Goal: Information Seeking & Learning: Compare options

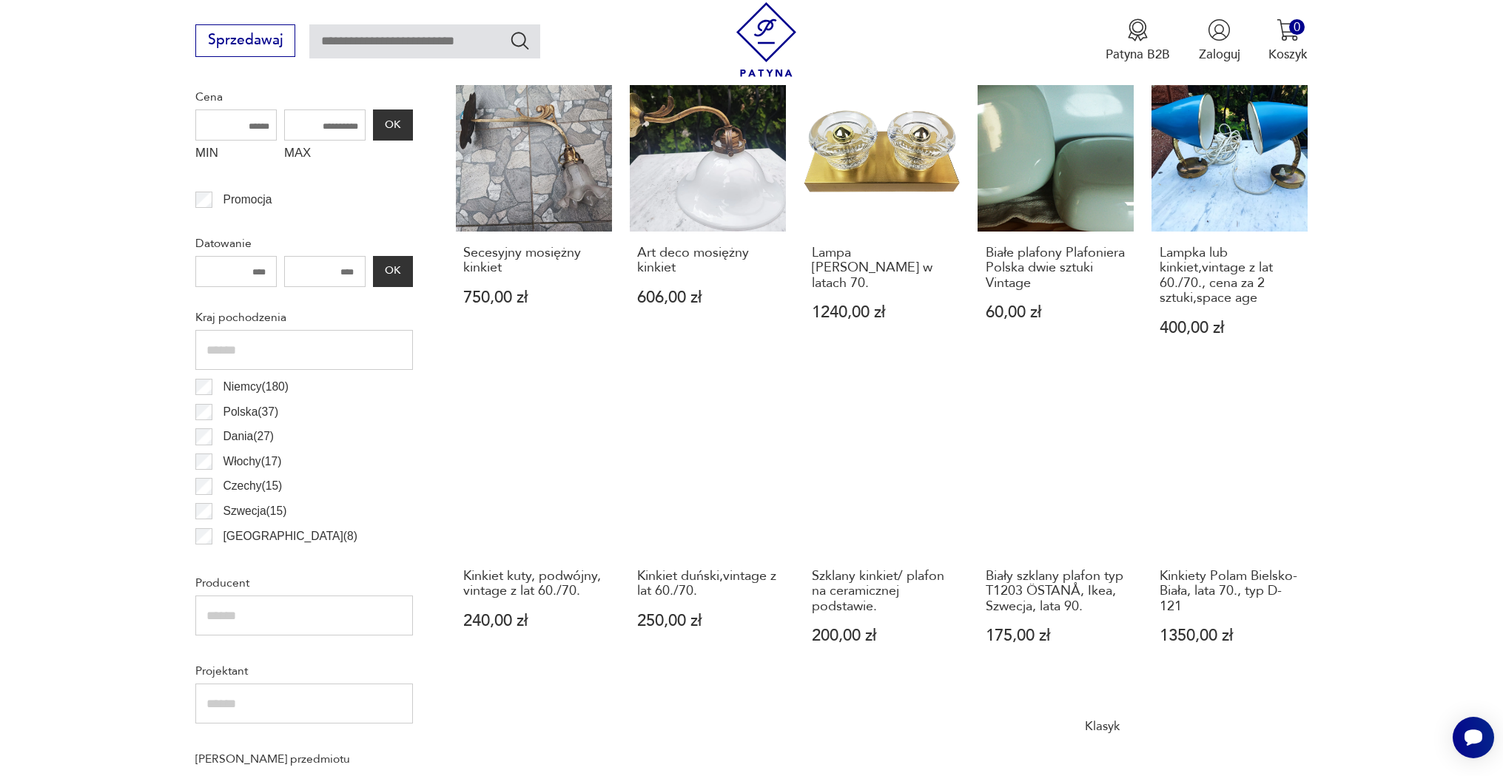
scroll to position [566, 0]
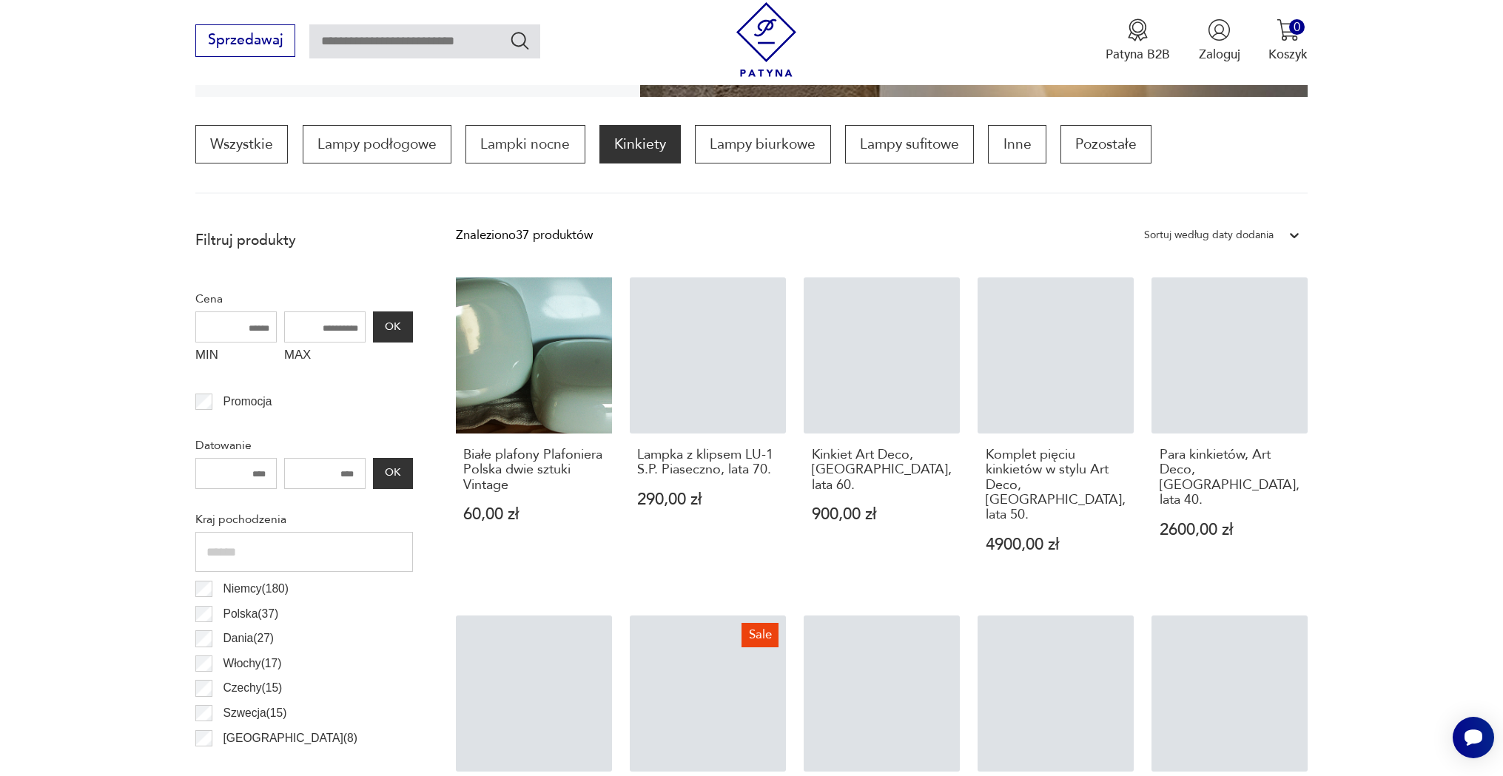
scroll to position [513, 0]
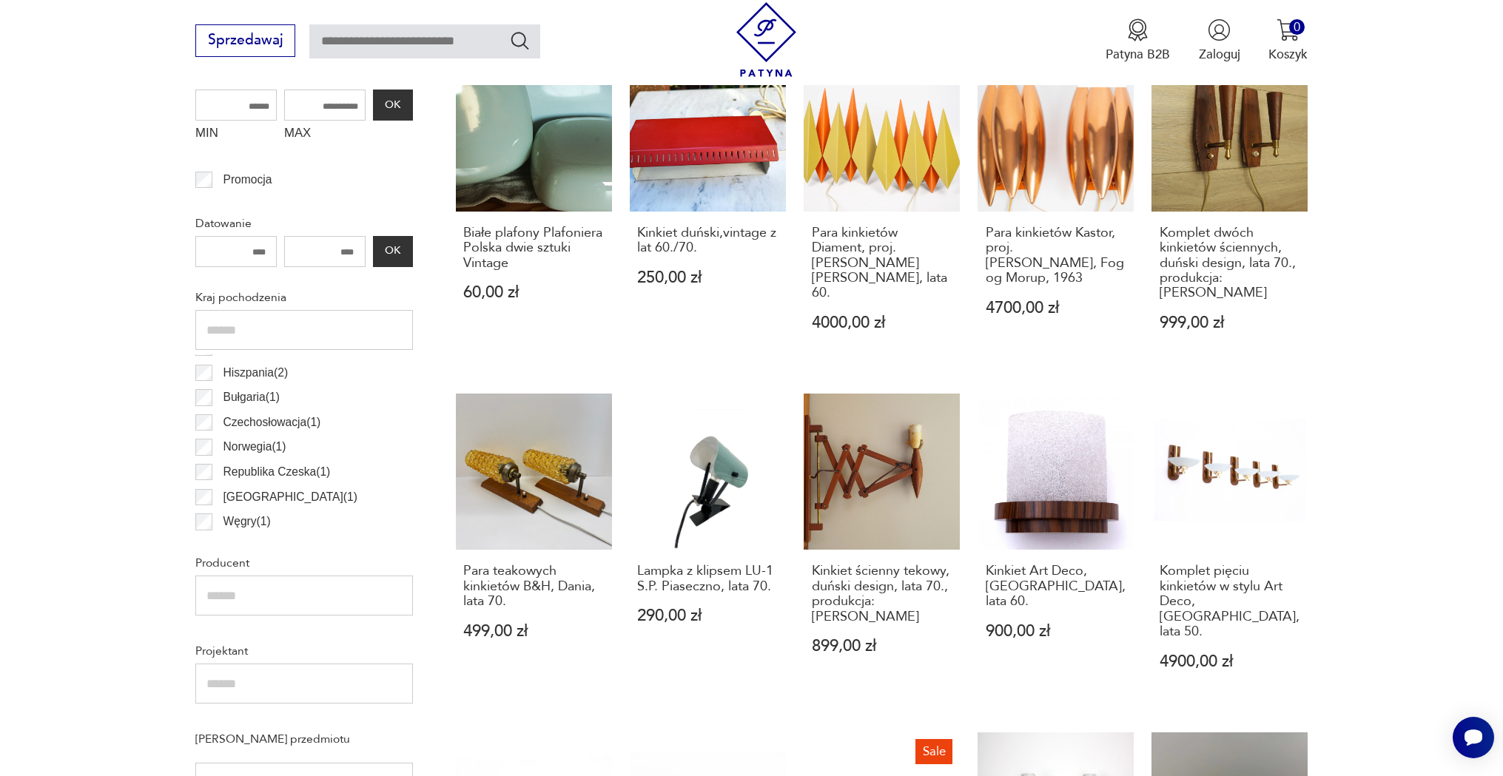
scroll to position [248, 0]
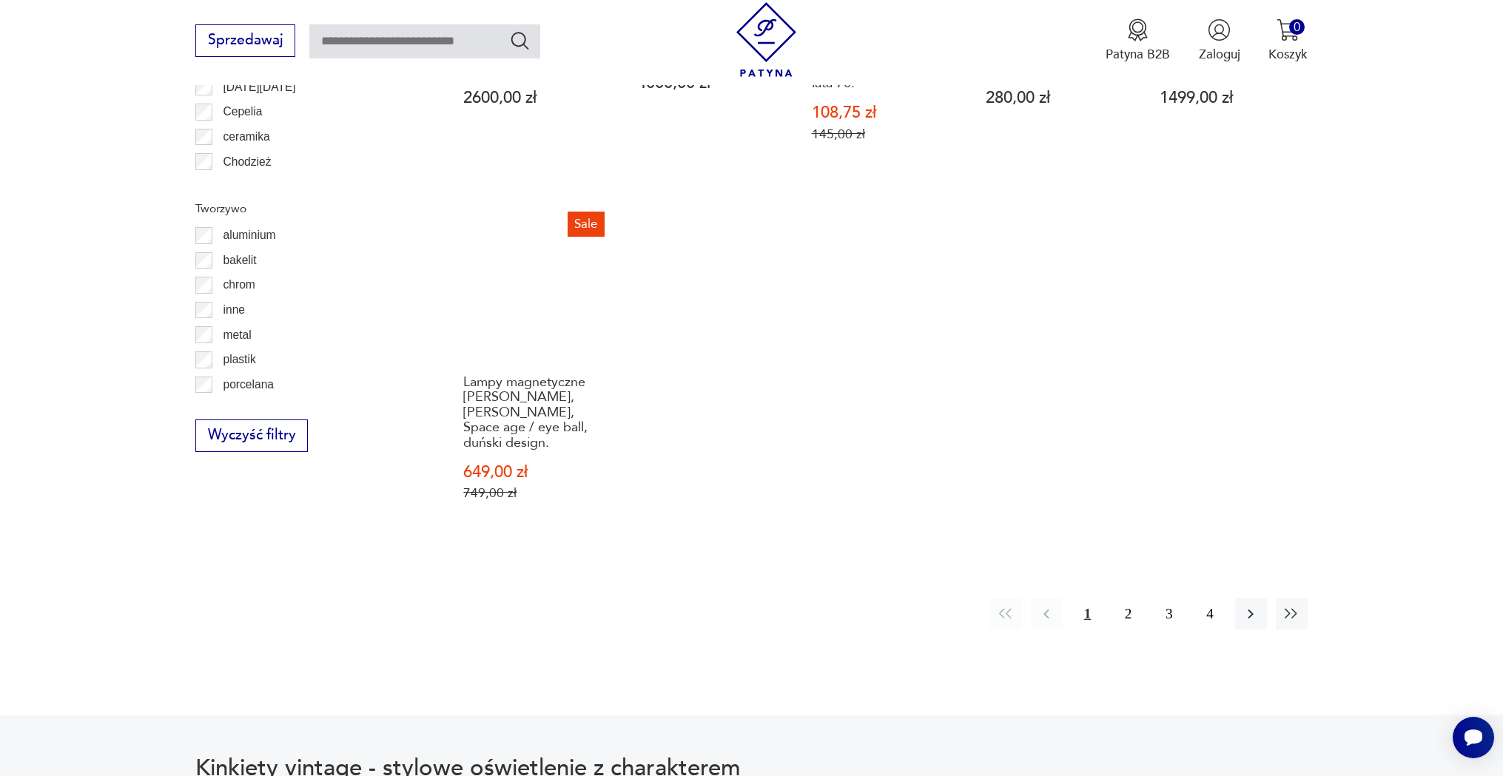
scroll to position [1549, 0]
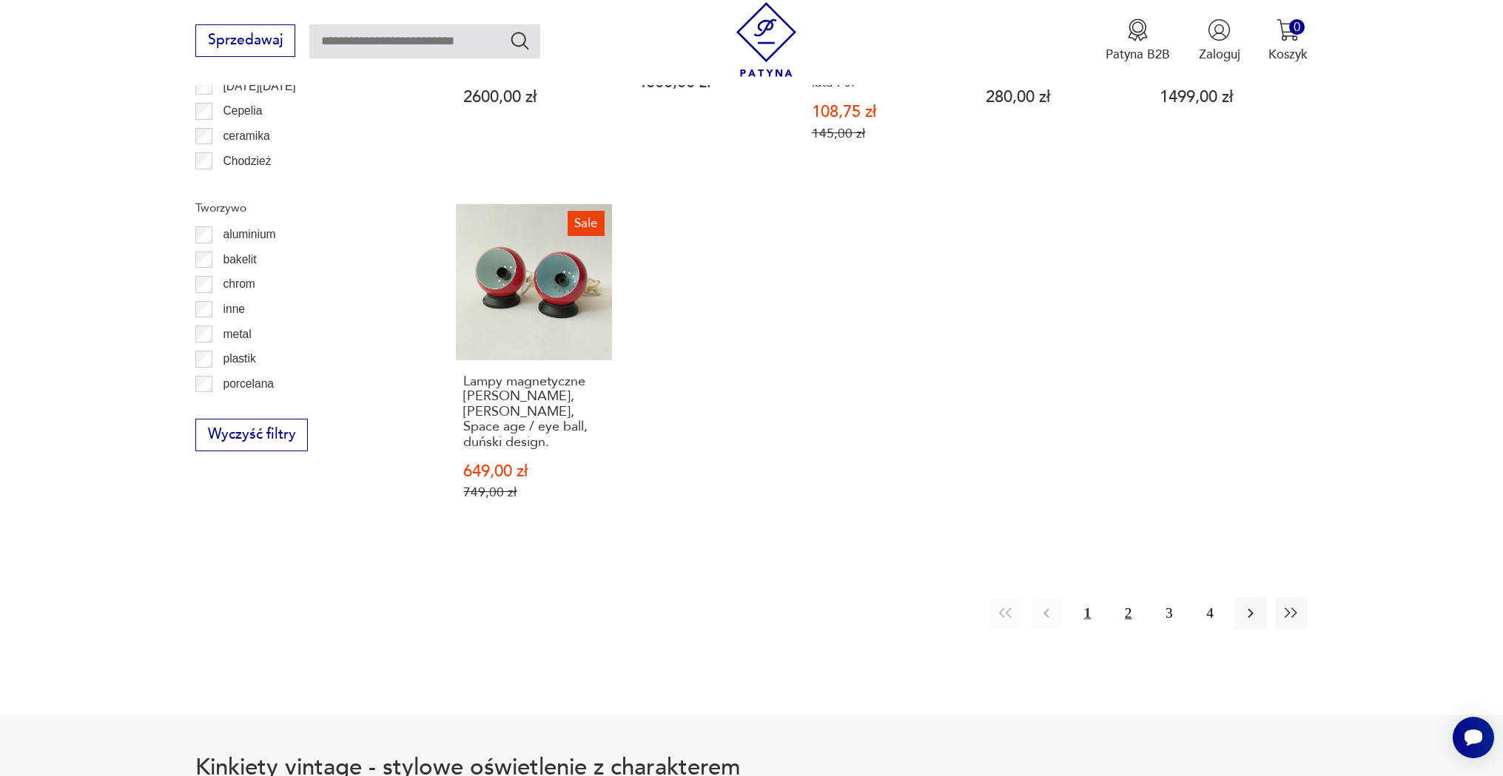
click at [1122, 597] on button "2" at bounding box center [1128, 613] width 32 height 32
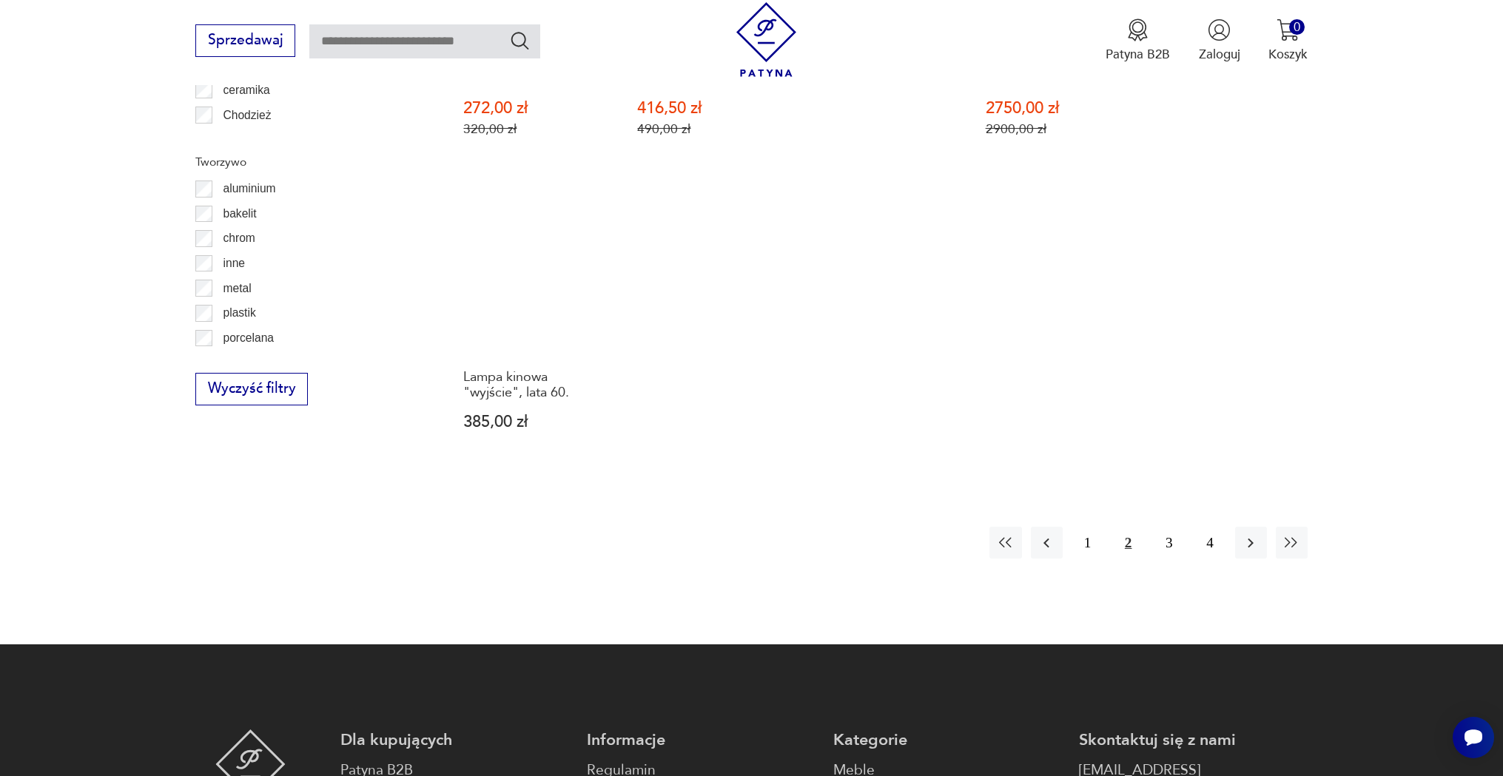
scroll to position [1549, 0]
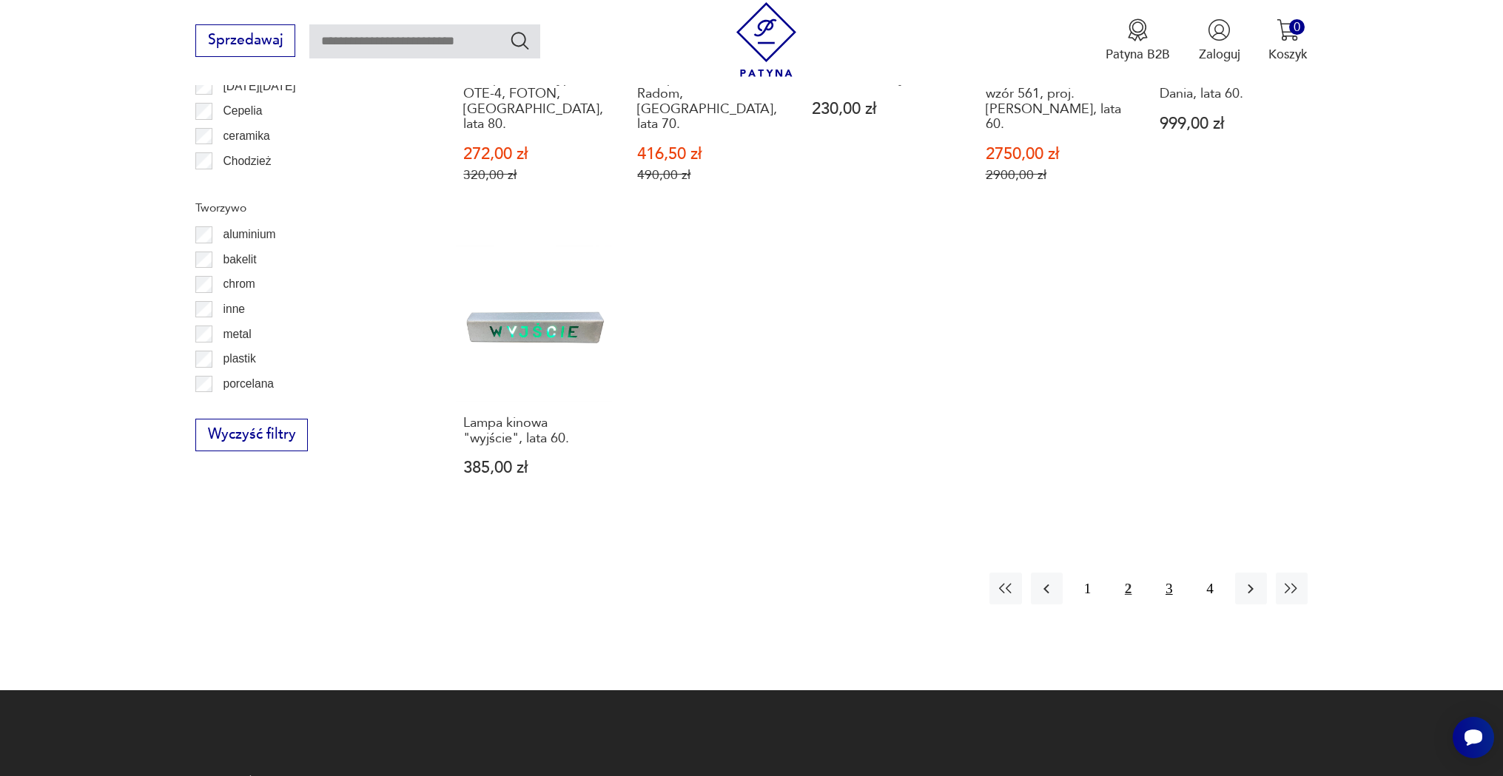
click at [1164, 573] on button "3" at bounding box center [1169, 589] width 32 height 32
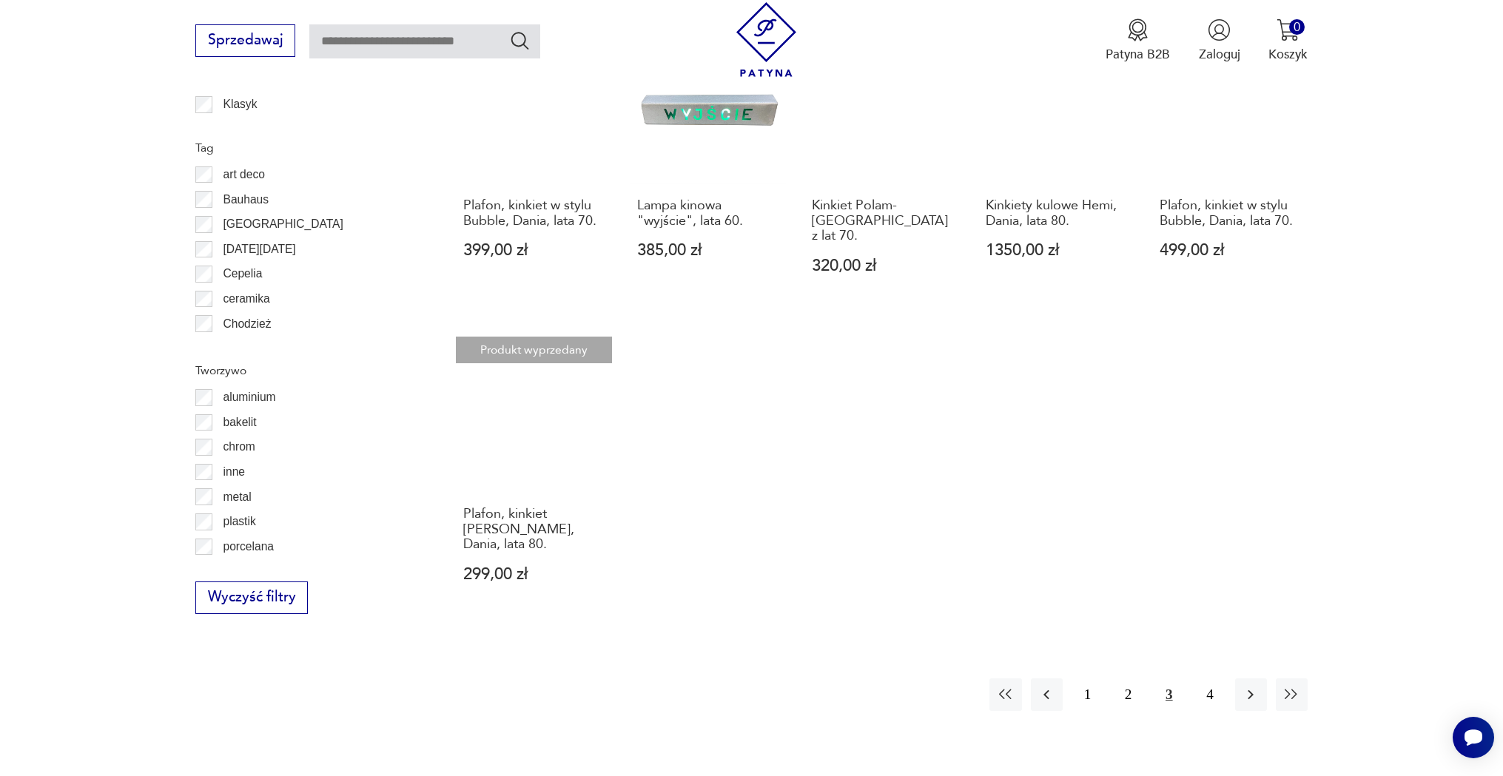
scroll to position [1401, 0]
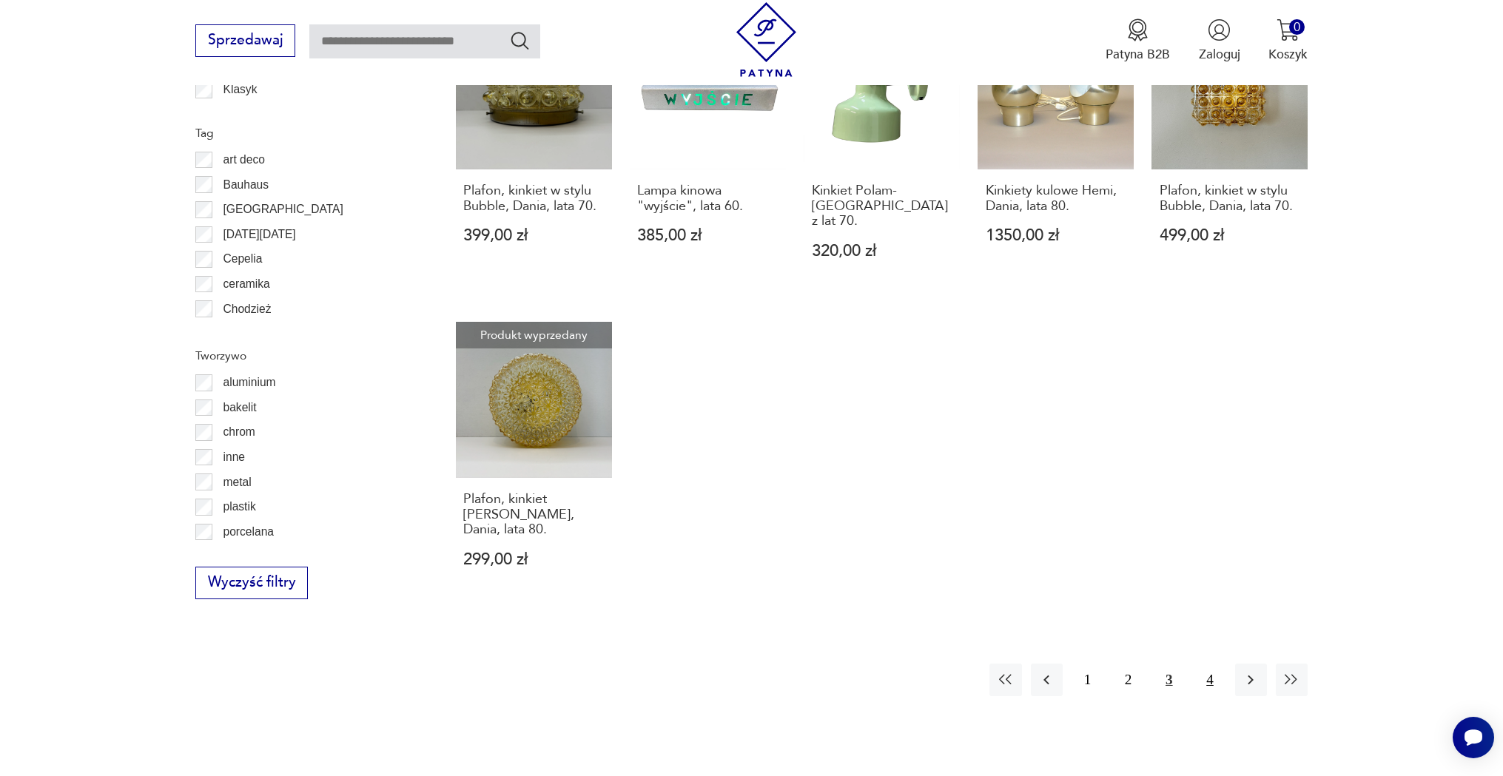
click at [1213, 664] on button "4" at bounding box center [1209, 680] width 32 height 32
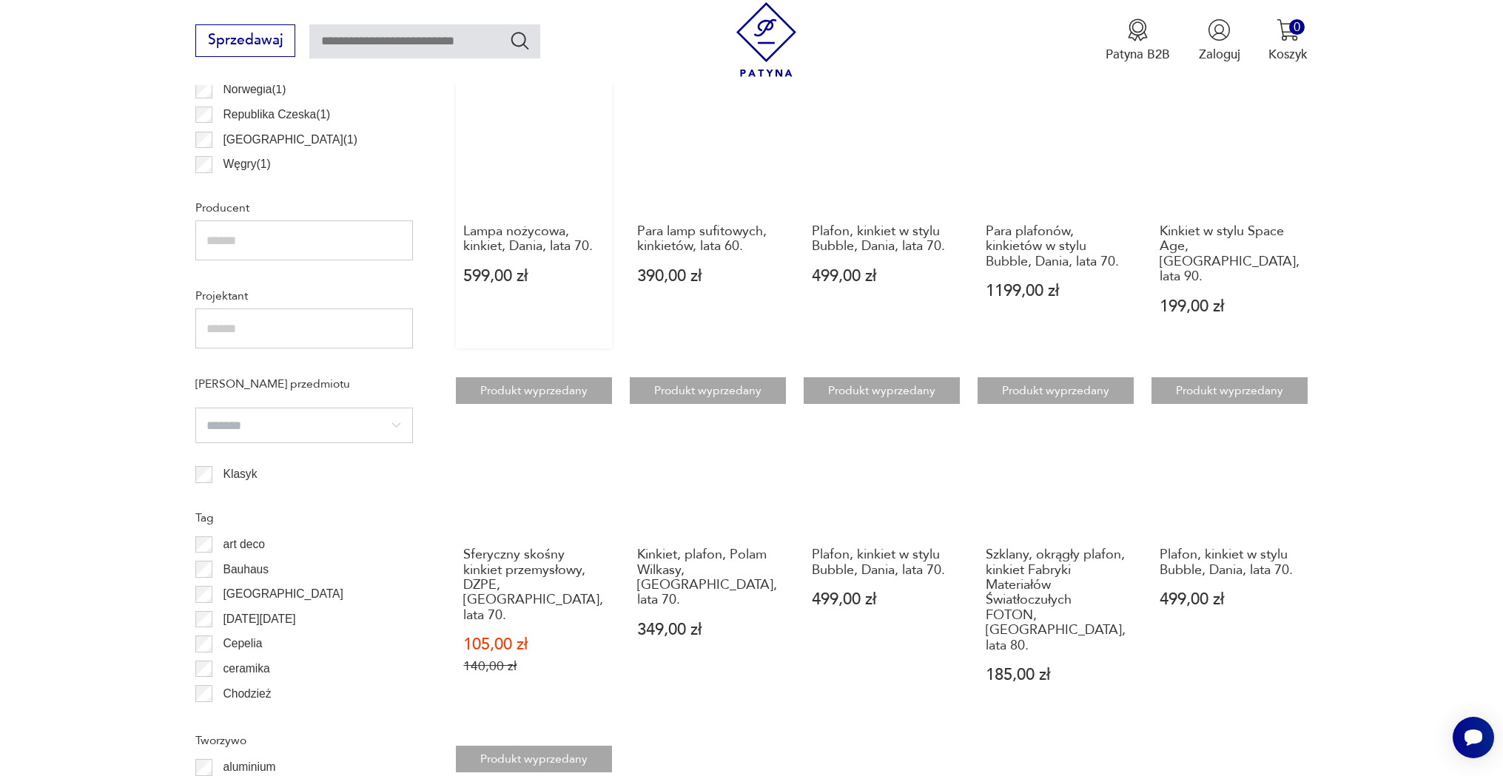
scroll to position [1031, 0]
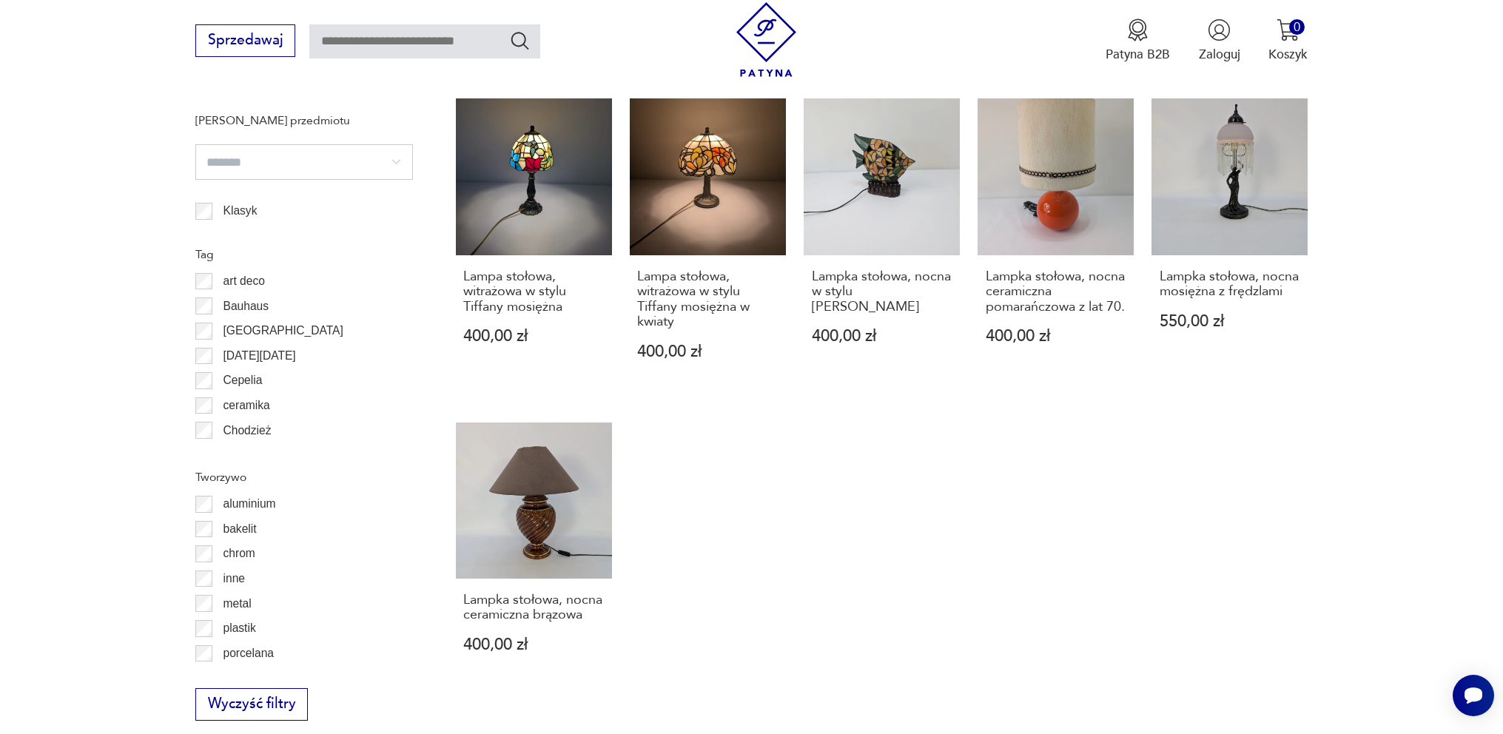
scroll to position [1184, 0]
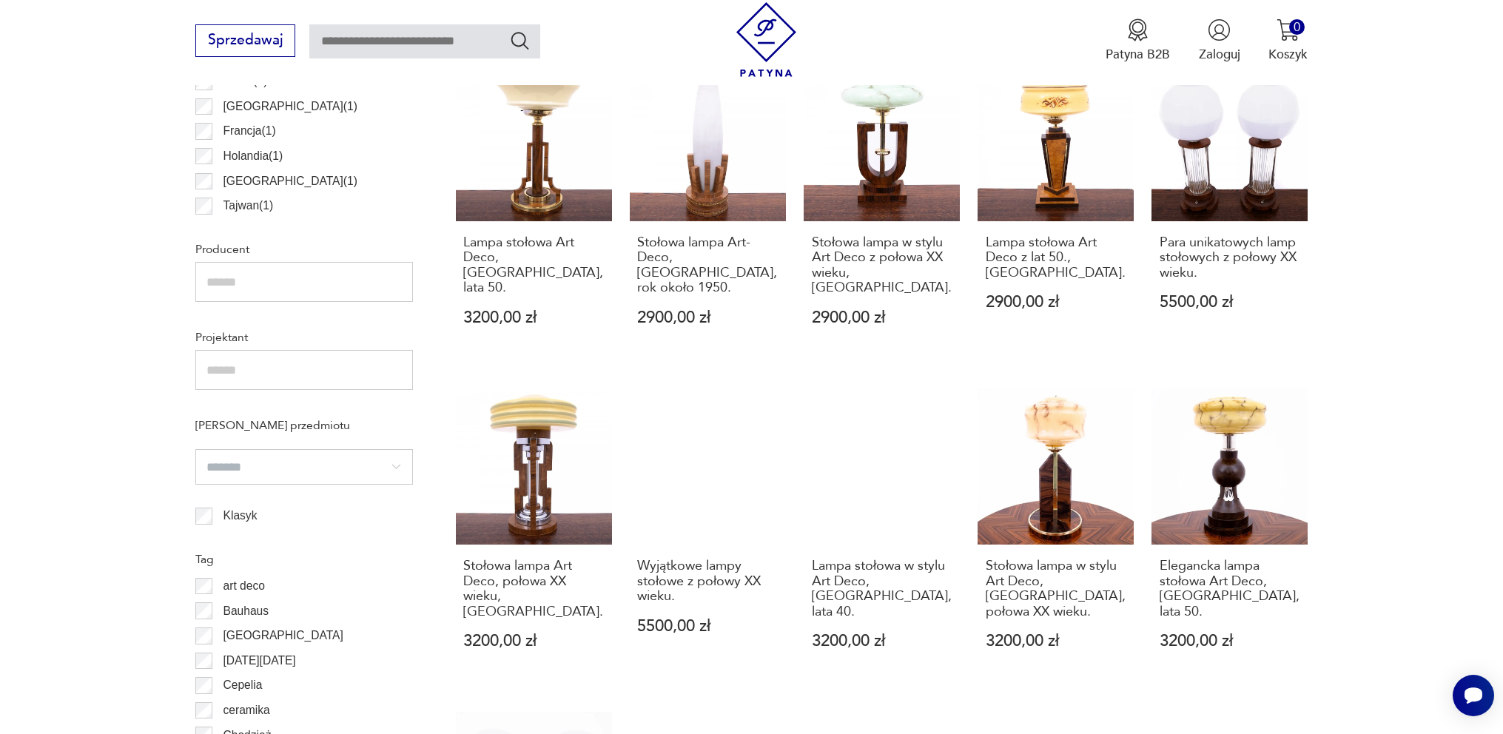
scroll to position [1105, 0]
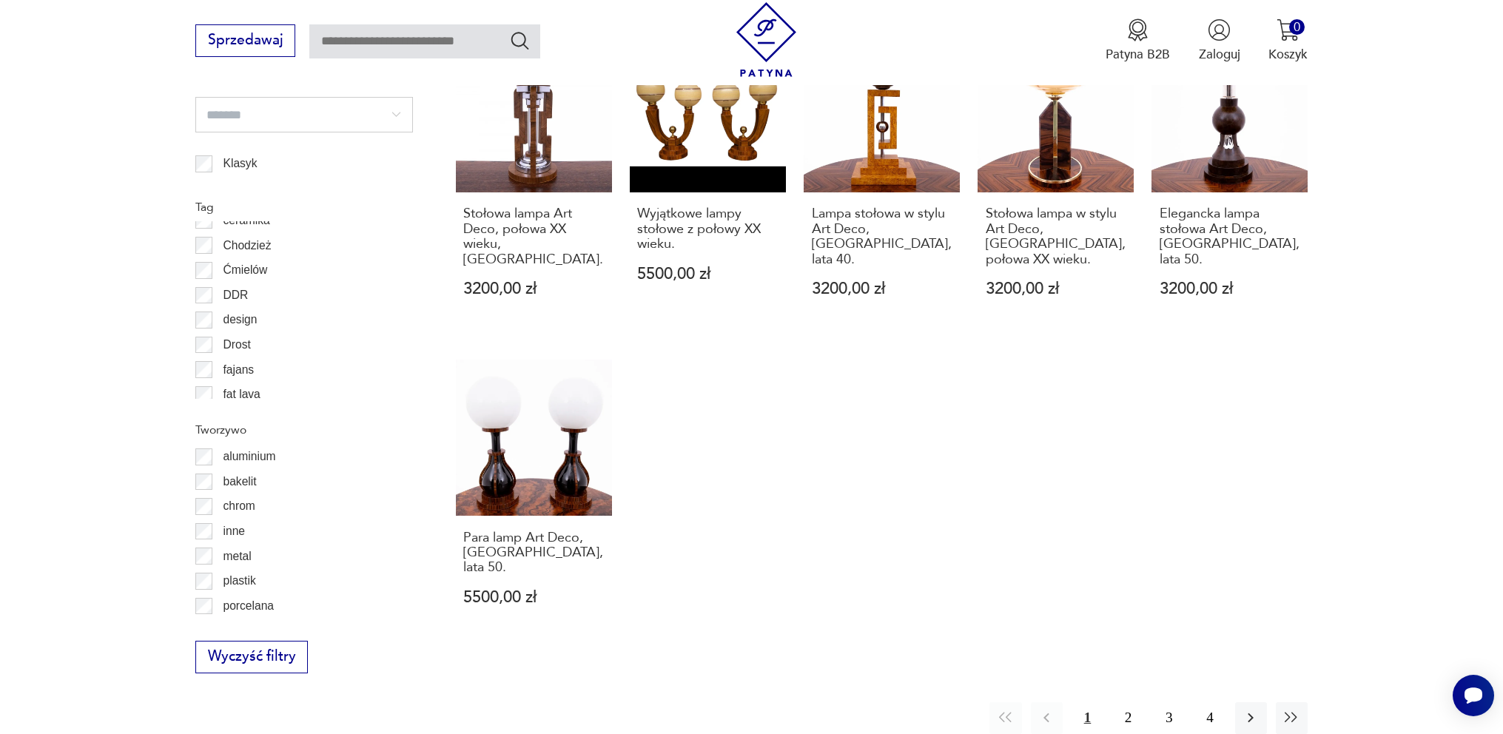
scroll to position [183, 0]
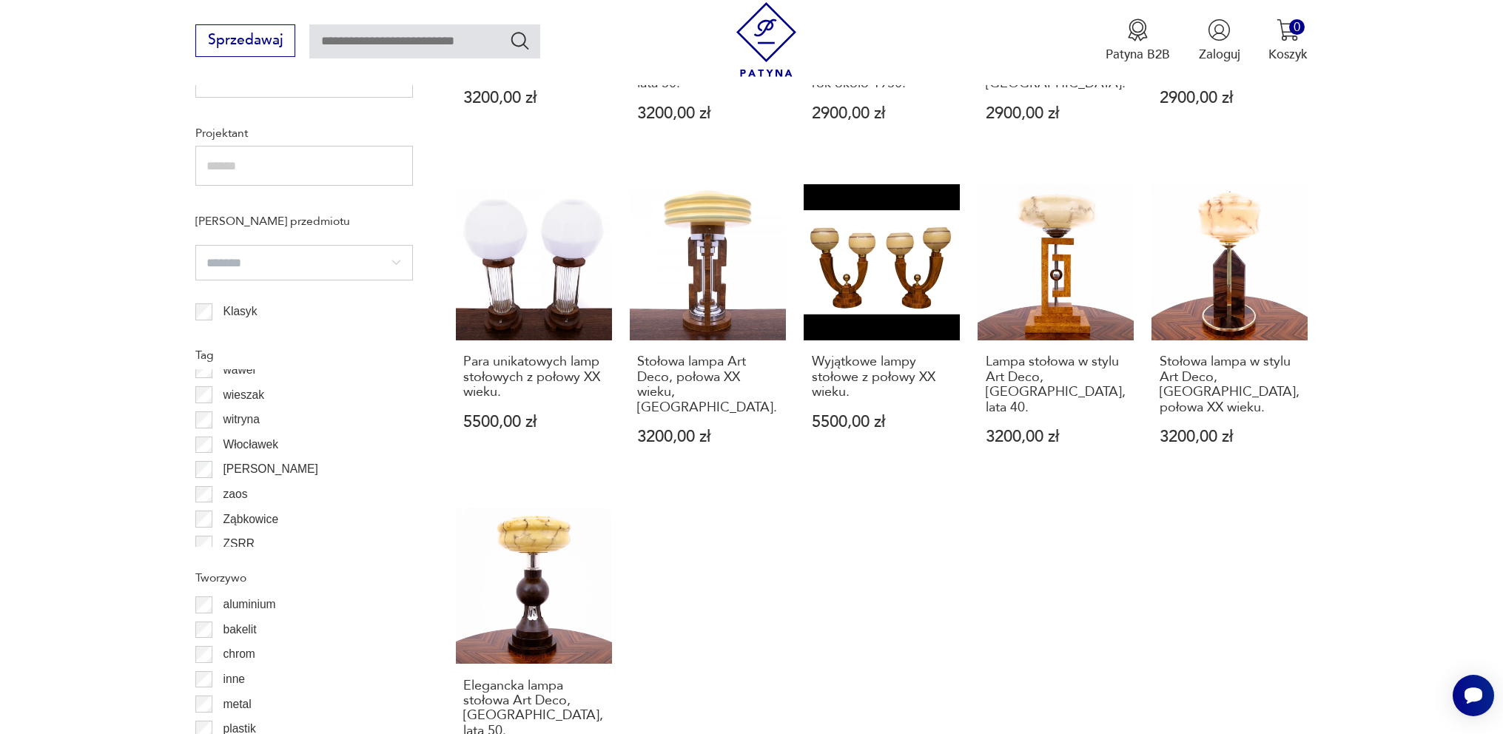
scroll to position [1606, 0]
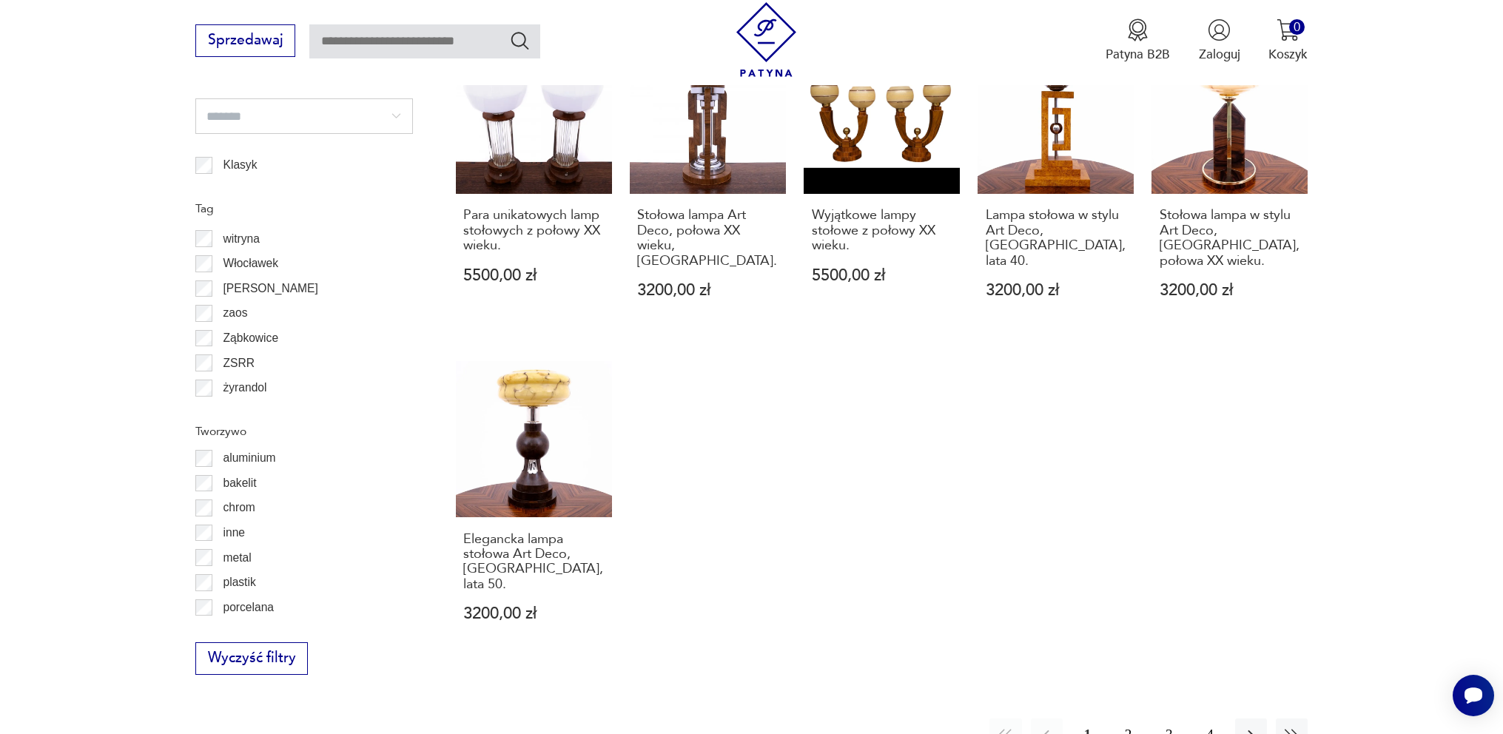
scroll to position [1327, 0]
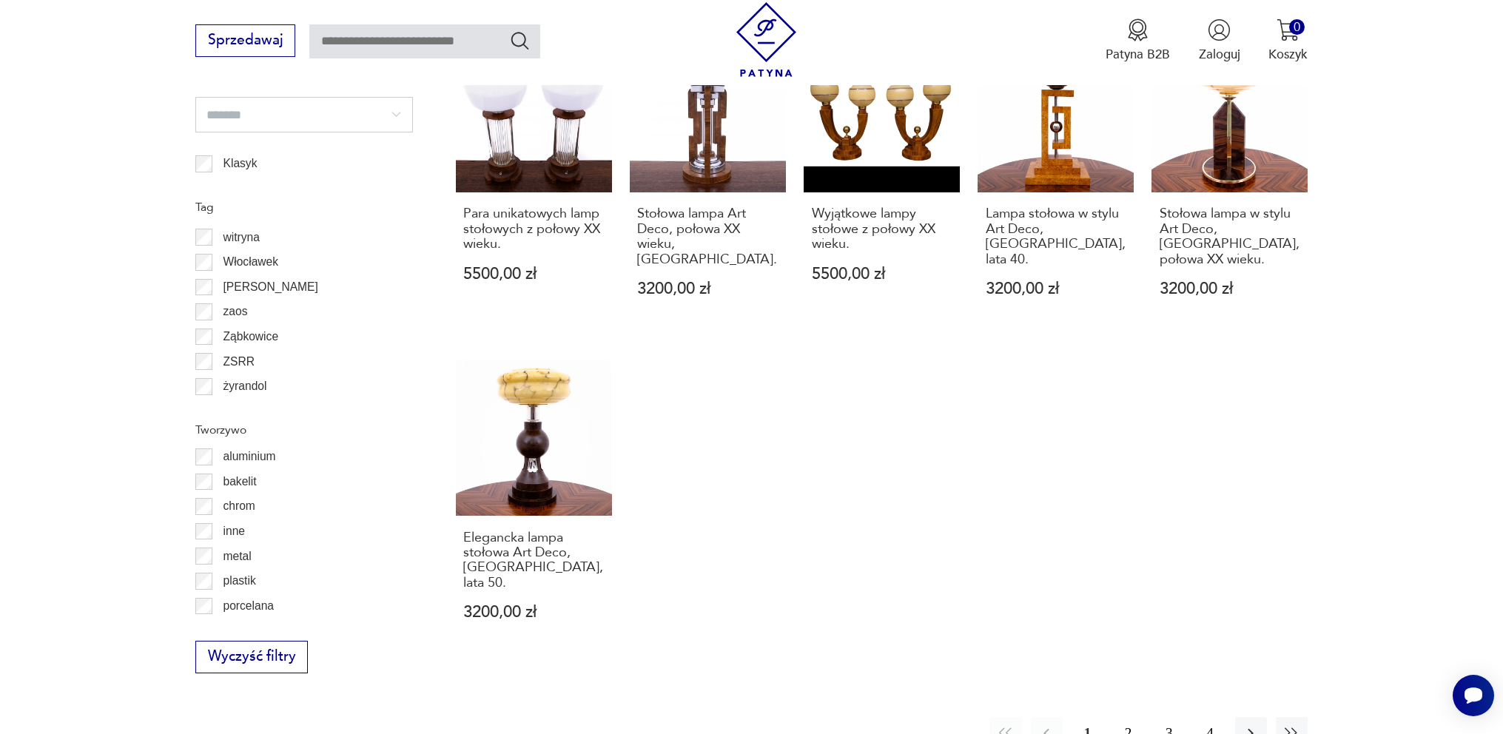
click at [1133, 717] on button "2" at bounding box center [1128, 733] width 32 height 32
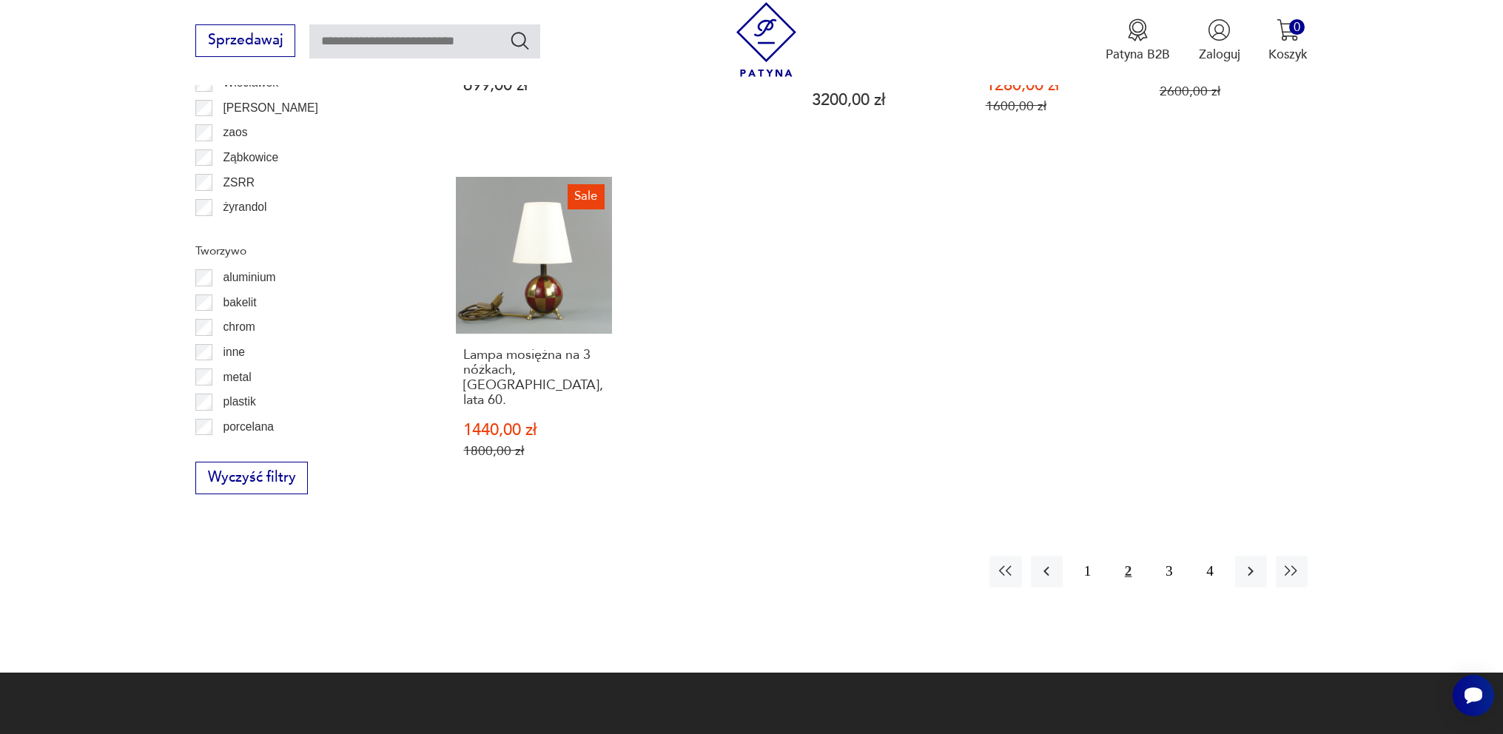
scroll to position [1549, 0]
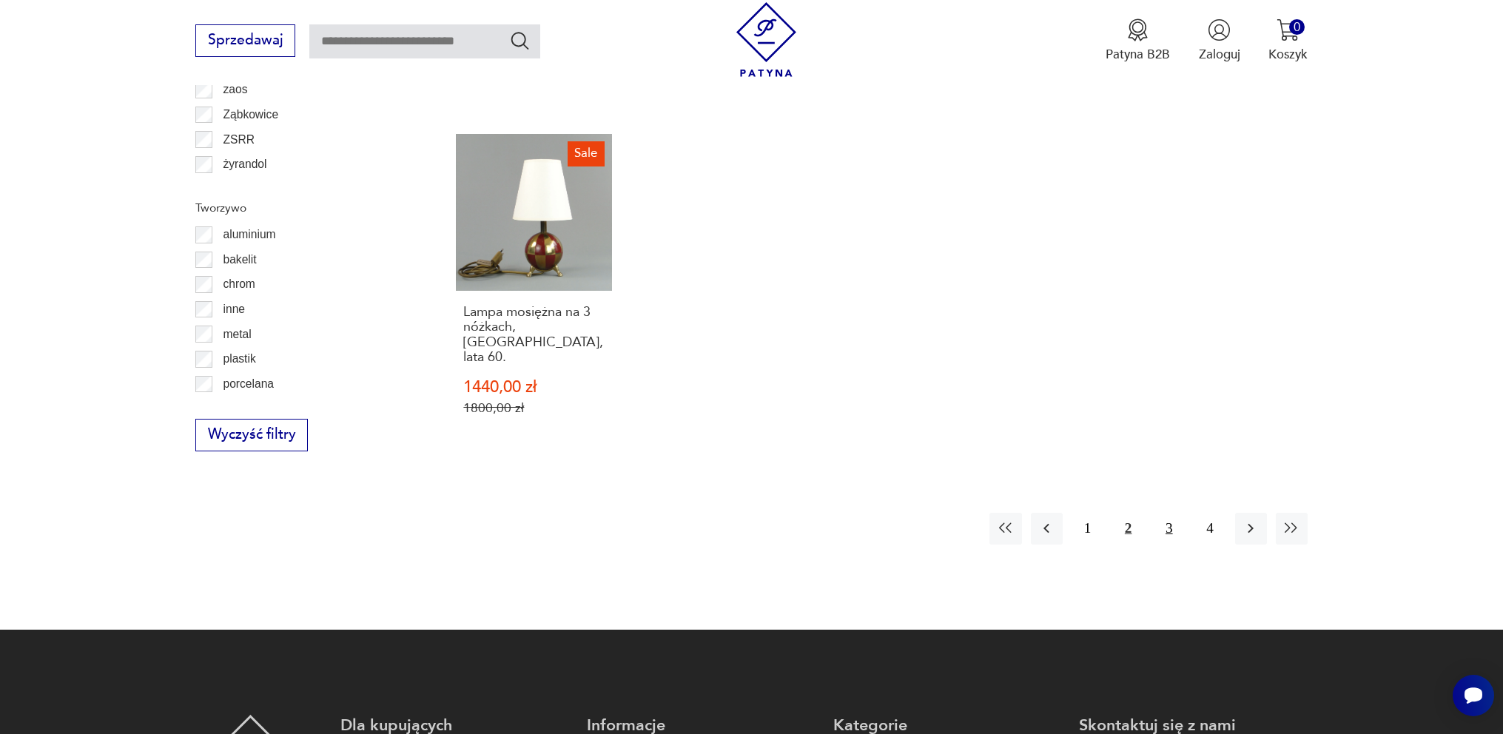
click at [1173, 513] on button "3" at bounding box center [1169, 529] width 32 height 32
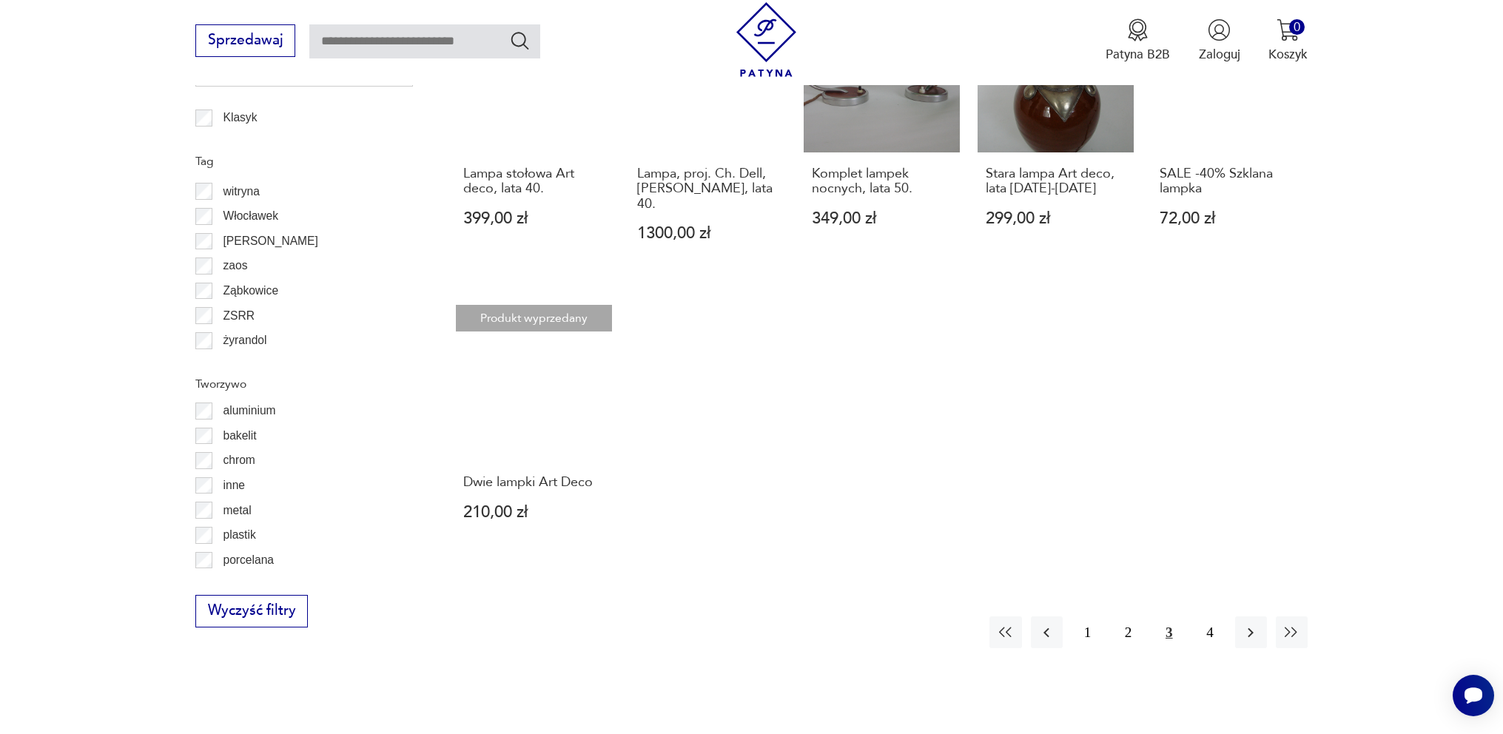
scroll to position [1401, 0]
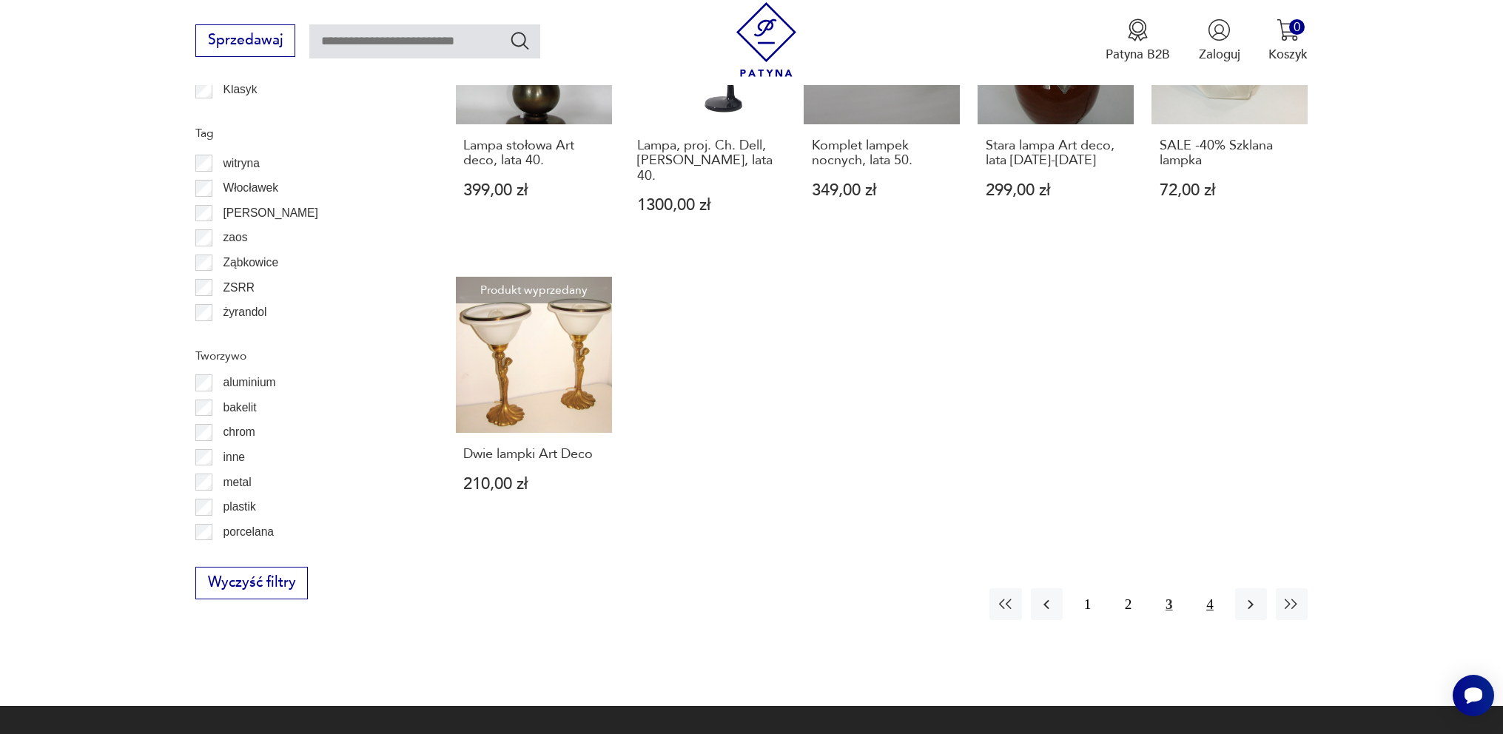
click at [1209, 588] on button "4" at bounding box center [1209, 604] width 32 height 32
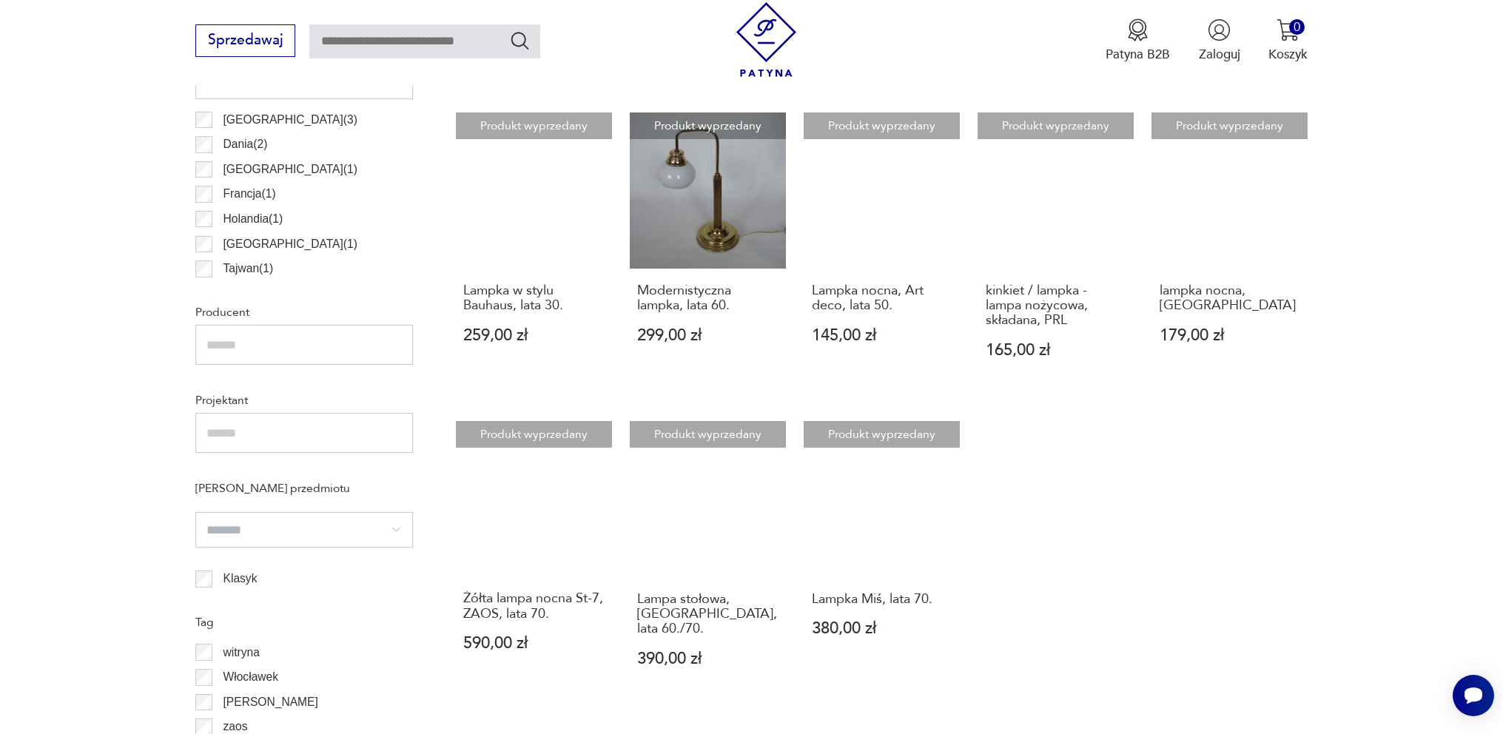
scroll to position [957, 0]
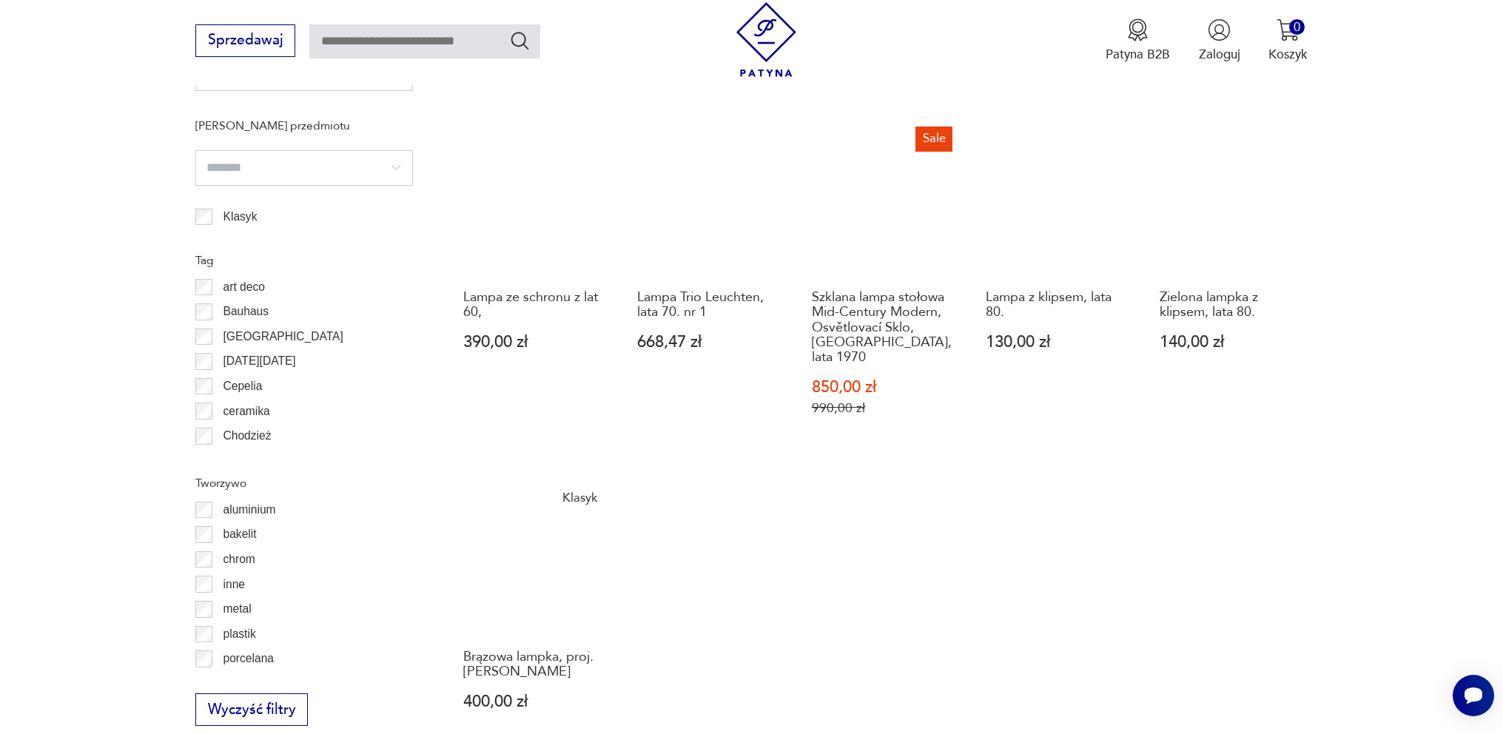
scroll to position [1110, 0]
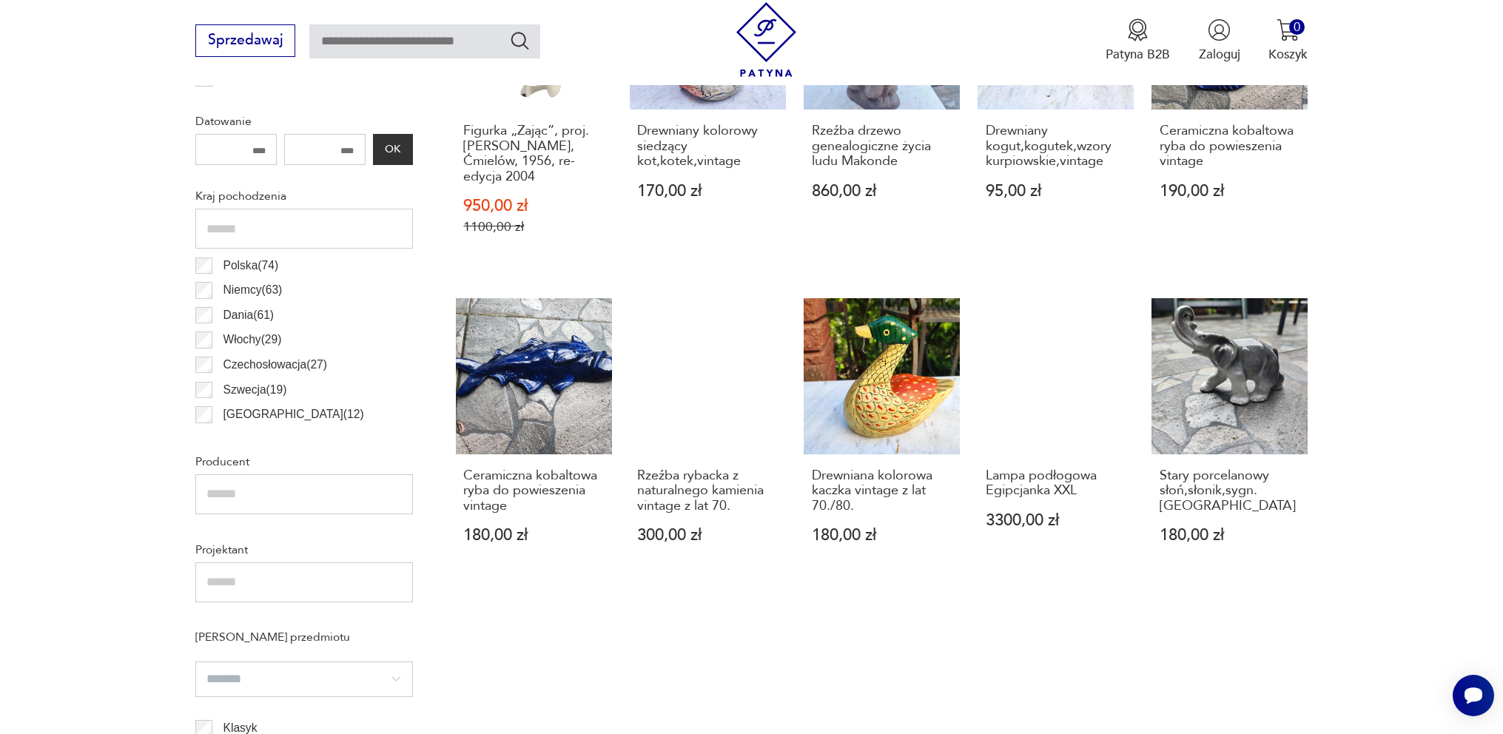
scroll to position [814, 0]
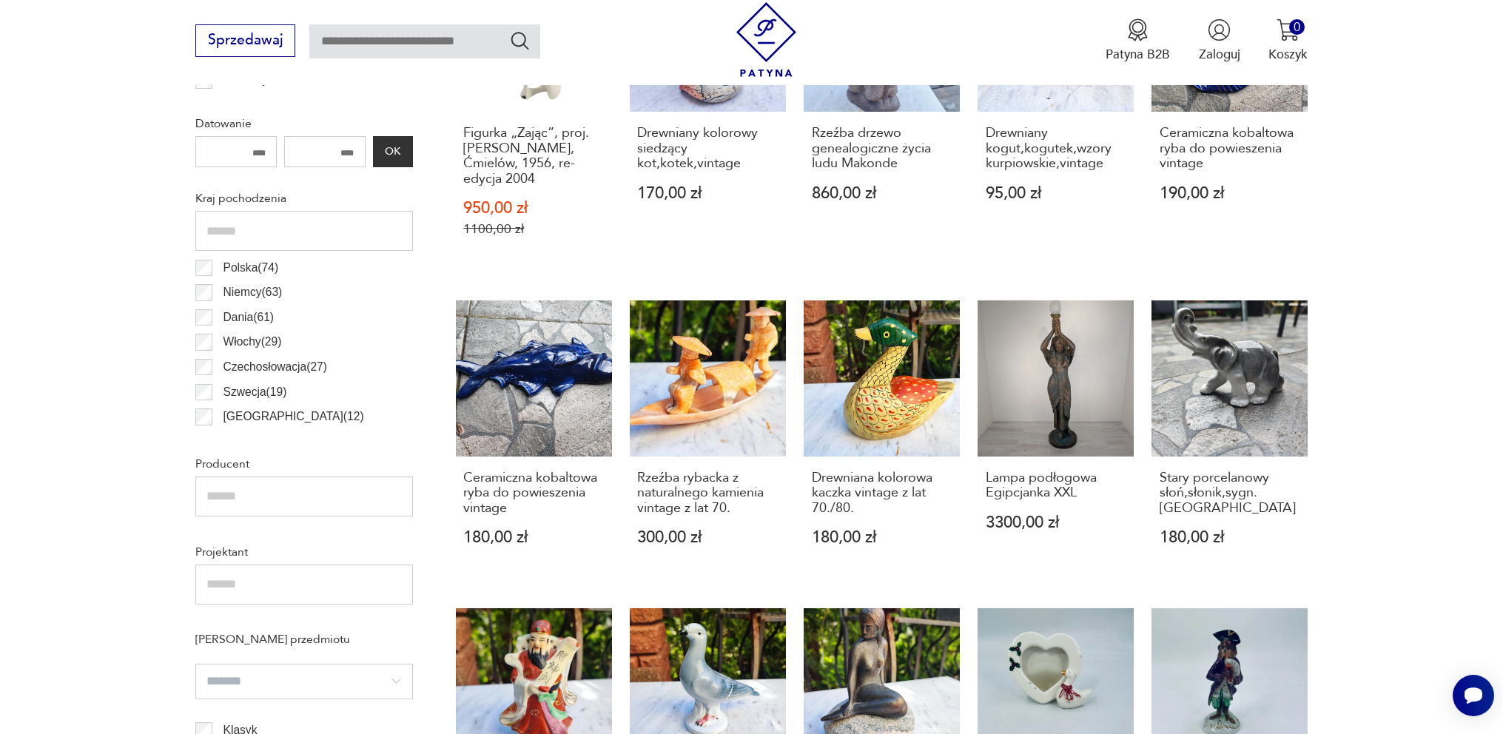
click at [209, 294] on div "Niemcy ( 63 )" at bounding box center [304, 292] width 218 height 25
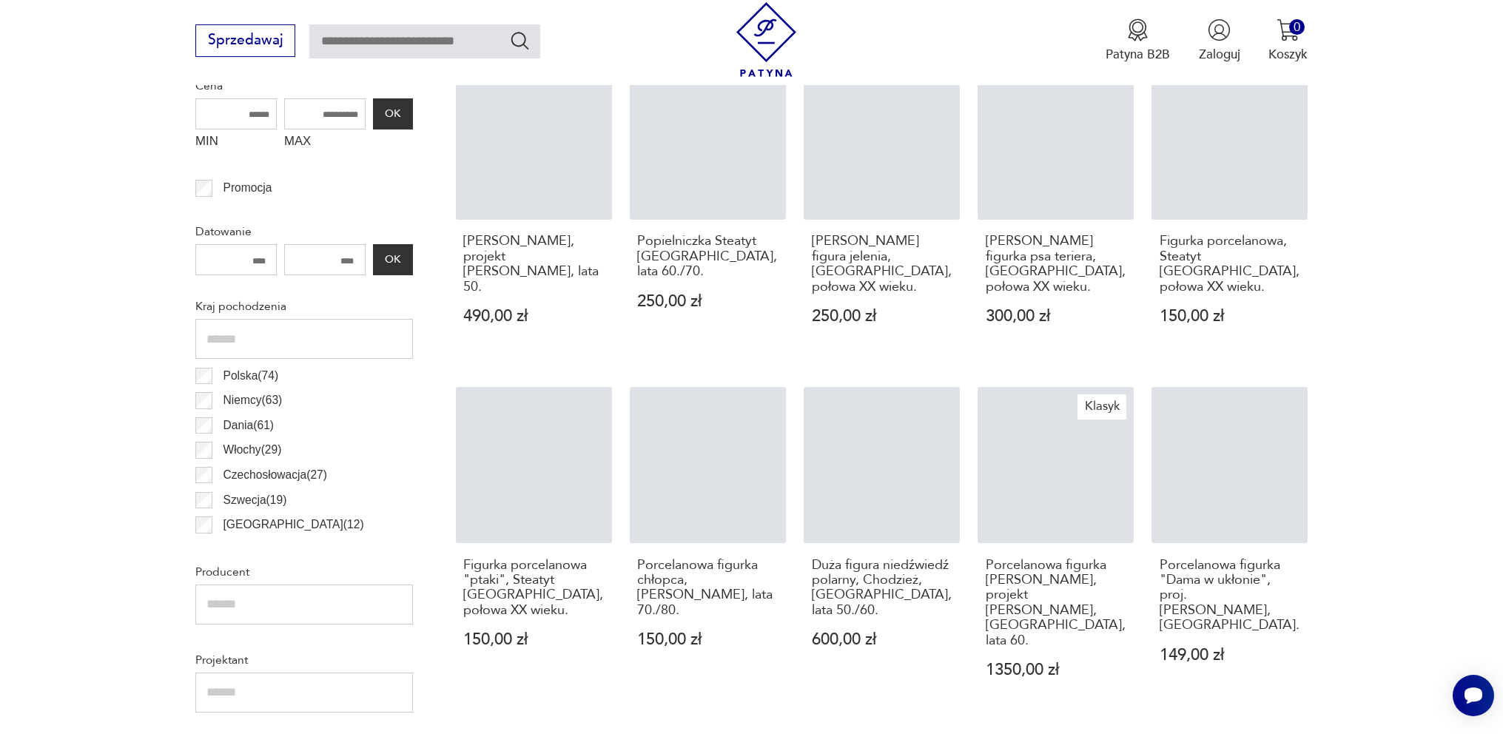
scroll to position [715, 0]
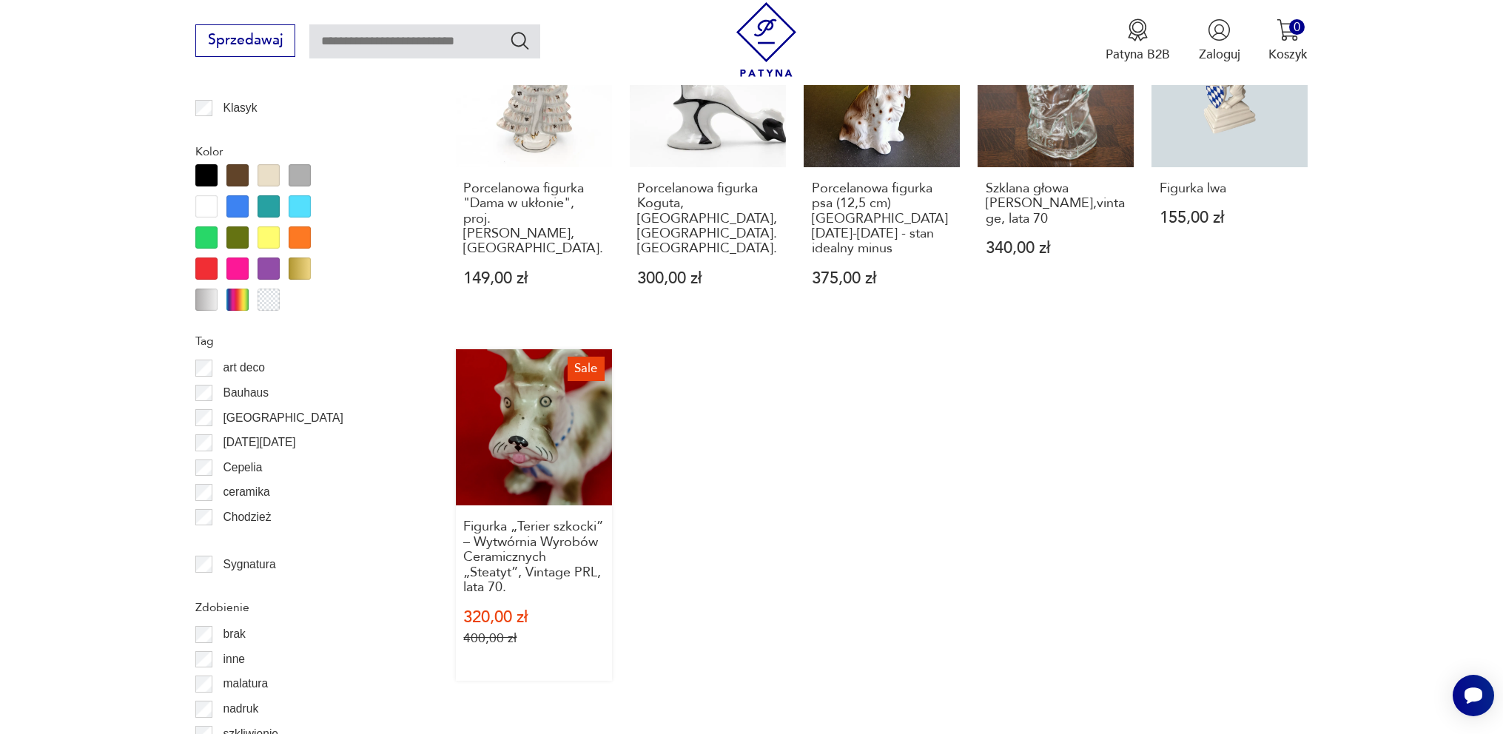
scroll to position [1509, 0]
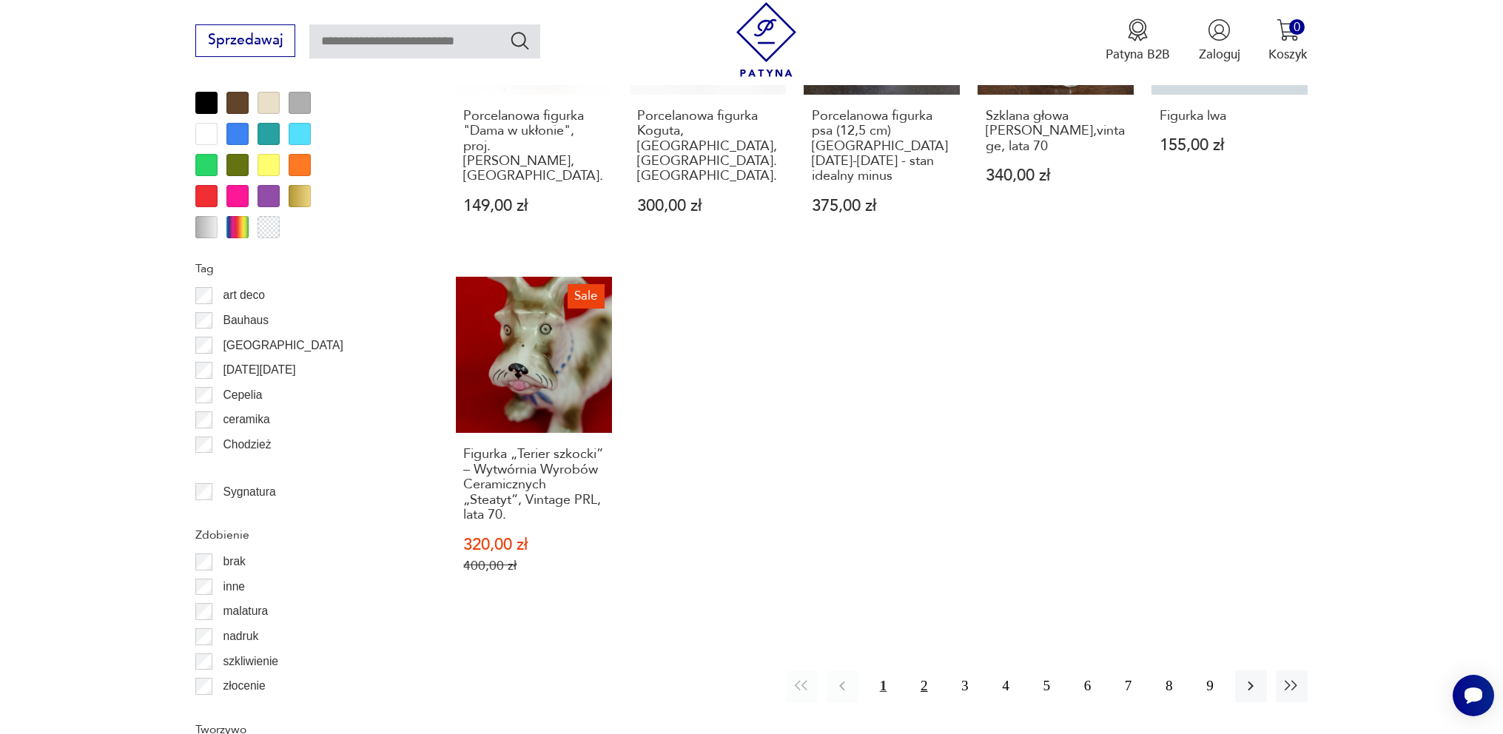
click at [914, 670] on button "2" at bounding box center [924, 686] width 32 height 32
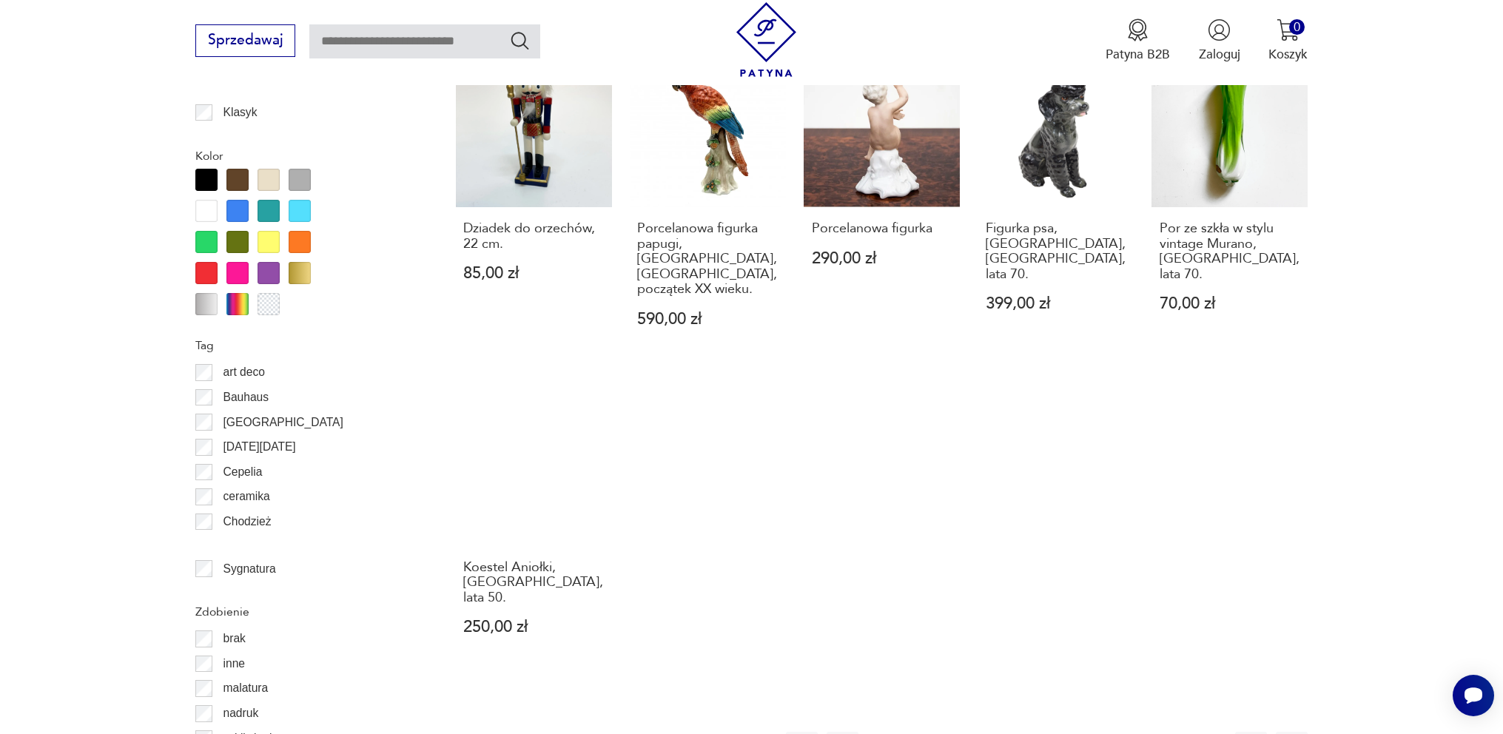
scroll to position [1676, 0]
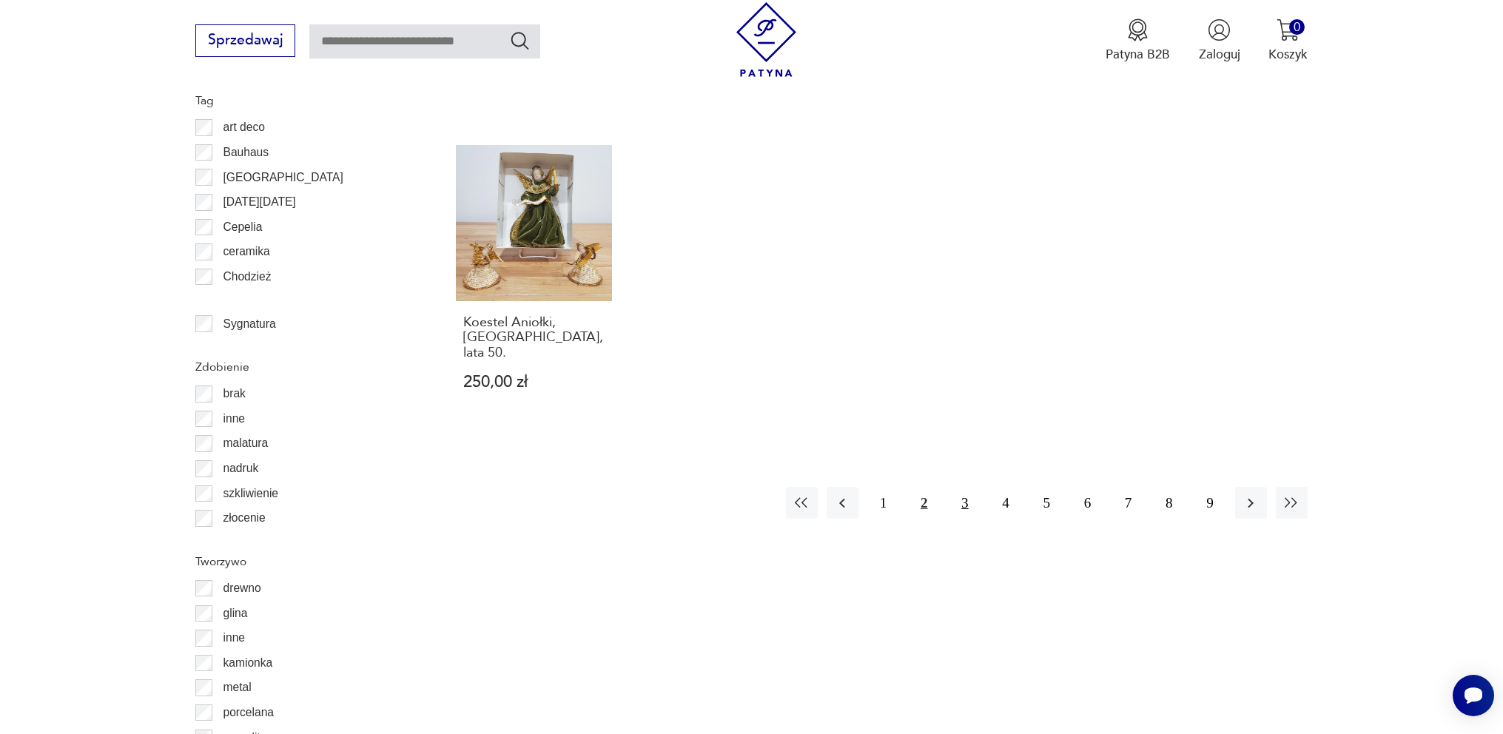
click at [960, 487] on button "3" at bounding box center [964, 503] width 32 height 32
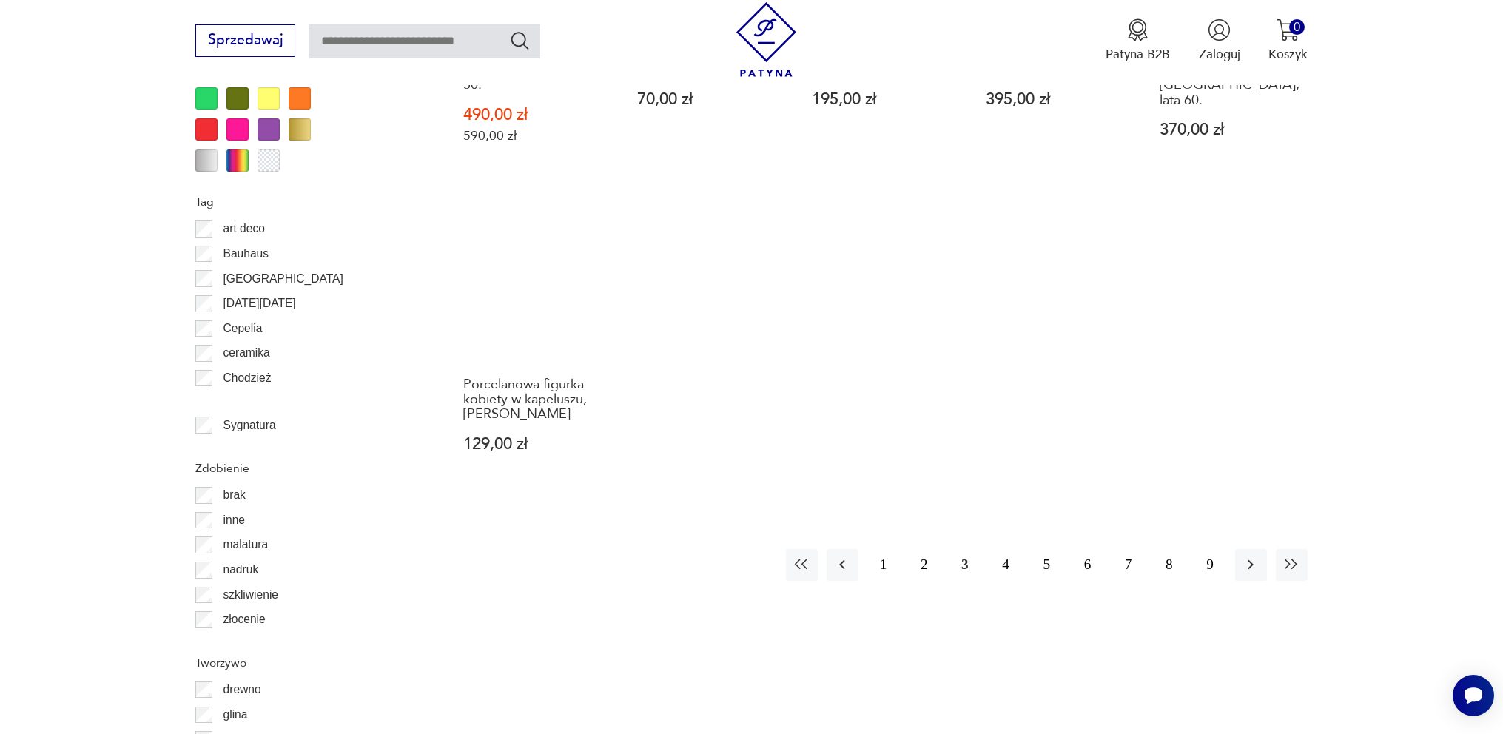
scroll to position [1676, 0]
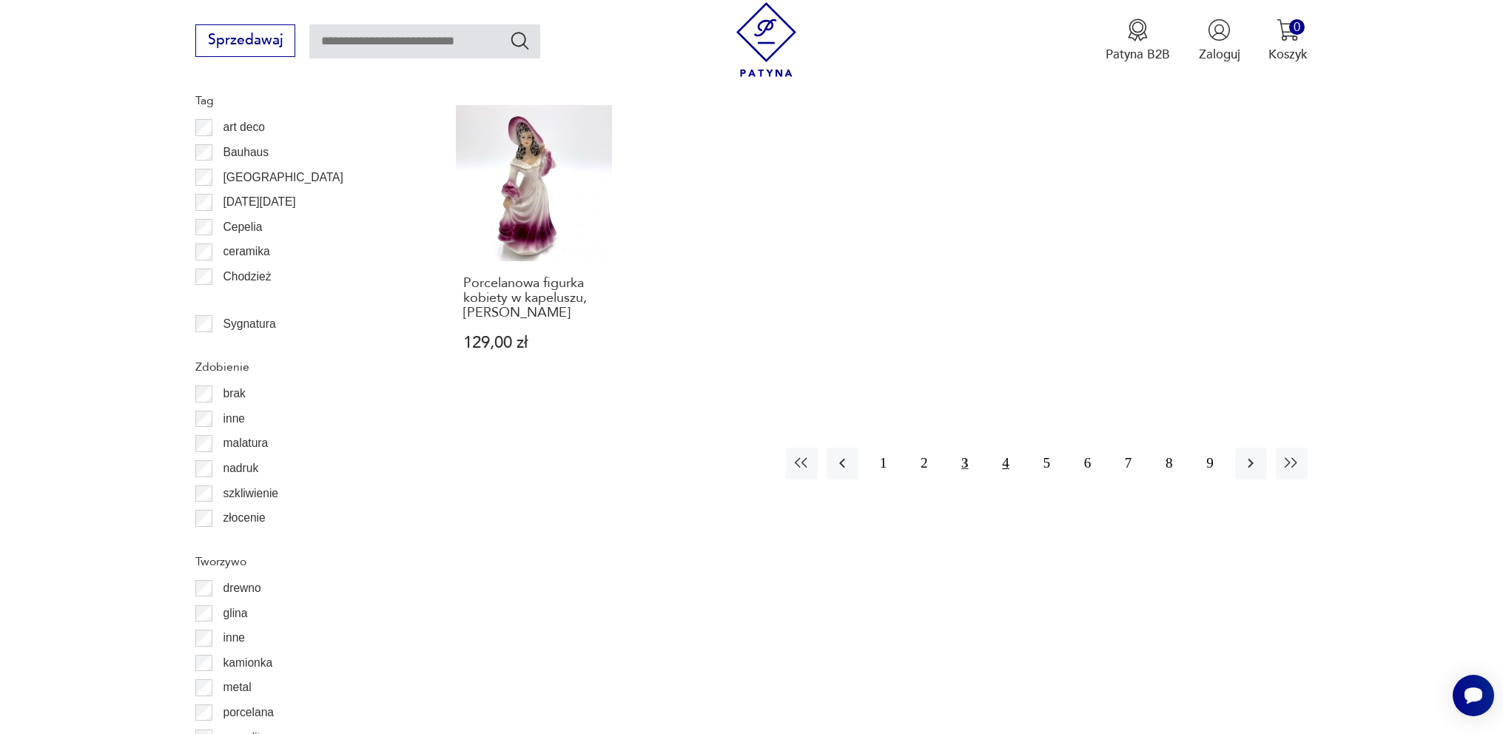
click at [1001, 448] on button "4" at bounding box center [1005, 464] width 32 height 32
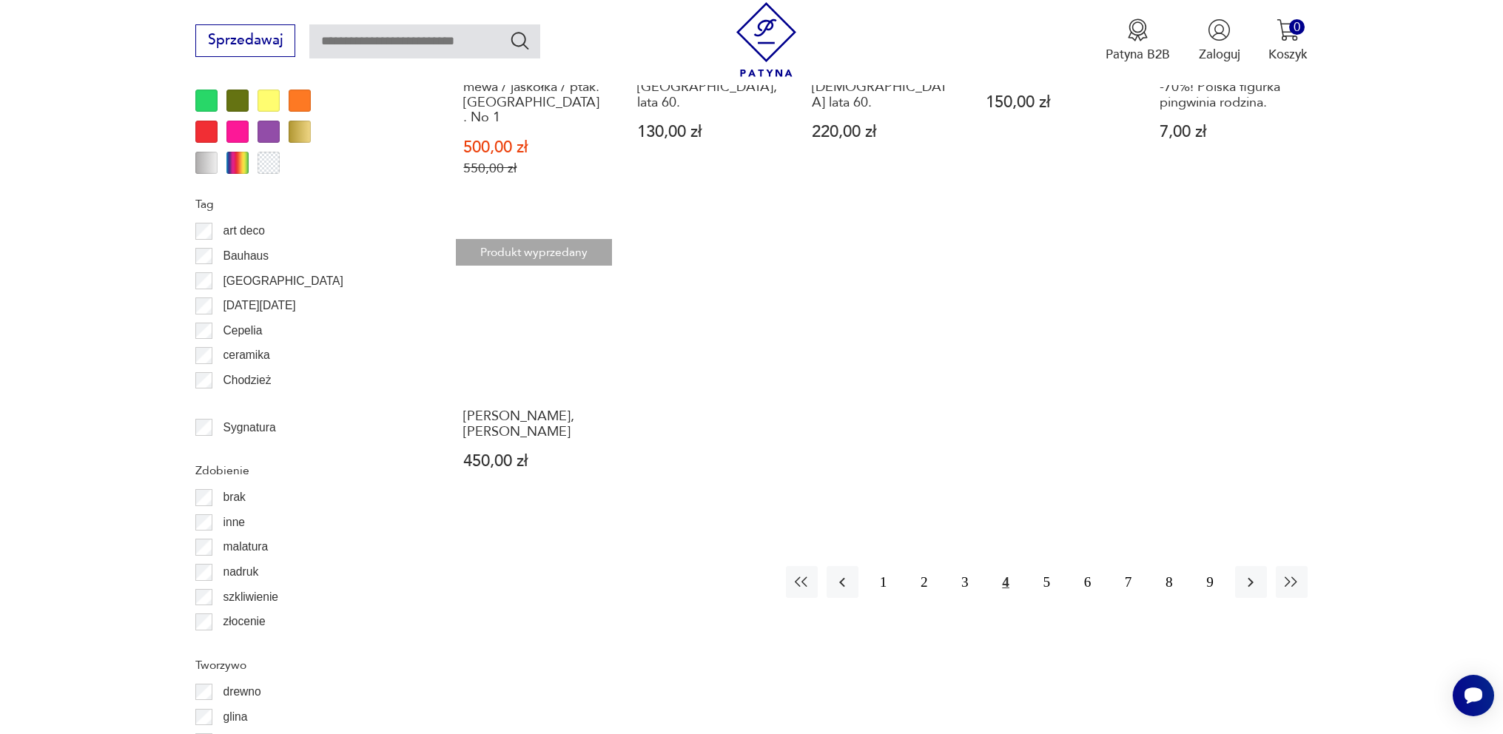
scroll to position [1603, 0]
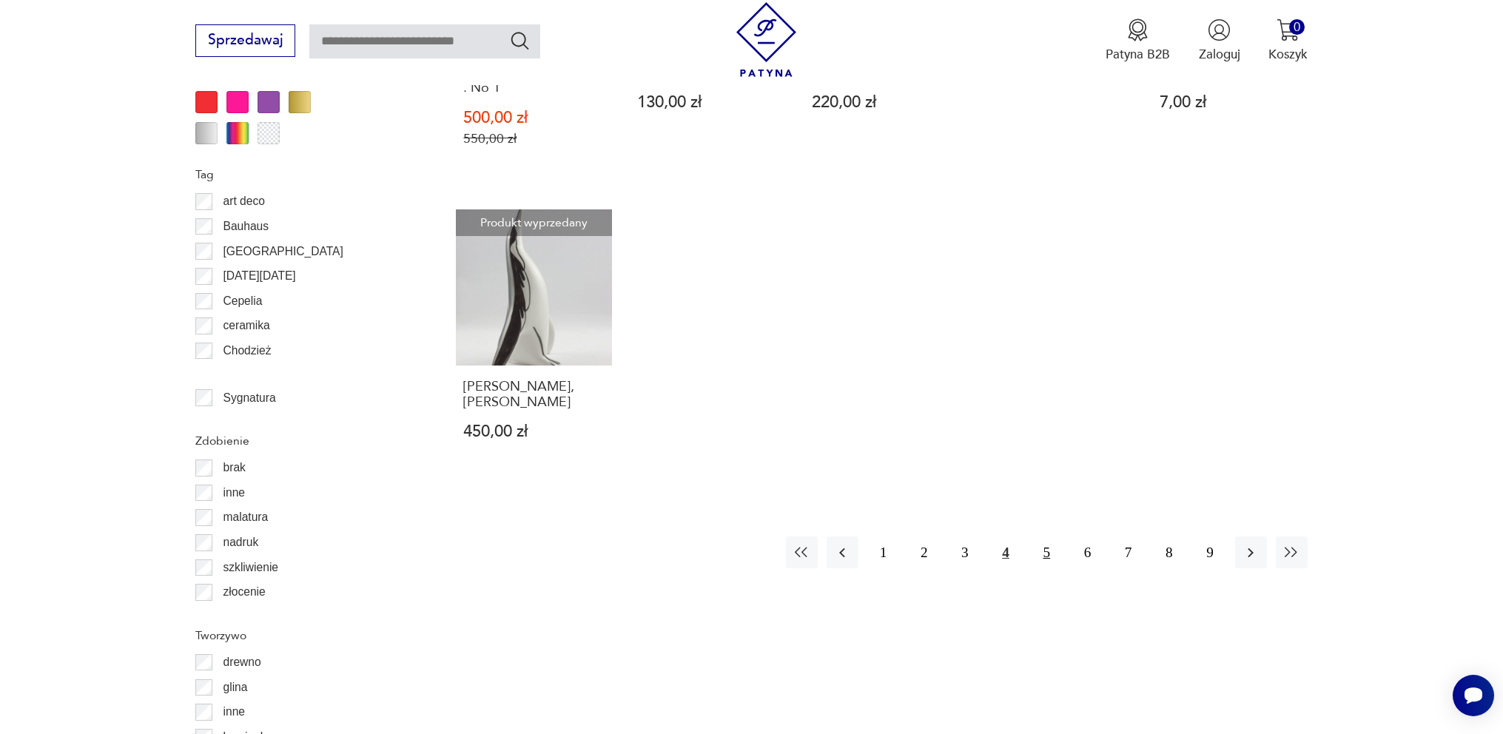
click at [1044, 536] on button "5" at bounding box center [1047, 552] width 32 height 32
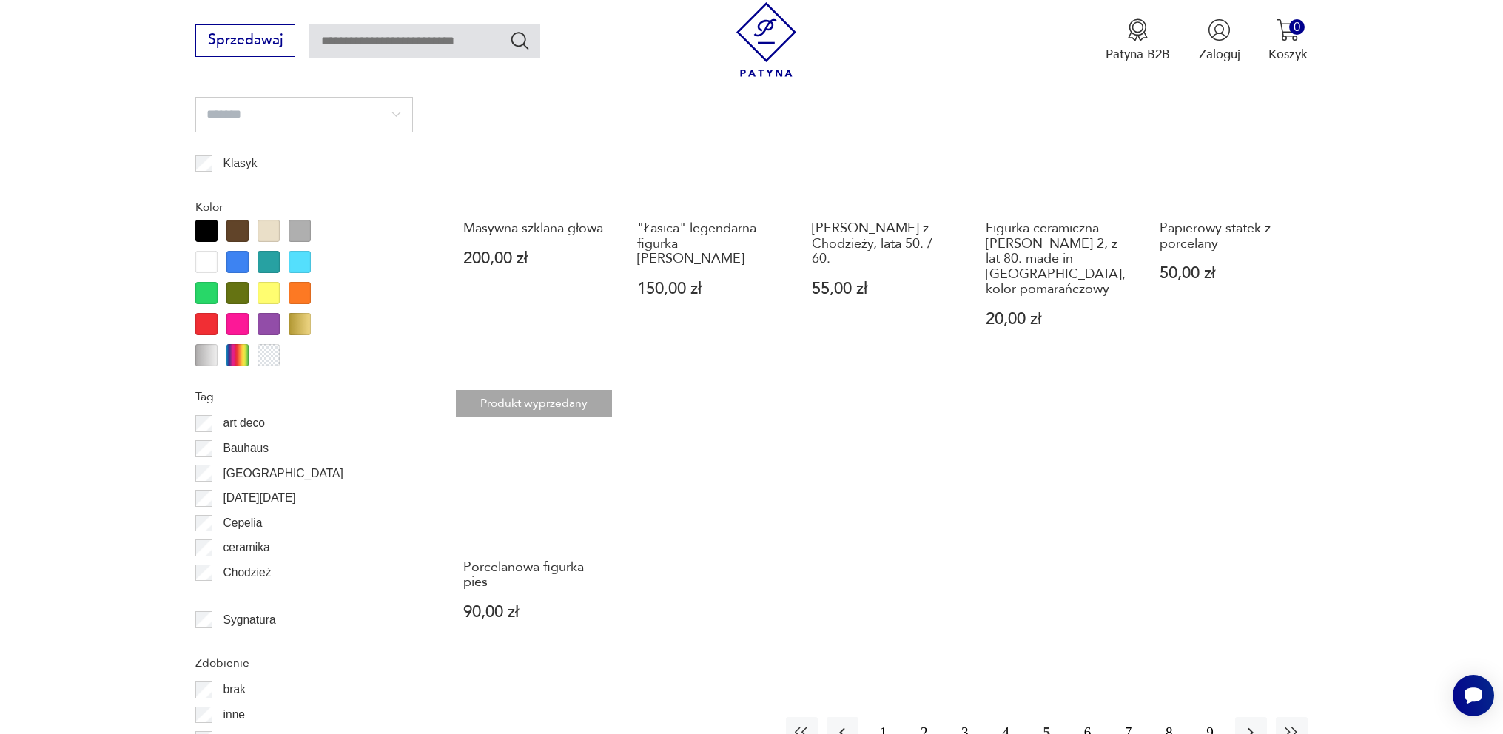
scroll to position [1529, 0]
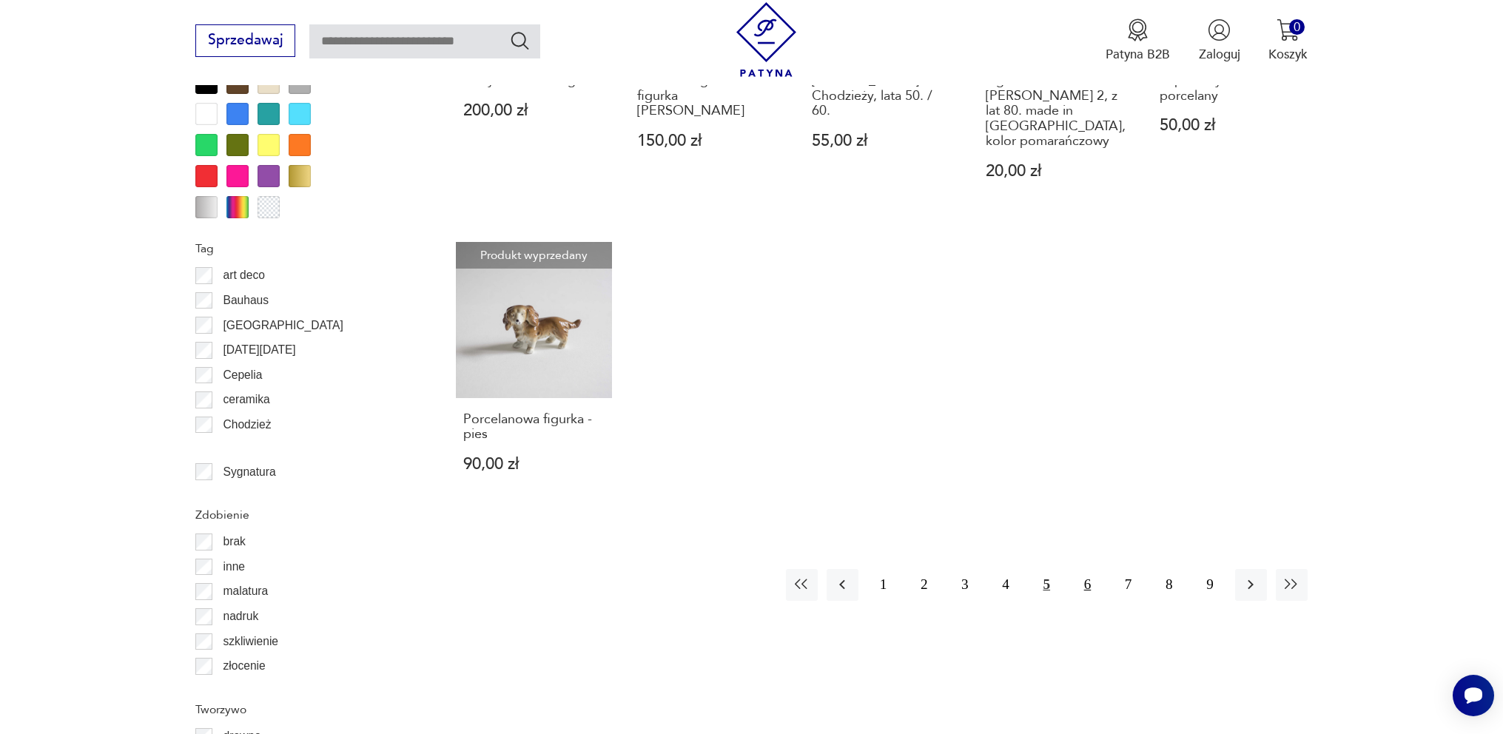
click at [1087, 571] on button "6" at bounding box center [1087, 585] width 32 height 32
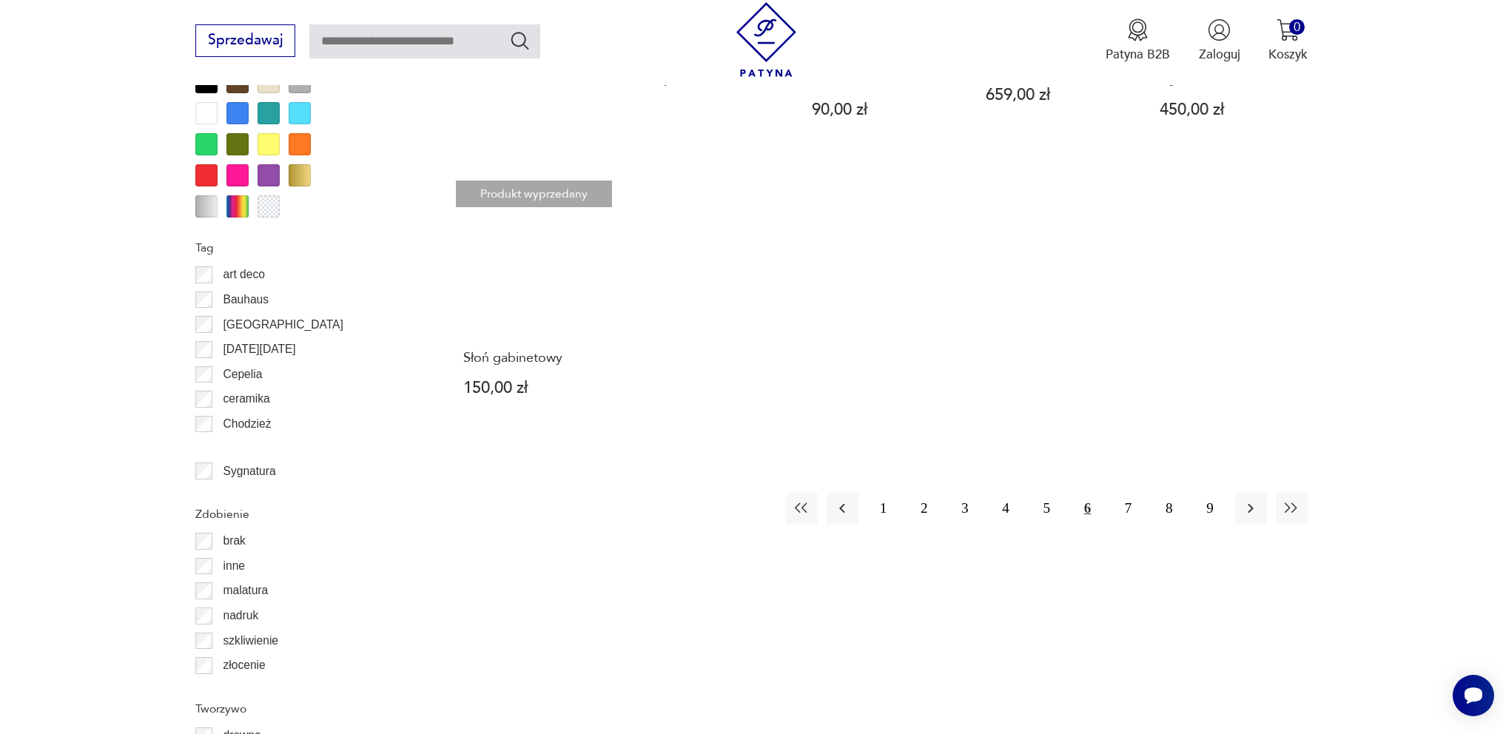
scroll to position [1603, 0]
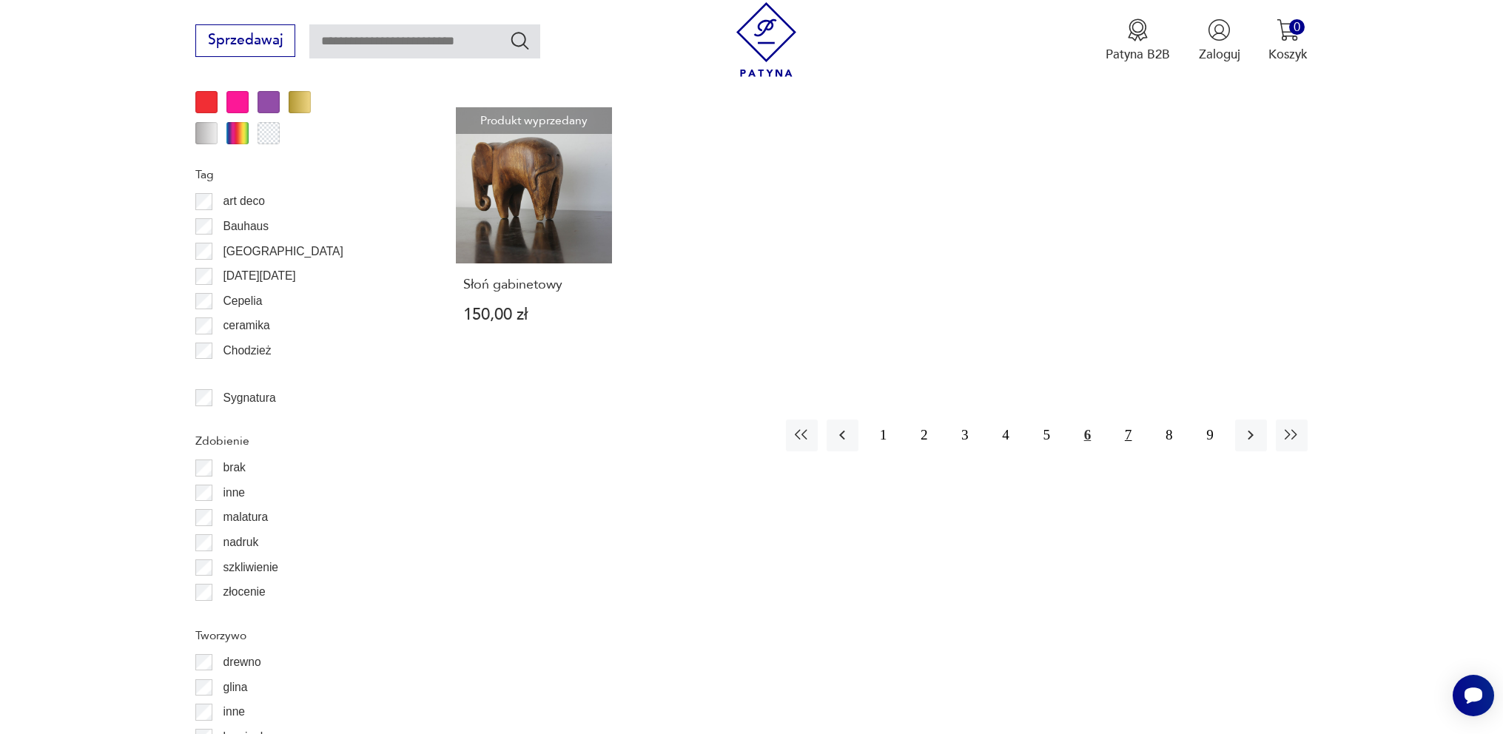
click at [1125, 451] on button "7" at bounding box center [1128, 435] width 32 height 32
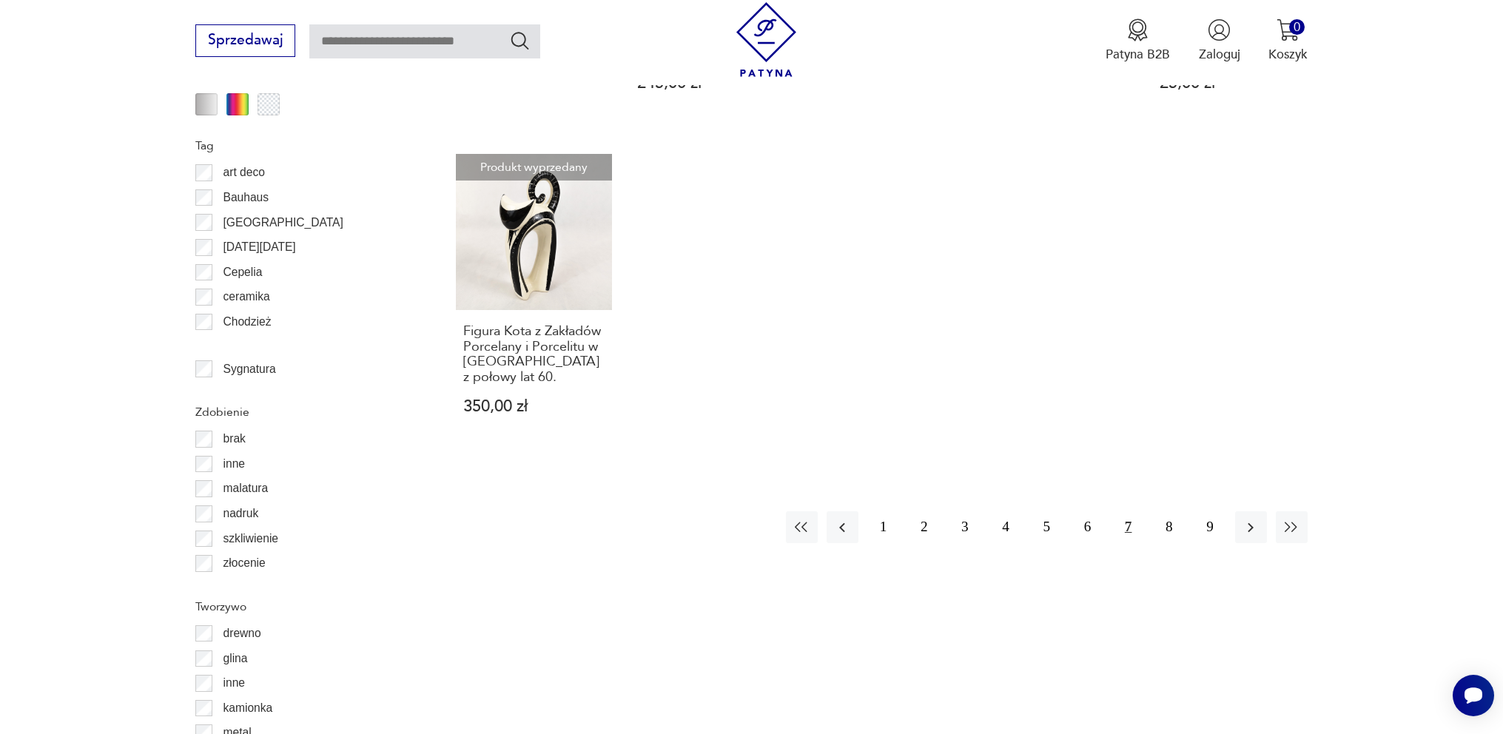
scroll to position [1676, 0]
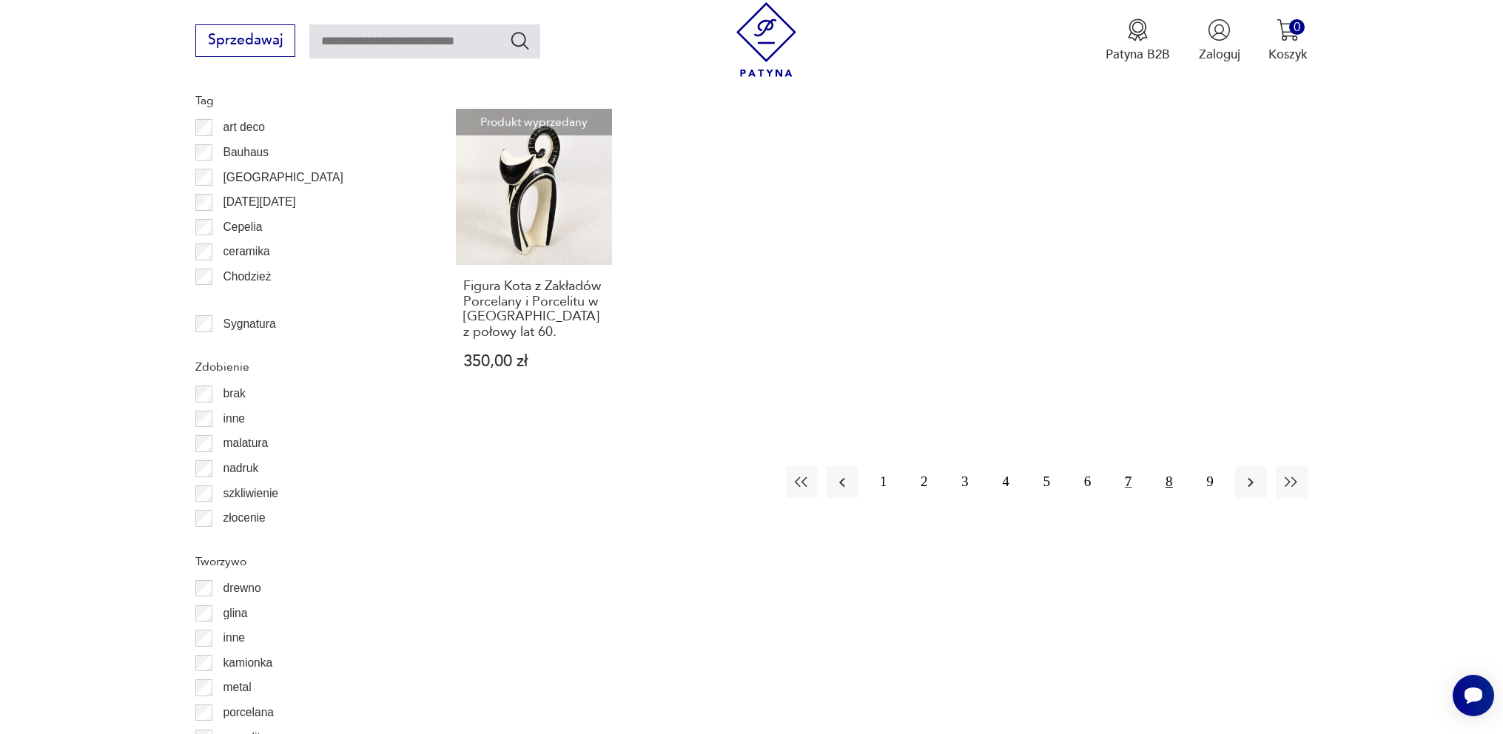
click at [1165, 466] on button "8" at bounding box center [1169, 482] width 32 height 32
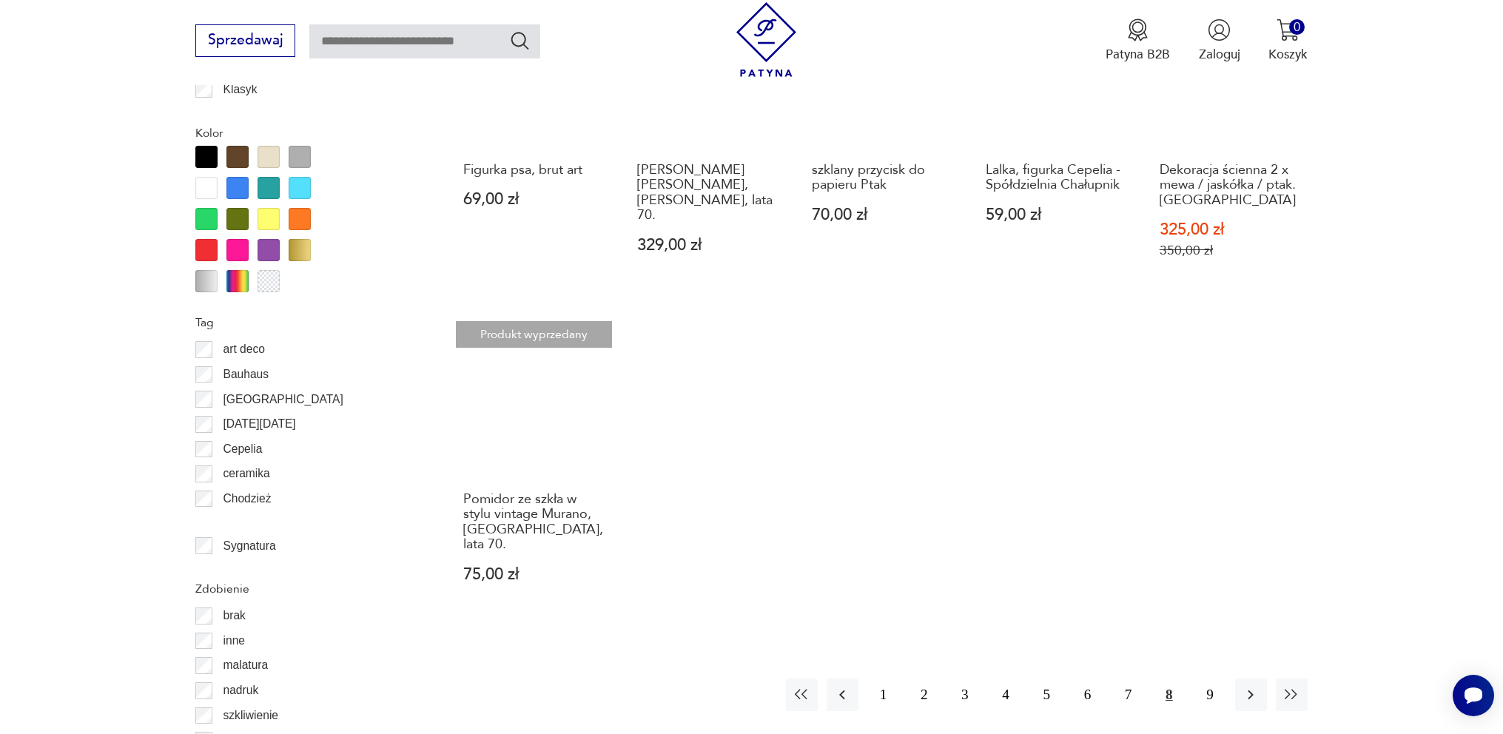
scroll to position [1529, 0]
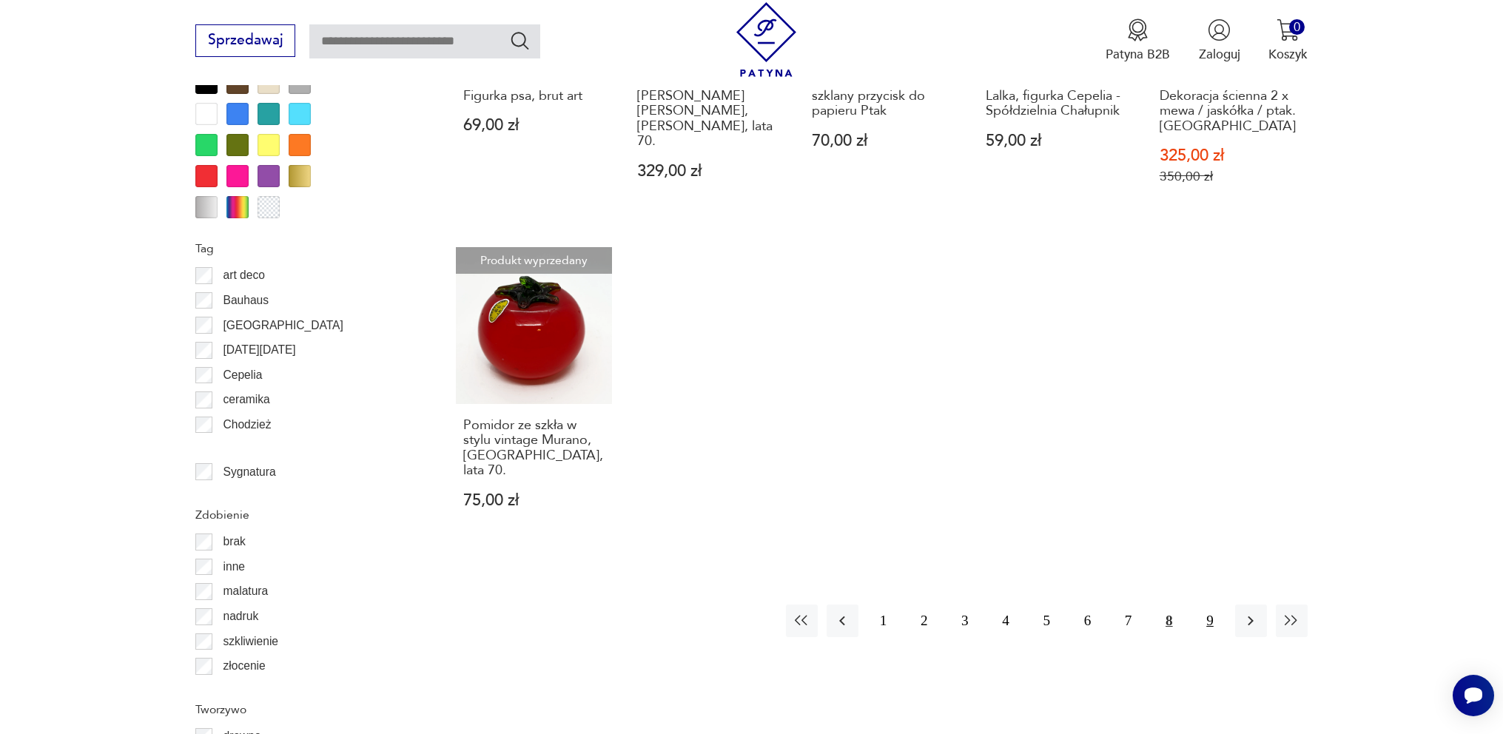
click at [1210, 604] on button "9" at bounding box center [1209, 620] width 32 height 32
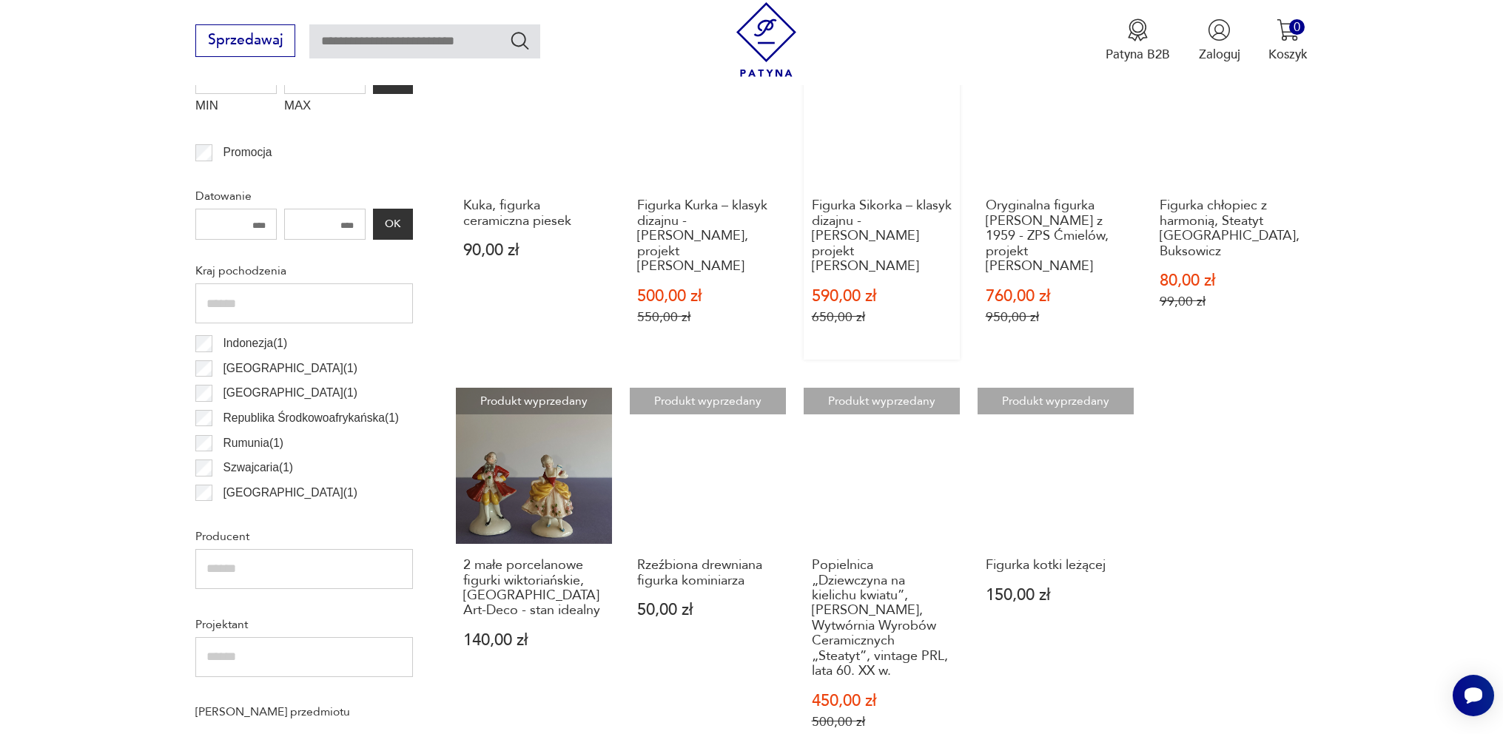
scroll to position [789, 0]
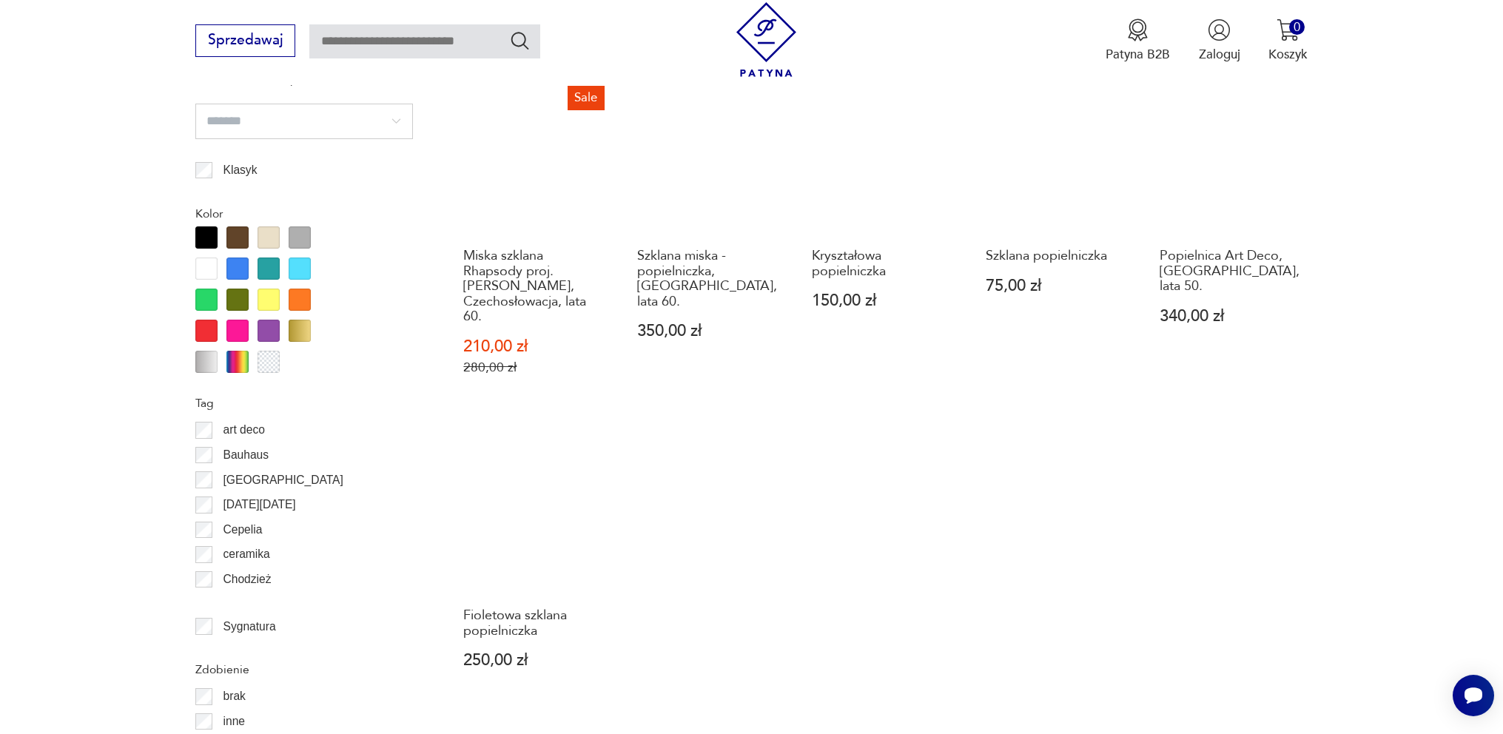
scroll to position [1554, 0]
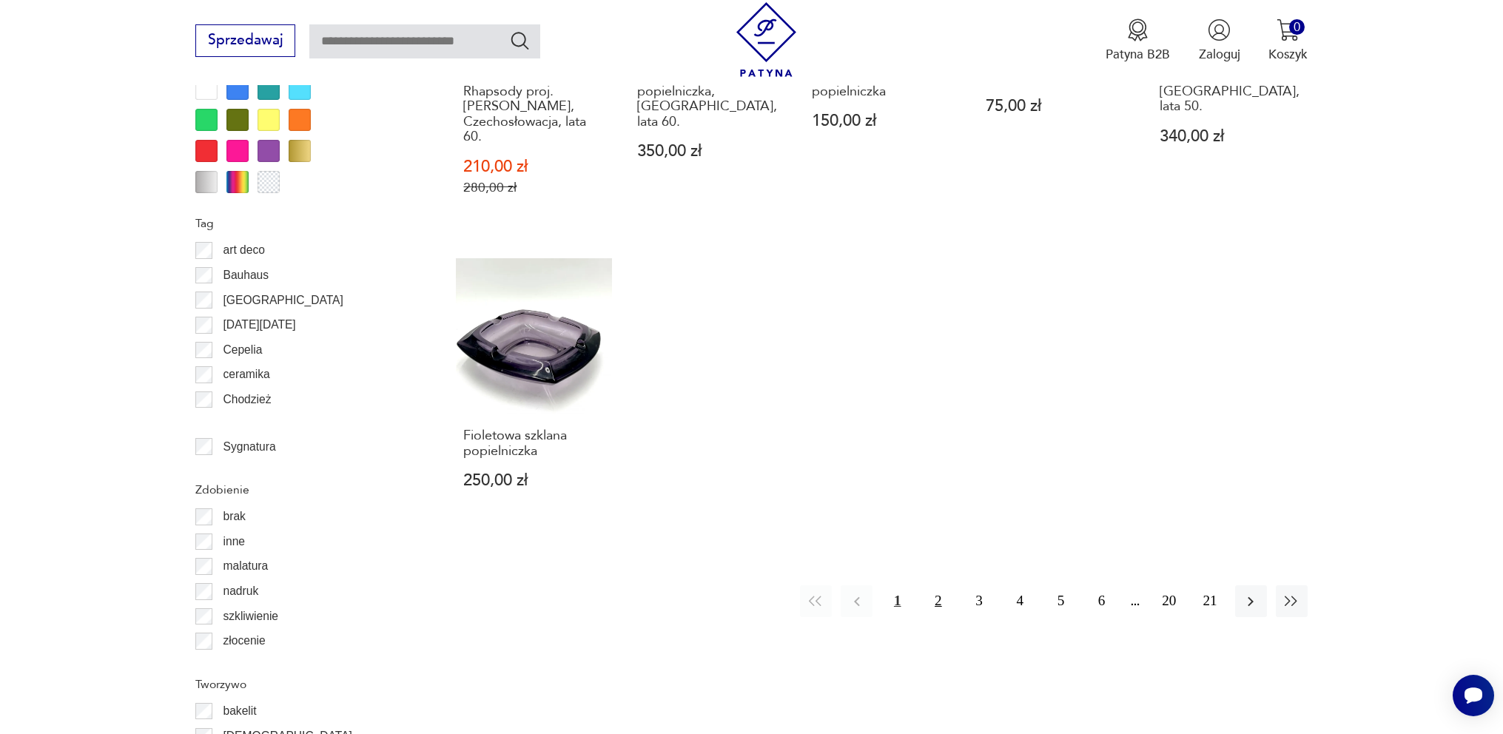
click at [940, 604] on button "2" at bounding box center [938, 601] width 32 height 32
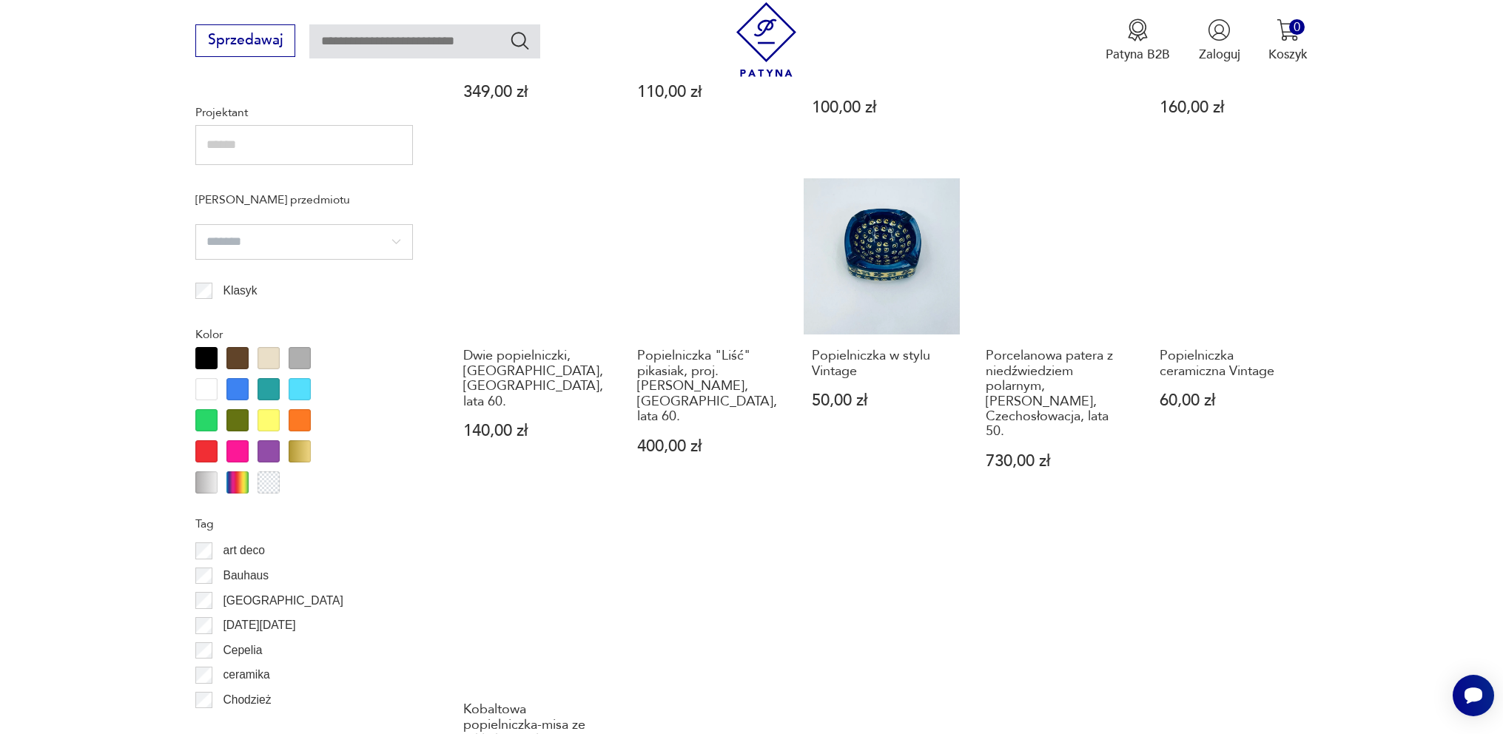
scroll to position [1455, 0]
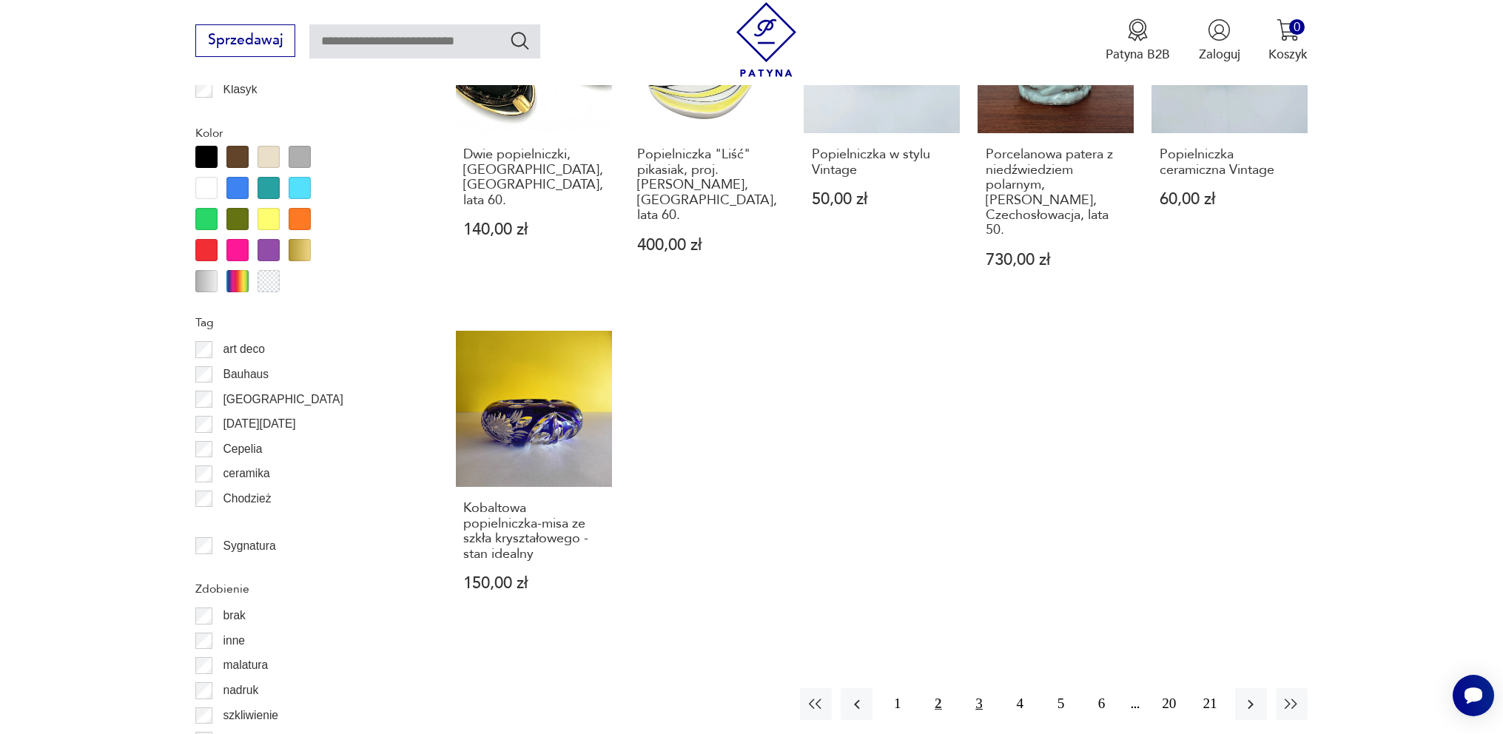
click at [981, 691] on button "3" at bounding box center [979, 704] width 32 height 32
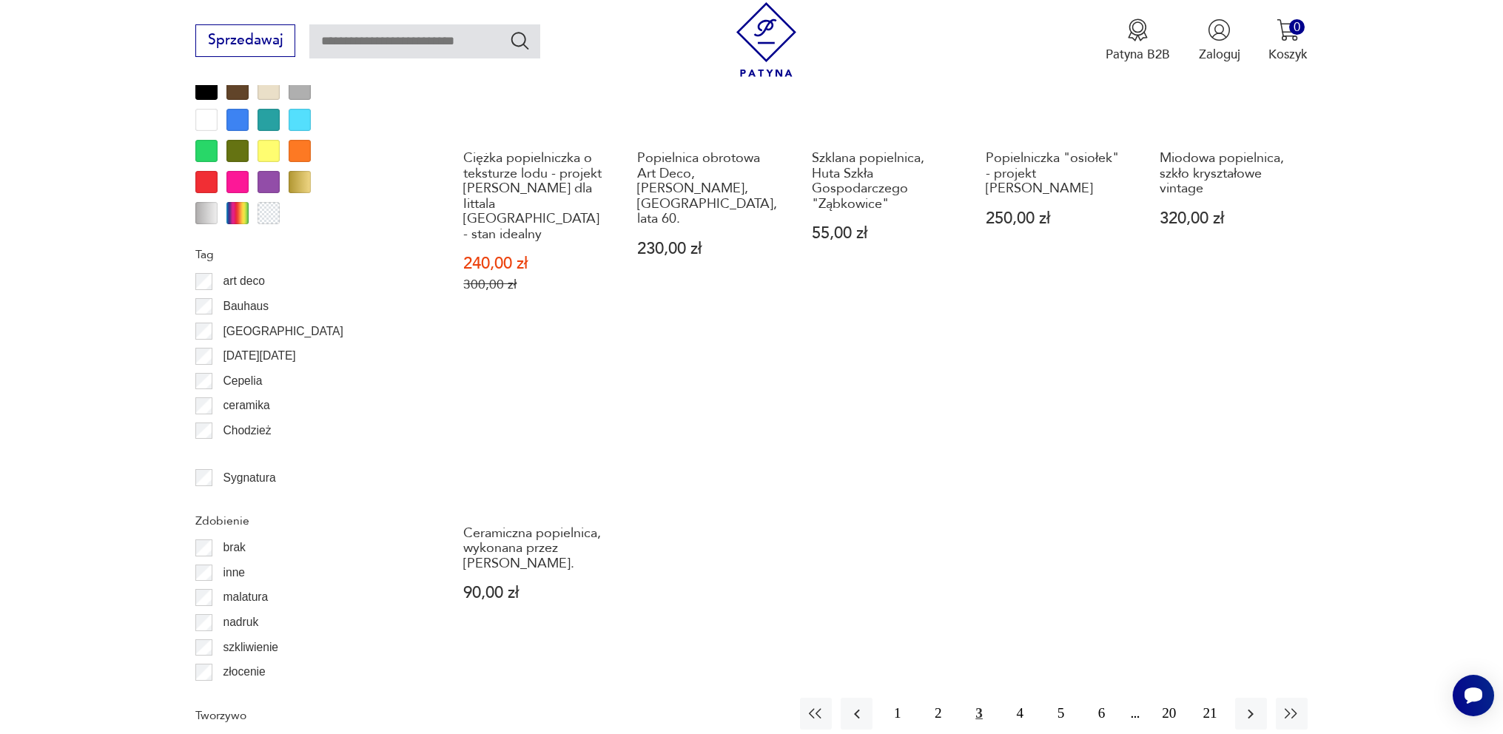
scroll to position [1529, 0]
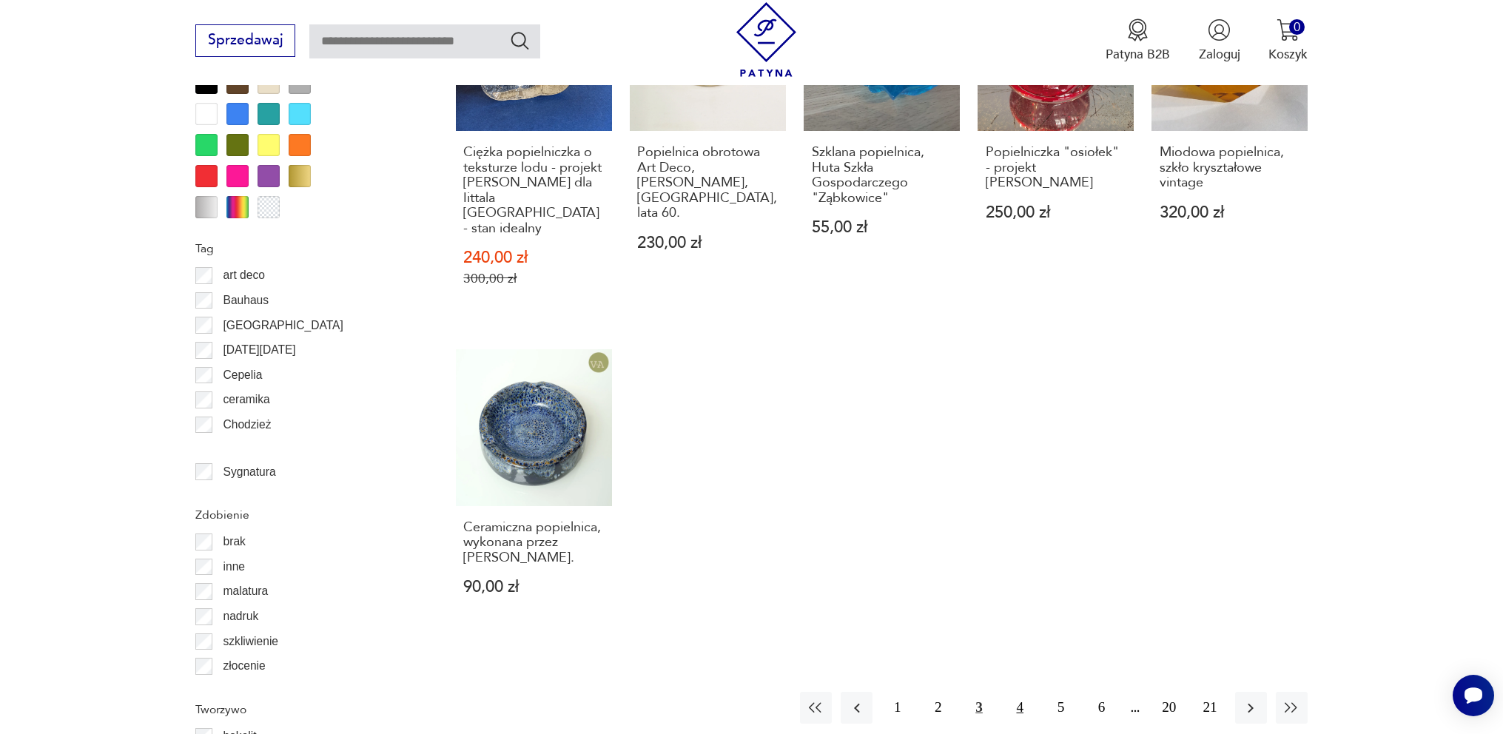
click at [1022, 692] on button "4" at bounding box center [1020, 708] width 32 height 32
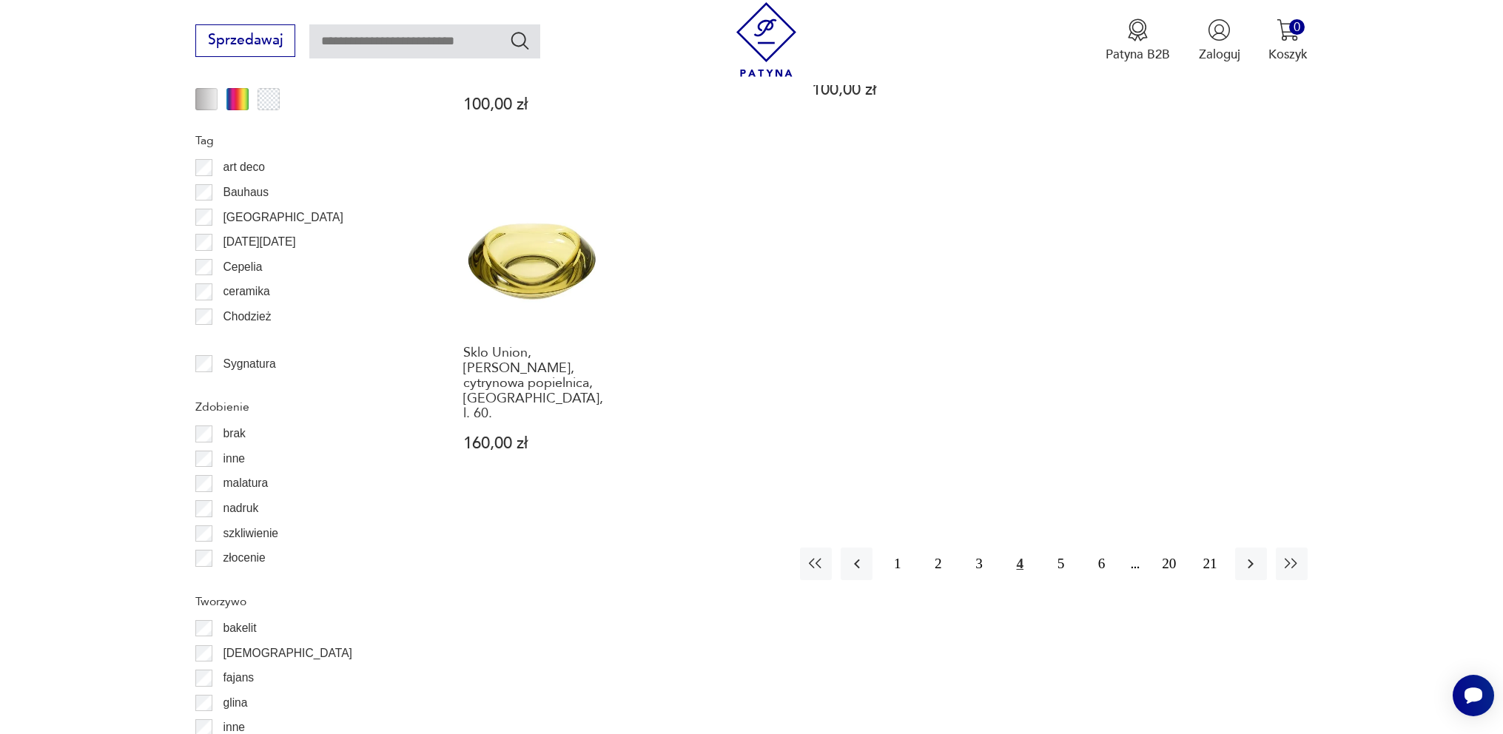
scroll to position [1676, 0]
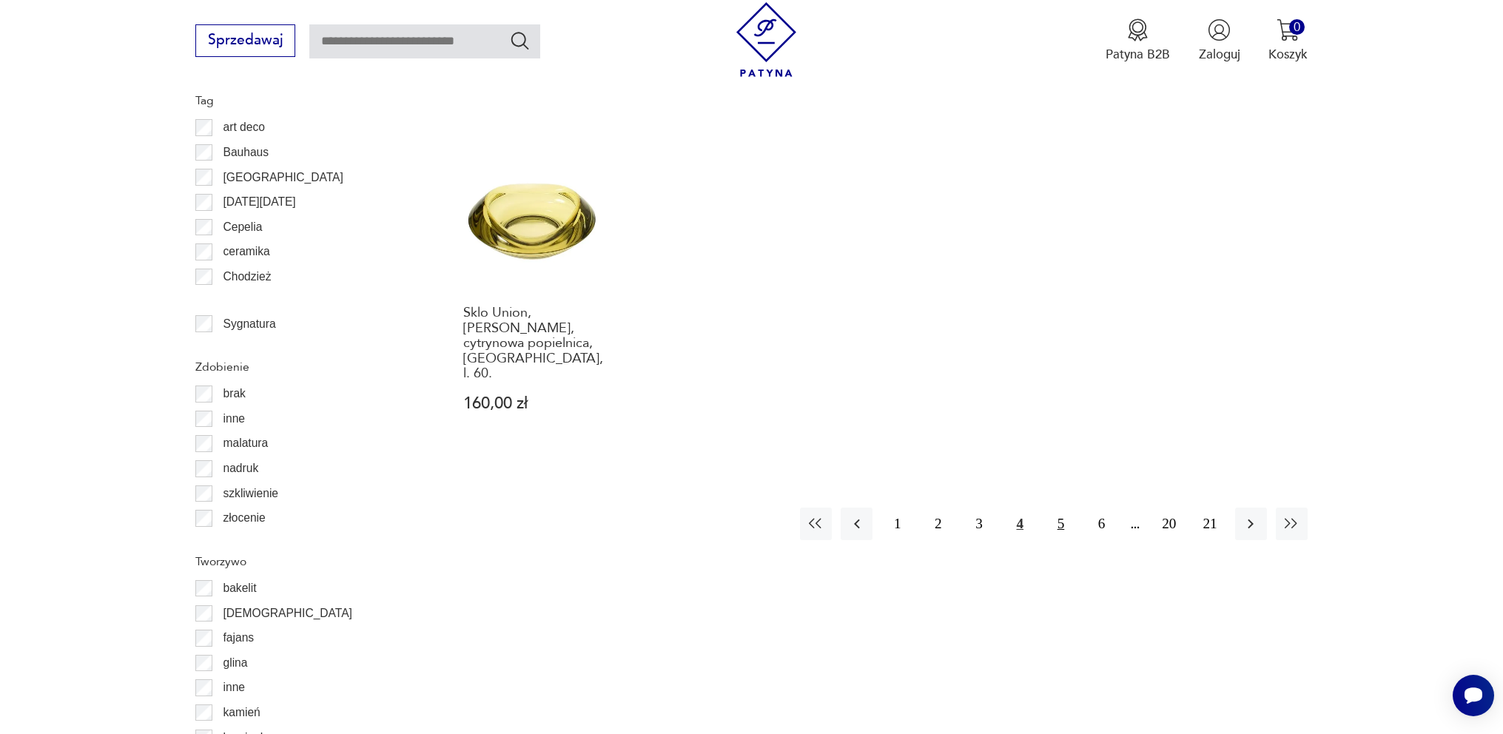
click at [1062, 508] on button "5" at bounding box center [1061, 524] width 32 height 32
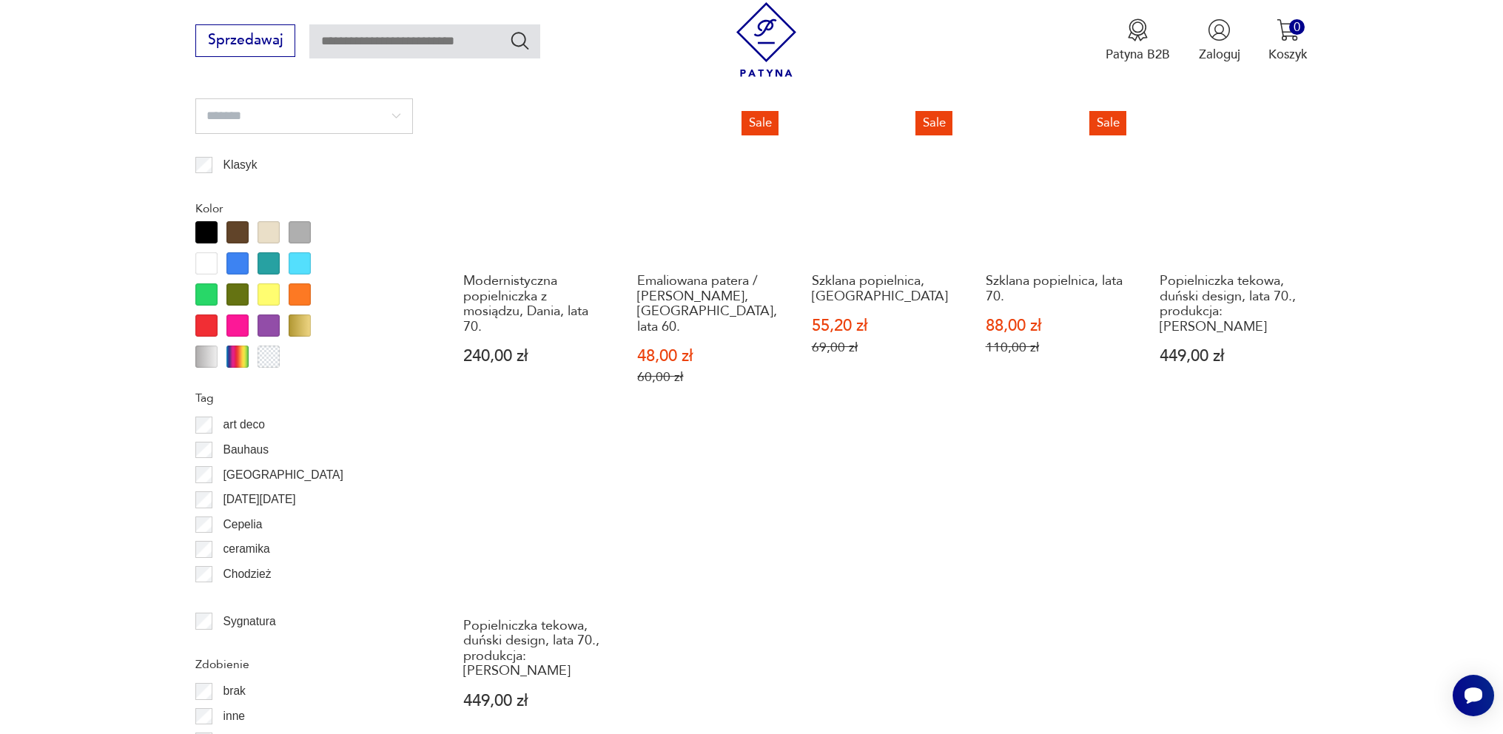
scroll to position [1529, 0]
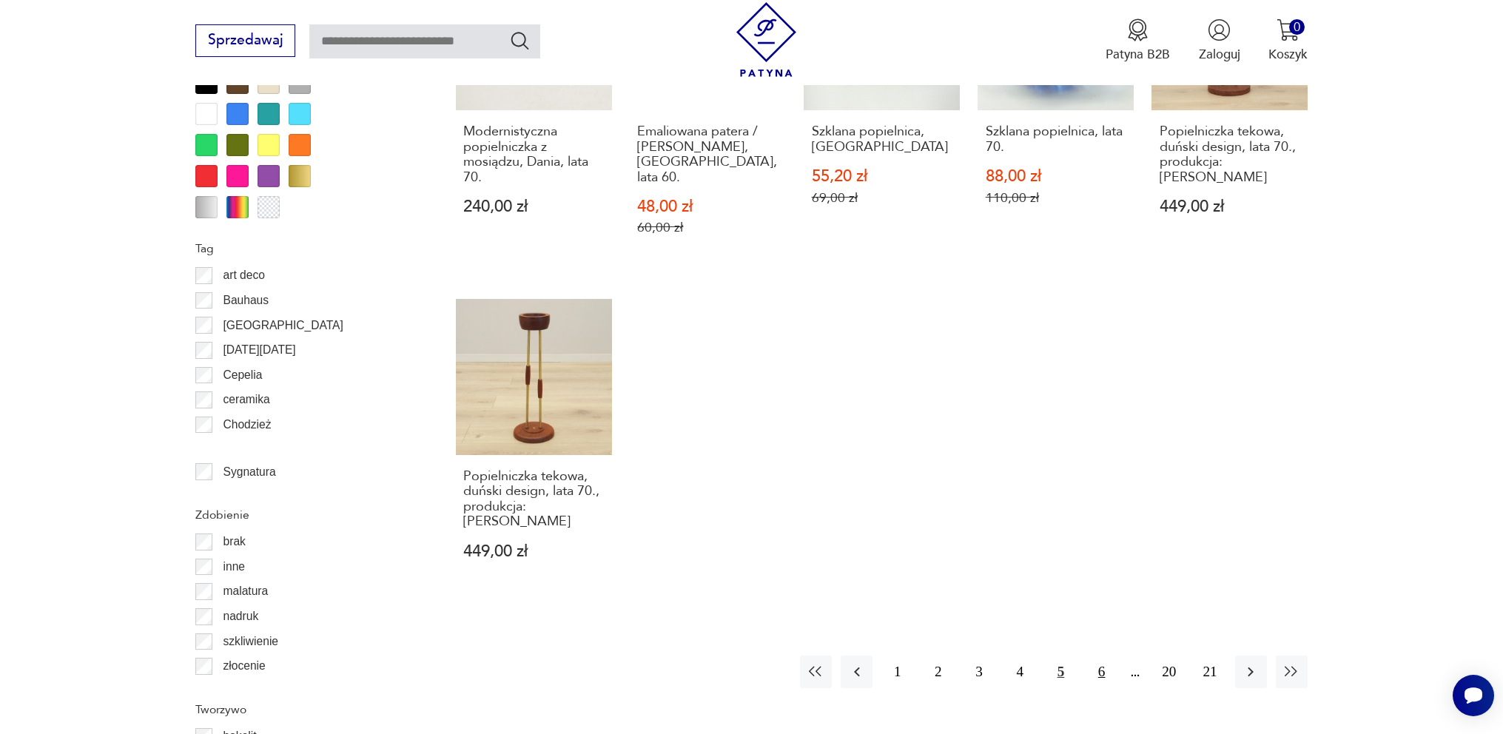
click at [1104, 656] on button "6" at bounding box center [1101, 672] width 32 height 32
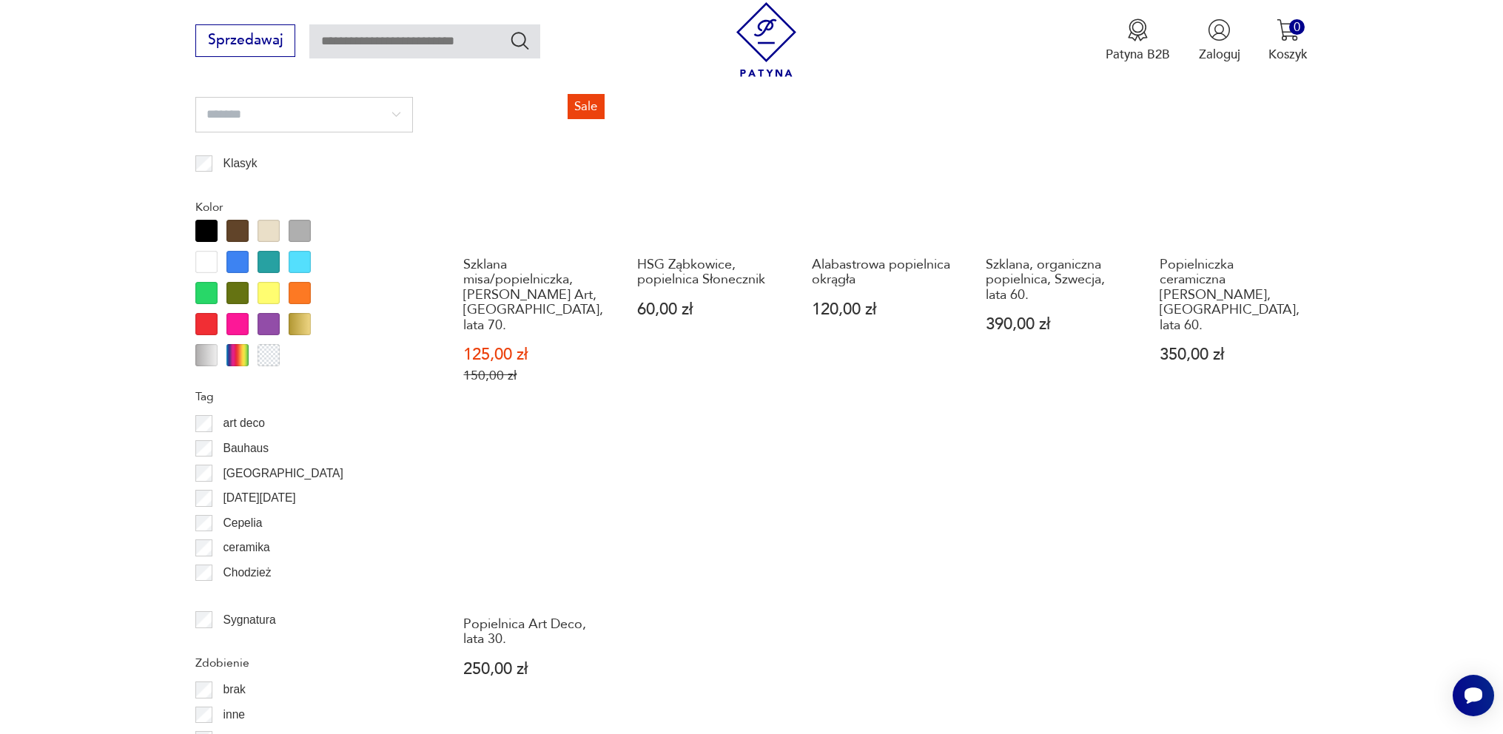
scroll to position [1676, 0]
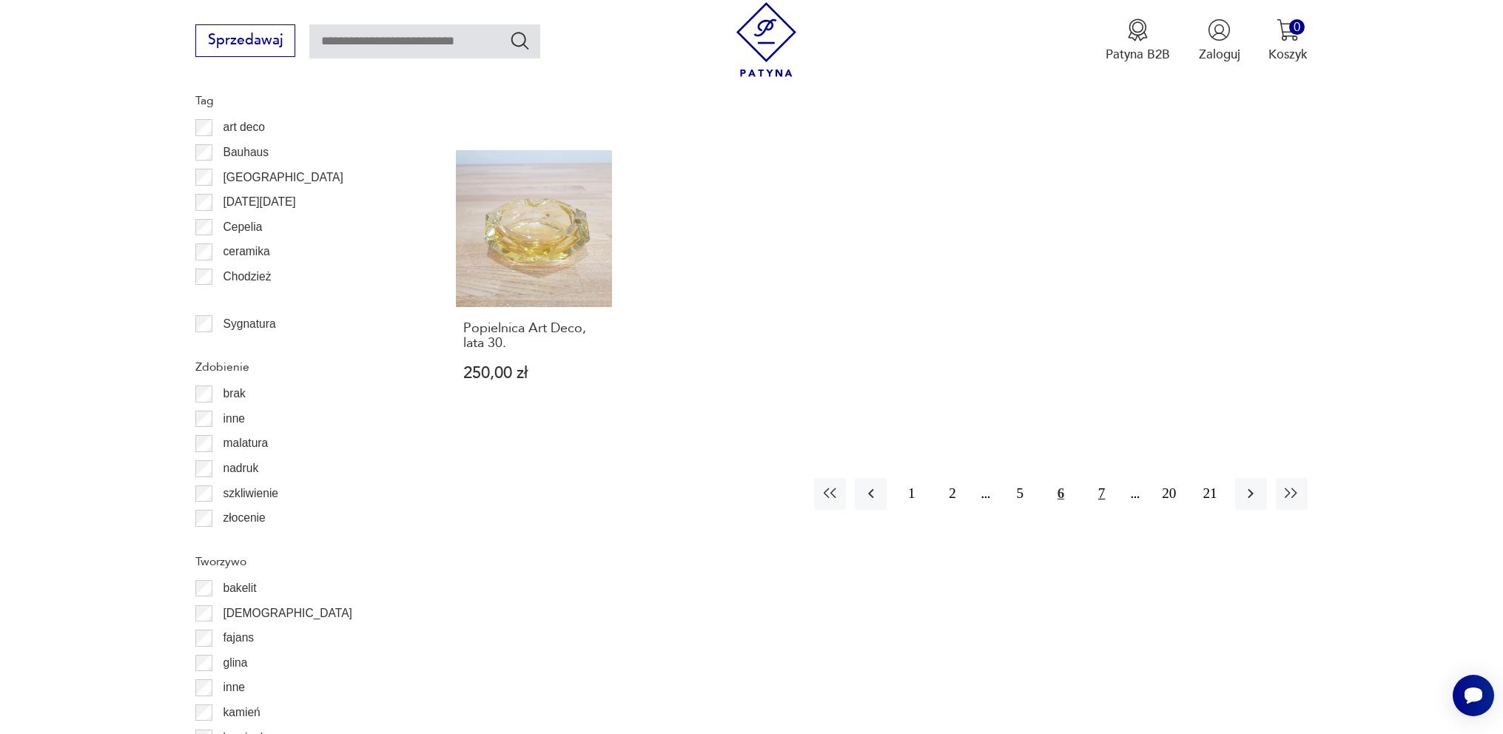
click at [1097, 478] on button "7" at bounding box center [1101, 494] width 32 height 32
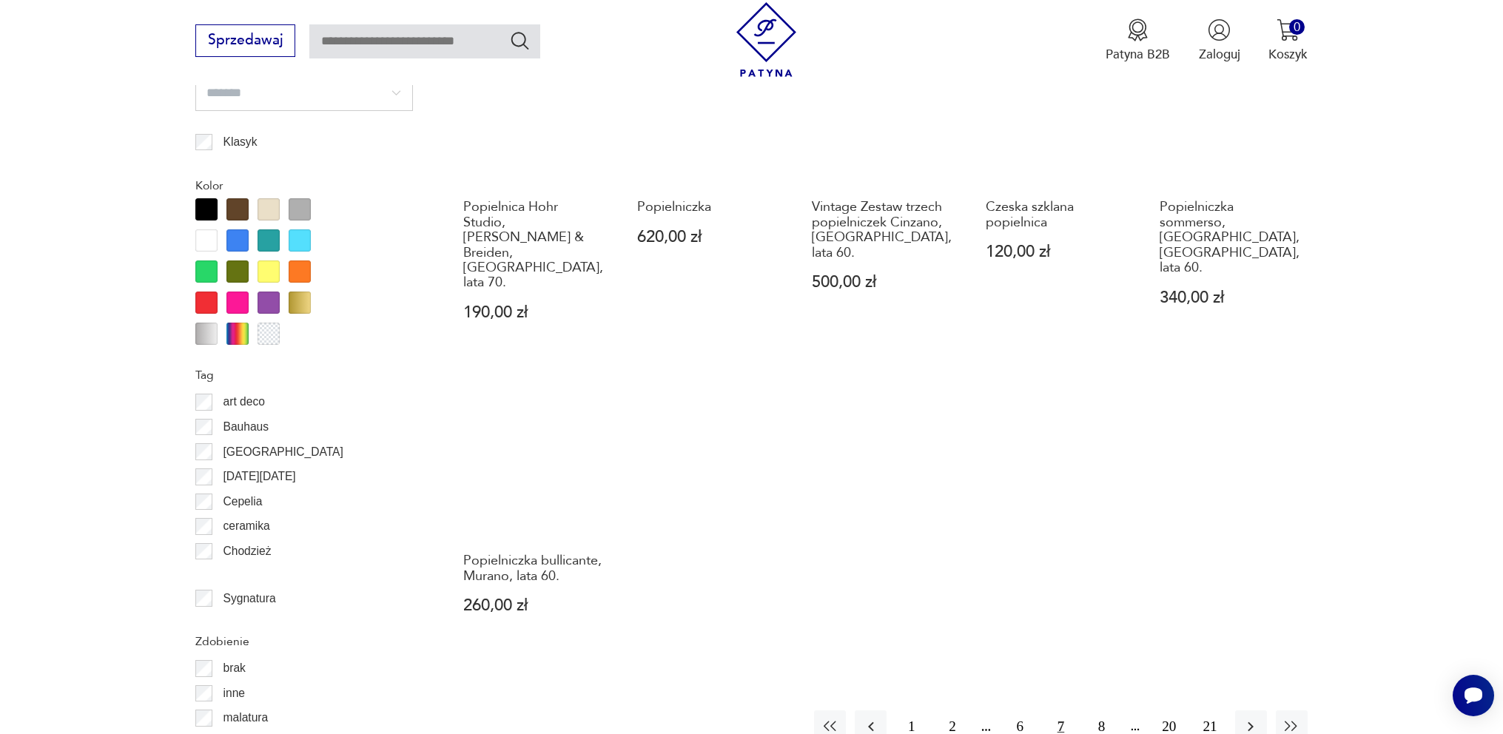
scroll to position [1529, 0]
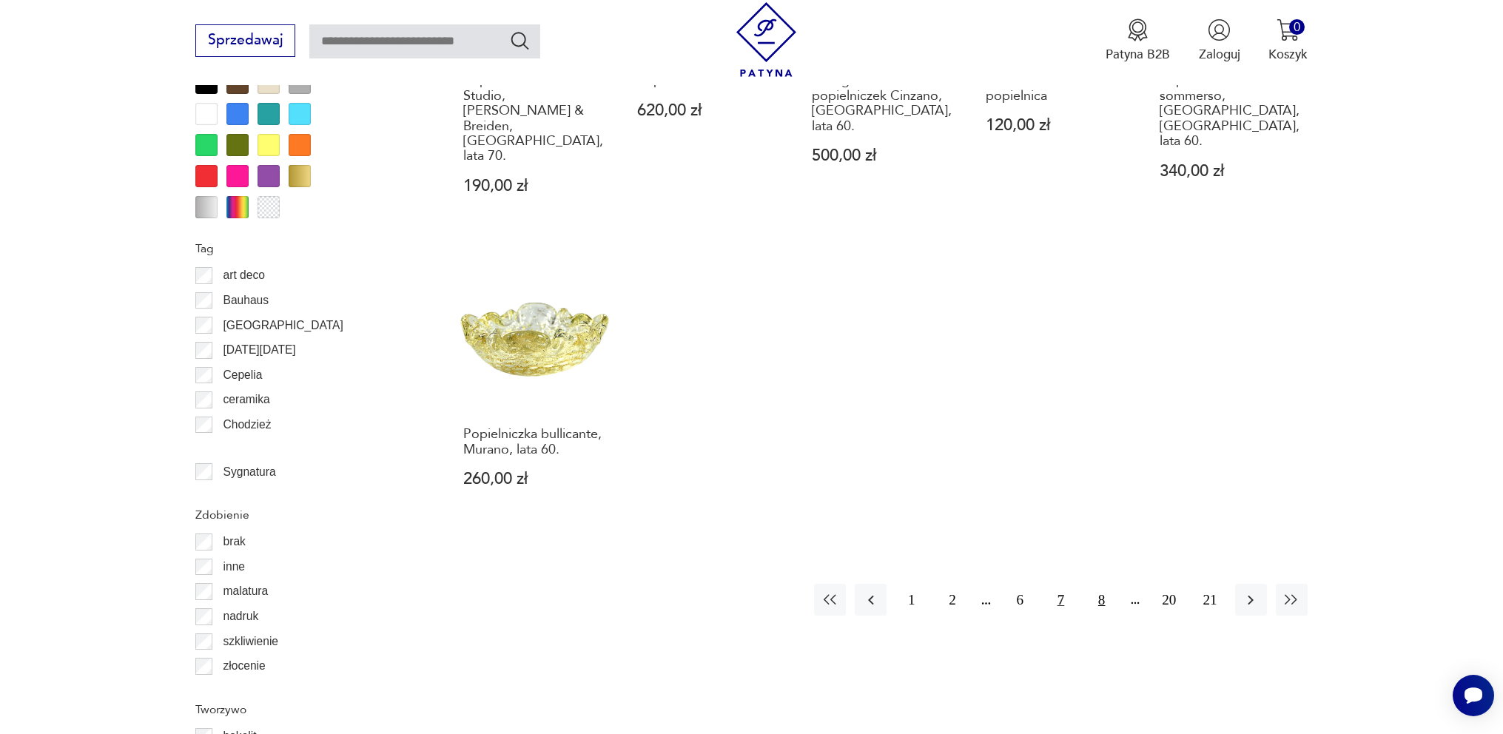
click at [1108, 584] on button "8" at bounding box center [1101, 600] width 32 height 32
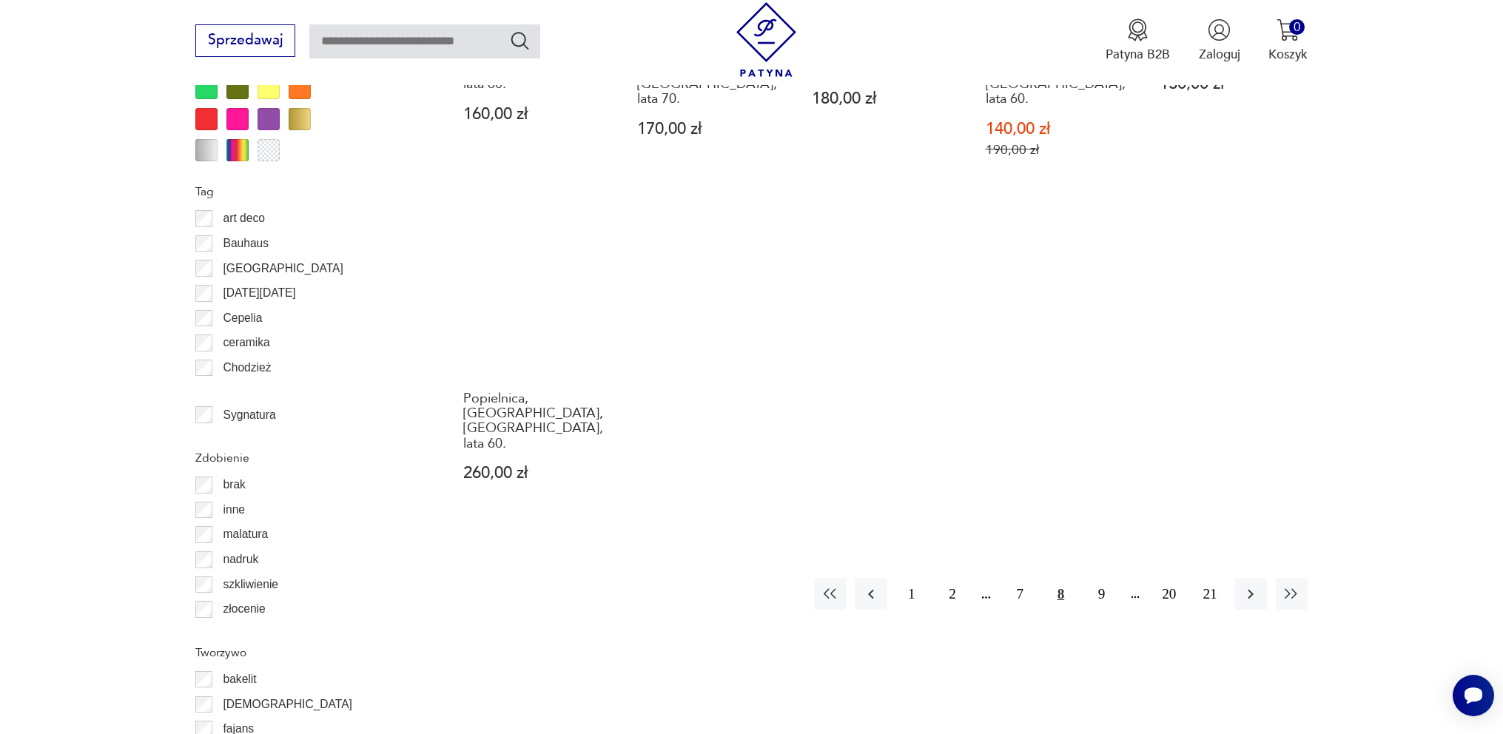
scroll to position [1676, 0]
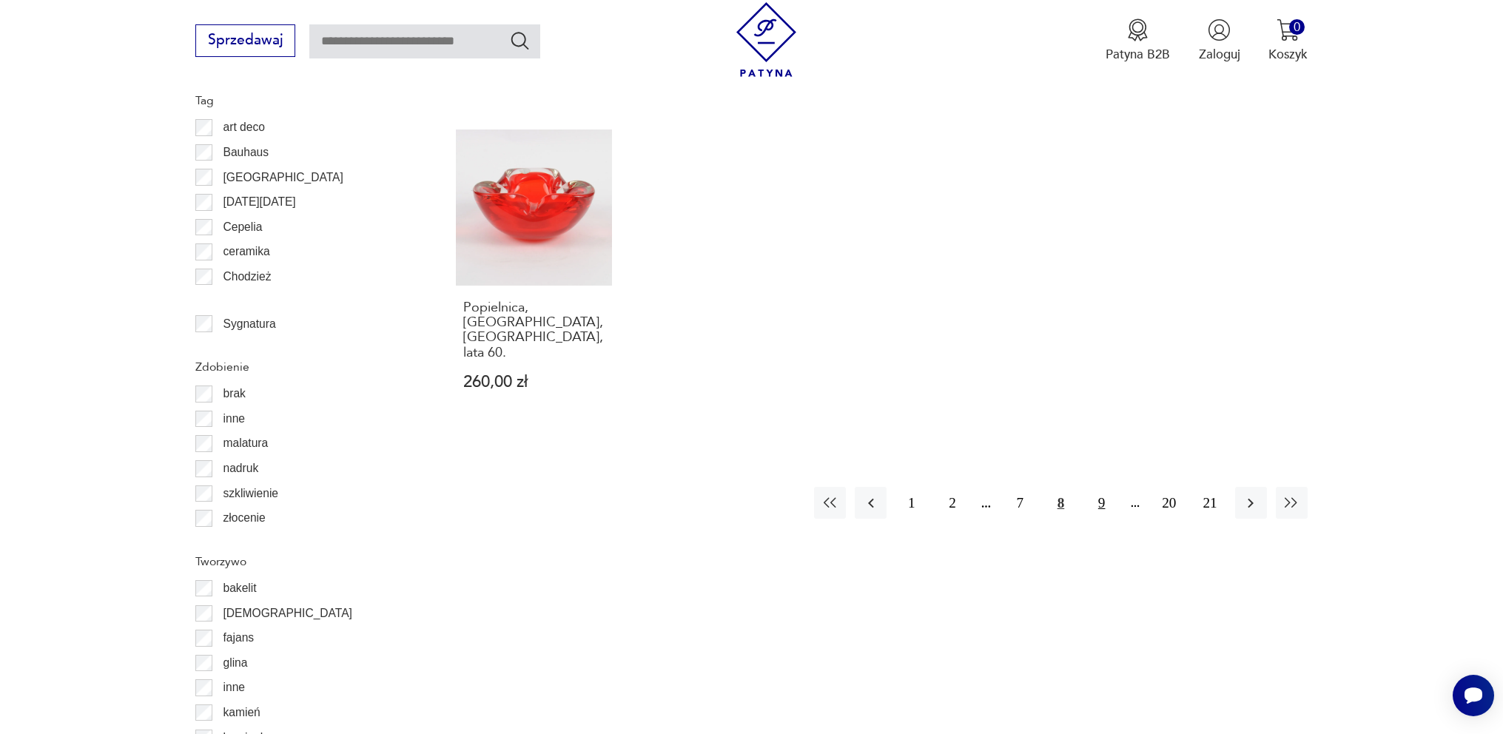
click at [1101, 487] on button "9" at bounding box center [1101, 503] width 32 height 32
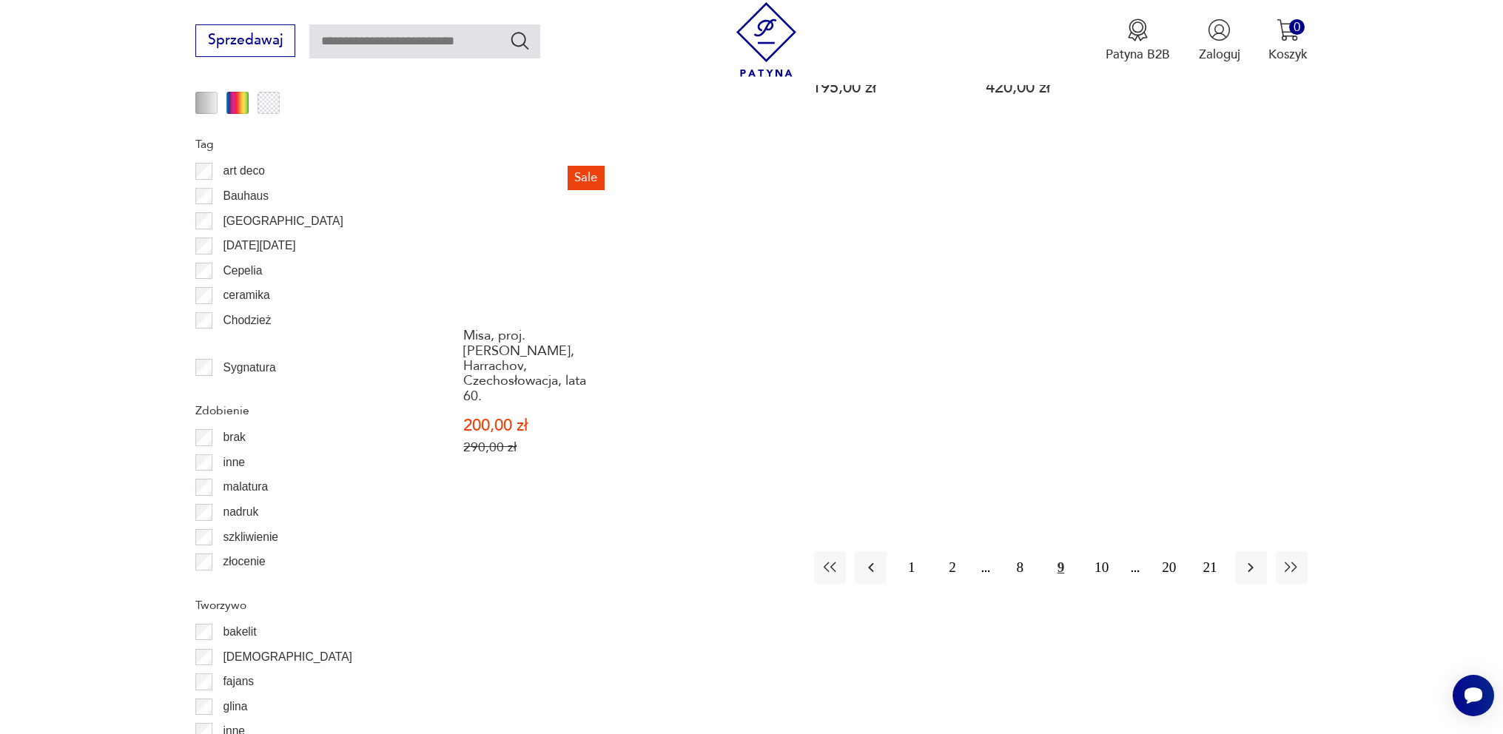
scroll to position [1676, 0]
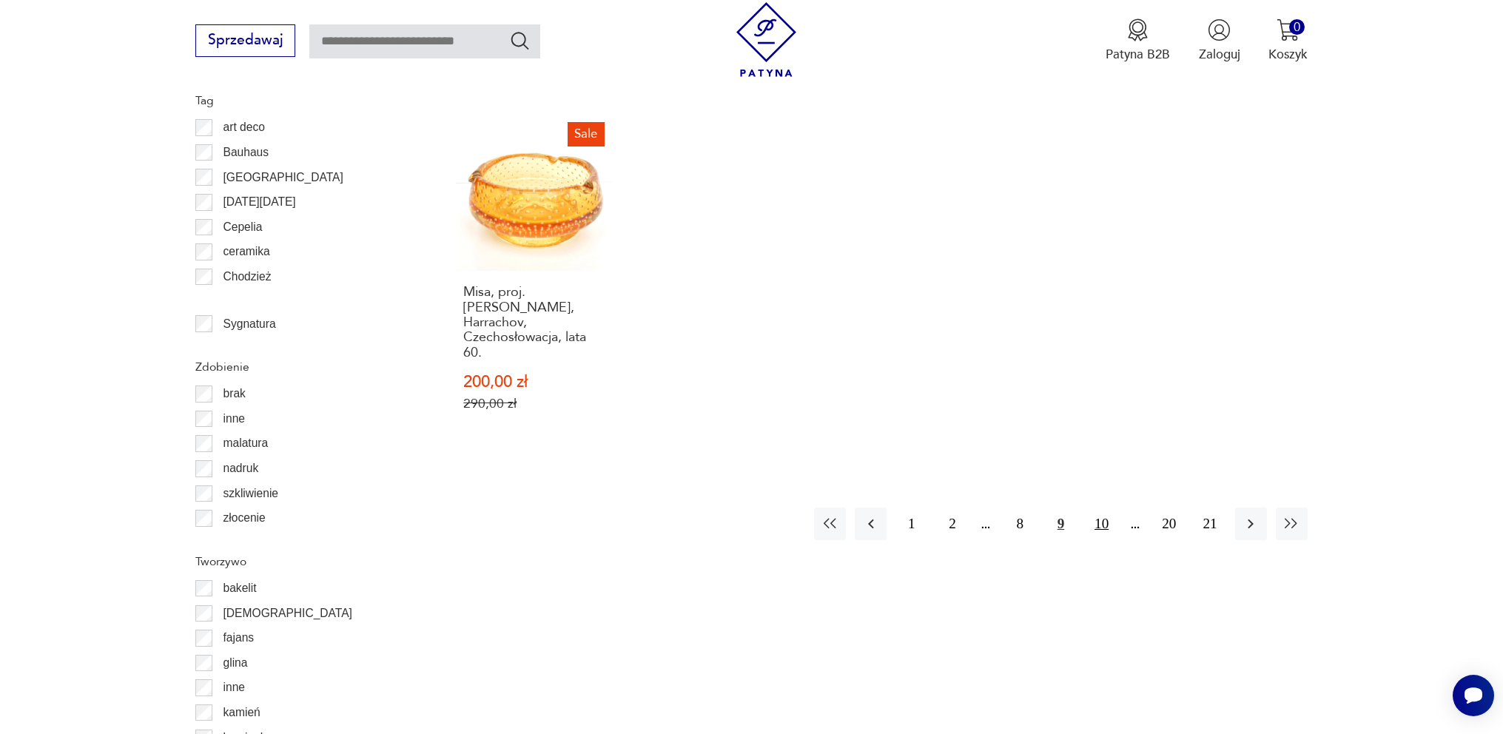
click at [1108, 508] on button "10" at bounding box center [1101, 524] width 32 height 32
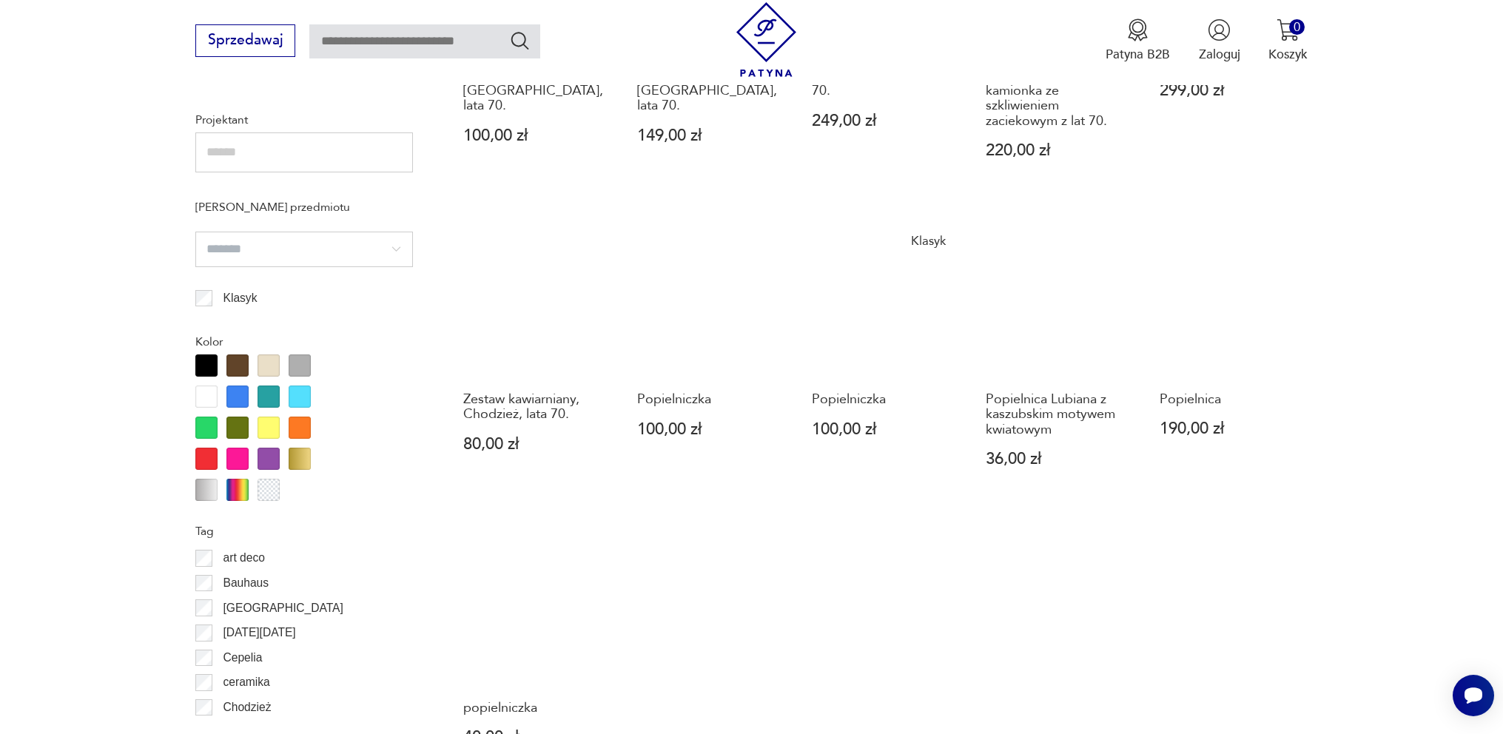
scroll to position [1381, 0]
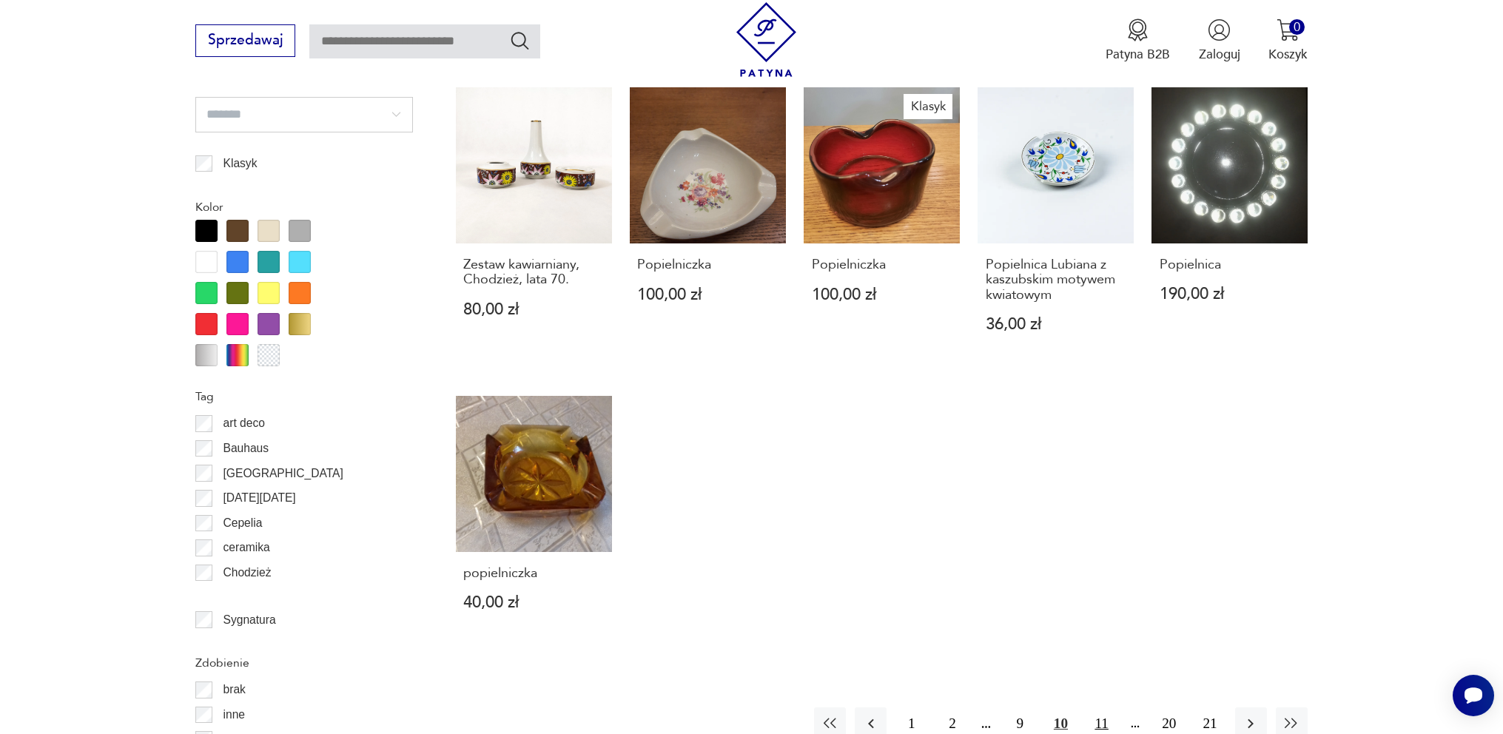
click at [1099, 707] on button "11" at bounding box center [1101, 723] width 32 height 32
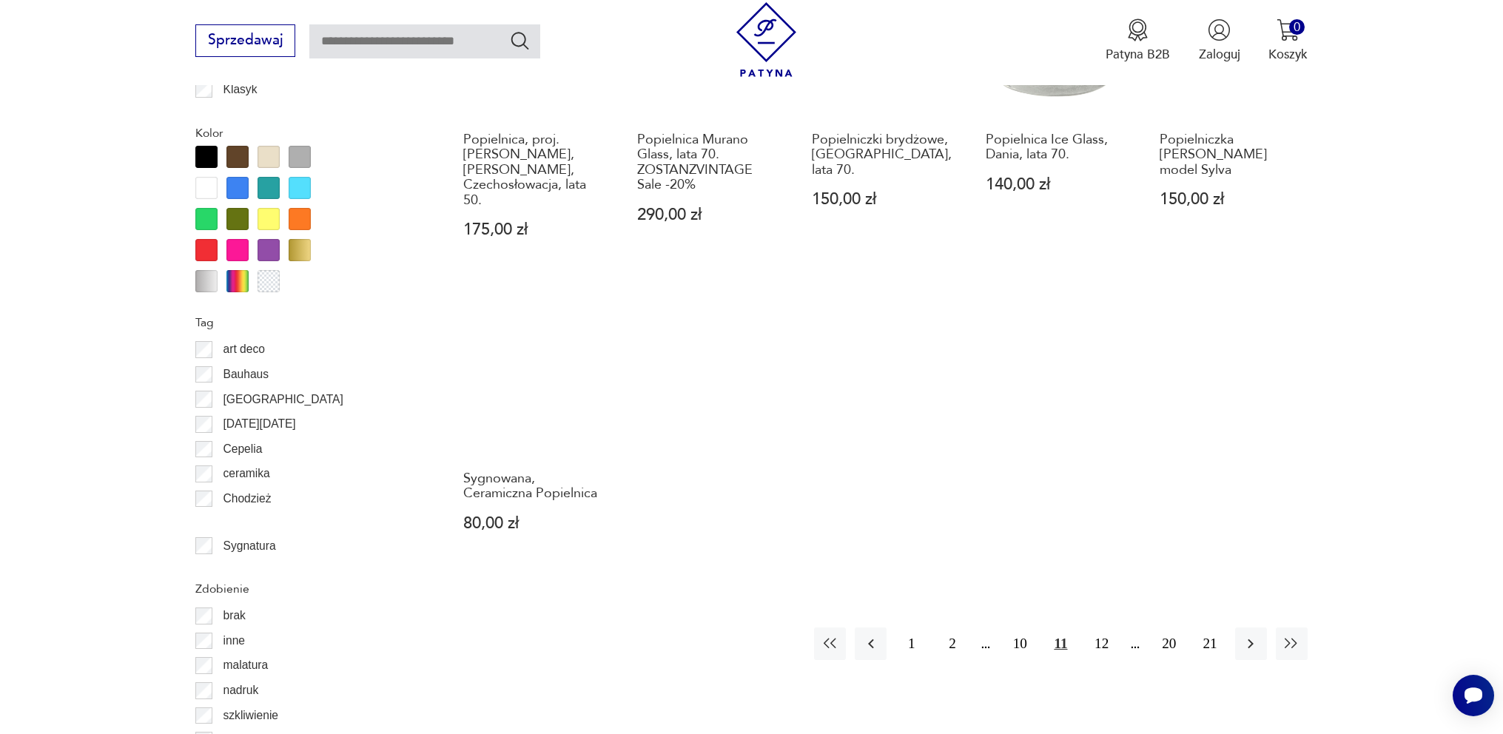
scroll to position [1529, 0]
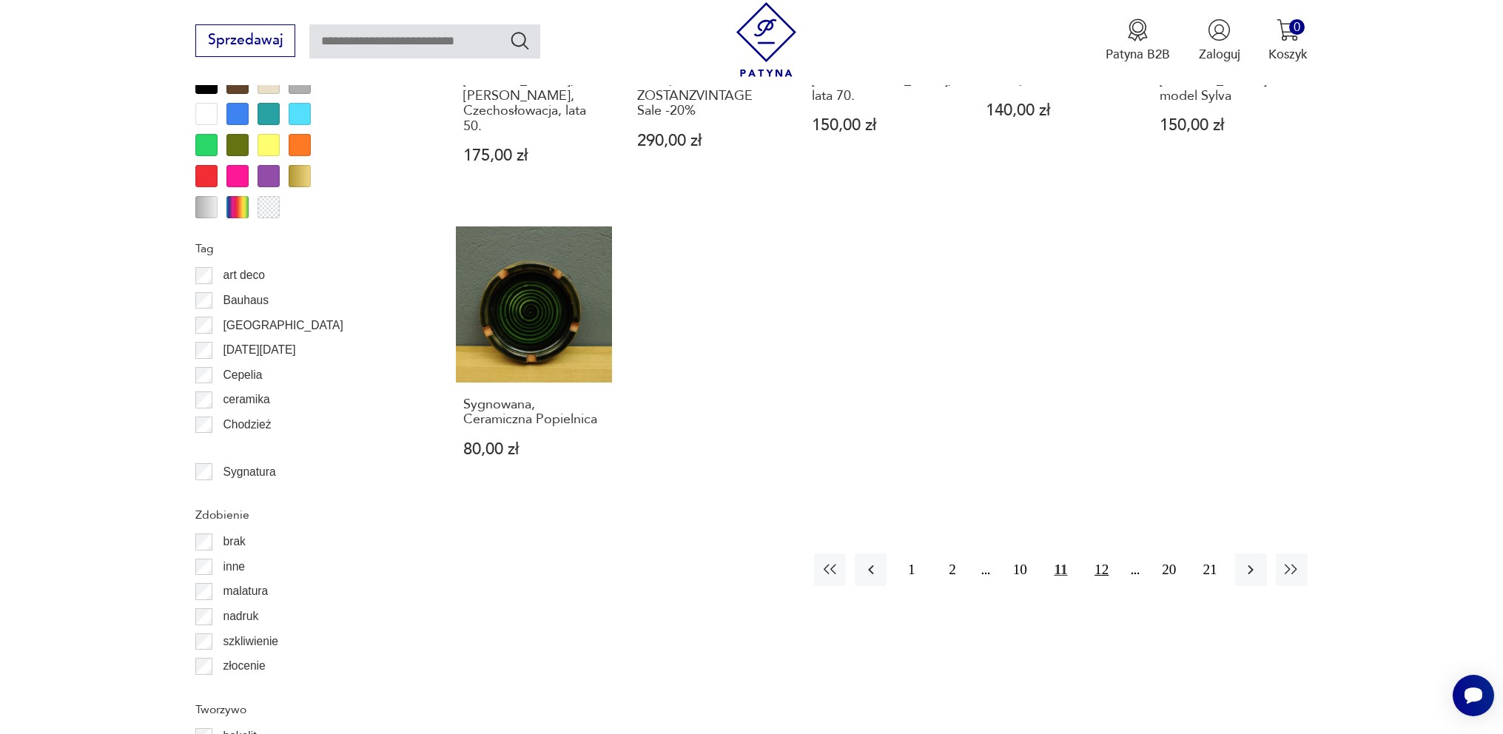
click at [1091, 553] on button "12" at bounding box center [1101, 569] width 32 height 32
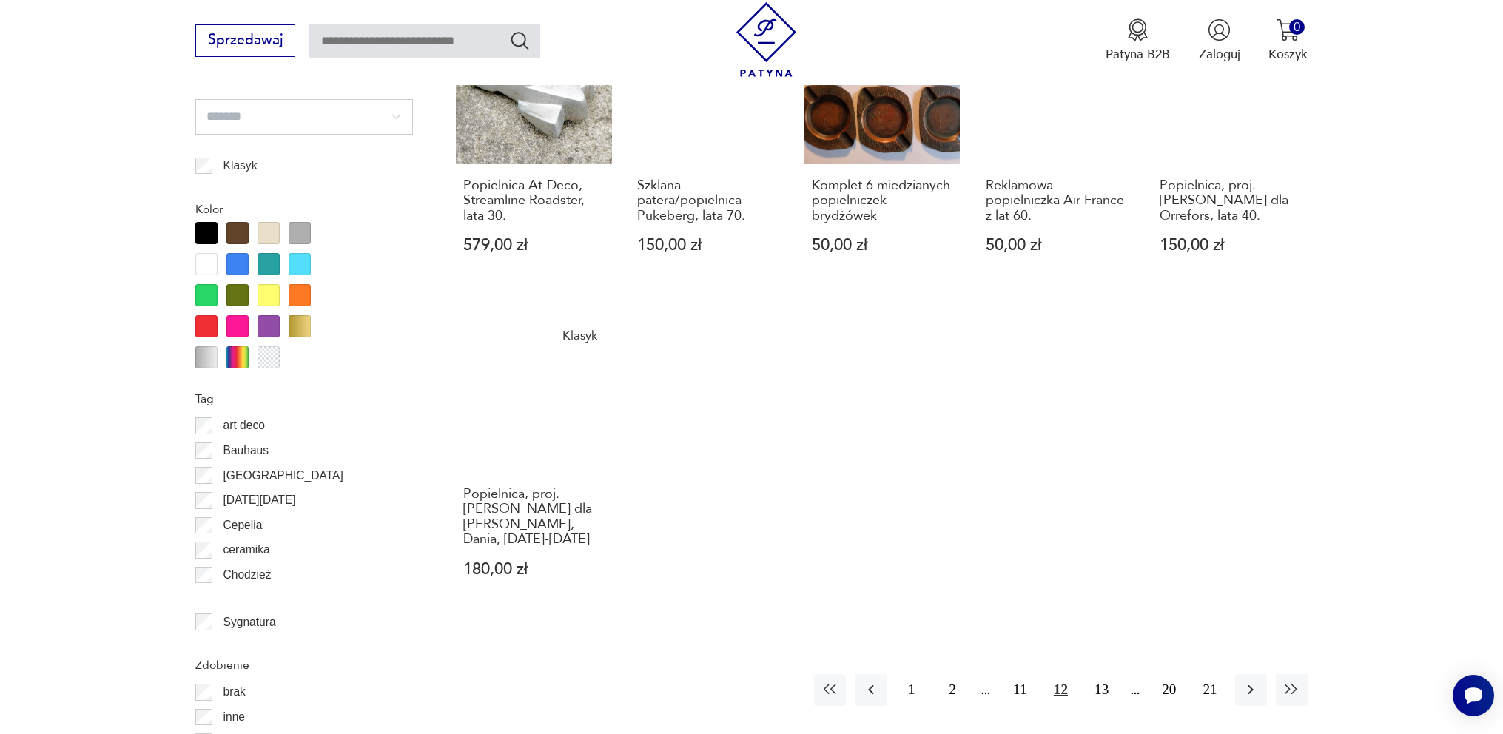
scroll to position [1381, 0]
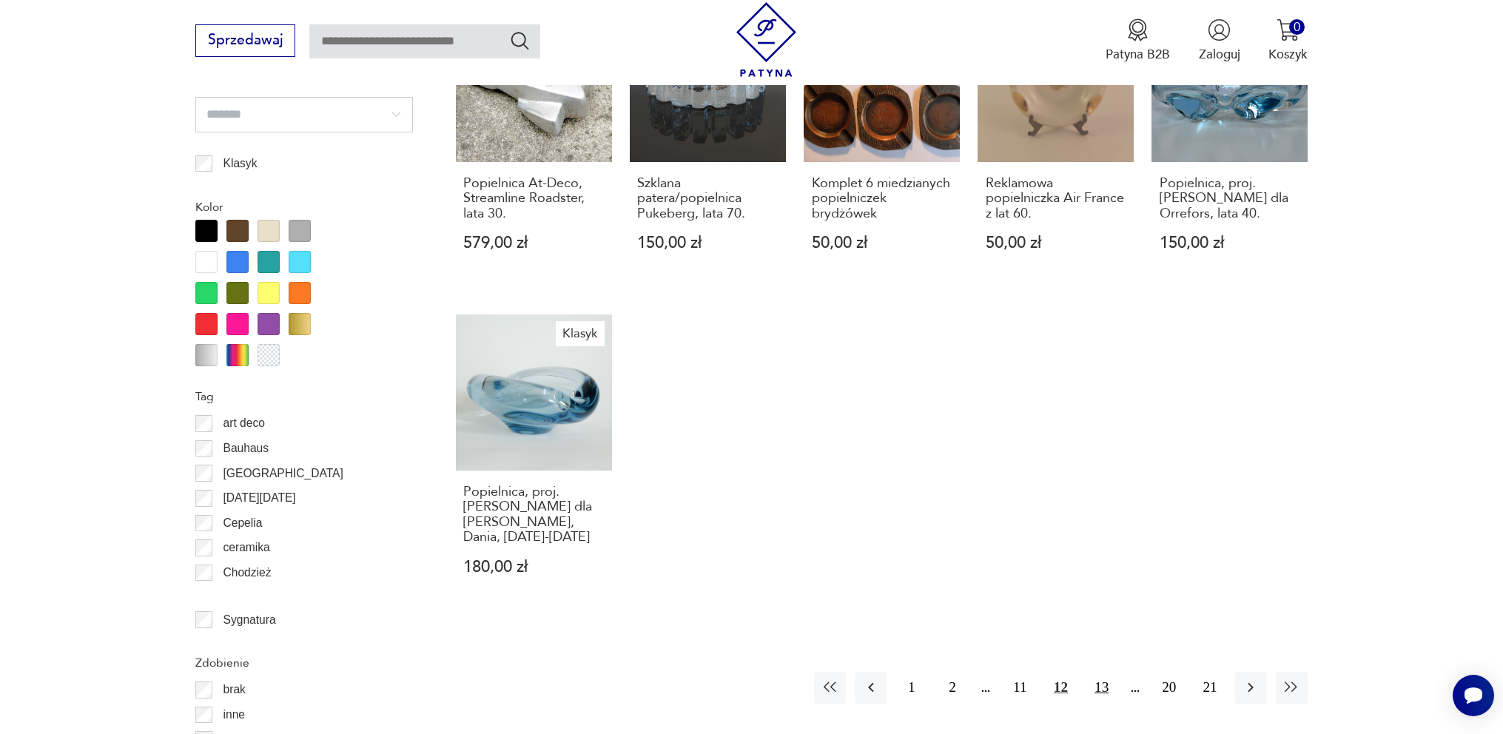
click at [1105, 675] on button "13" at bounding box center [1101, 688] width 32 height 32
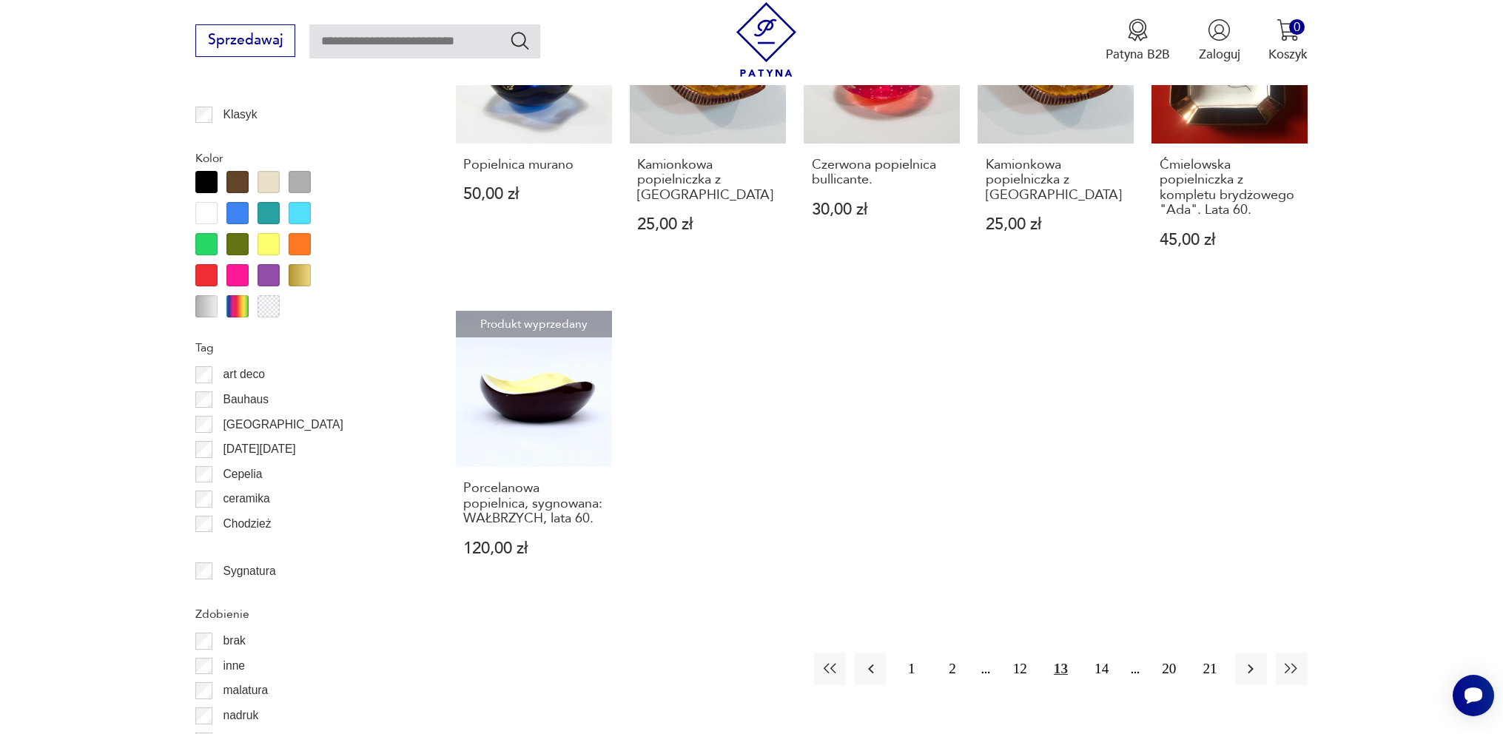
scroll to position [1455, 0]
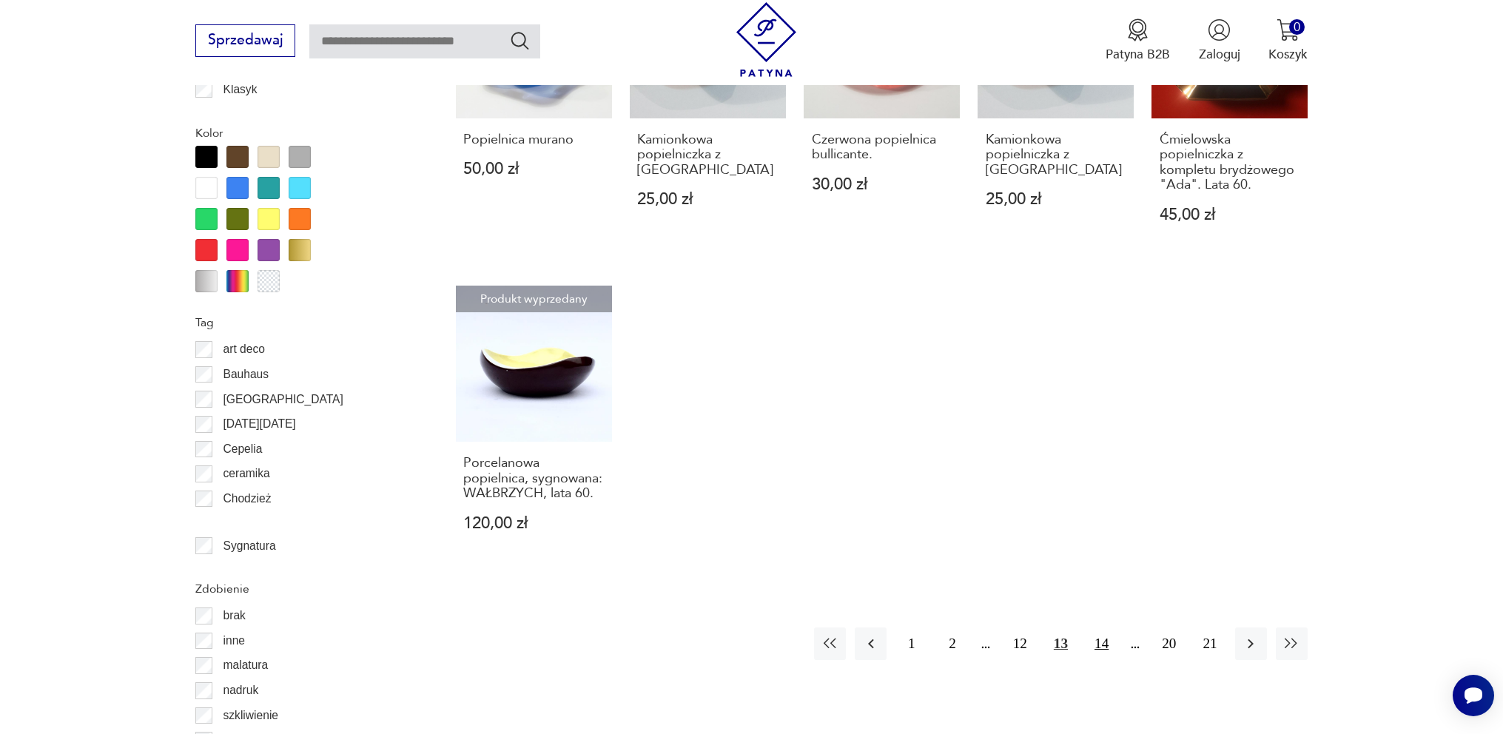
click at [1105, 630] on button "14" at bounding box center [1101, 643] width 32 height 32
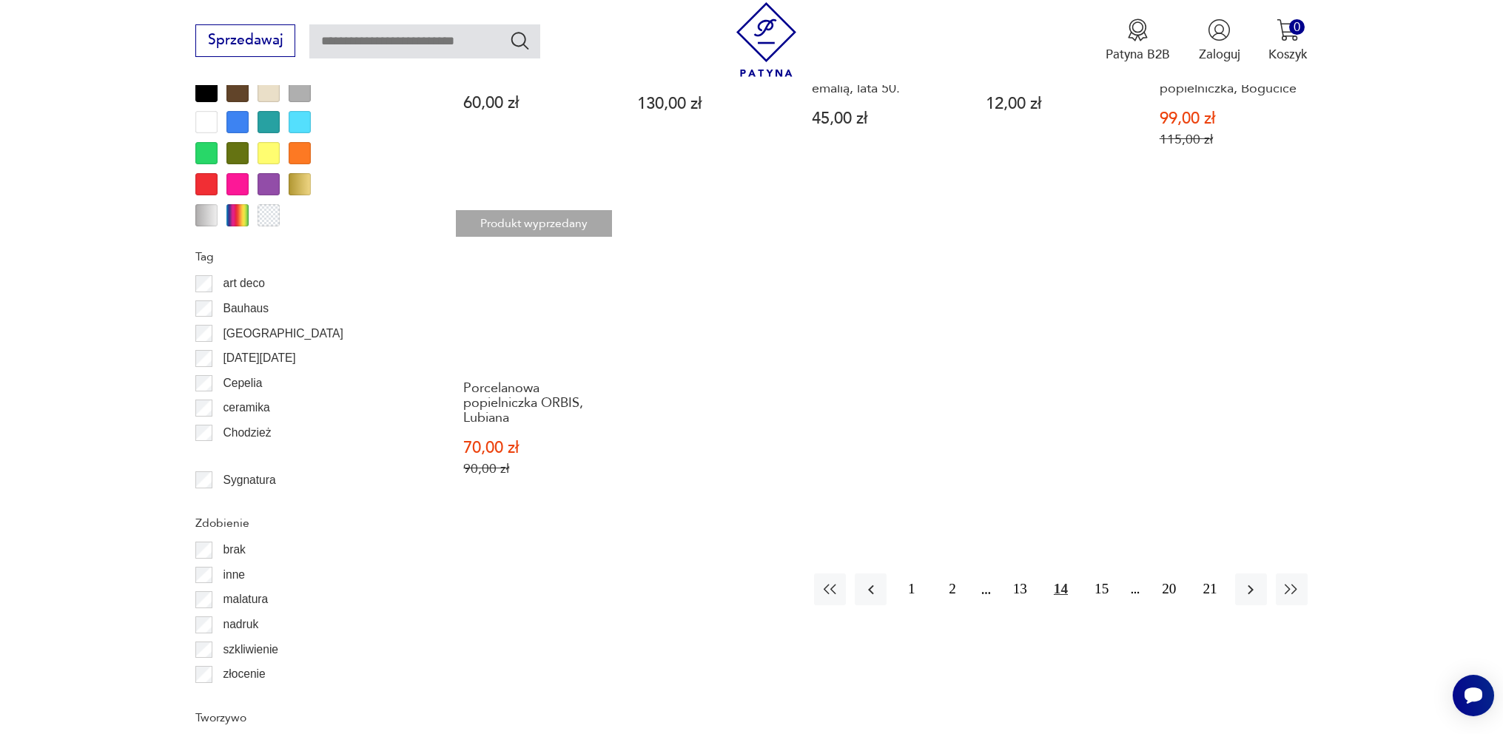
scroll to position [1529, 0]
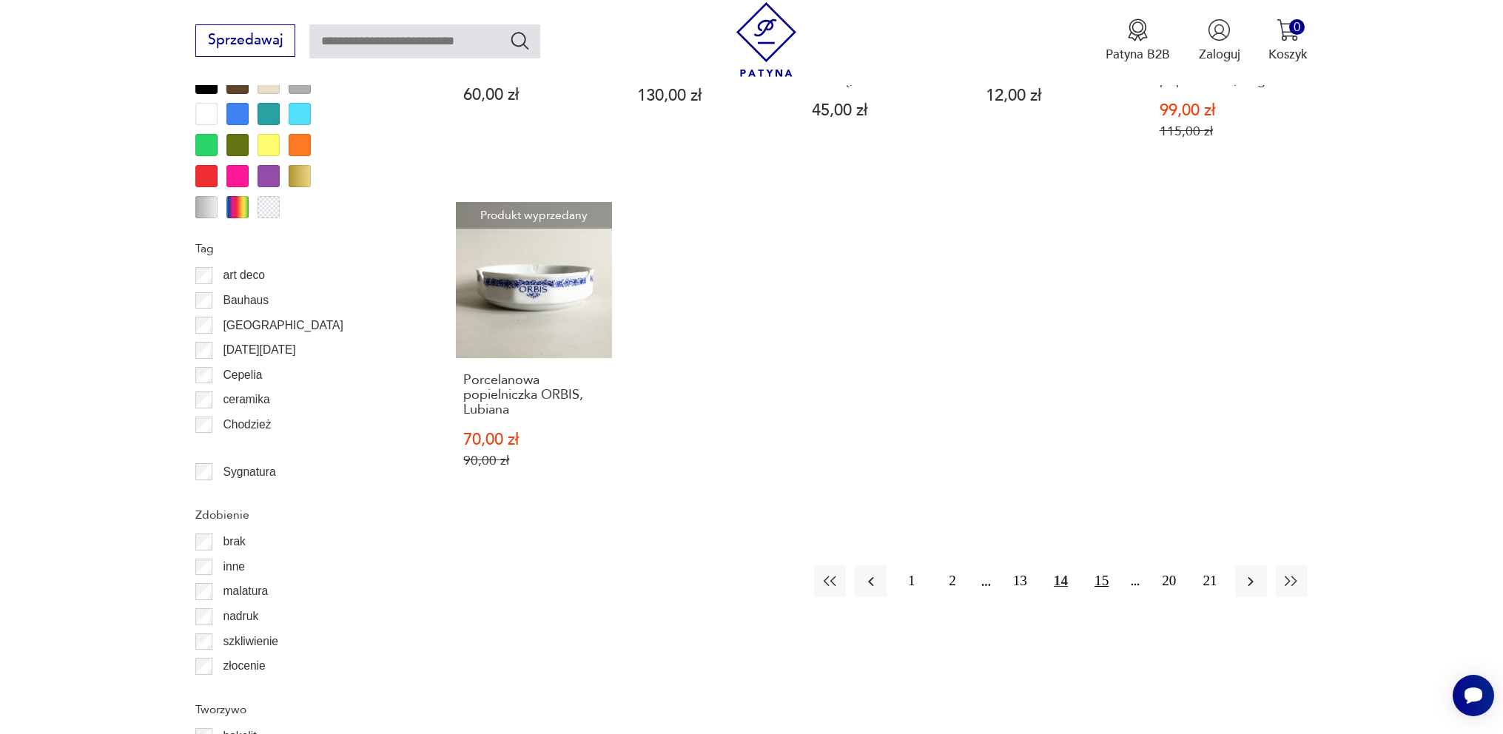
click at [1108, 585] on button "15" at bounding box center [1101, 581] width 32 height 32
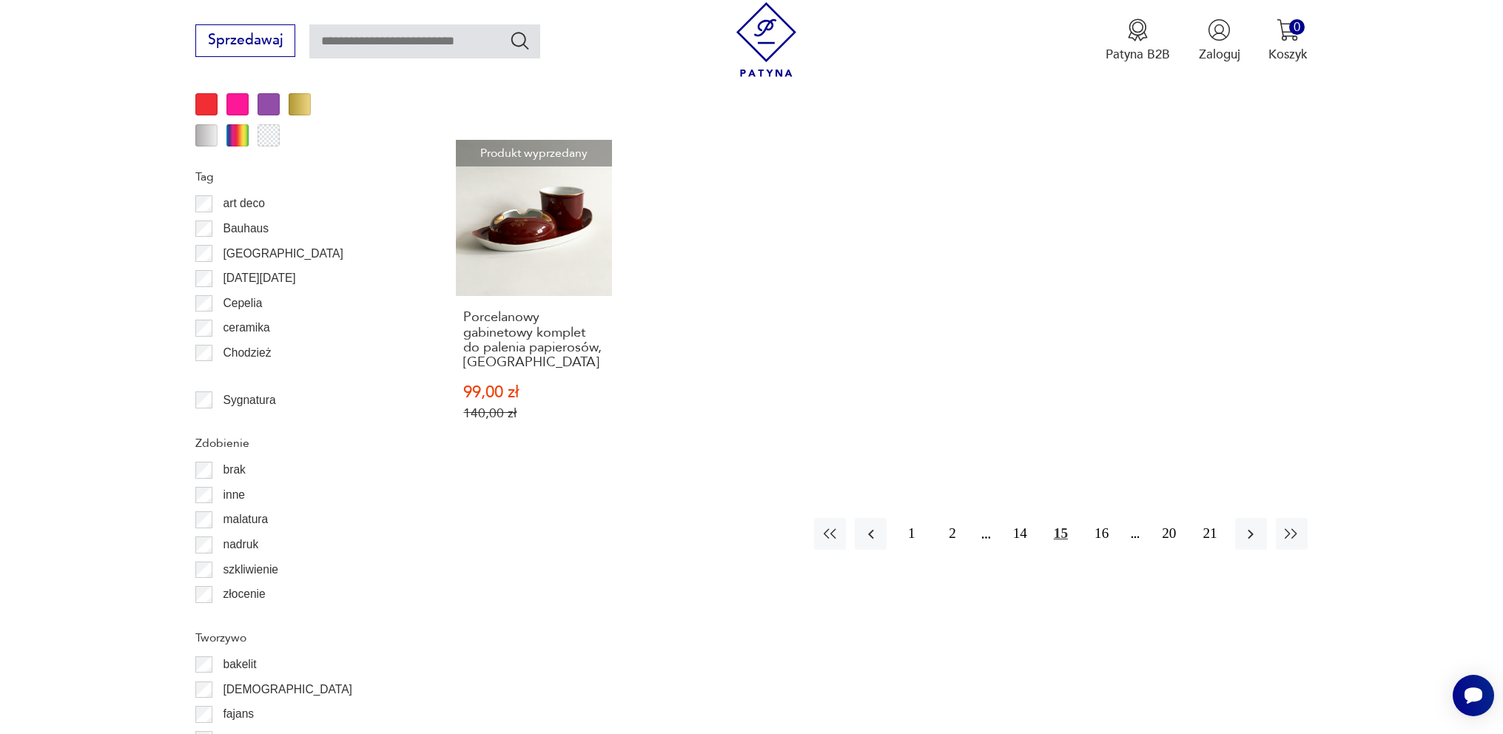
scroll to position [1603, 0]
click at [1105, 518] on button "16" at bounding box center [1101, 532] width 32 height 32
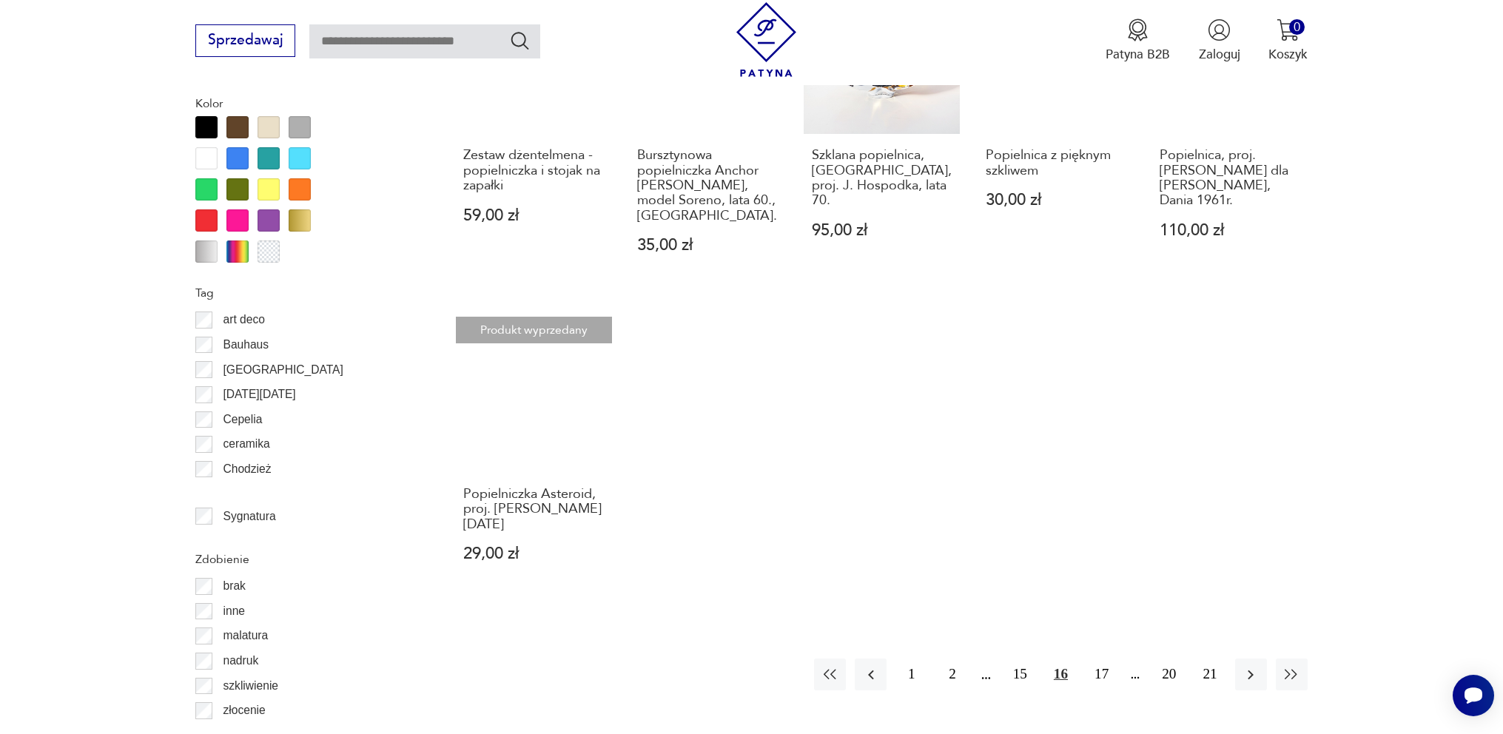
scroll to position [1529, 0]
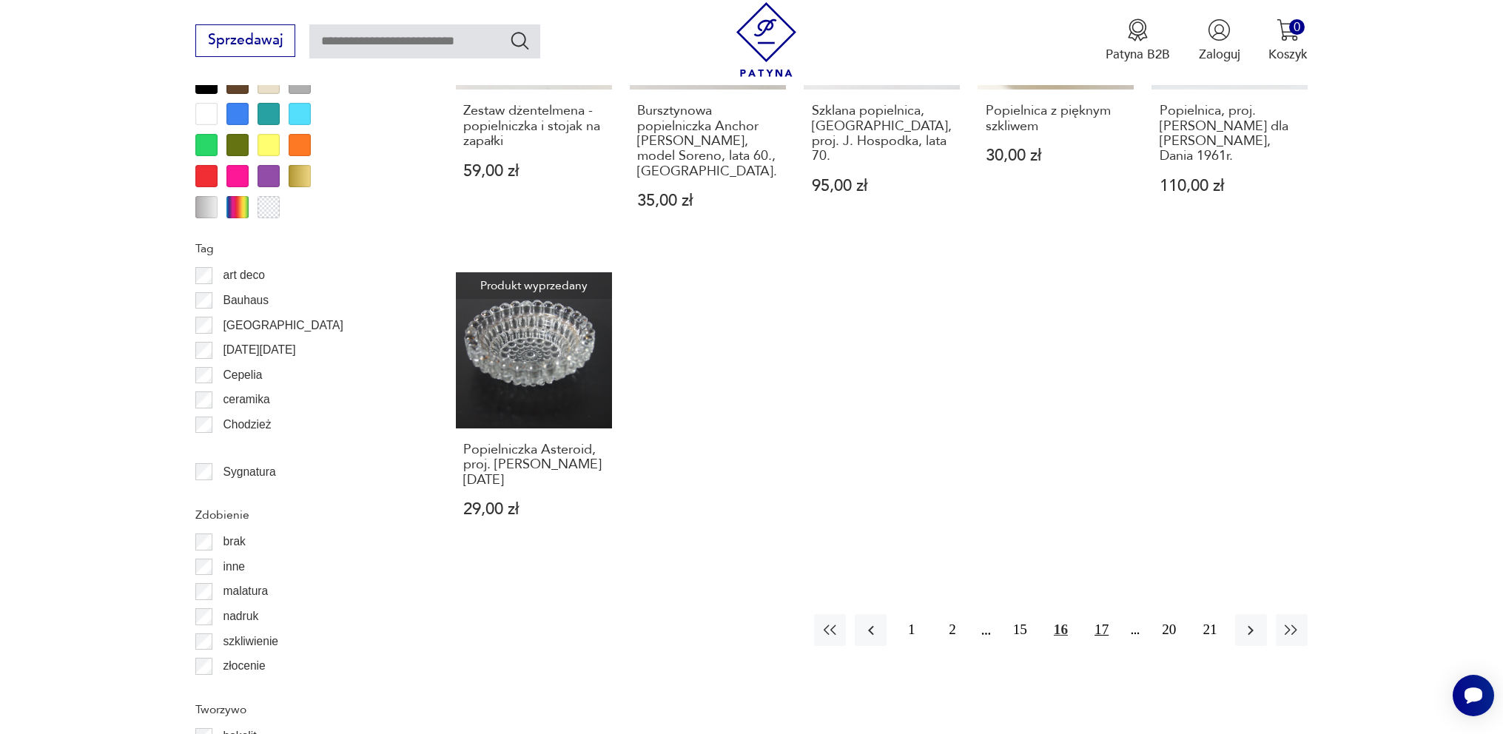
click at [1096, 614] on button "17" at bounding box center [1101, 630] width 32 height 32
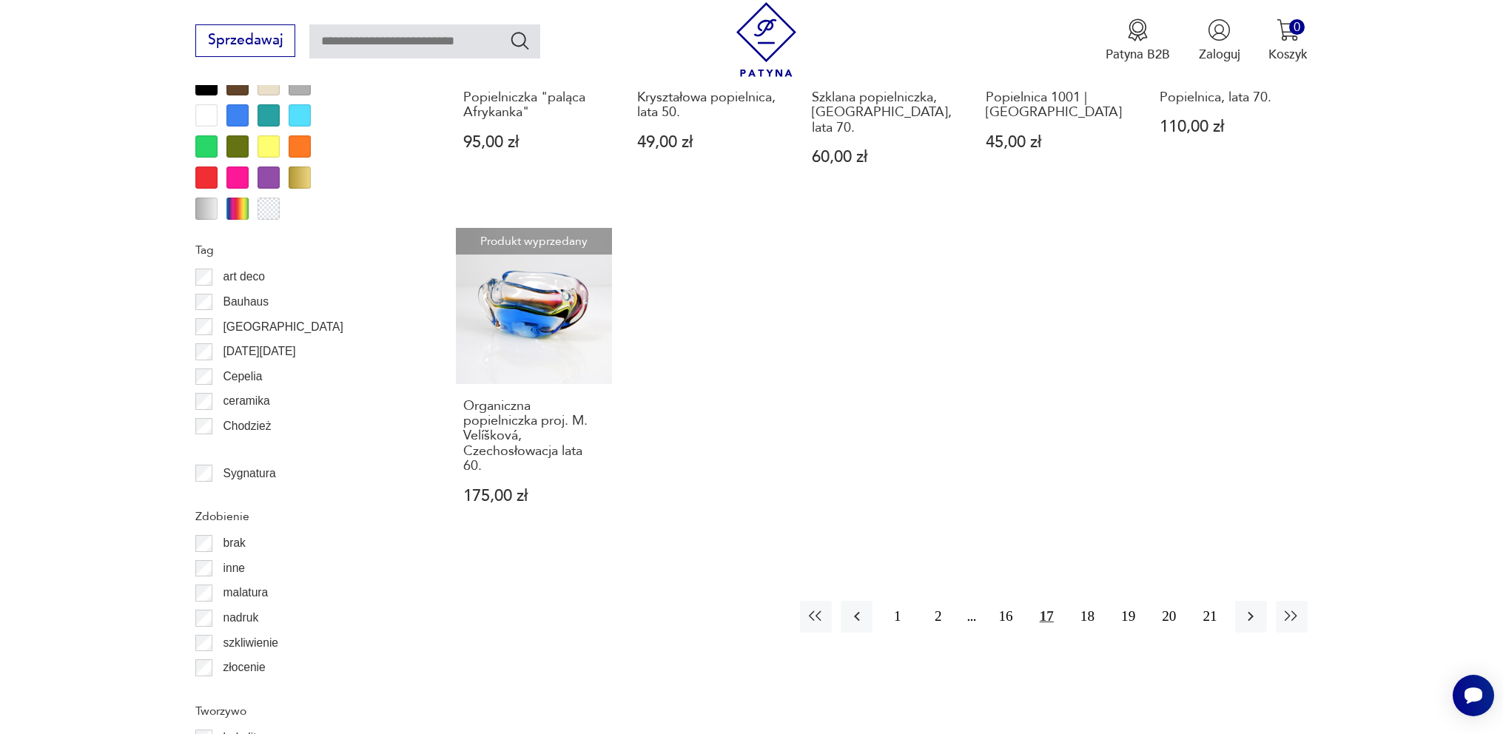
scroll to position [1529, 0]
click at [1079, 602] on button "18" at bounding box center [1087, 615] width 32 height 32
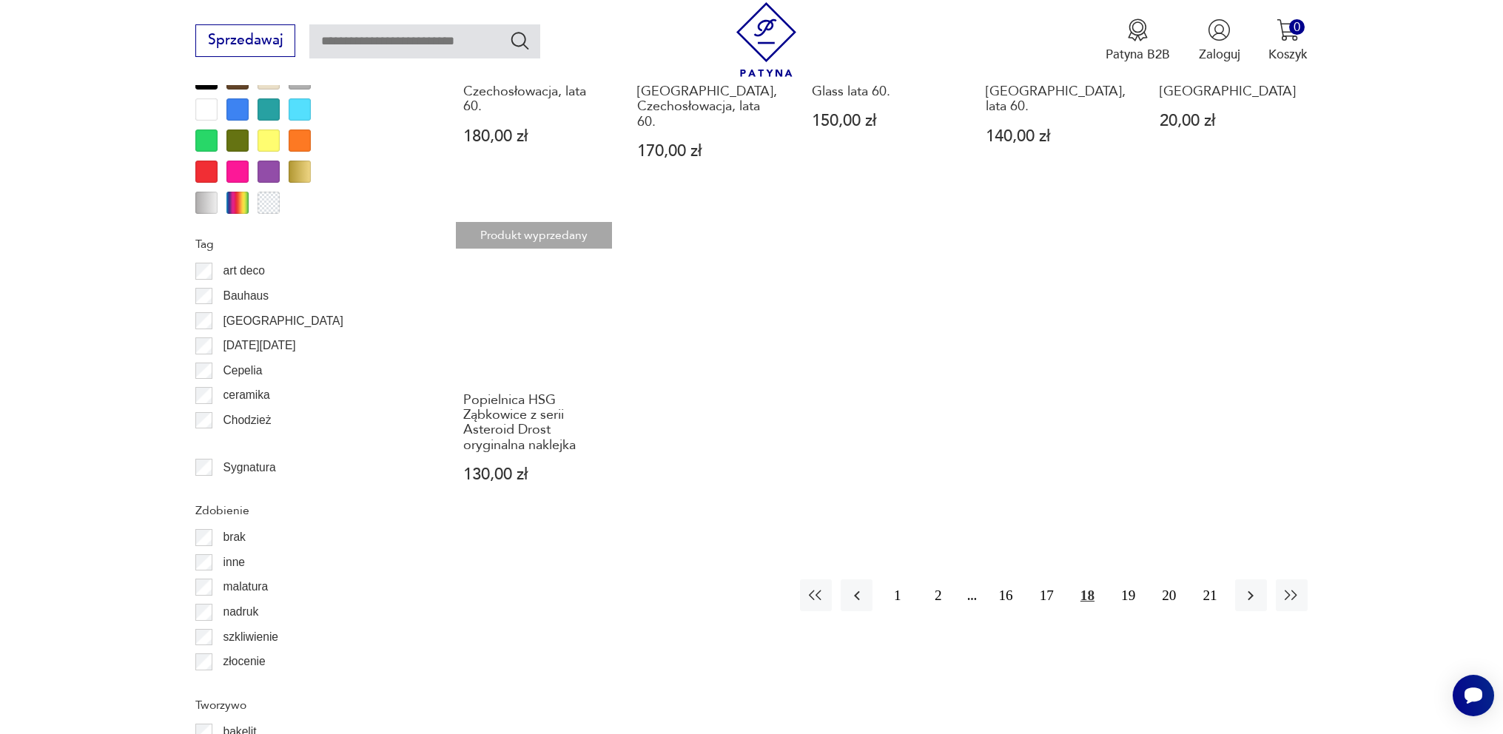
scroll to position [1603, 0]
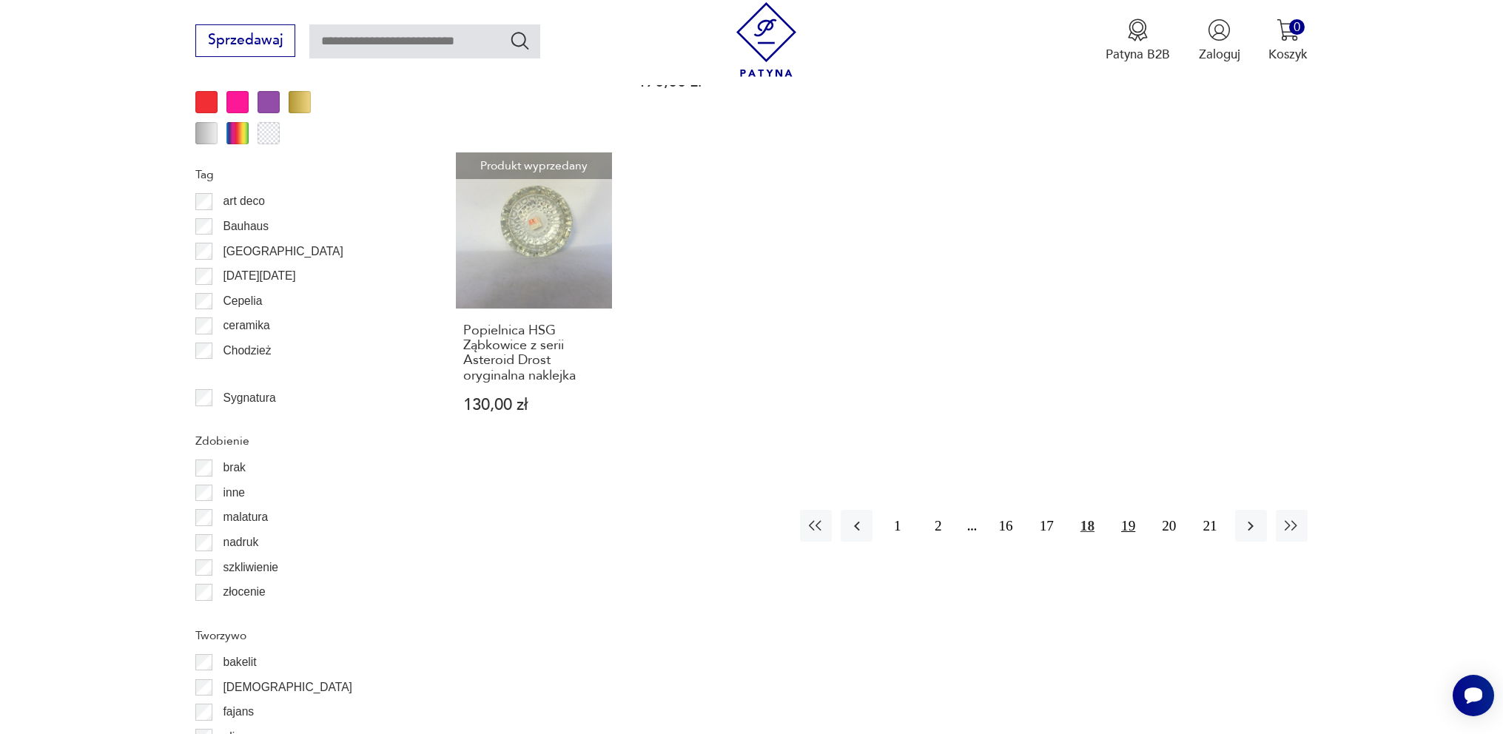
click at [1133, 518] on button "19" at bounding box center [1128, 526] width 32 height 32
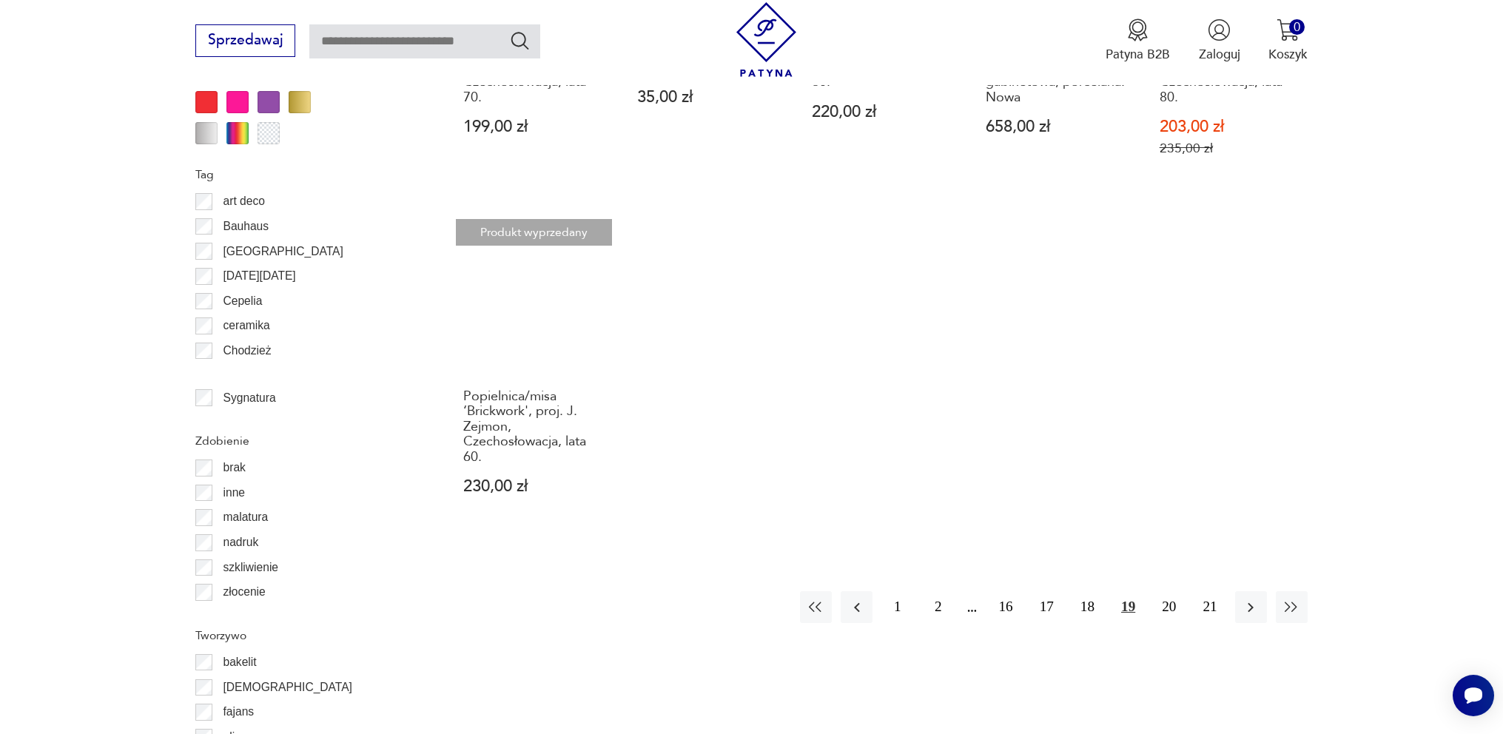
scroll to position [1750, 0]
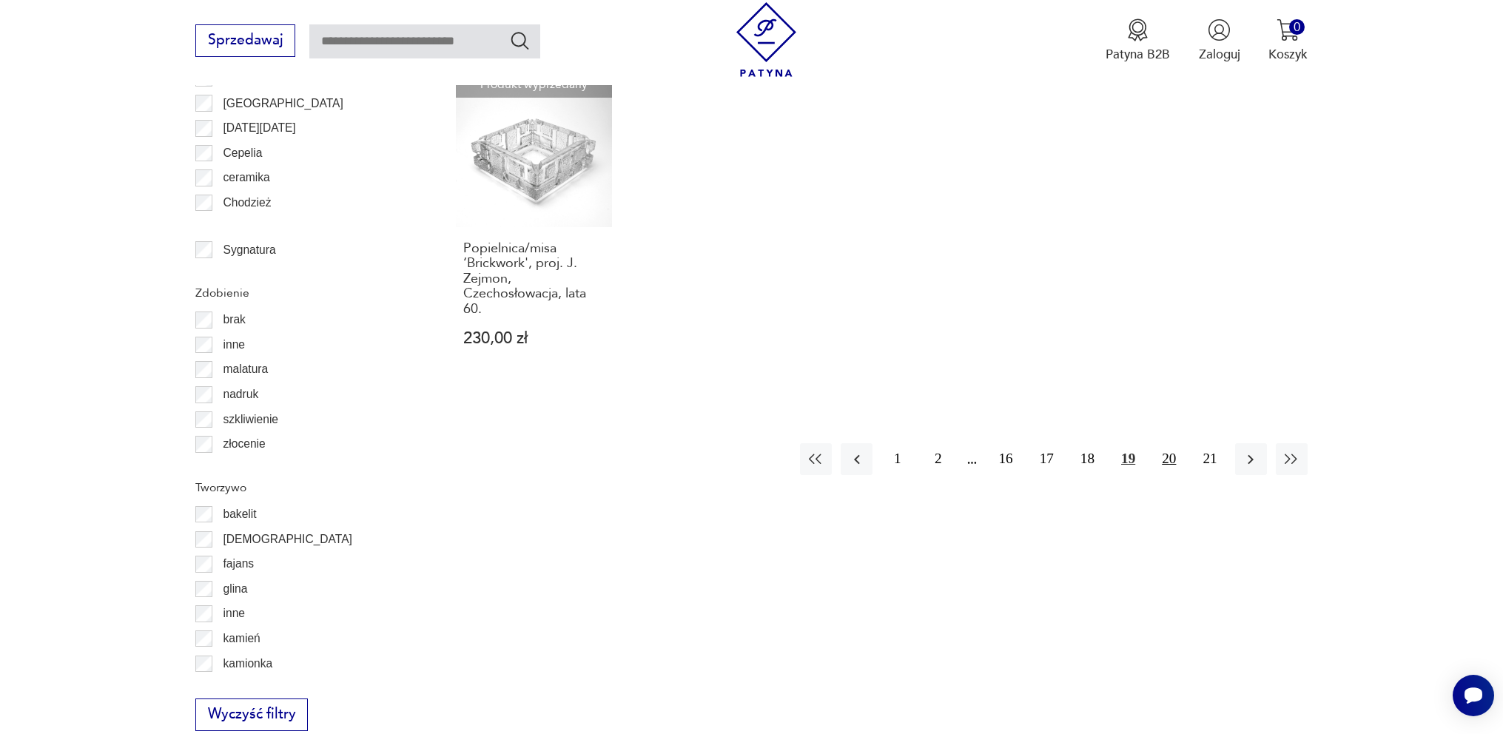
click at [1159, 443] on button "20" at bounding box center [1169, 459] width 32 height 32
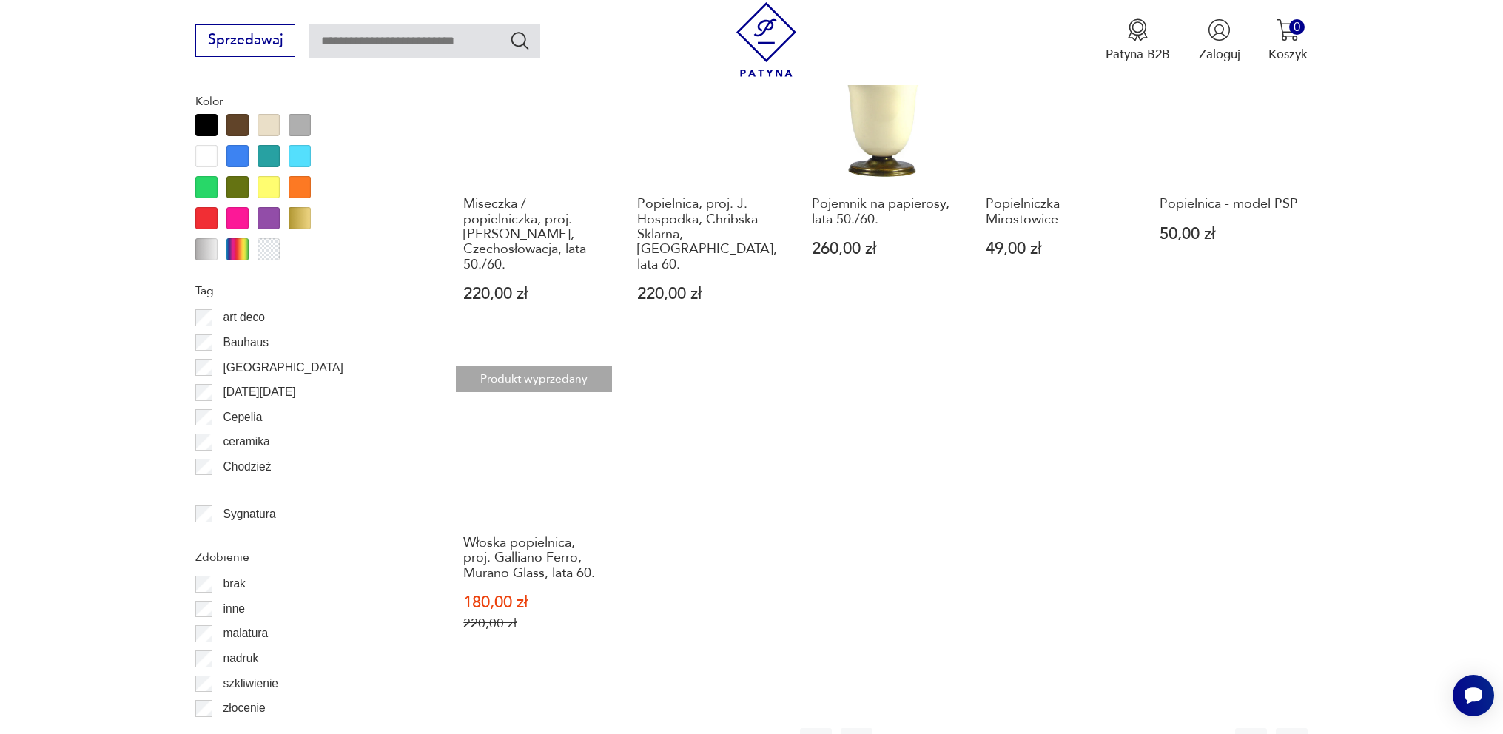
scroll to position [1529, 0]
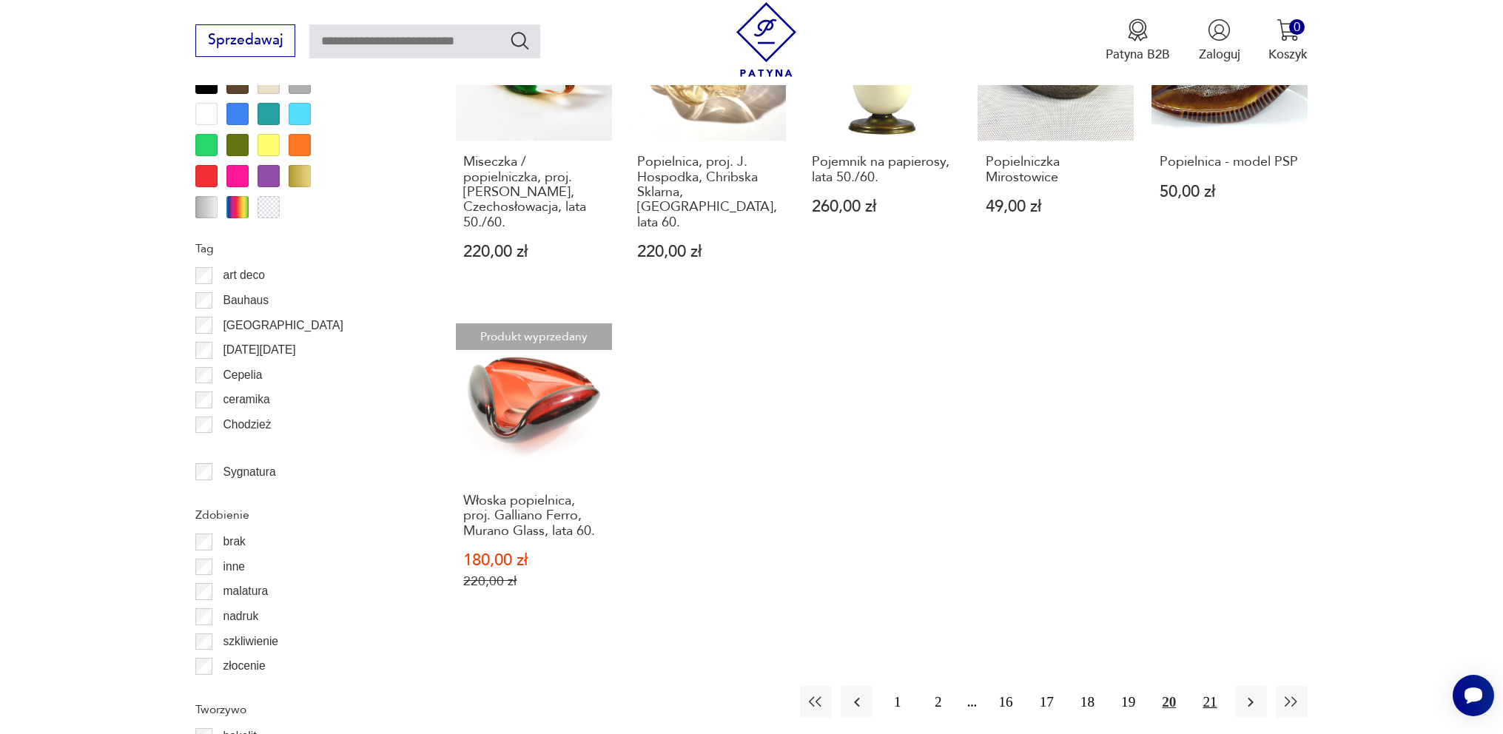
click at [1201, 686] on button "21" at bounding box center [1209, 702] width 32 height 32
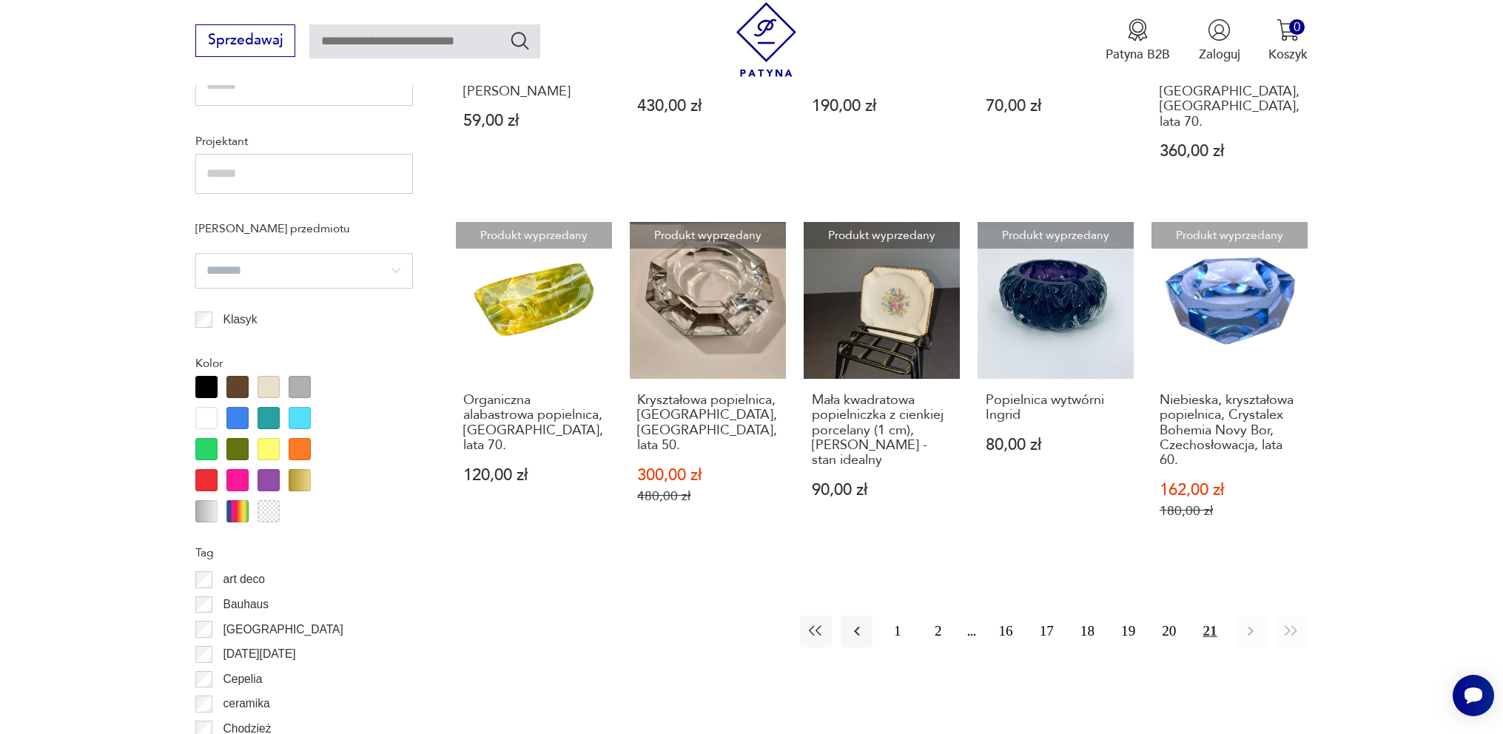
scroll to position [1233, 0]
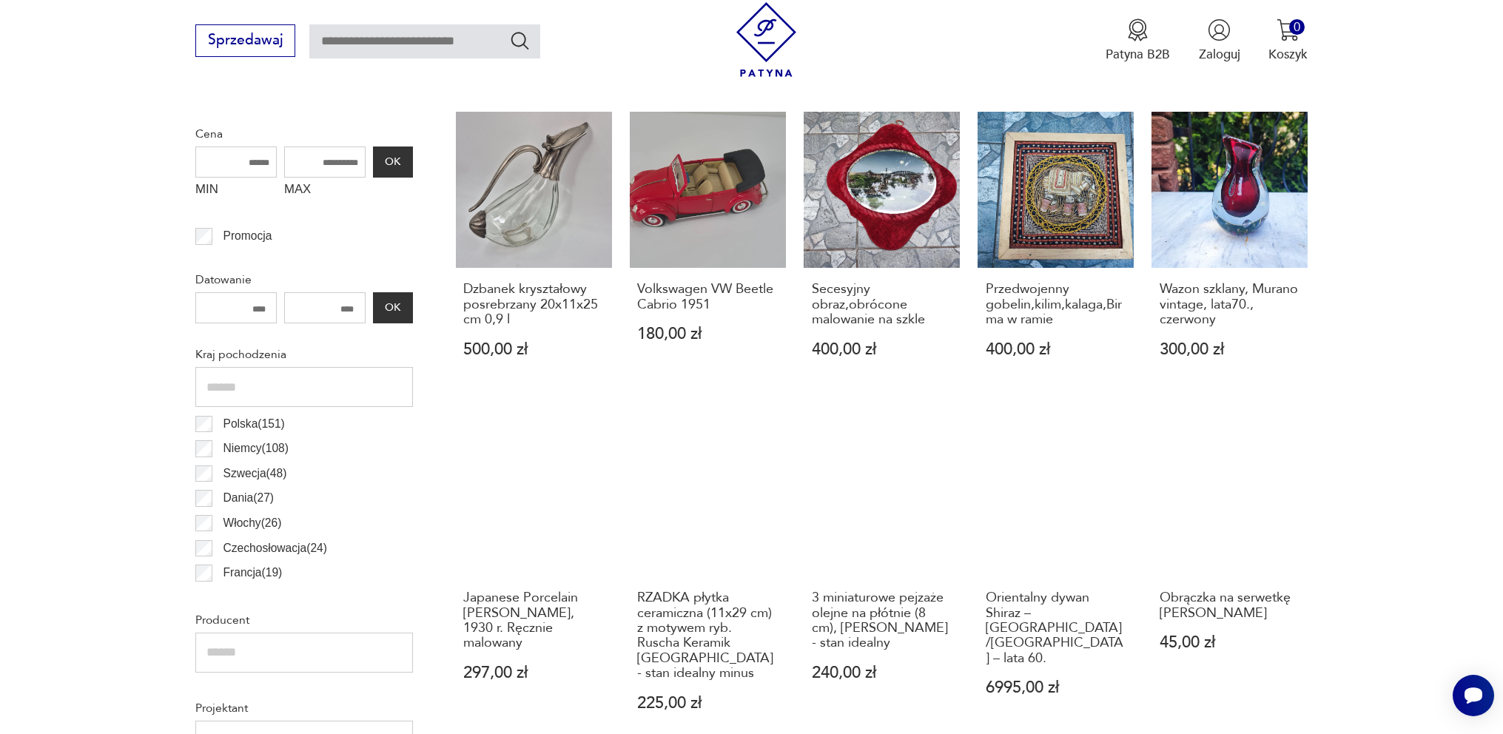
scroll to position [666, 0]
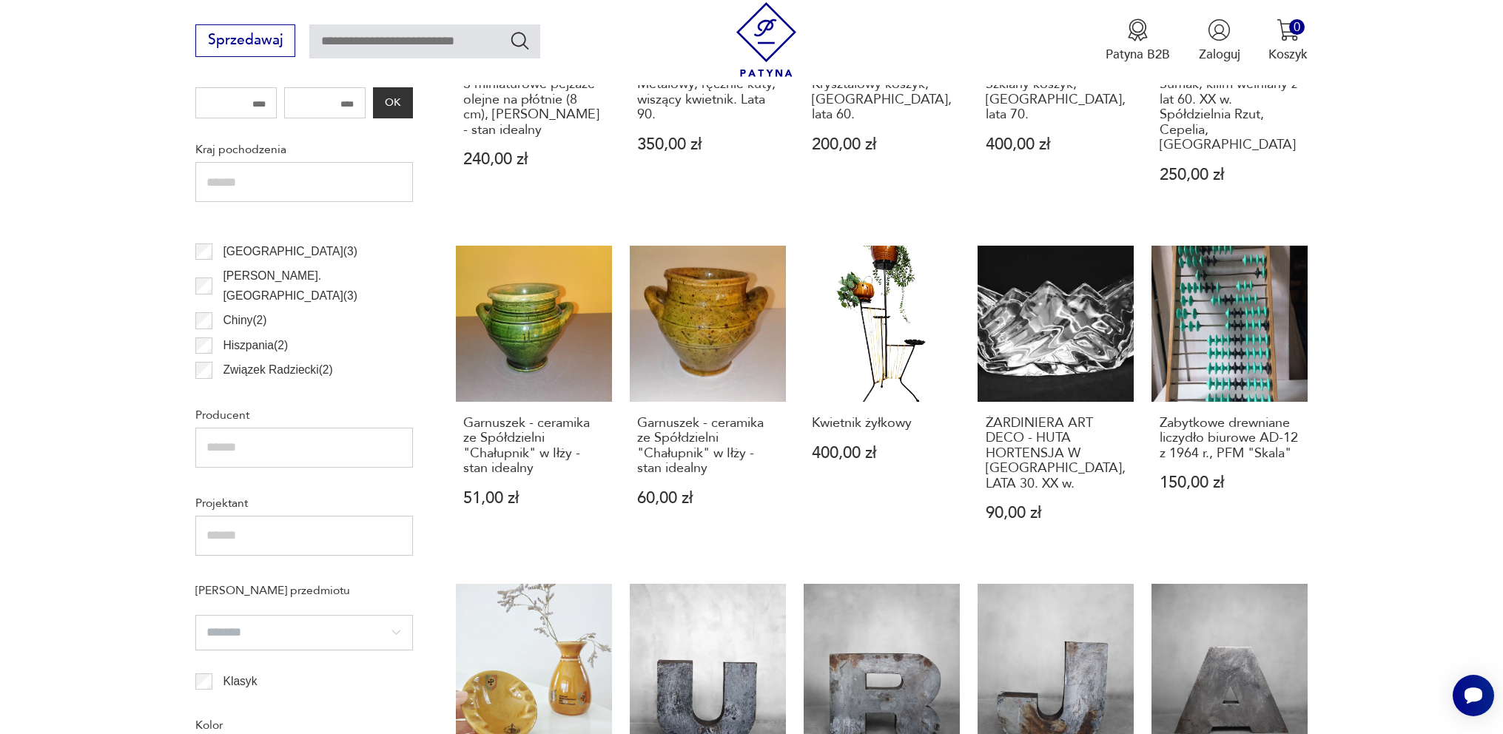
scroll to position [444, 0]
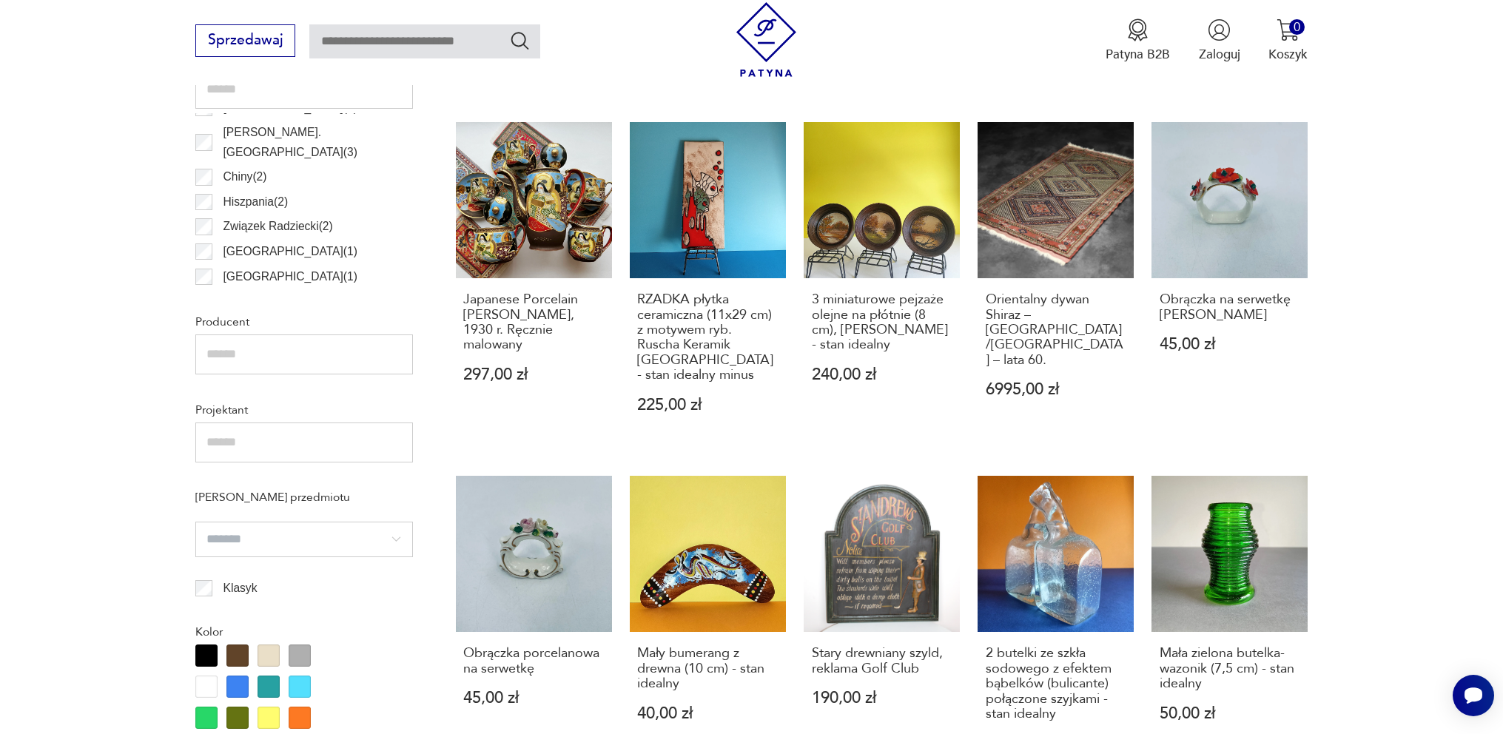
scroll to position [351, 0]
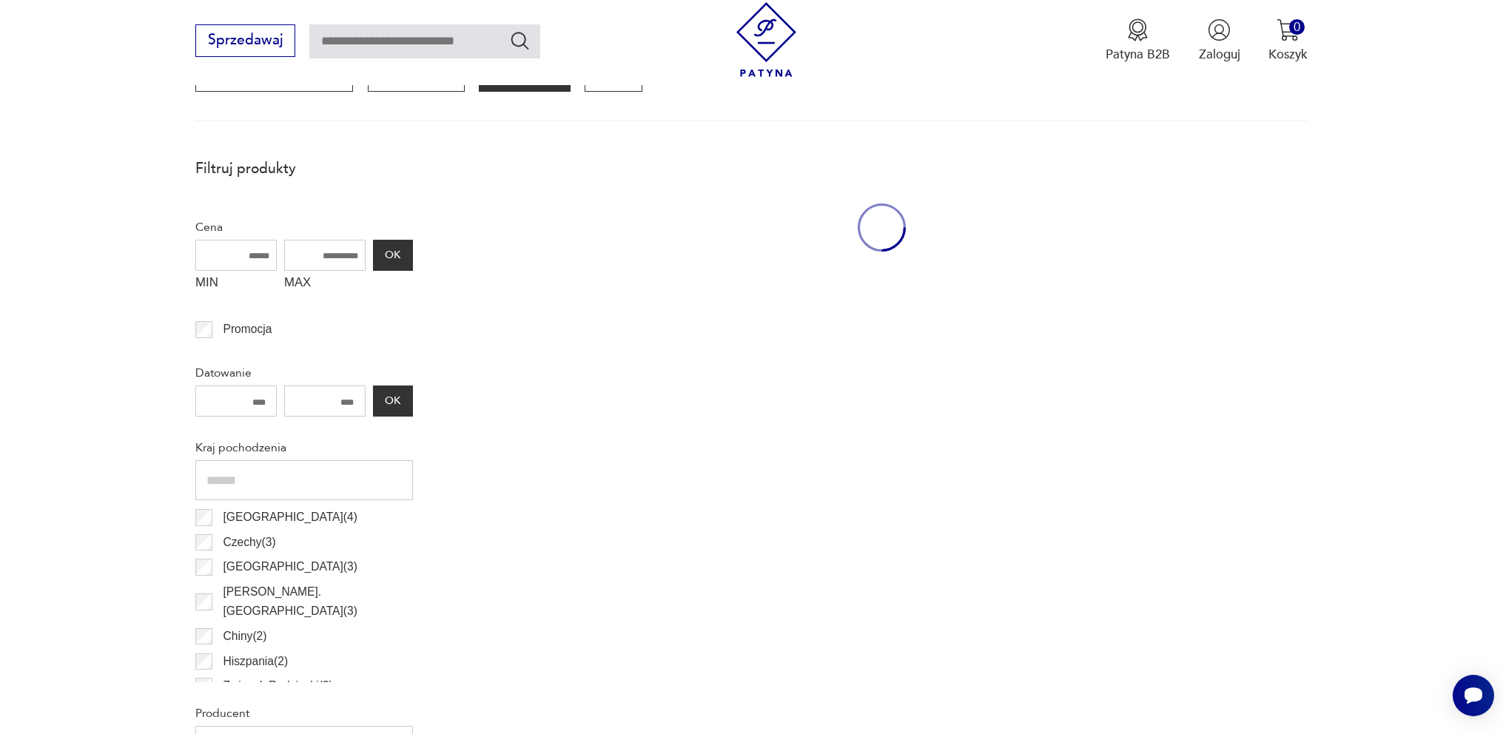
scroll to position [493, 0]
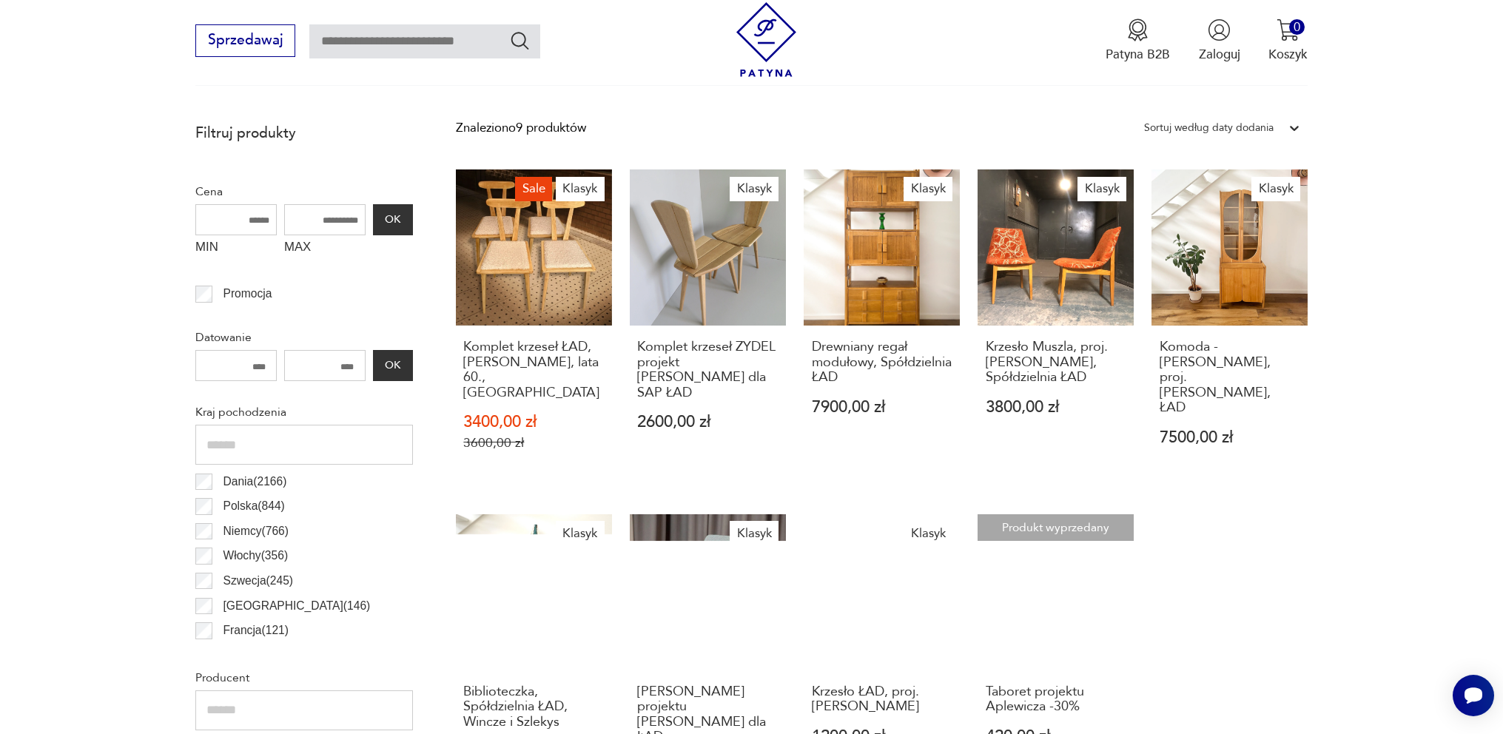
scroll to position [592, 0]
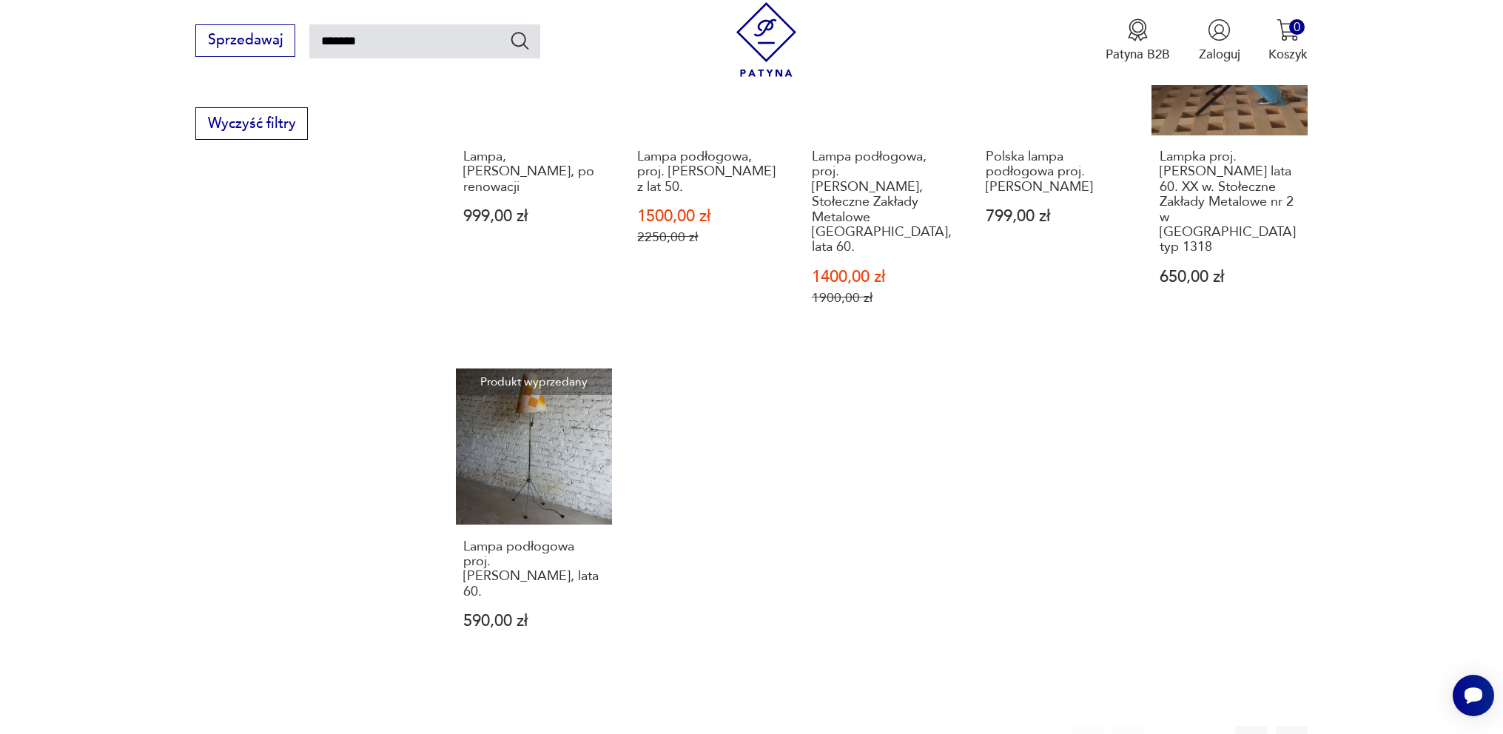
scroll to position [1110, 0]
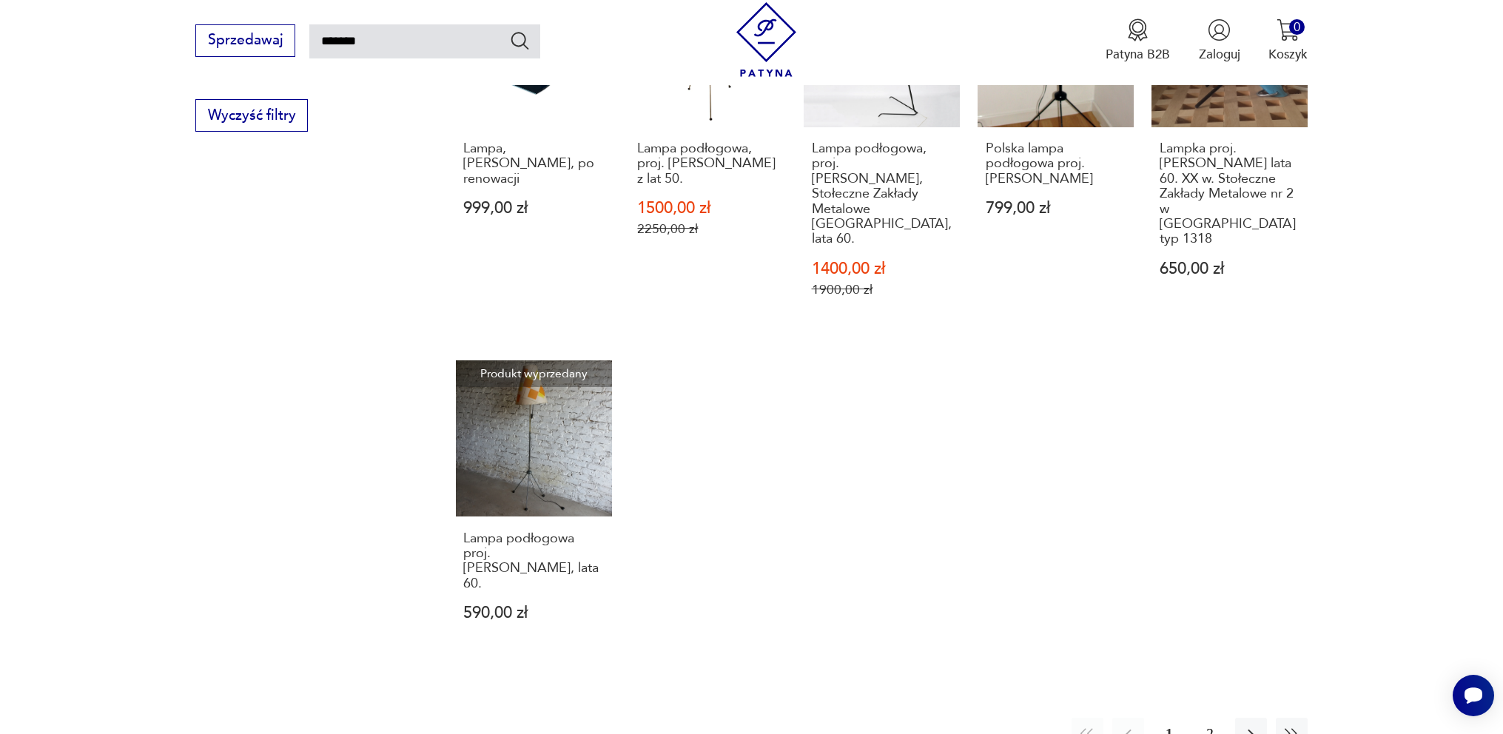
click at [1214, 718] on button "2" at bounding box center [1209, 734] width 32 height 32
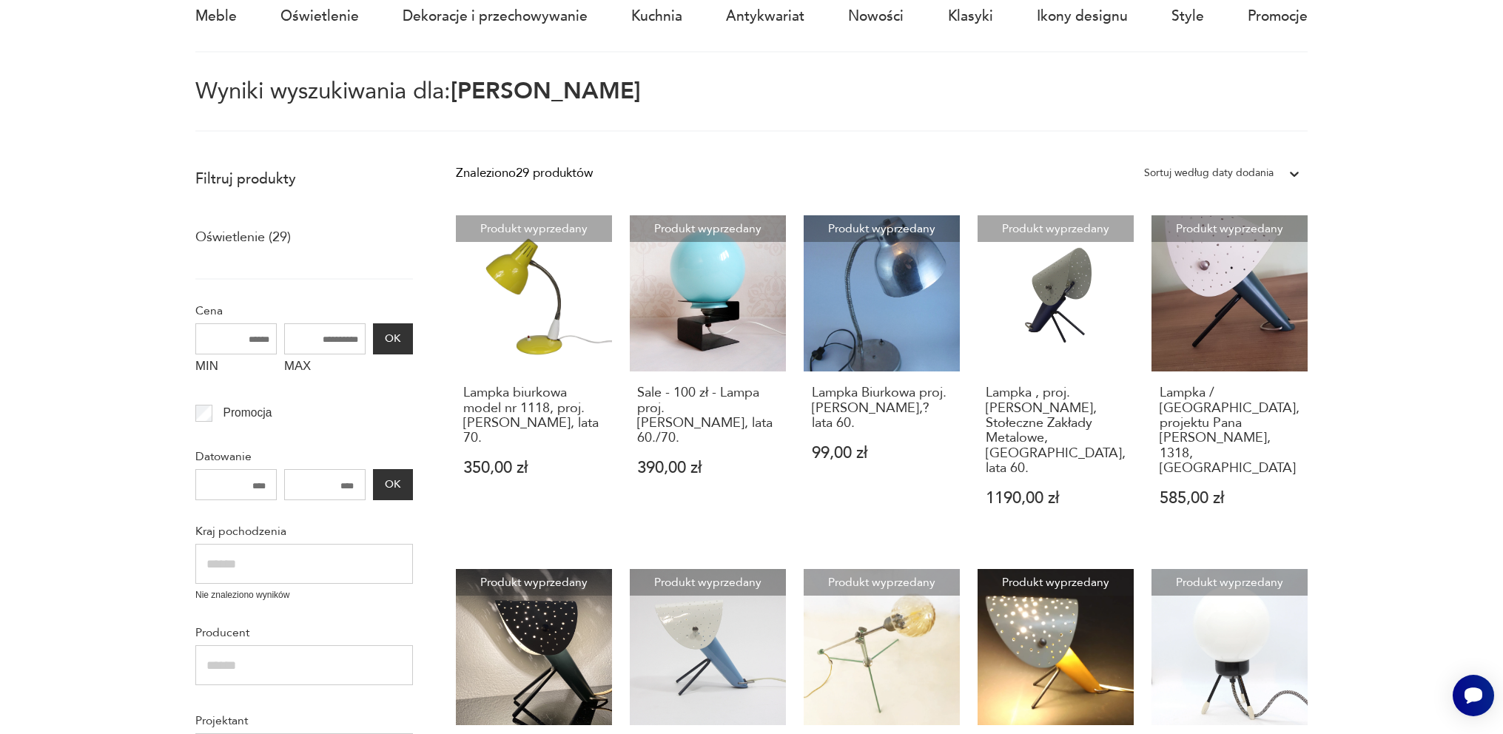
scroll to position [11, 0]
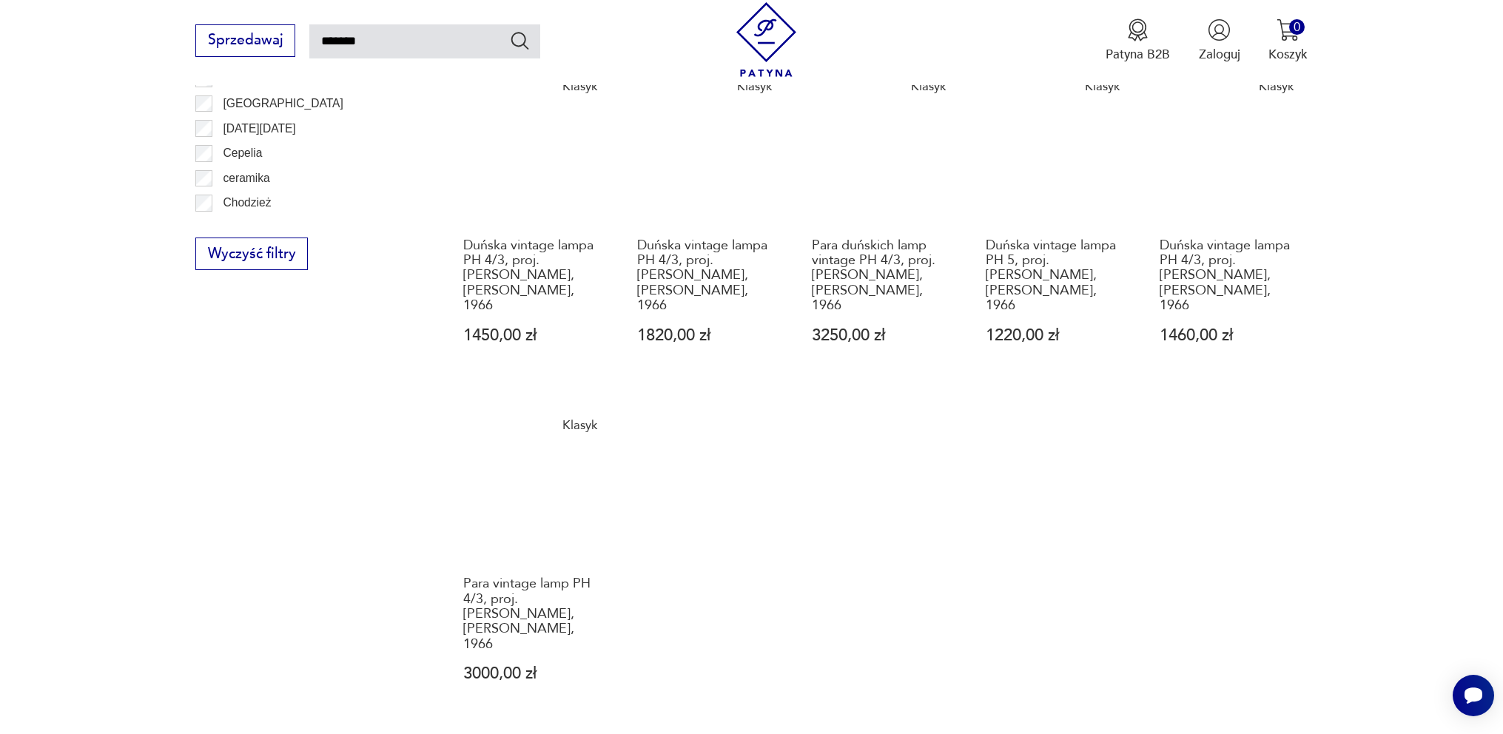
scroll to position [1036, 0]
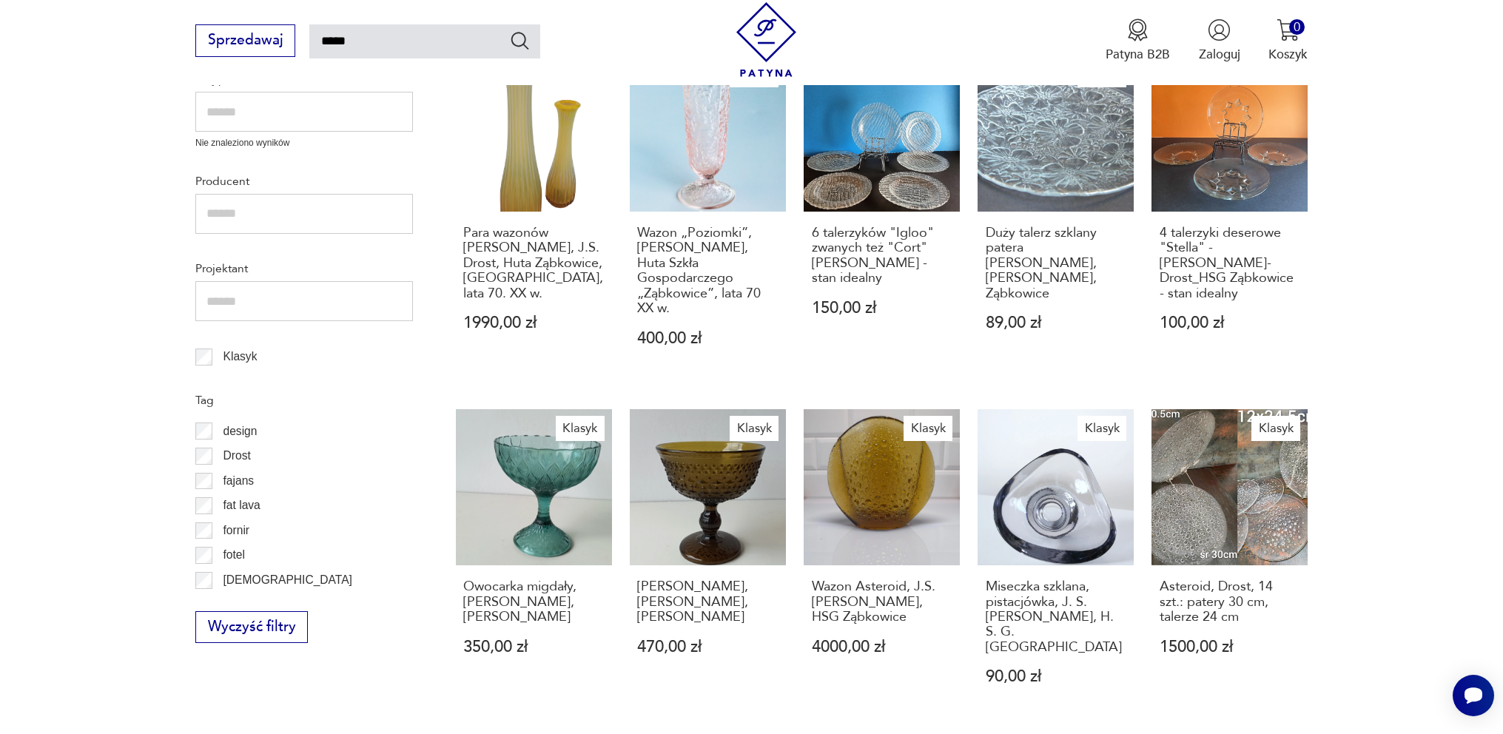
scroll to position [592, 0]
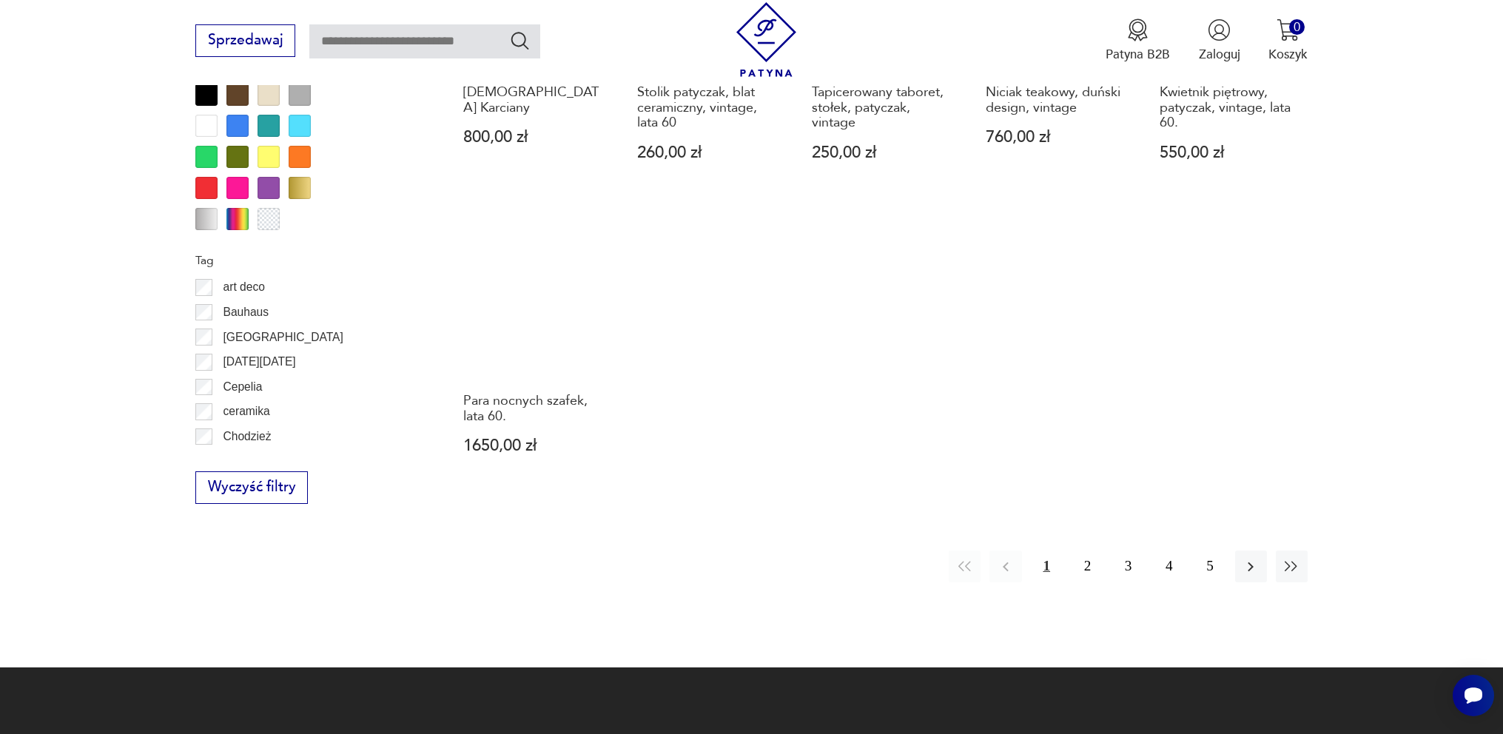
scroll to position [1554, 0]
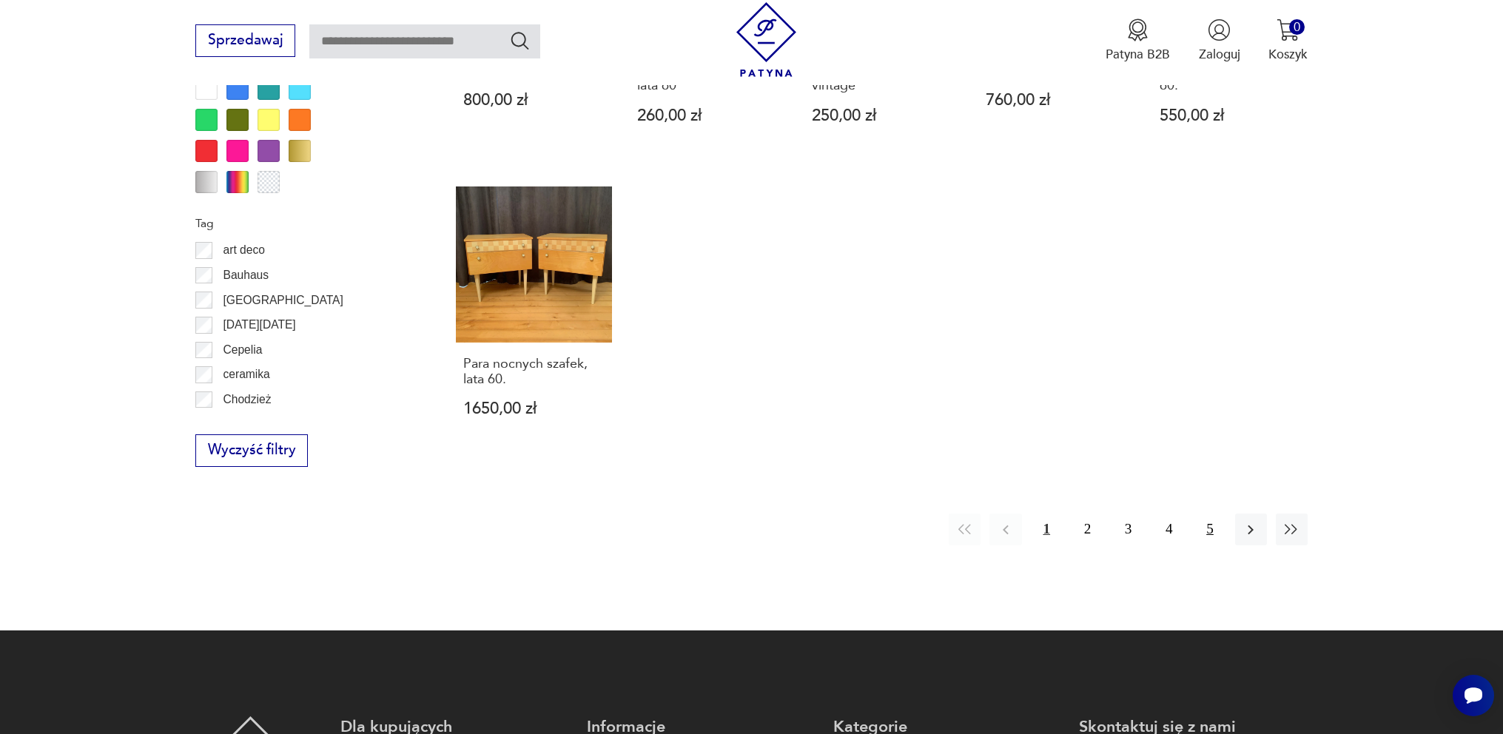
click at [1196, 518] on button "5" at bounding box center [1209, 529] width 32 height 32
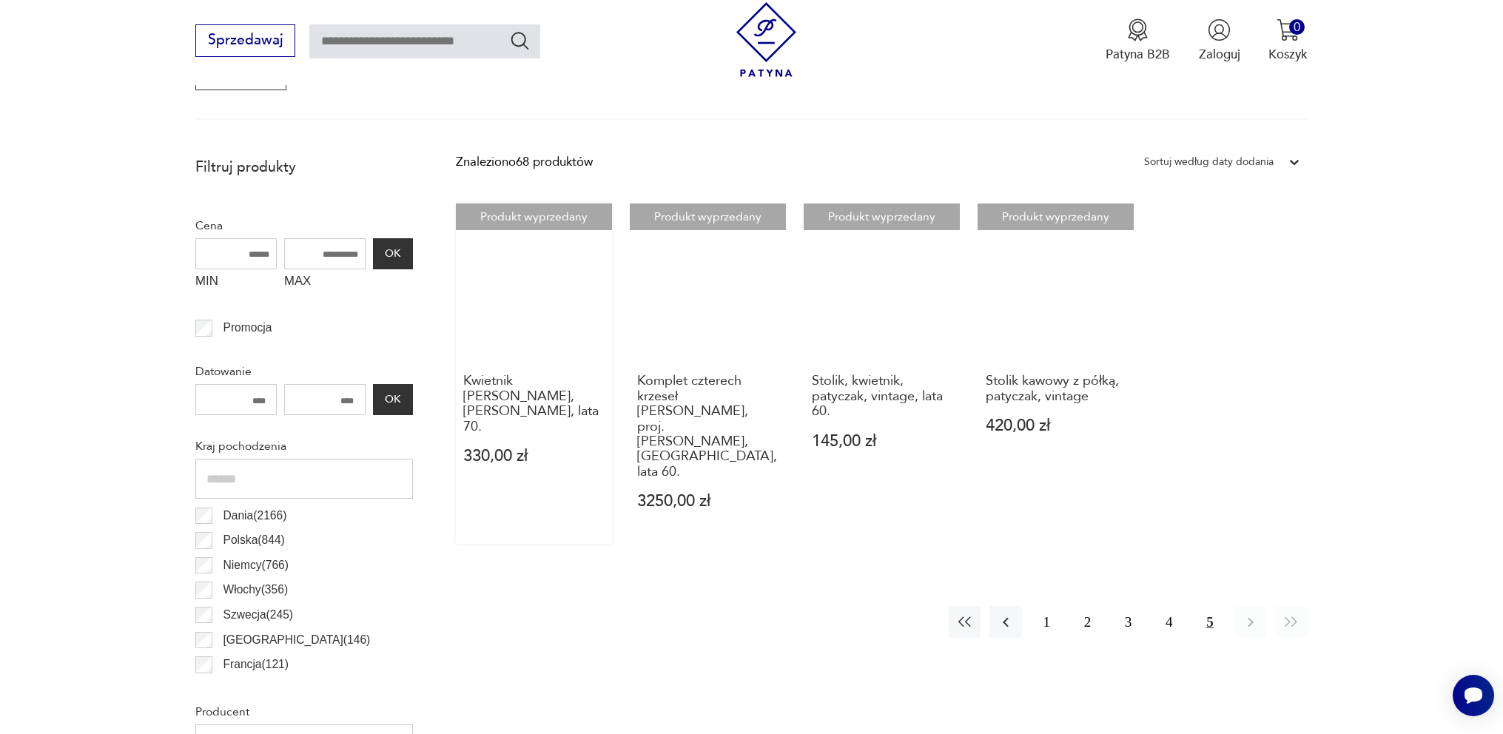
scroll to position [567, 0]
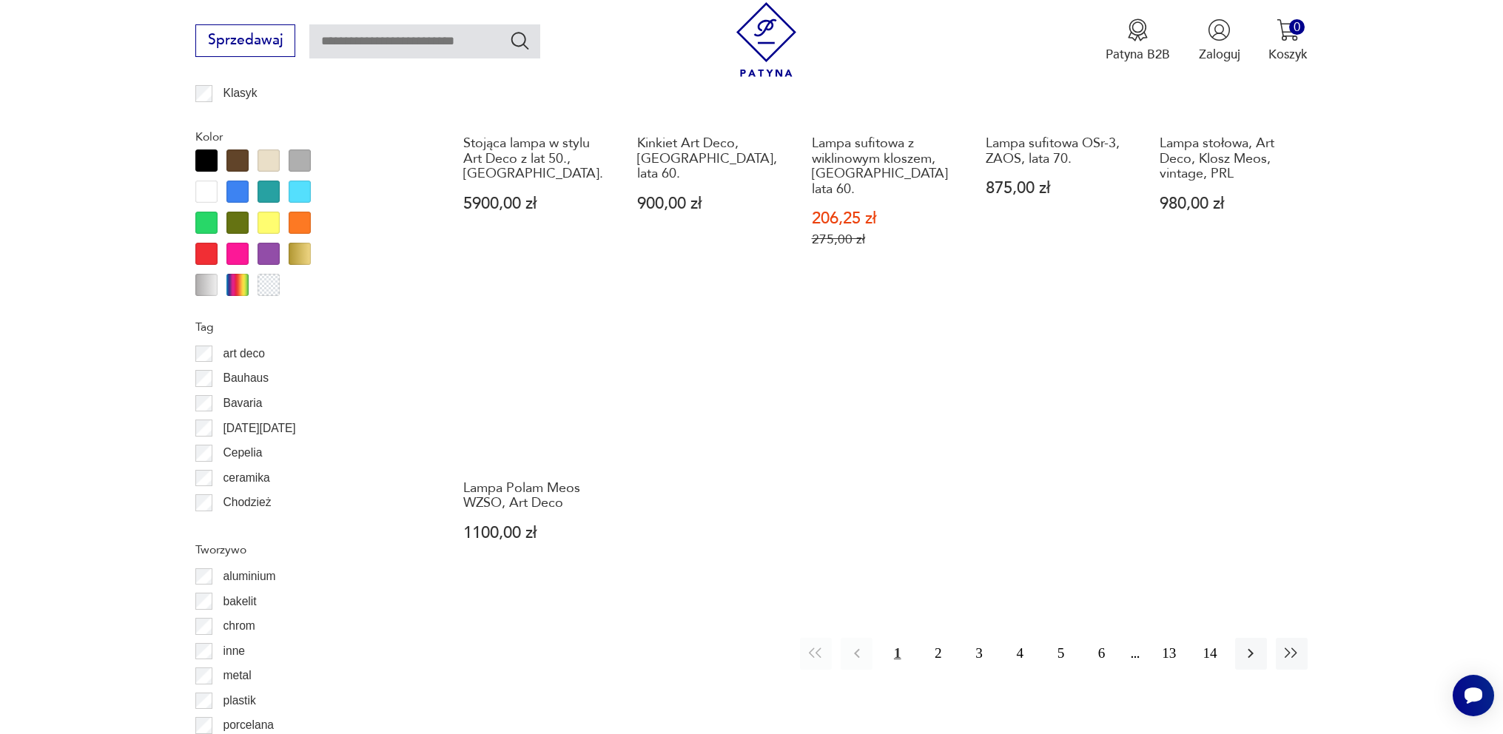
scroll to position [1406, 0]
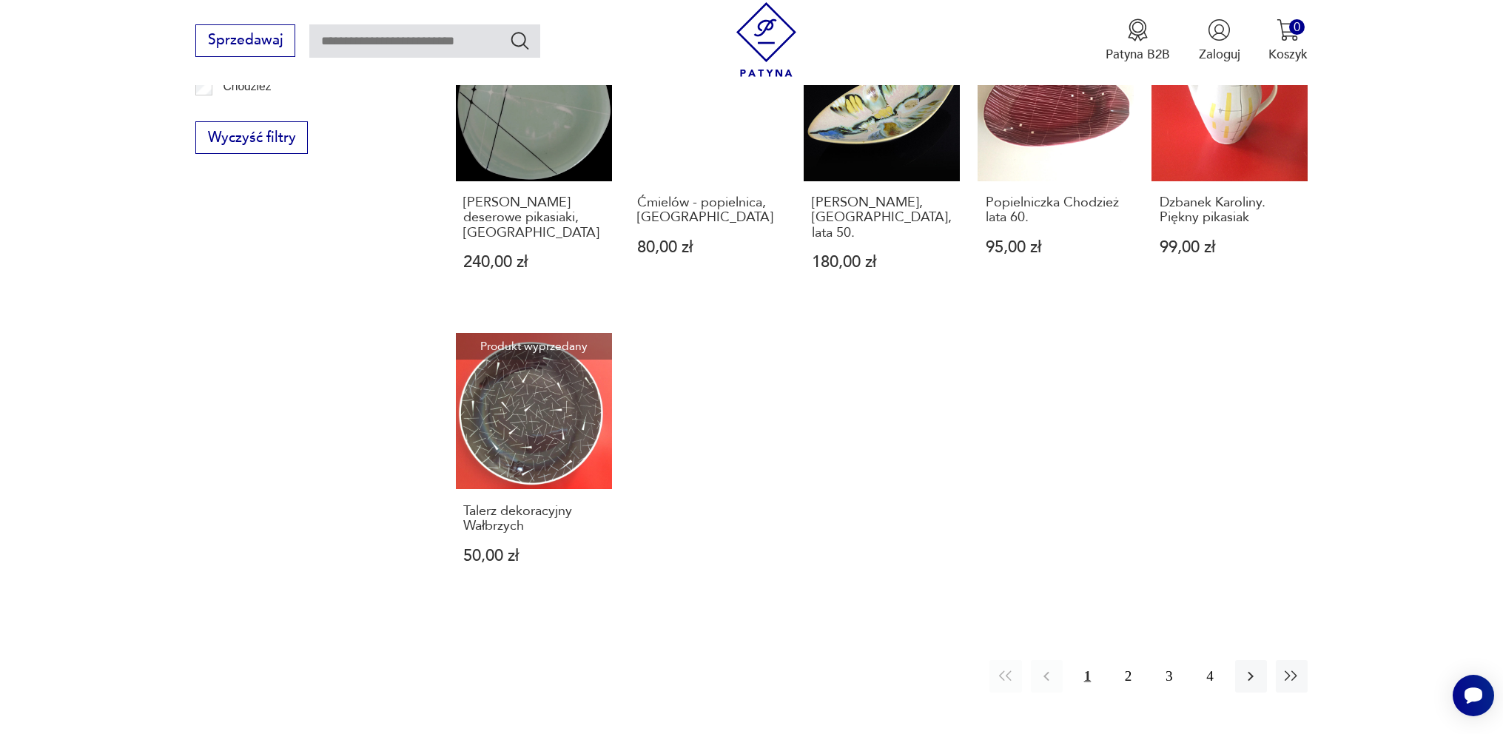
scroll to position [1258, 0]
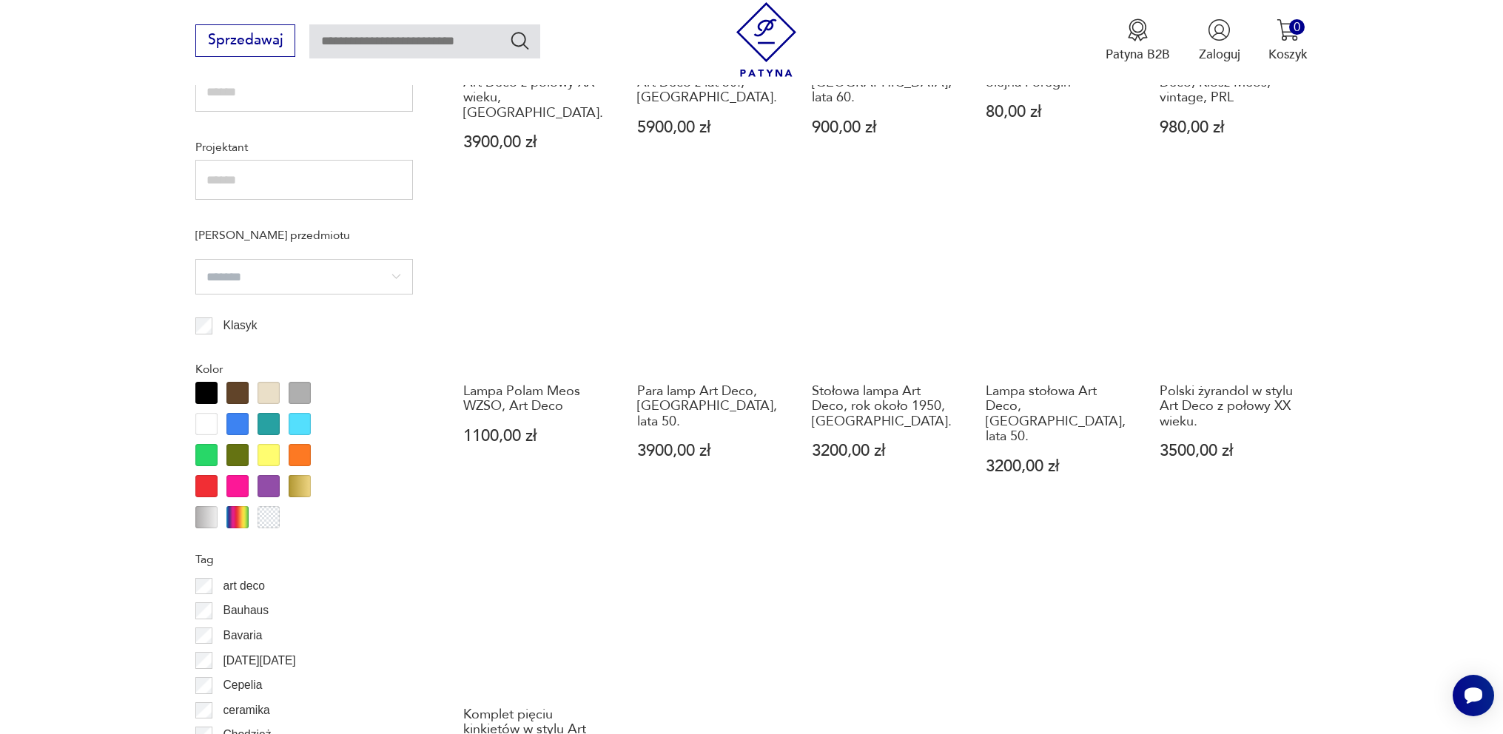
scroll to position [1184, 0]
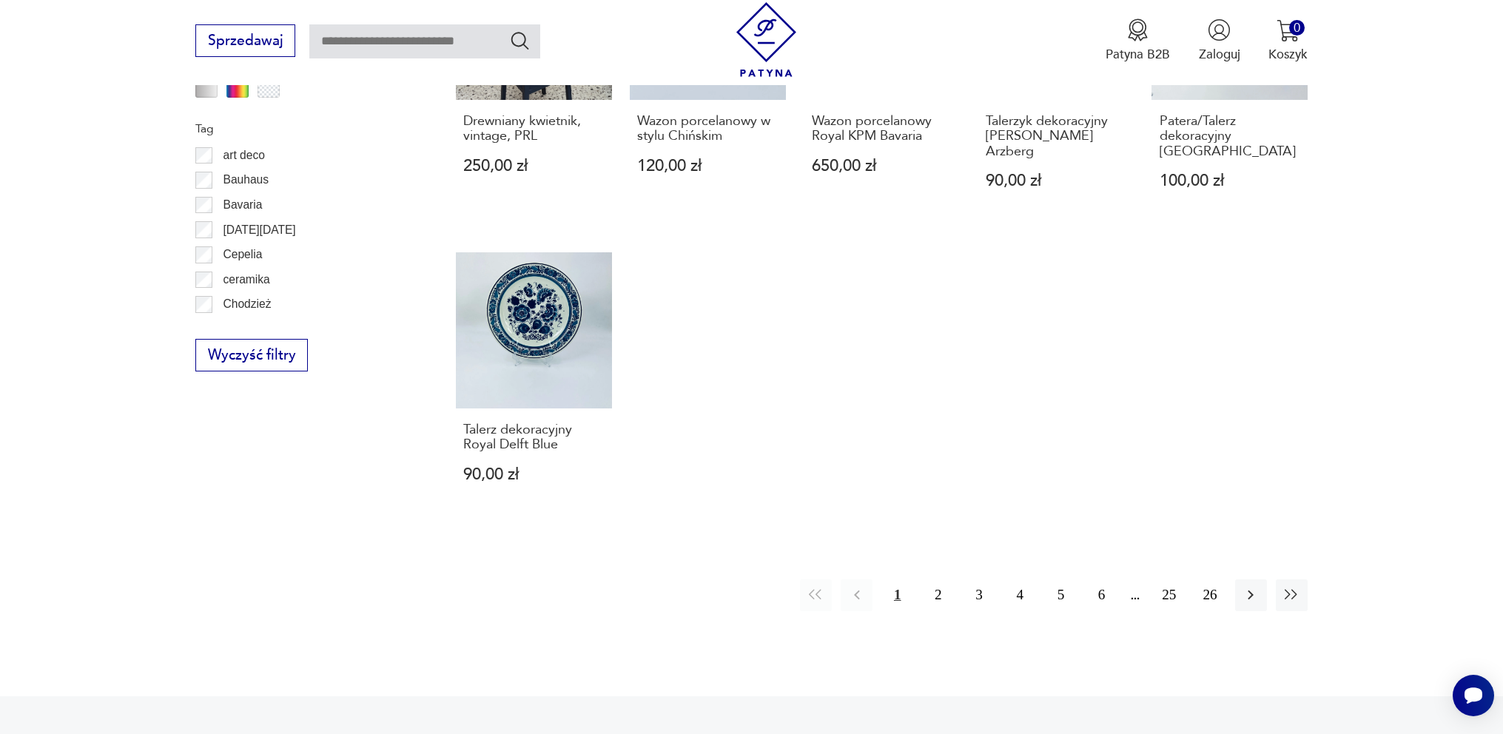
scroll to position [1554, 0]
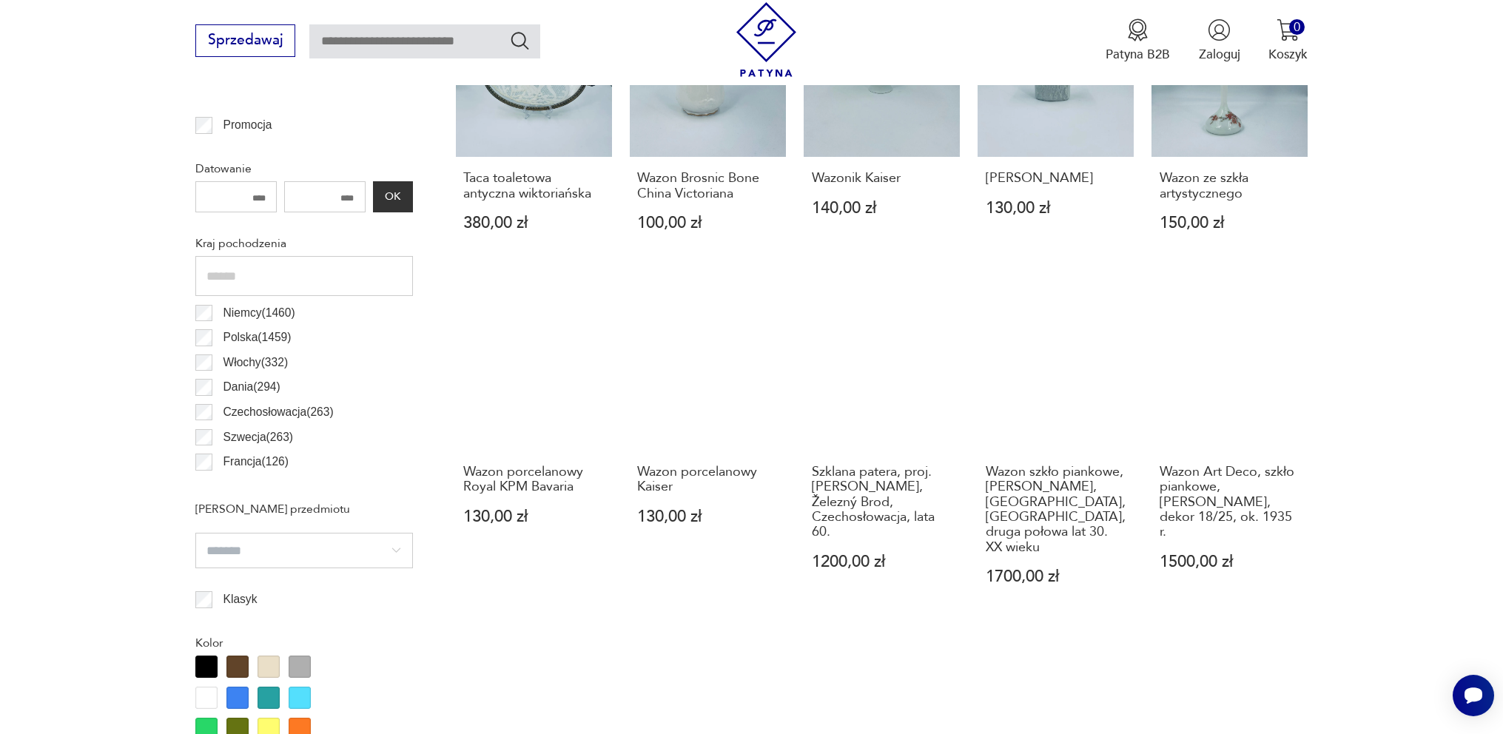
scroll to position [962, 0]
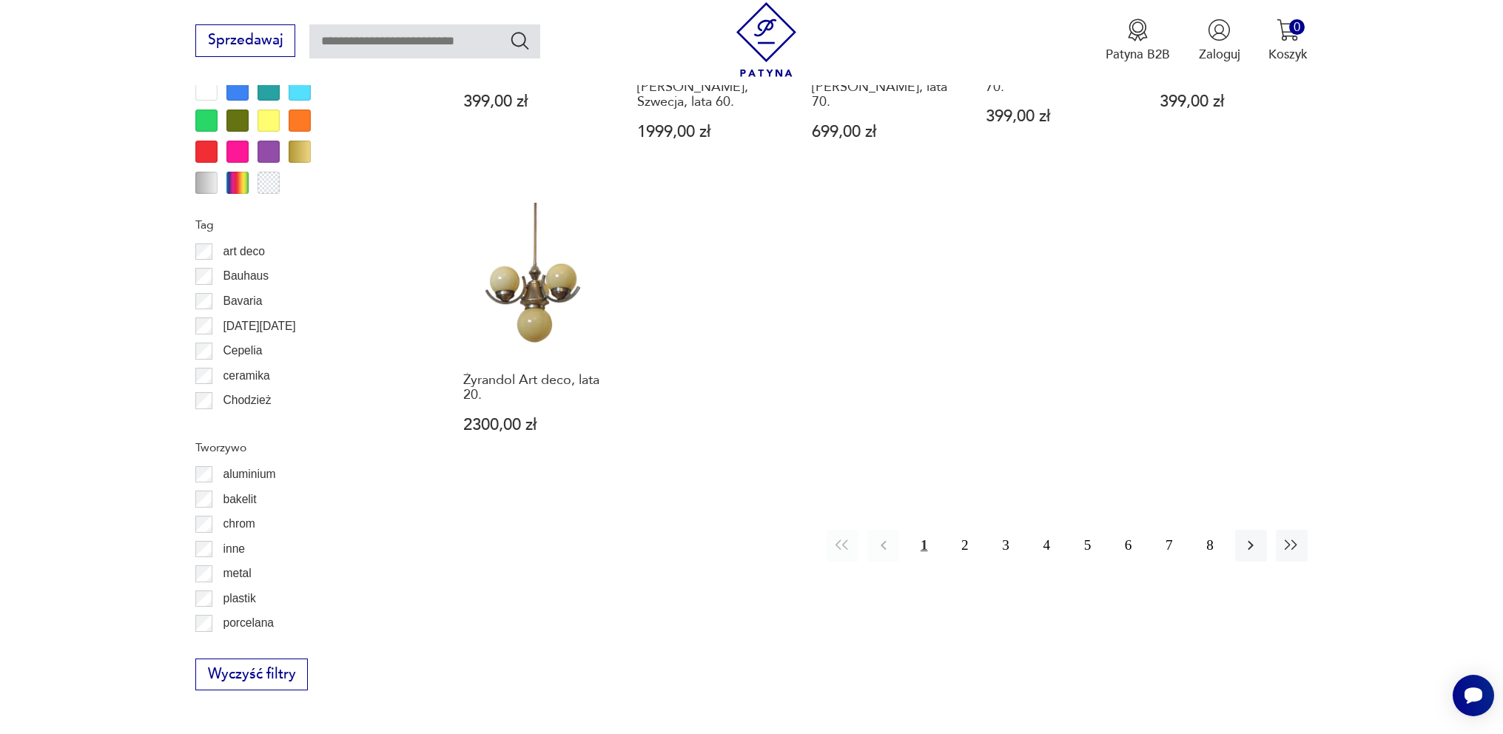
scroll to position [1628, 0]
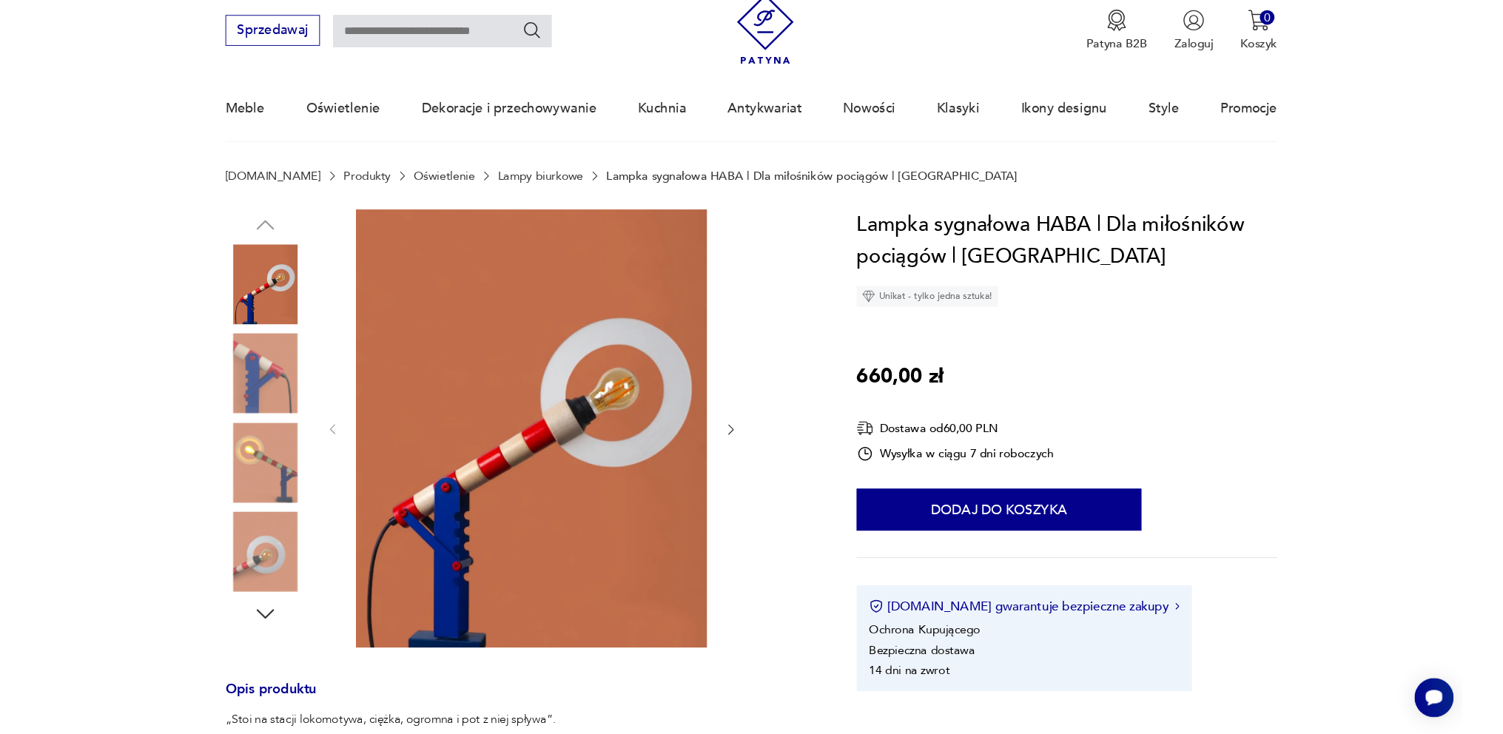
scroll to position [74, 0]
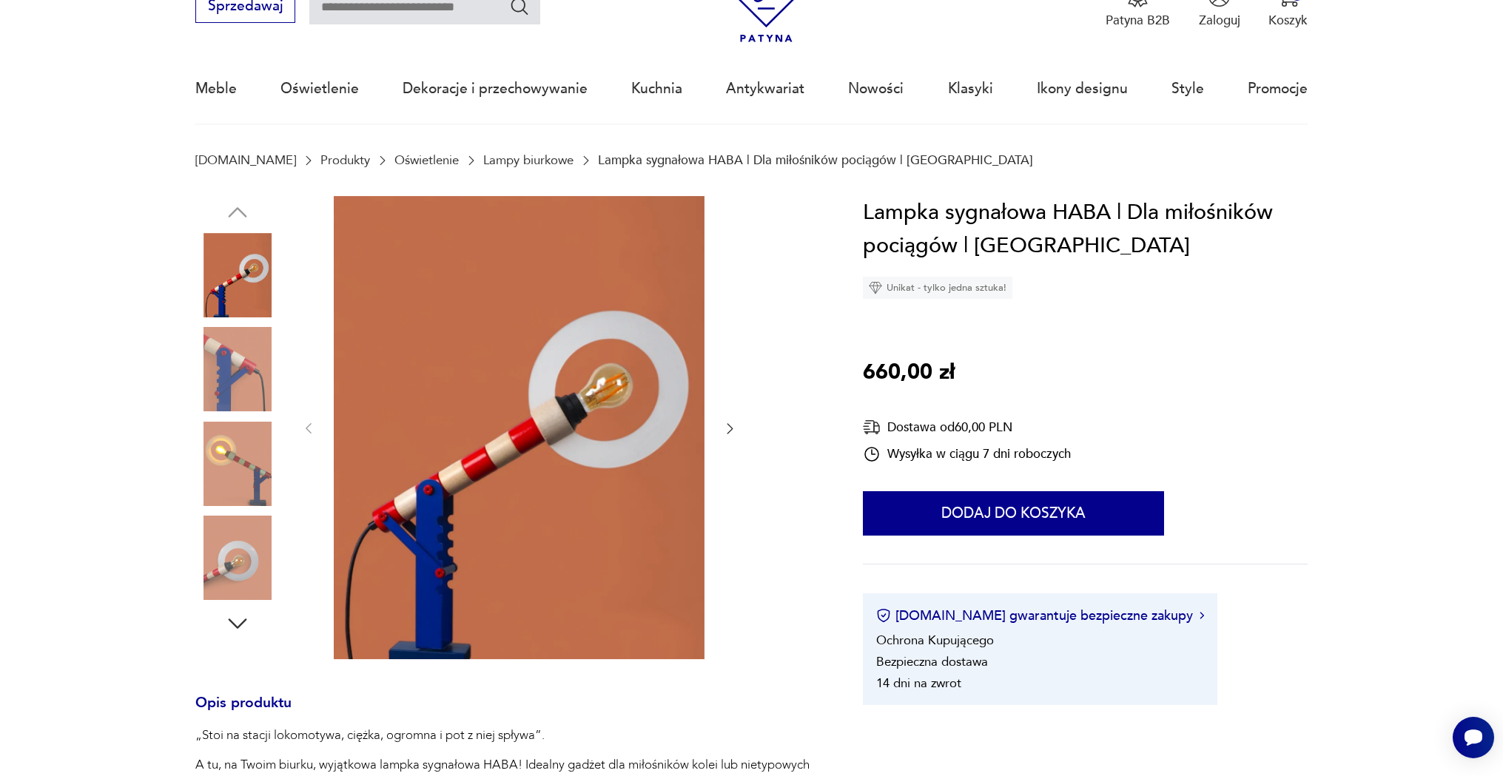
click at [241, 277] on img at bounding box center [237, 275] width 84 height 84
click at [244, 361] on img at bounding box center [237, 369] width 84 height 84
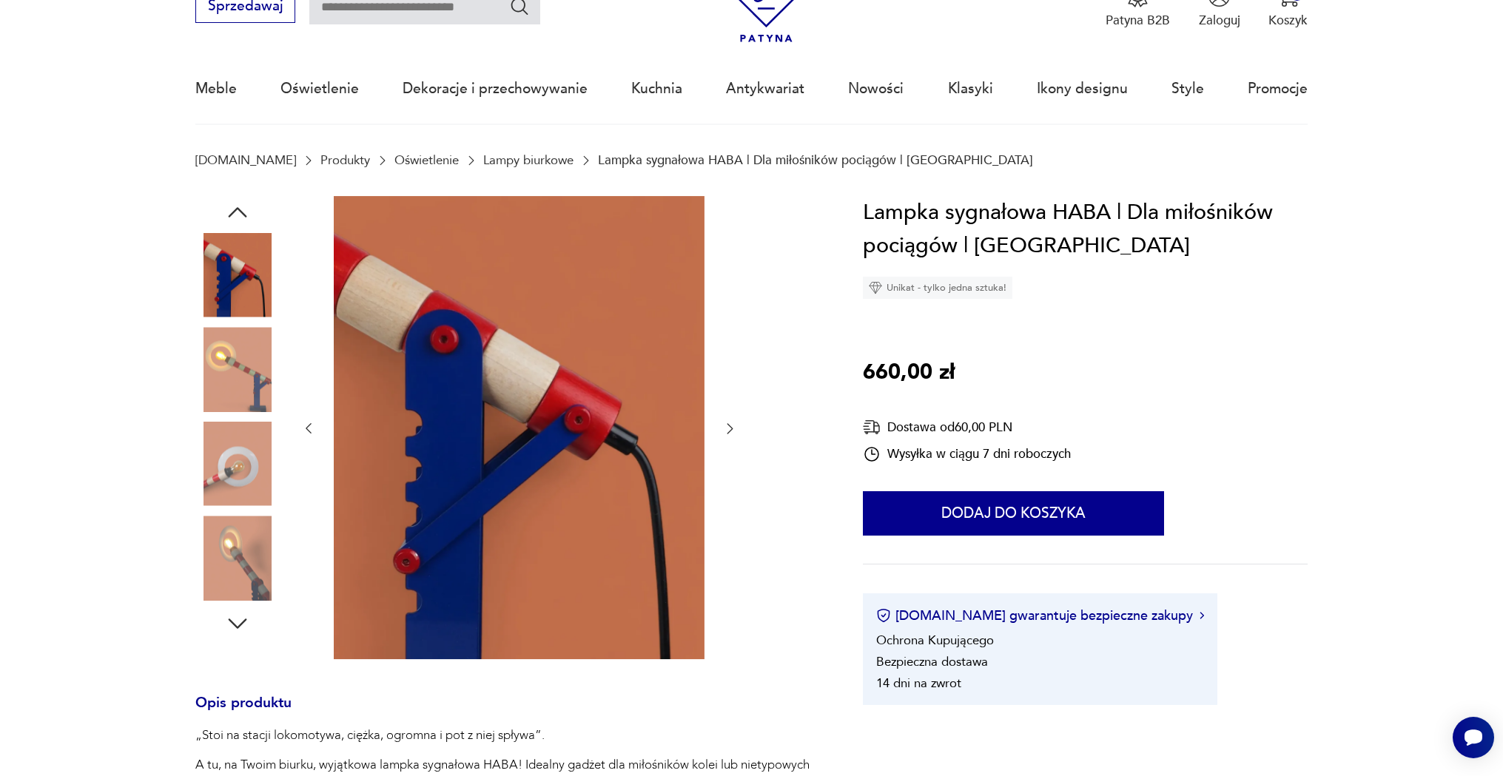
click at [232, 459] on img at bounding box center [237, 464] width 84 height 84
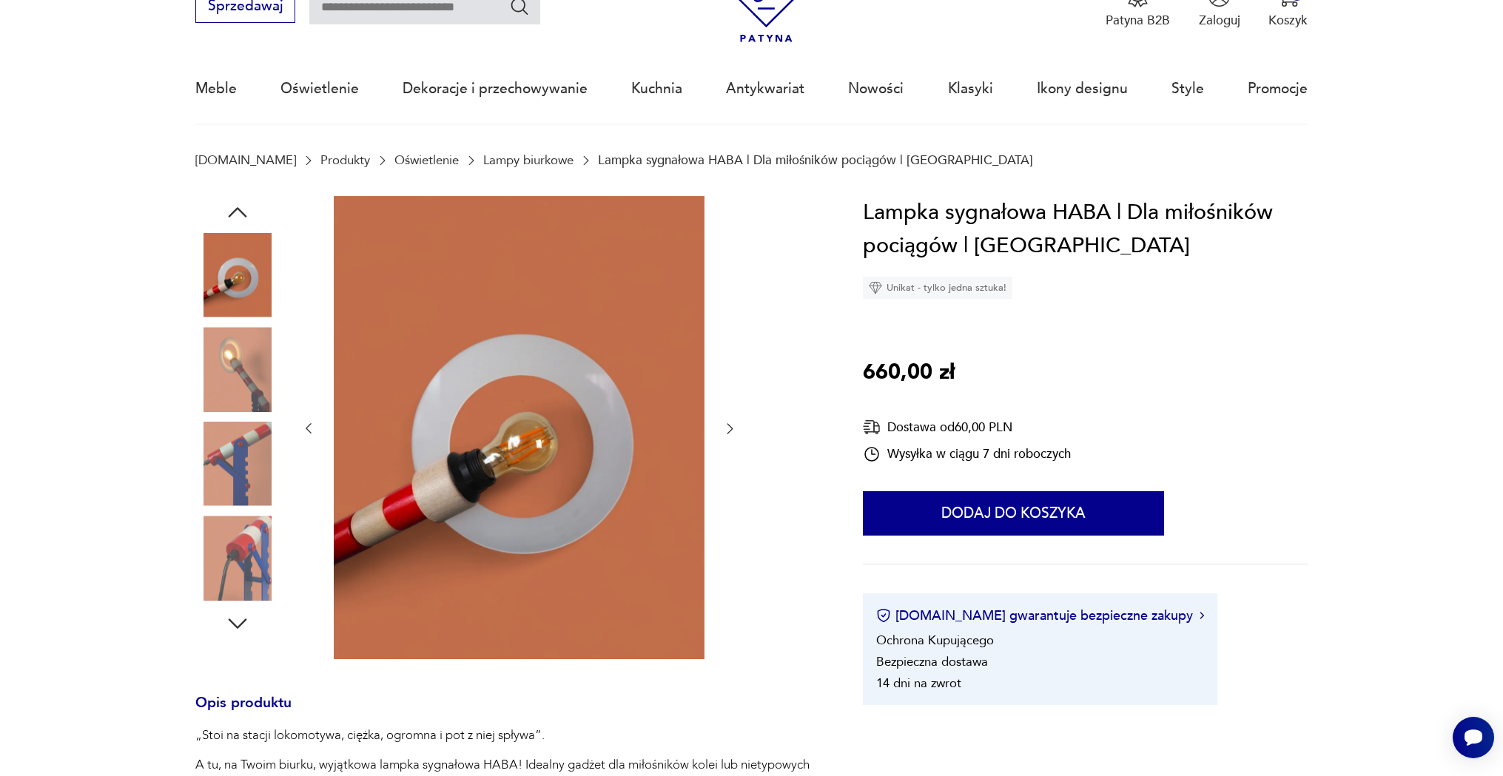
click at [255, 542] on img at bounding box center [237, 558] width 84 height 84
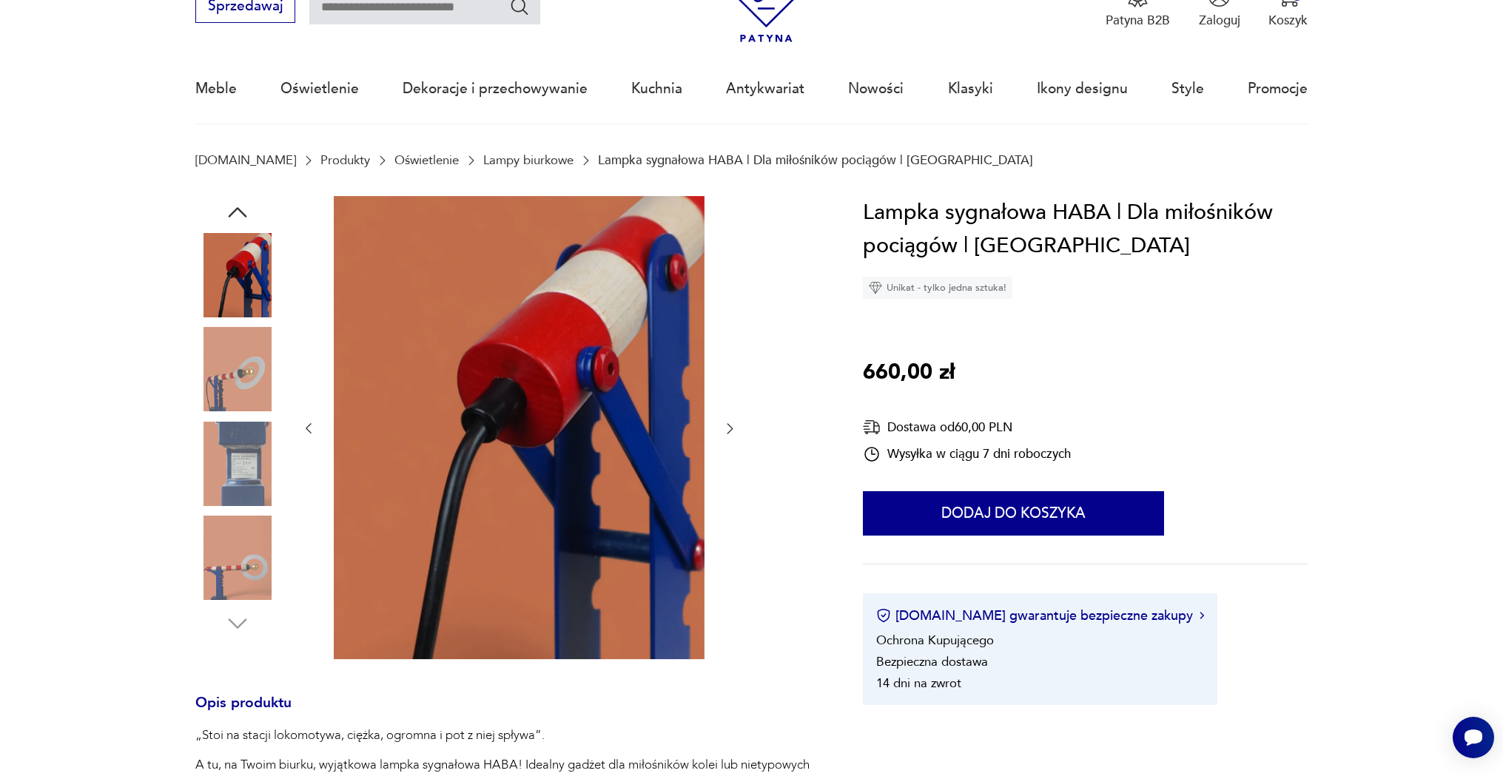
click at [252, 283] on img at bounding box center [237, 275] width 84 height 84
click at [252, 272] on img at bounding box center [237, 275] width 84 height 84
click at [244, 371] on img at bounding box center [237, 369] width 84 height 84
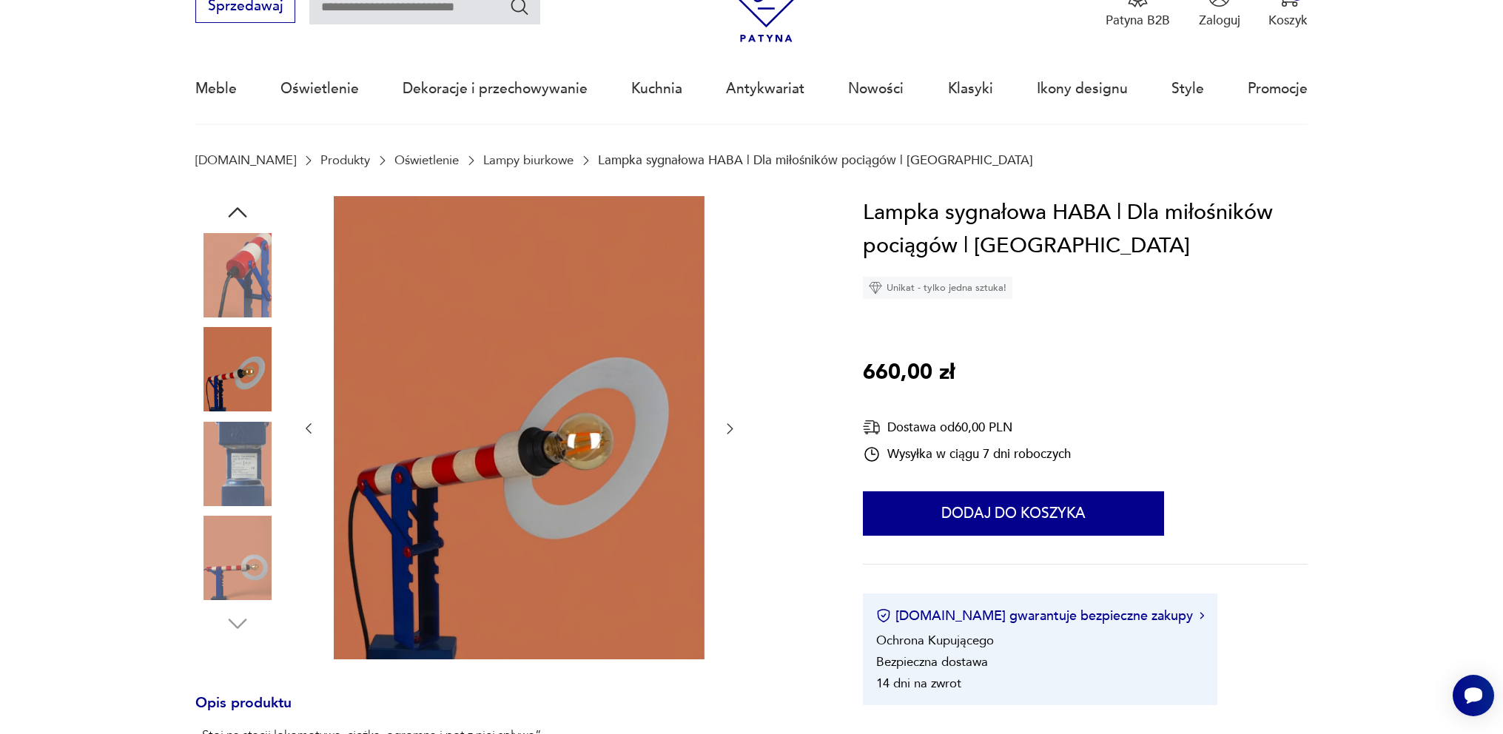
click at [222, 469] on img at bounding box center [237, 464] width 84 height 84
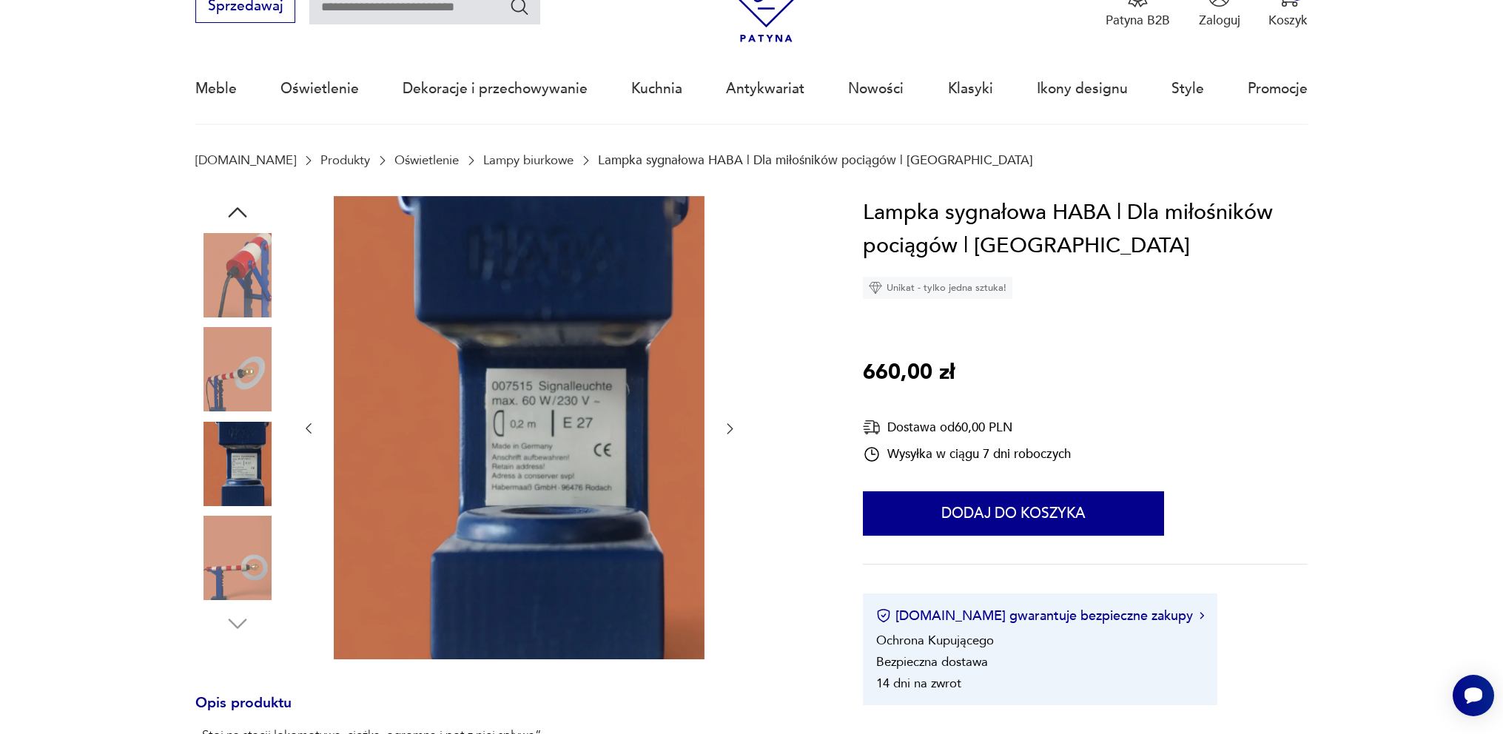
click at [230, 537] on img at bounding box center [237, 558] width 84 height 84
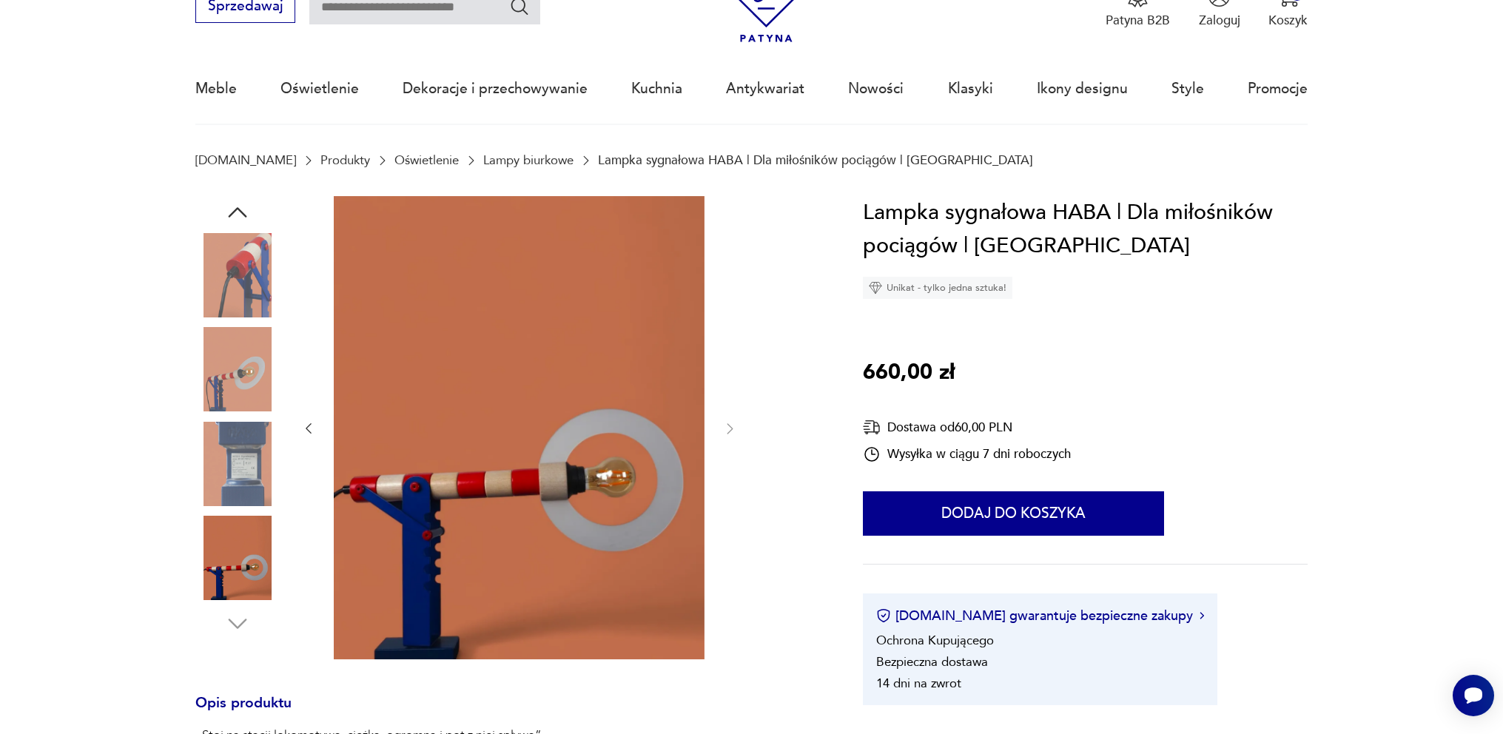
click at [226, 459] on img at bounding box center [237, 464] width 84 height 84
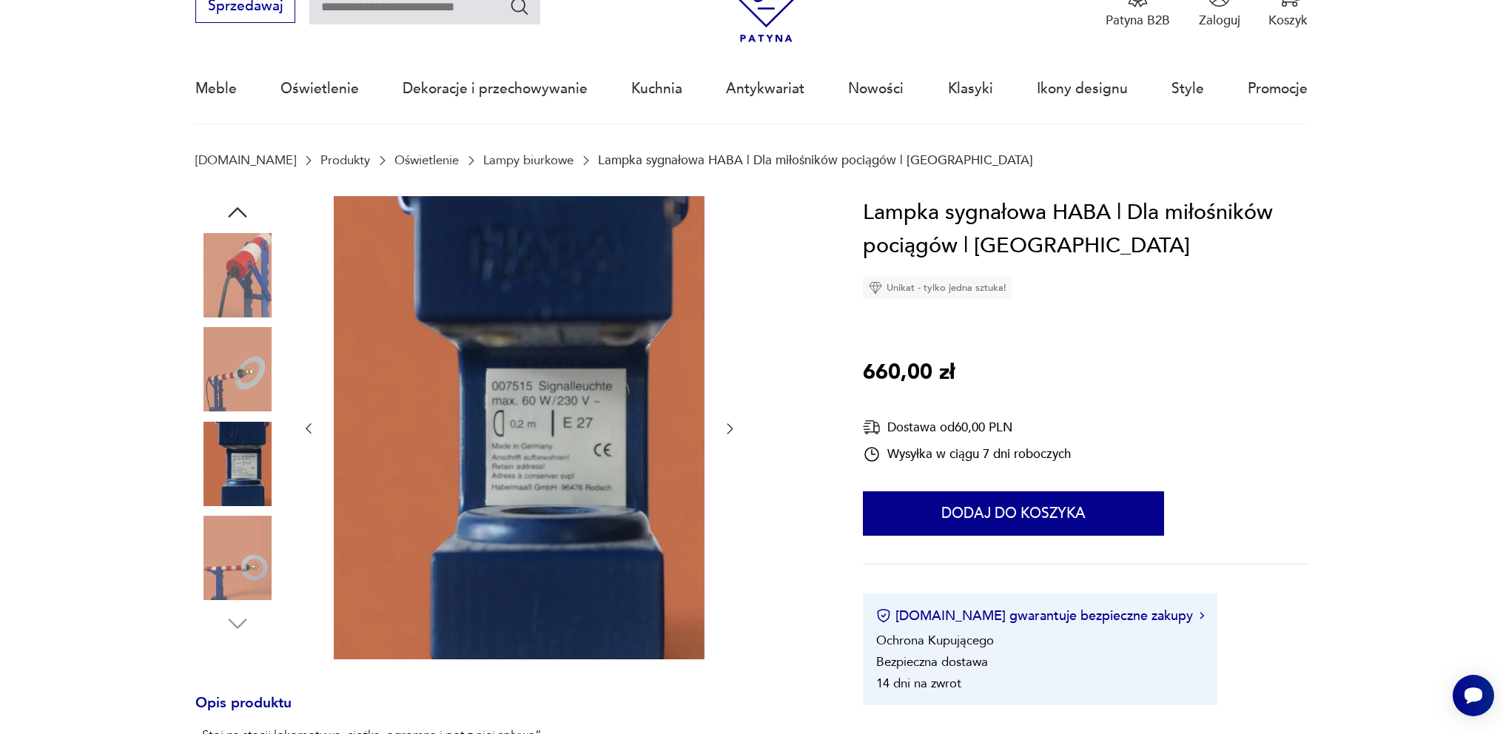
click at [249, 296] on img at bounding box center [237, 275] width 84 height 84
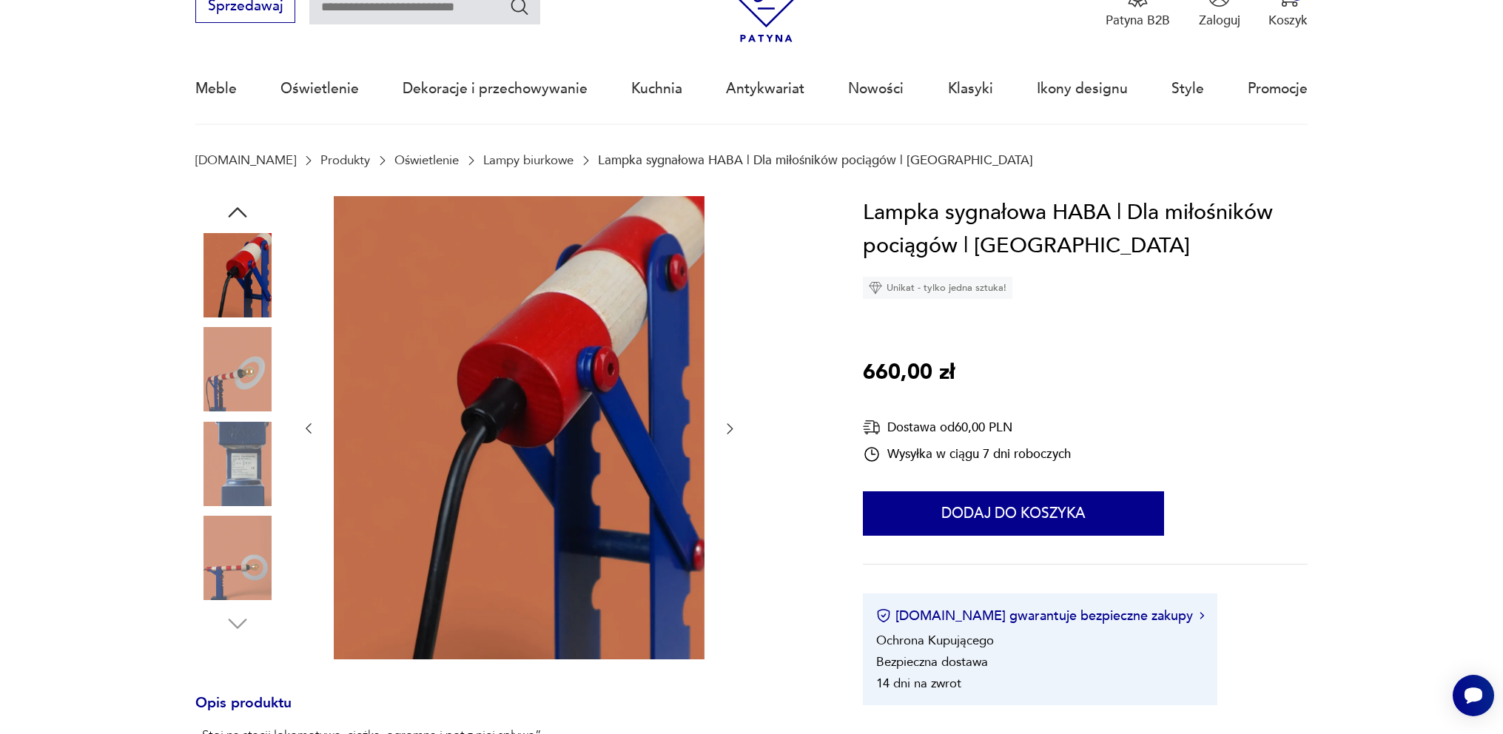
click at [251, 369] on img at bounding box center [237, 369] width 84 height 84
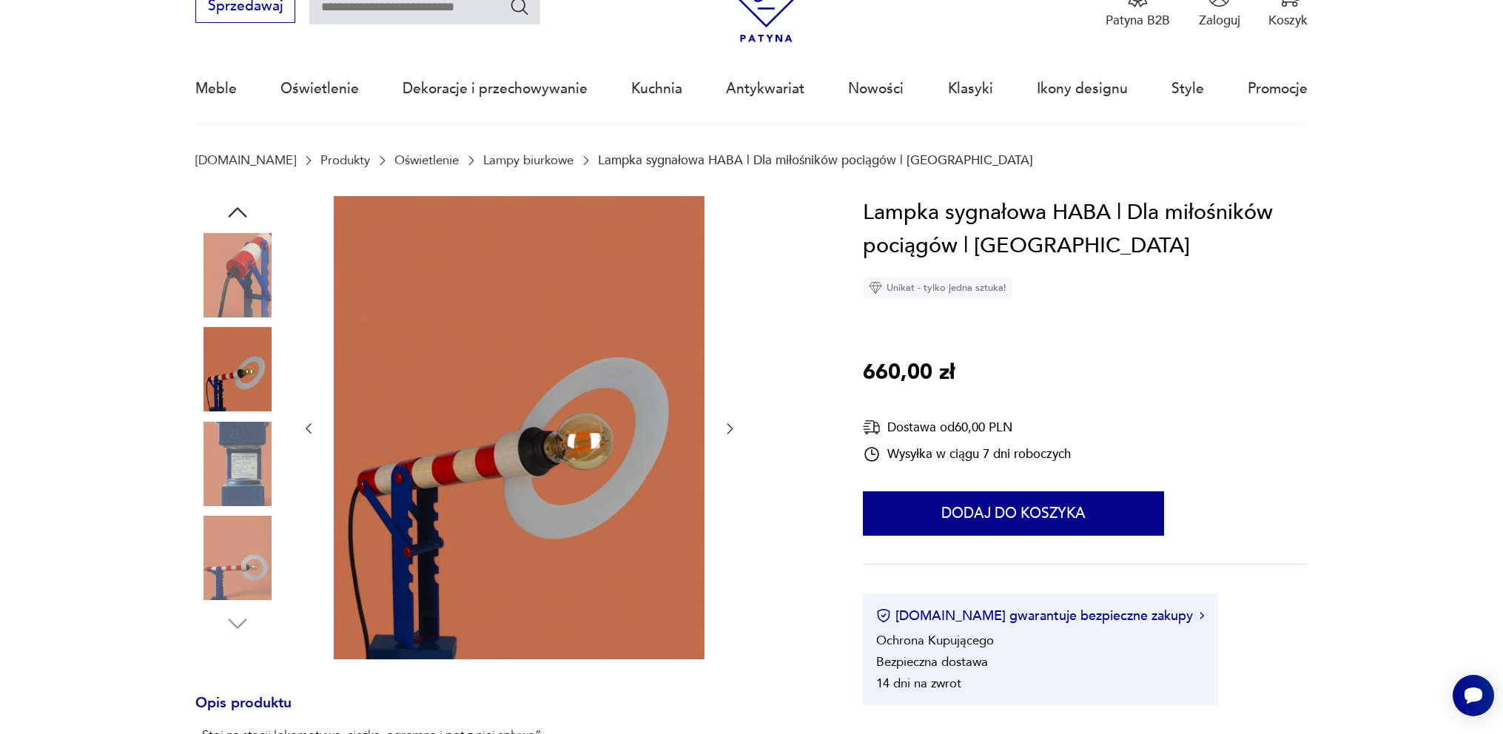
click at [242, 451] on img at bounding box center [237, 464] width 84 height 84
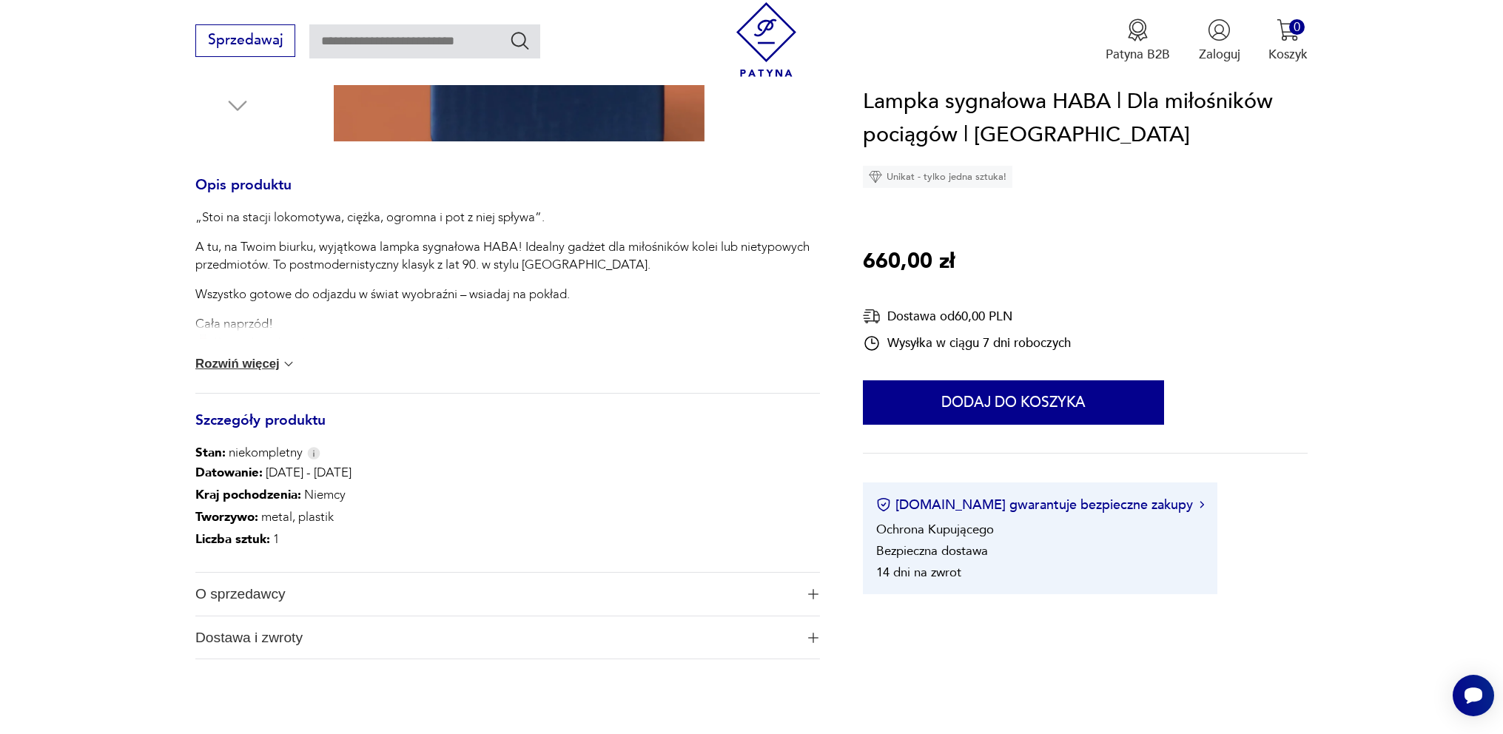
scroll to position [666, 0]
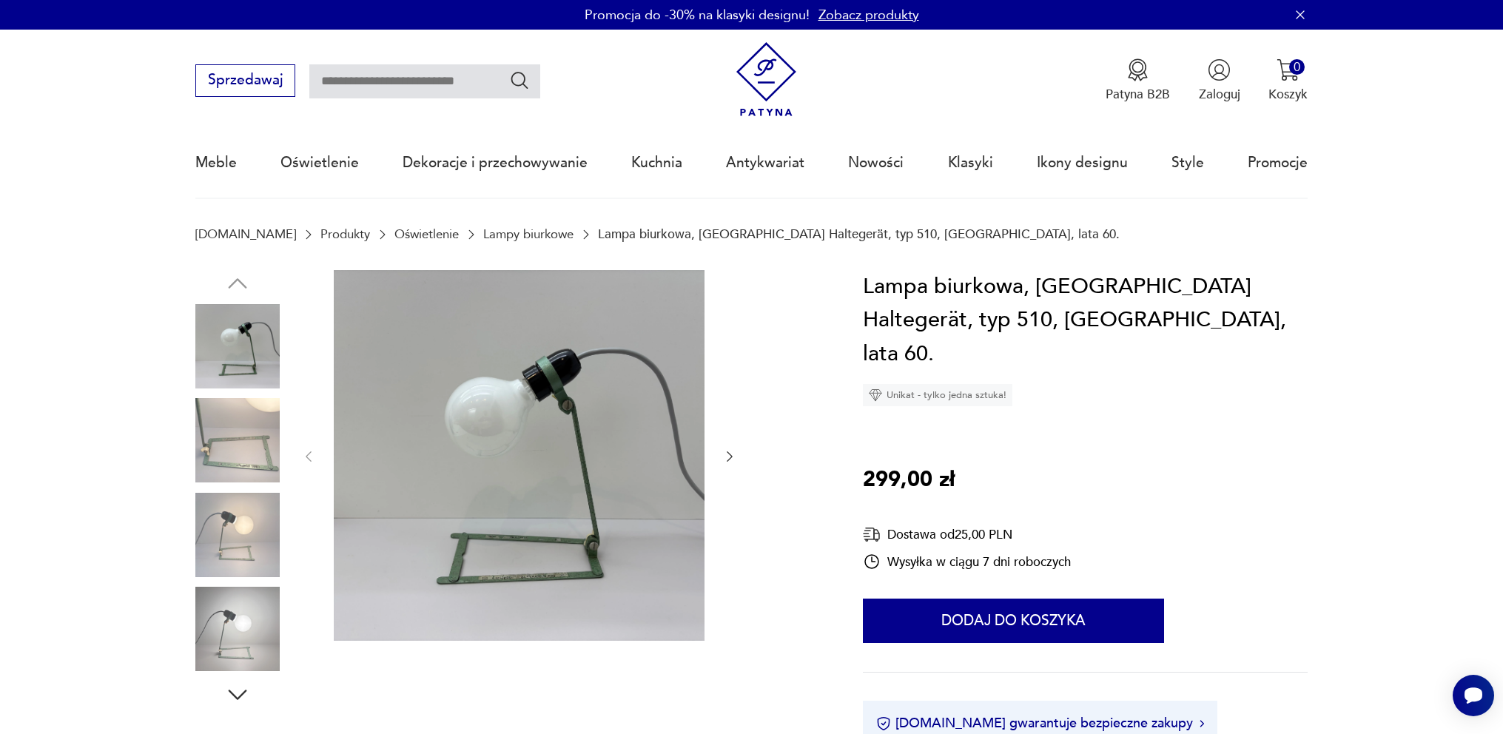
click at [257, 451] on img at bounding box center [237, 440] width 84 height 84
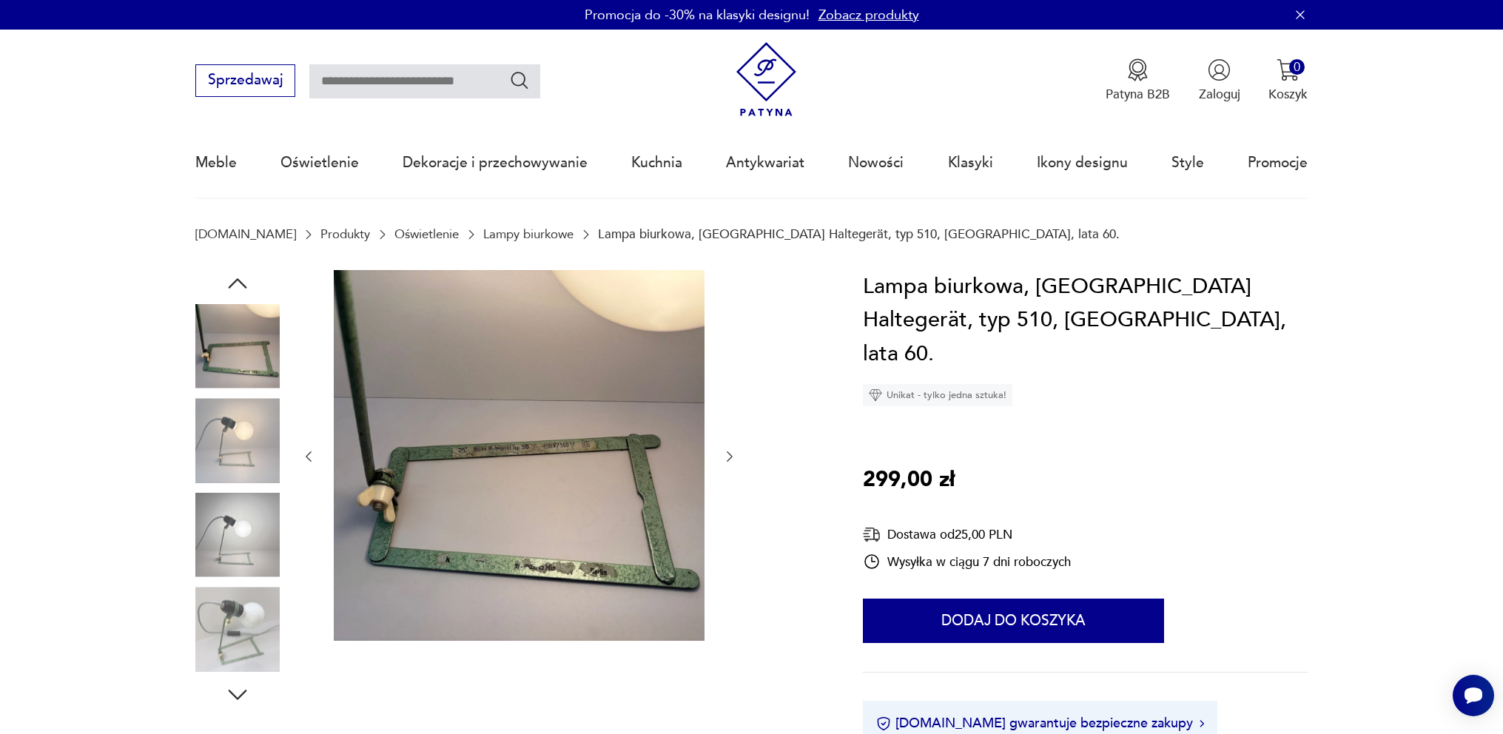
click at [252, 532] on img at bounding box center [237, 535] width 84 height 84
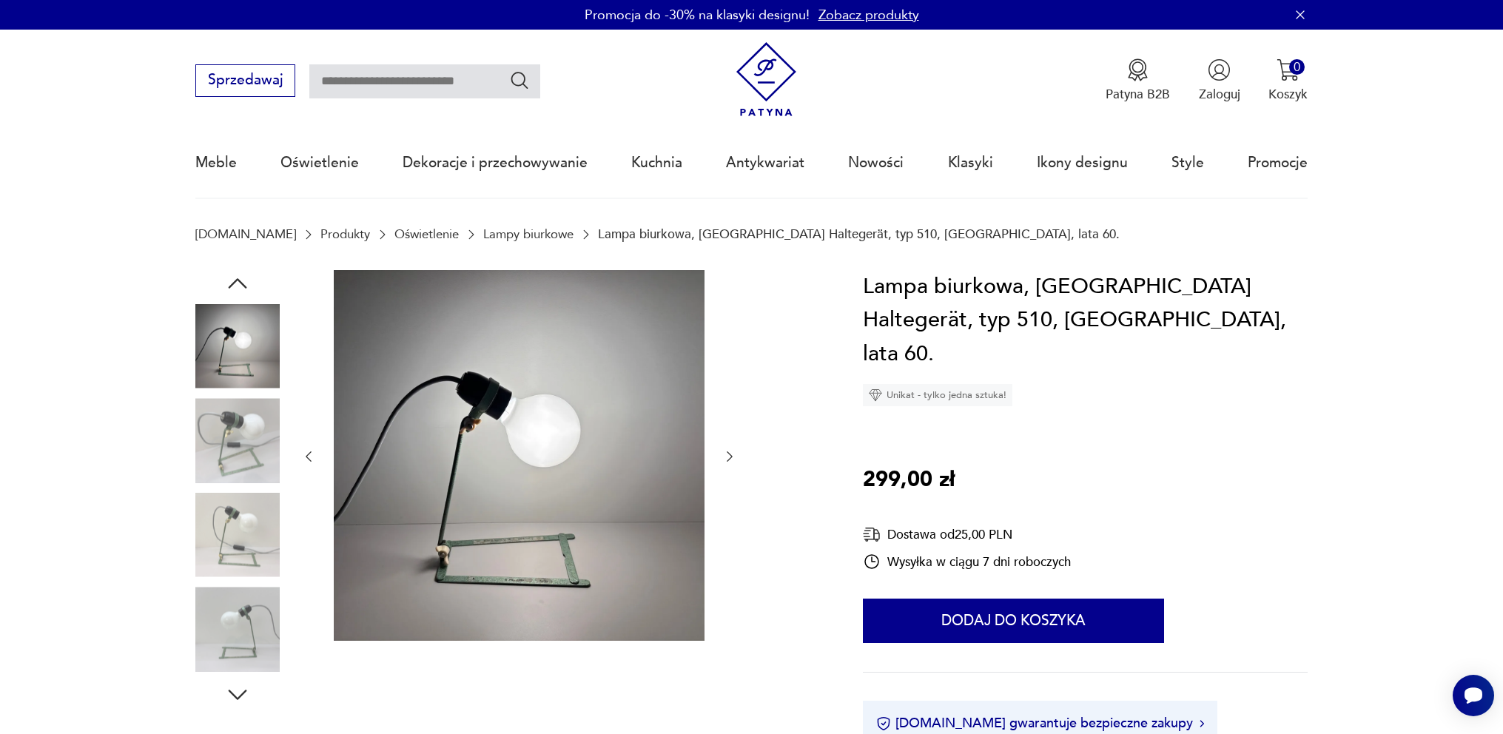
click at [242, 536] on img at bounding box center [237, 535] width 84 height 84
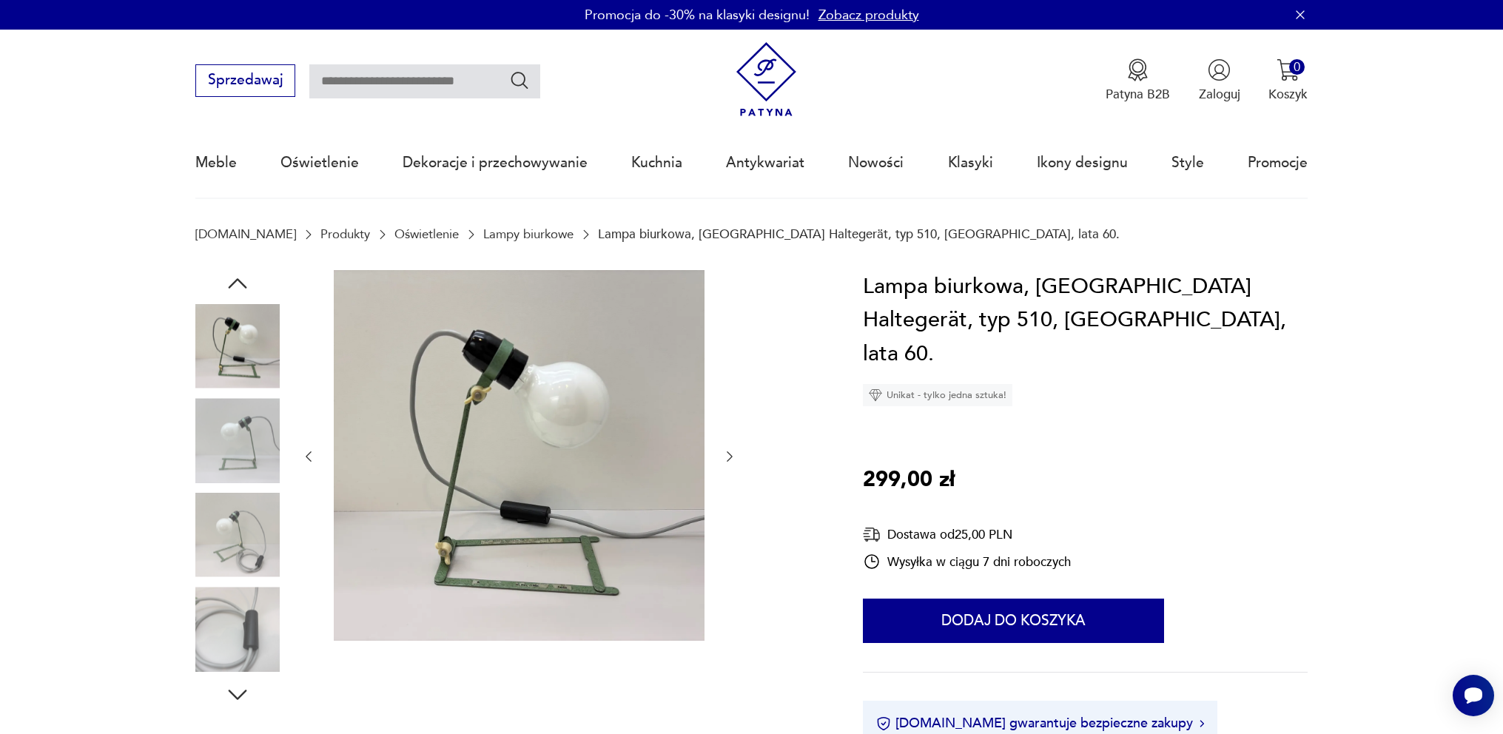
click at [257, 626] on img at bounding box center [237, 629] width 84 height 84
click at [257, 202] on div at bounding box center [237, 17] width 84 height 370
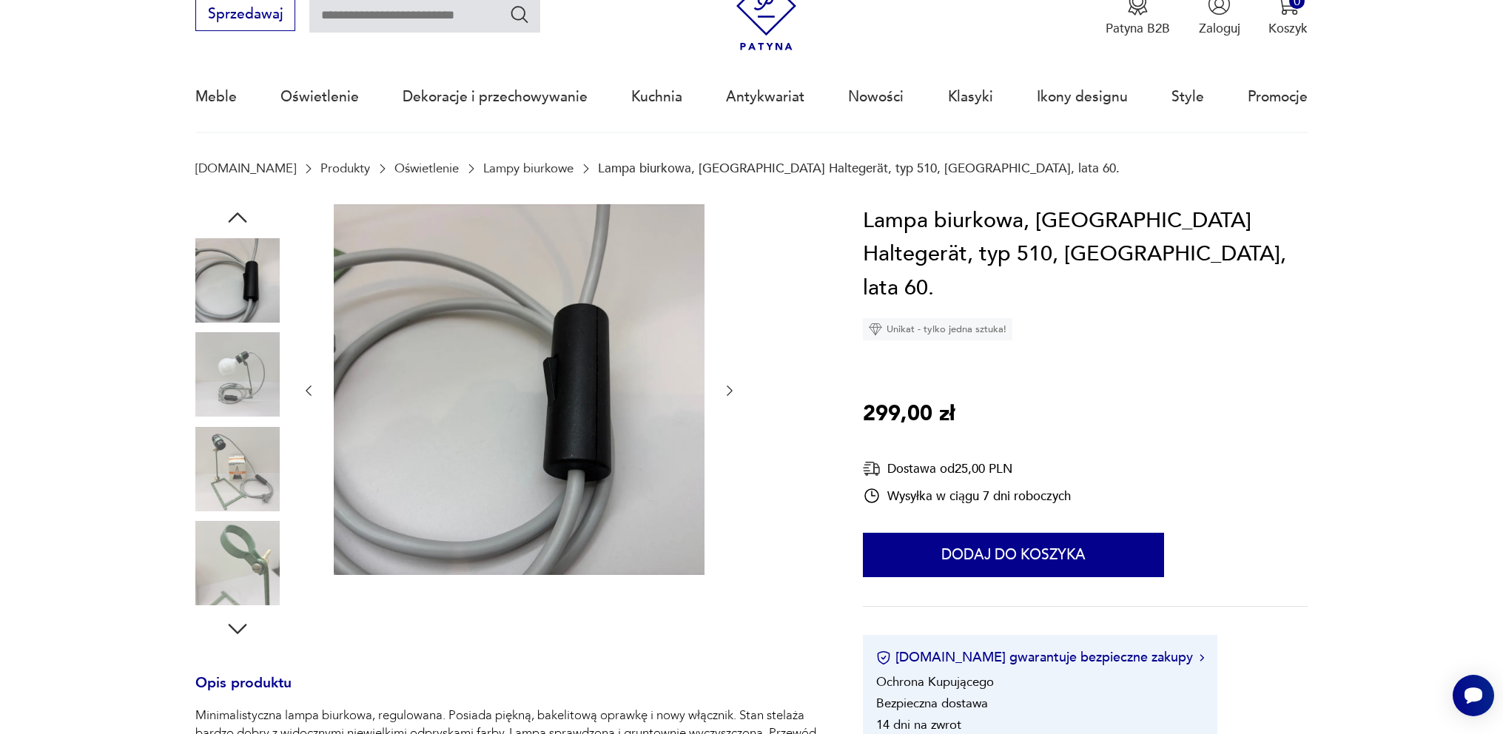
scroll to position [74, 0]
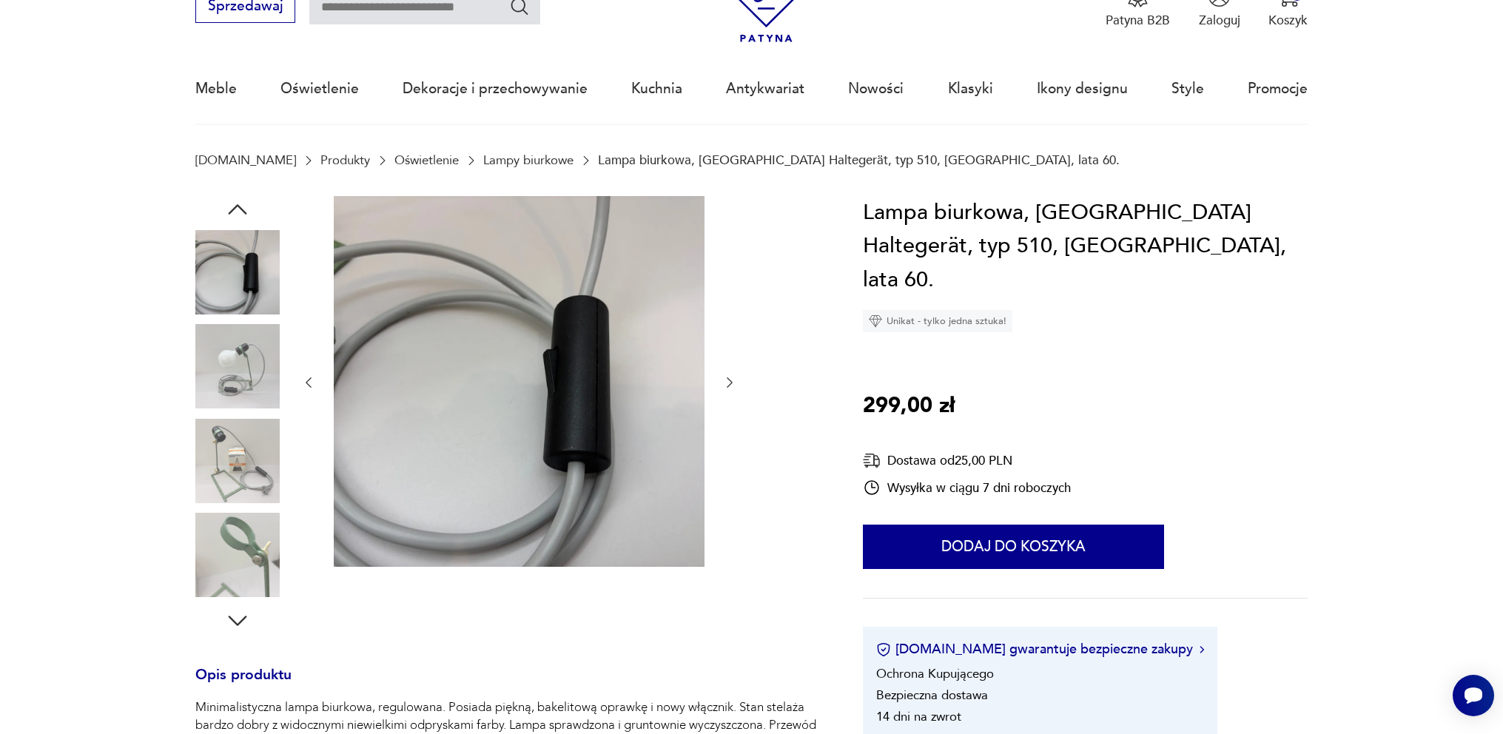
click at [232, 552] on img at bounding box center [237, 555] width 84 height 84
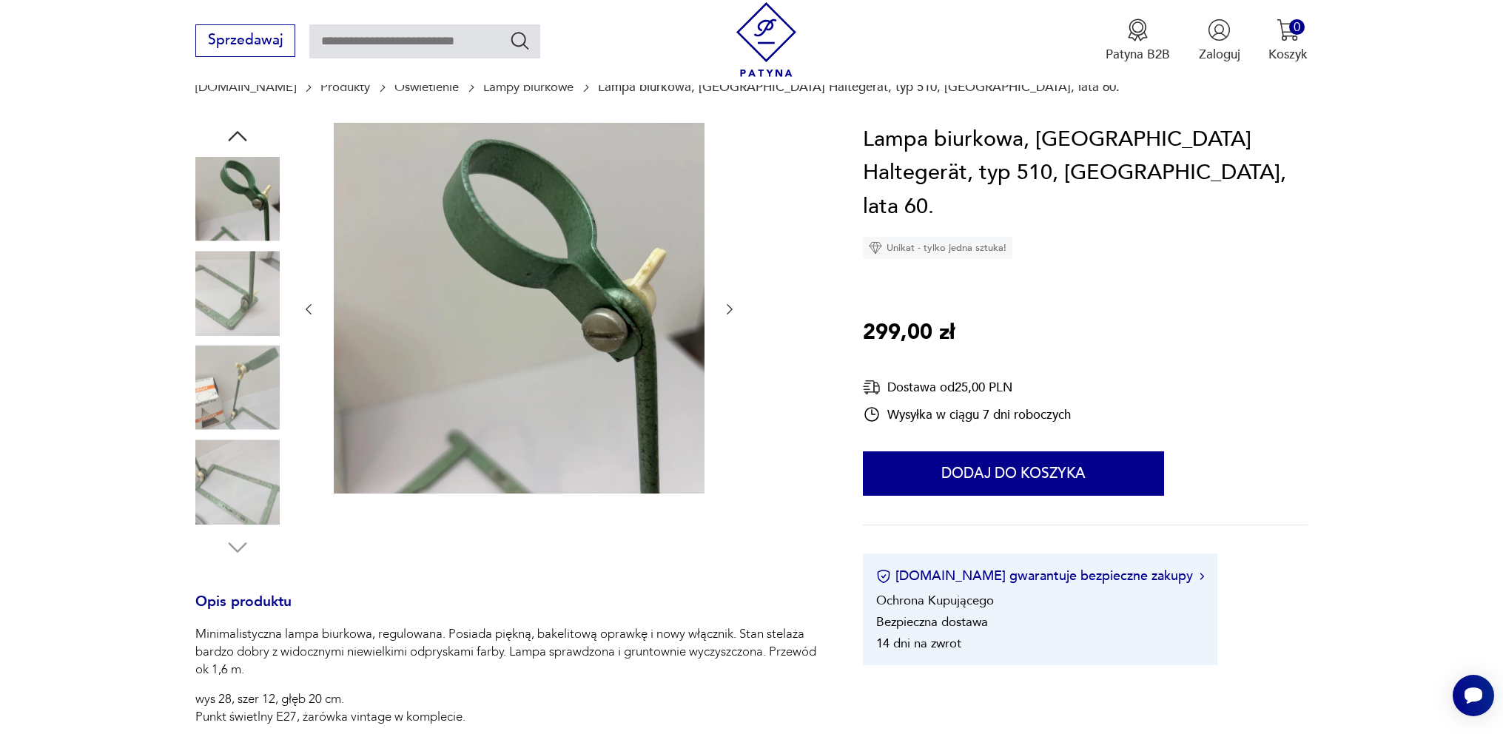
scroll to position [222, 0]
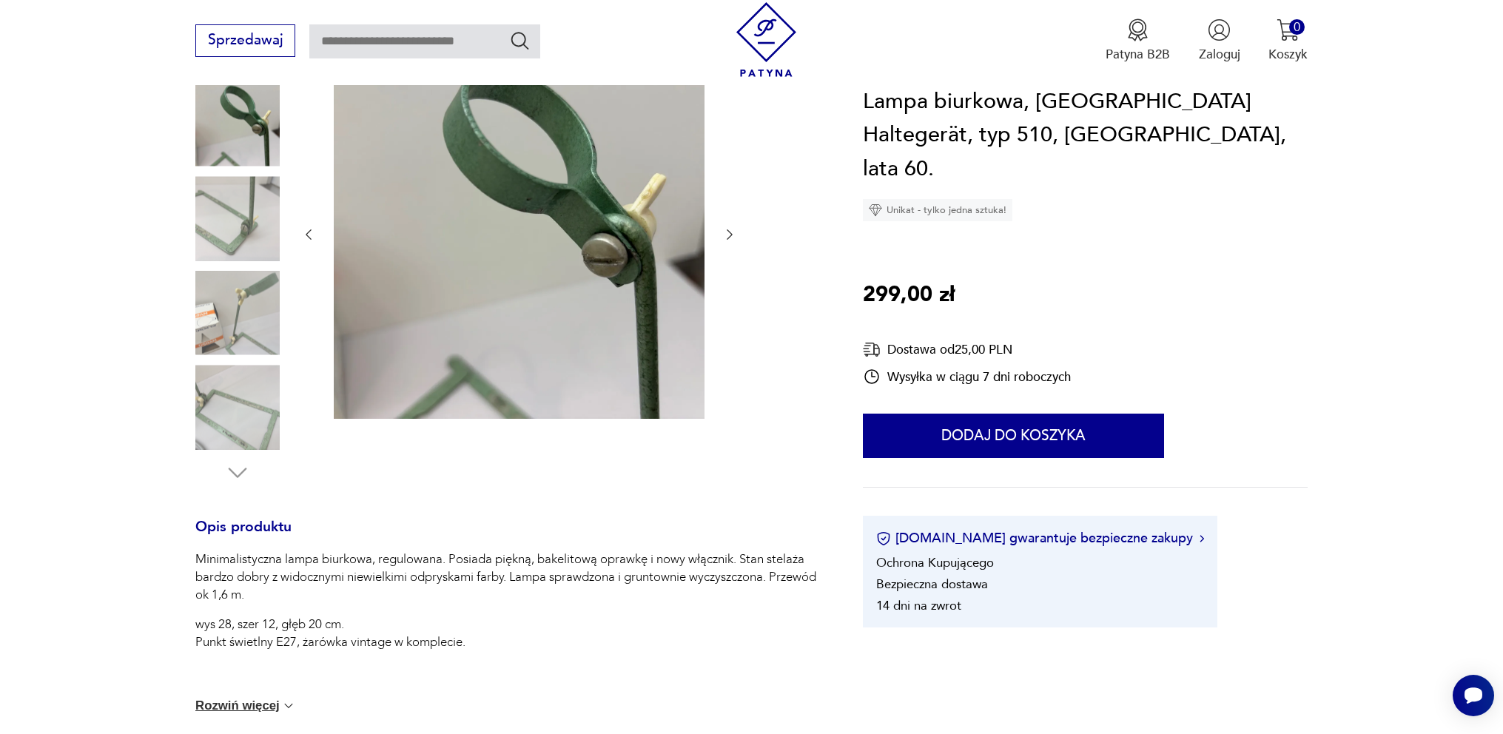
click at [231, 460] on icon "button" at bounding box center [237, 472] width 27 height 27
click at [235, 477] on icon "button" at bounding box center [237, 472] width 27 height 27
click at [223, 471] on div at bounding box center [237, 267] width 84 height 438
click at [220, 414] on img at bounding box center [237, 407] width 84 height 84
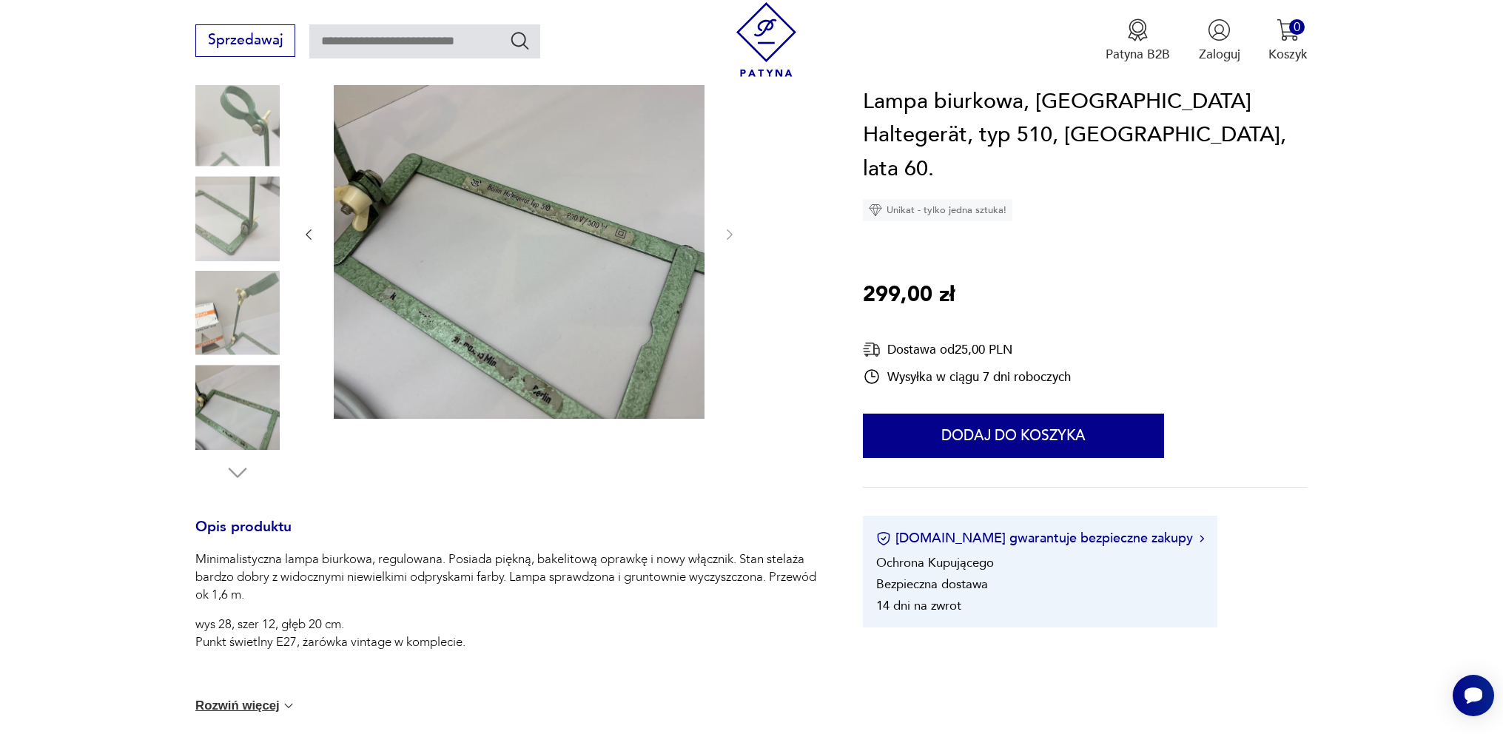
click at [227, 468] on icon "button" at bounding box center [237, 472] width 27 height 27
click at [248, 314] on img at bounding box center [237, 313] width 84 height 84
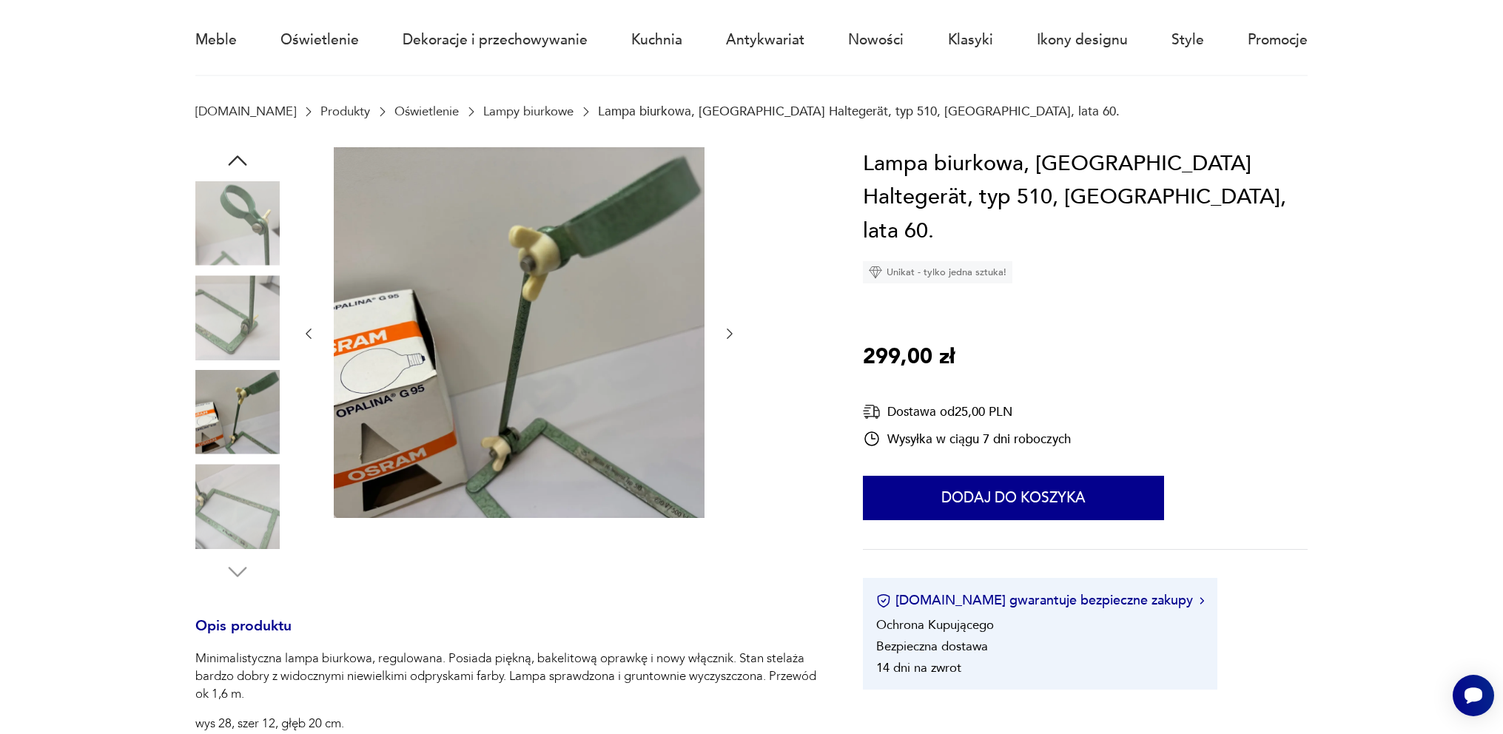
scroll to position [0, 0]
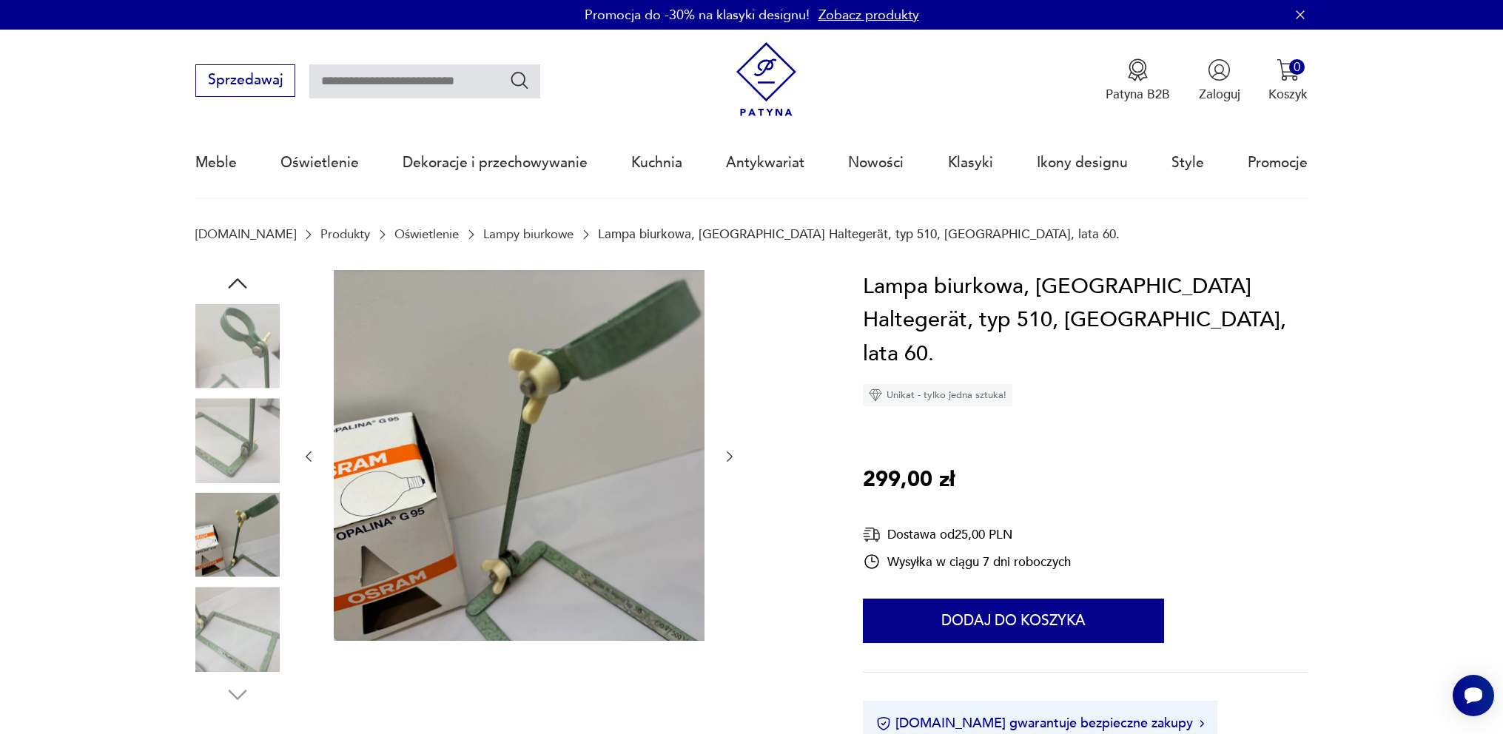
click at [240, 277] on icon "button" at bounding box center [237, 283] width 27 height 27
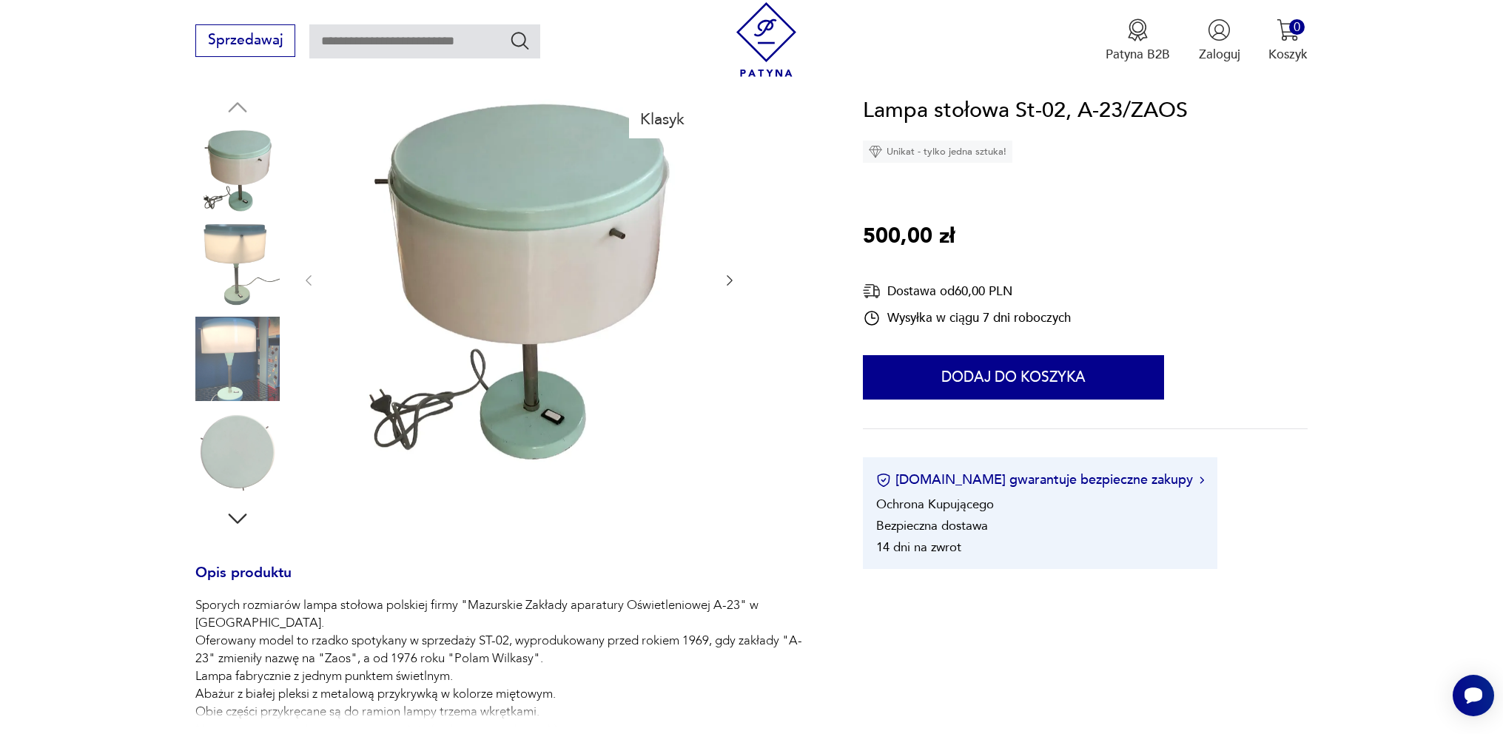
scroll to position [296, 0]
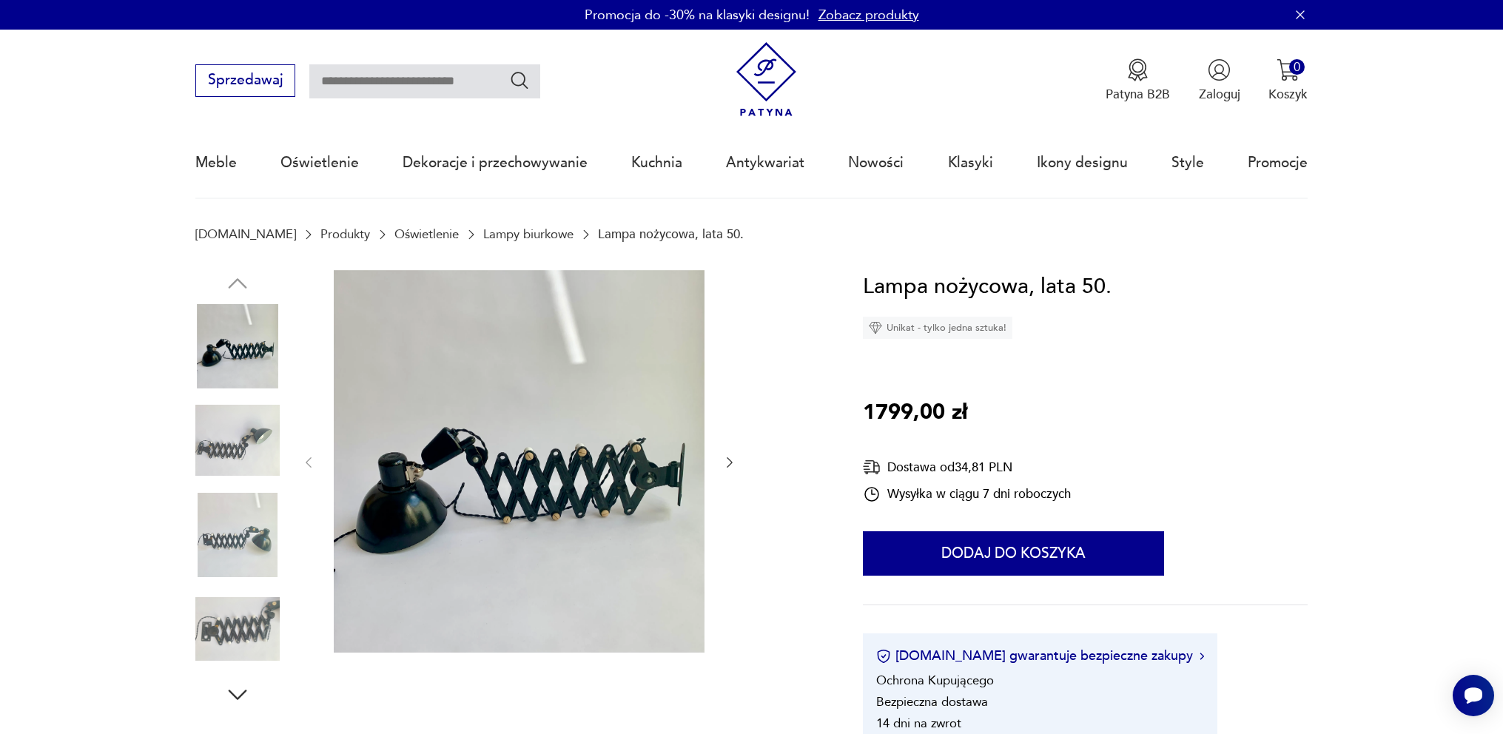
scroll to position [74, 0]
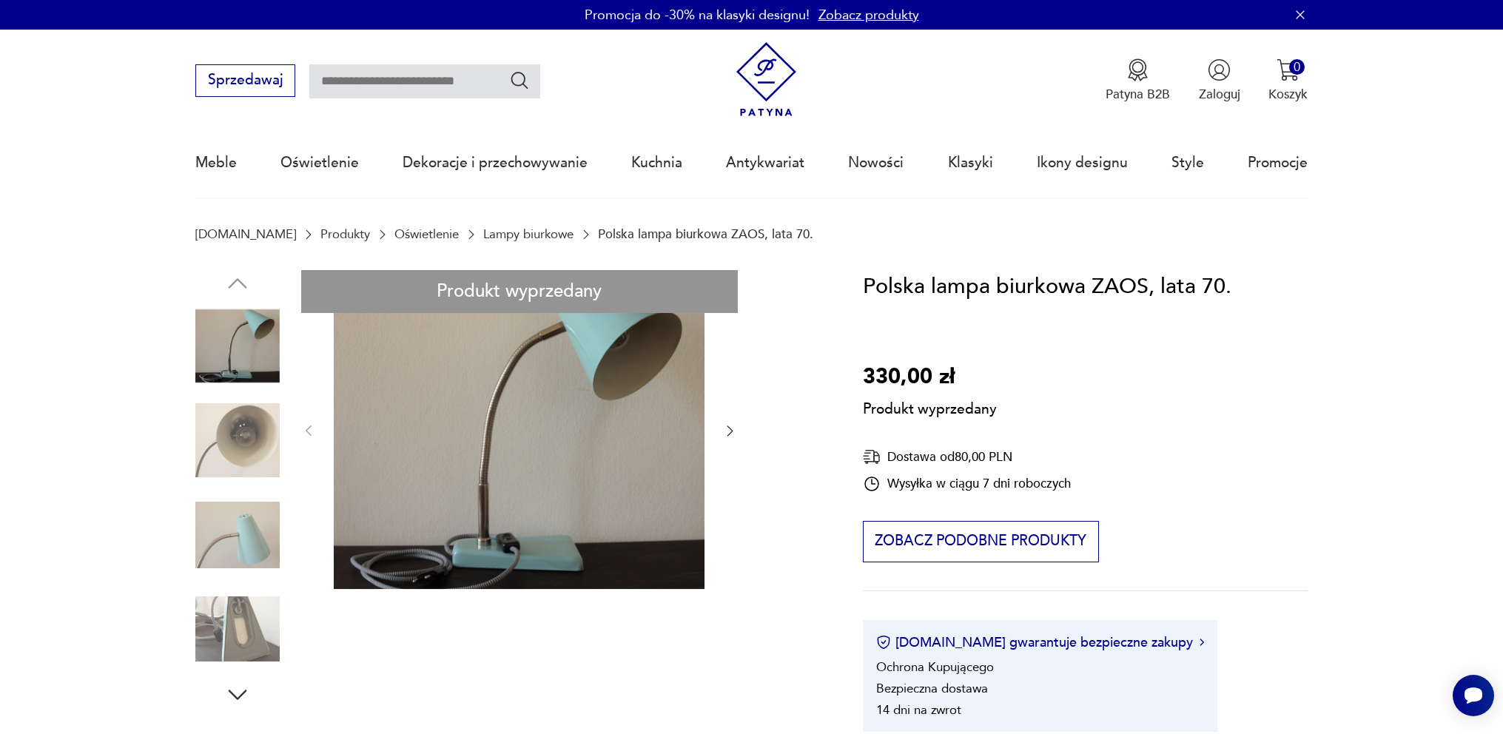
drag, startPoint x: 270, startPoint y: 530, endPoint x: 258, endPoint y: 553, distance: 25.8
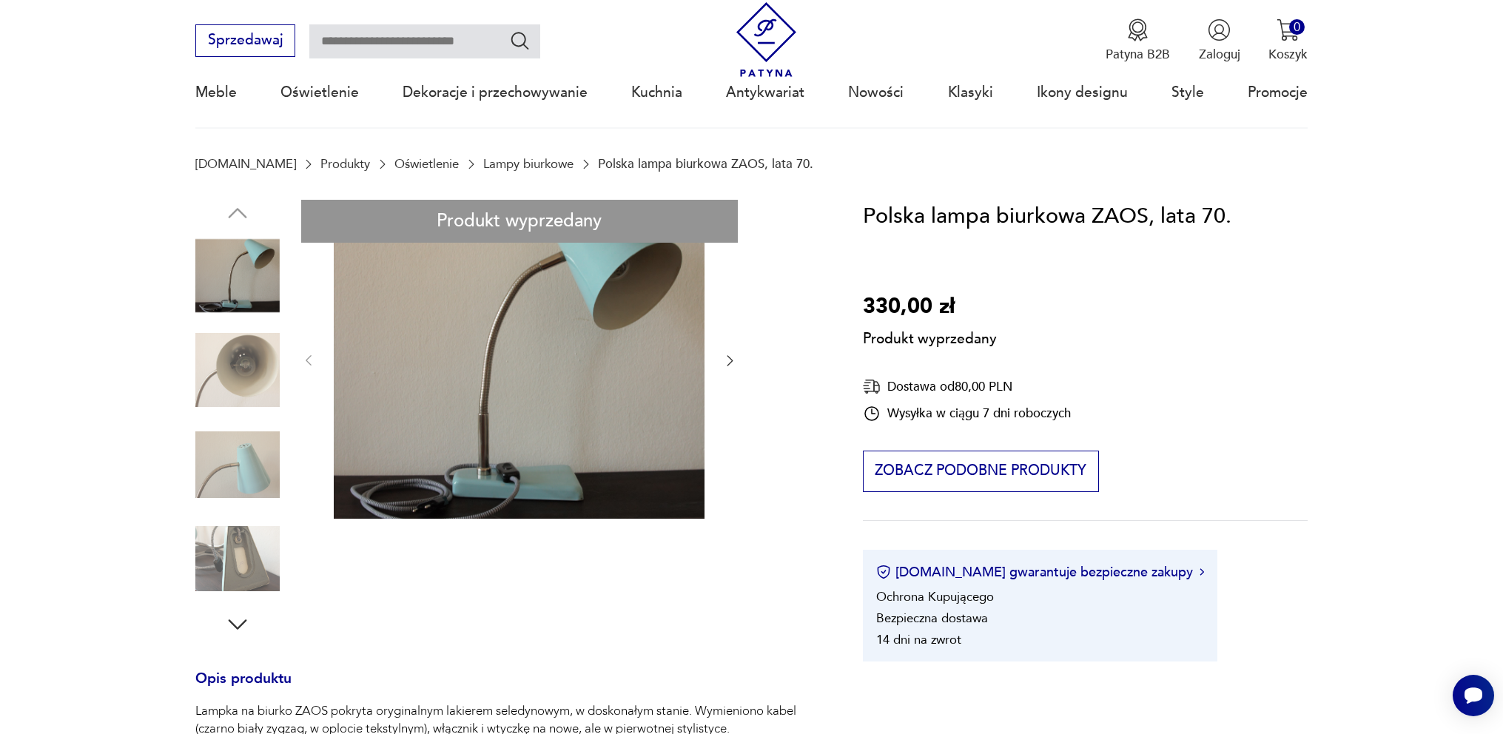
scroll to position [296, 0]
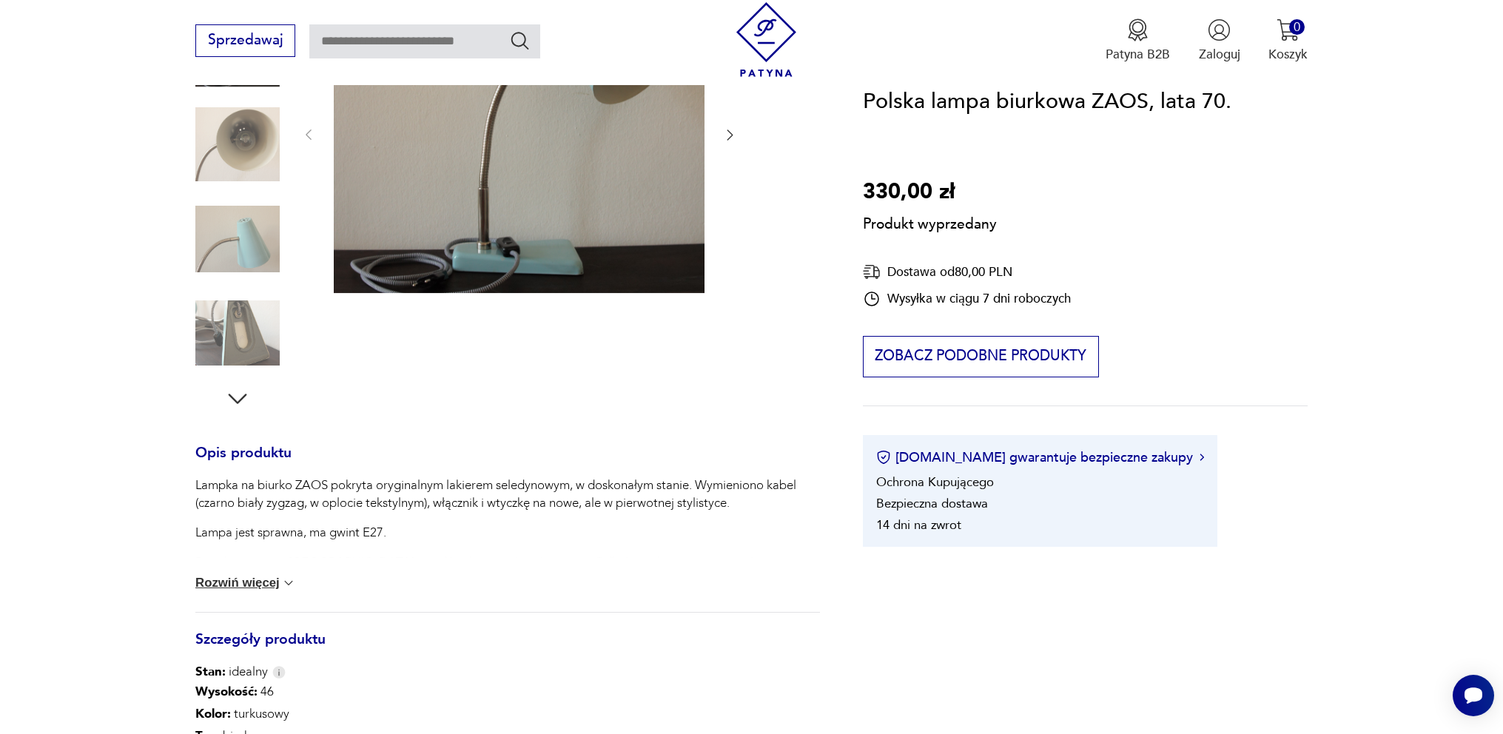
click at [238, 400] on div "Produkt wyprzedany Opis produktu Lampka na biurko ZAOS pokryta oryginalnym laki…" at bounding box center [507, 478] width 624 height 1009
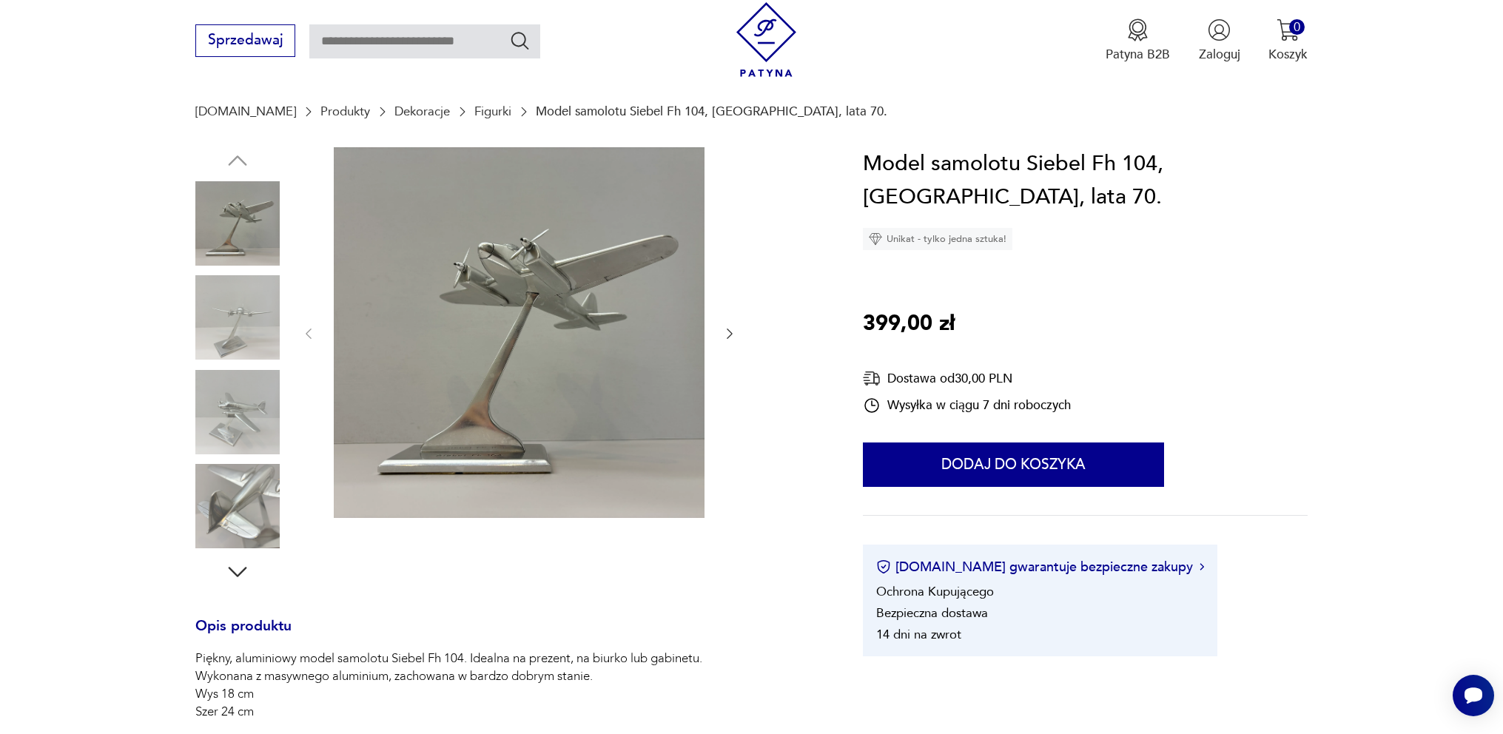
scroll to position [74, 0]
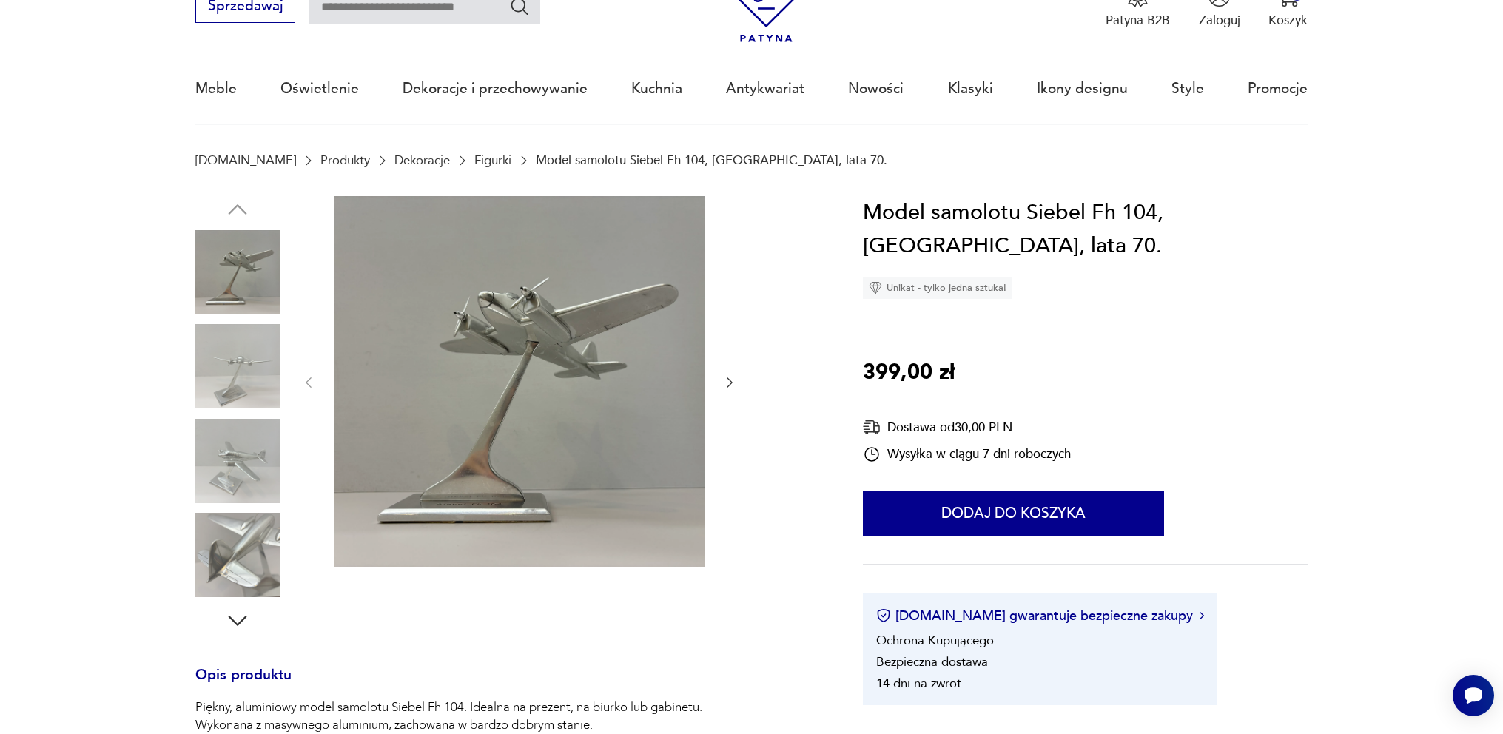
click at [250, 374] on img at bounding box center [237, 366] width 84 height 84
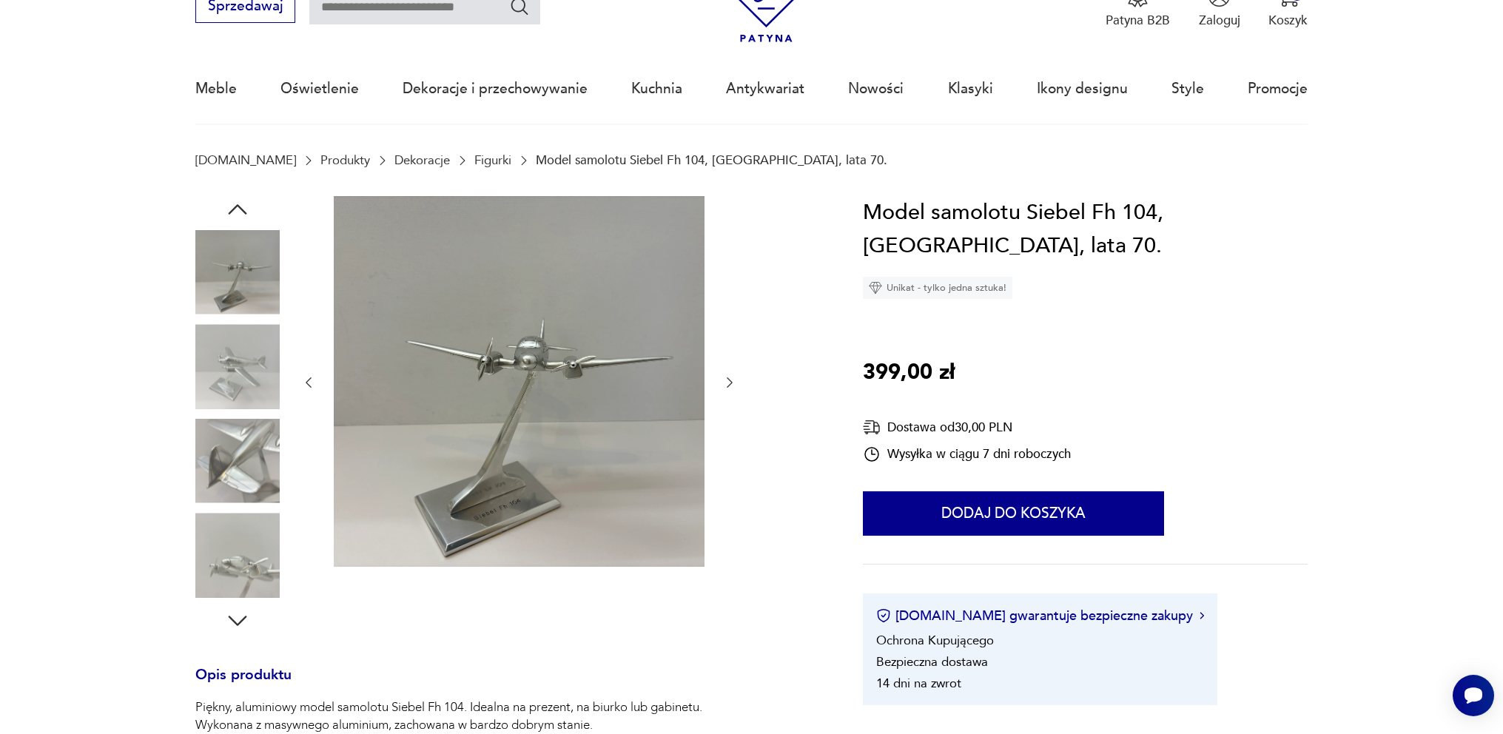
click at [232, 373] on img at bounding box center [237, 366] width 84 height 84
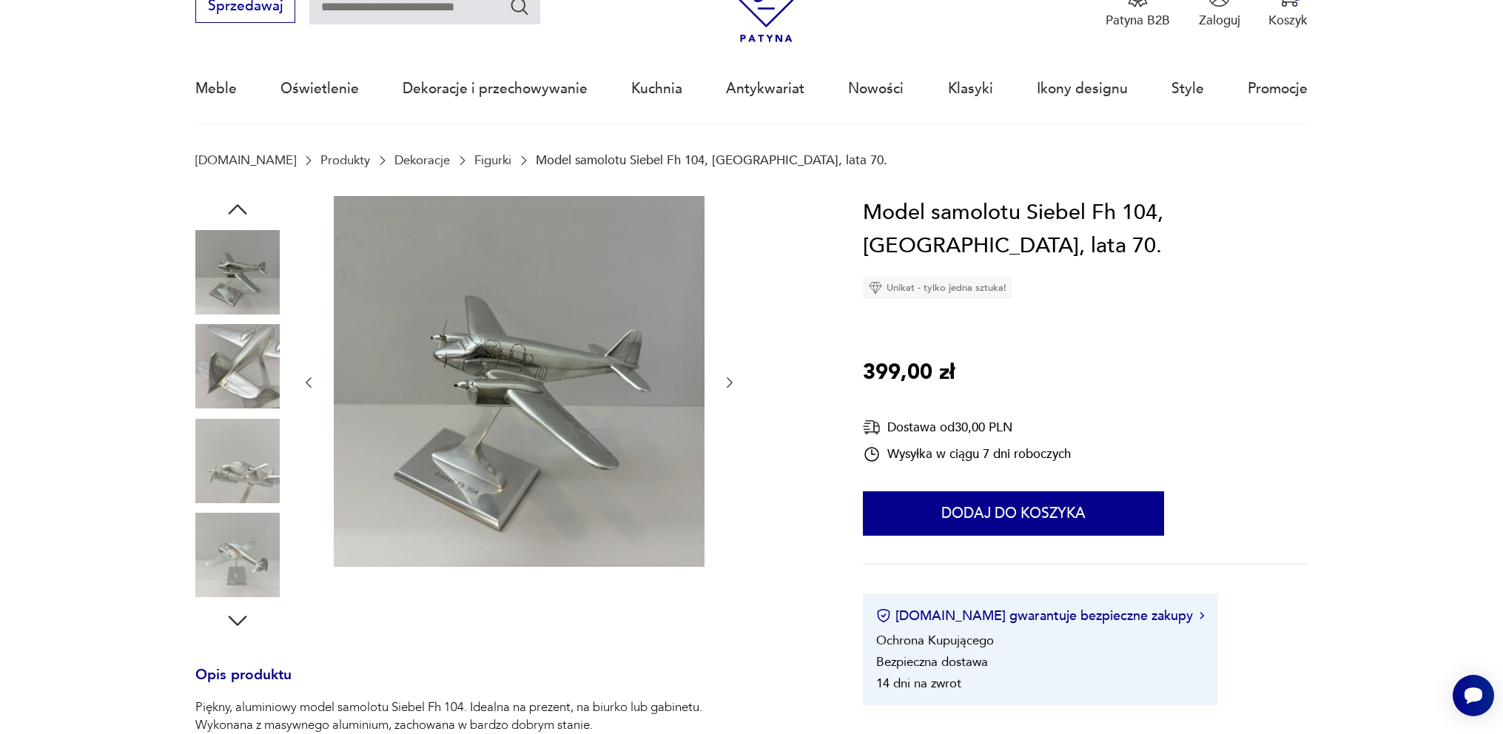
click at [243, 437] on img at bounding box center [237, 461] width 84 height 84
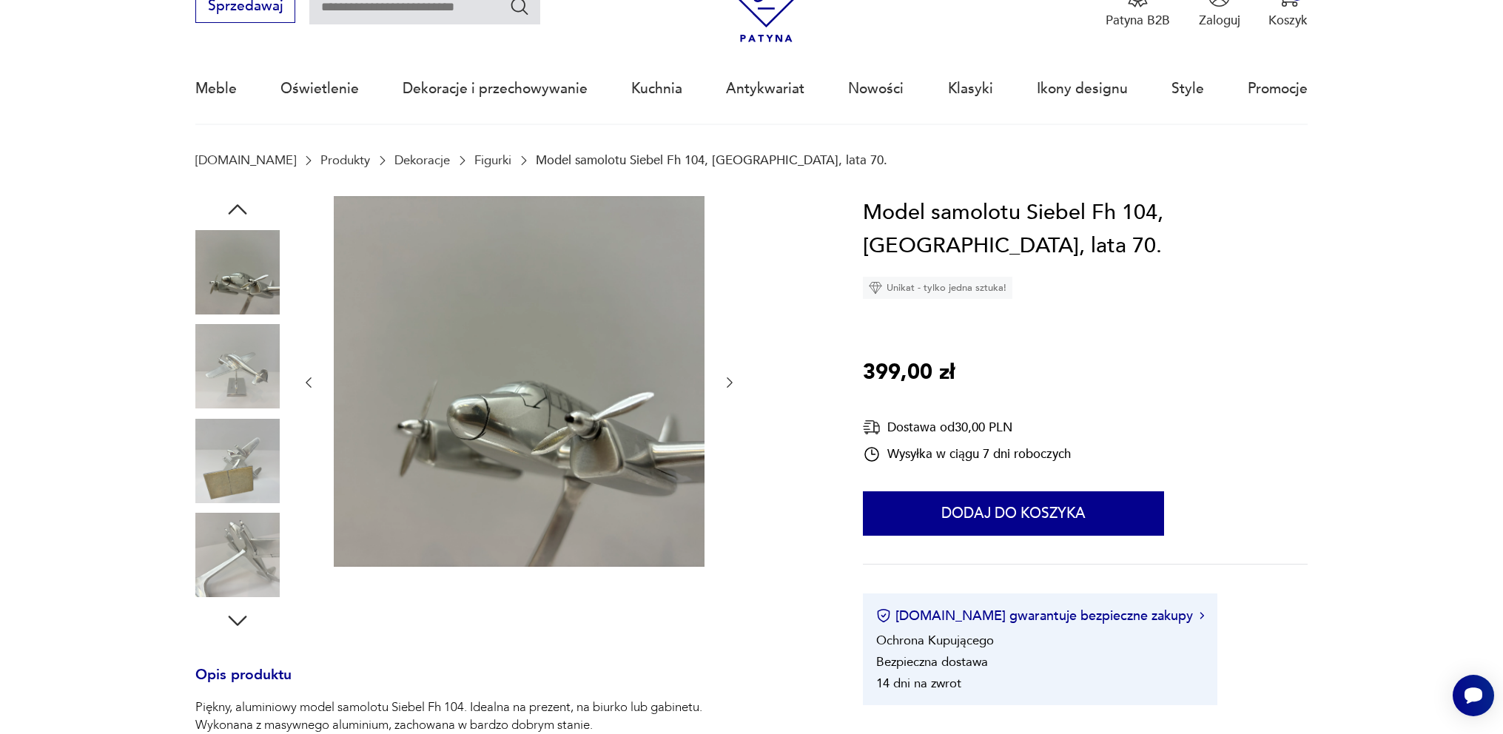
click at [259, 525] on img at bounding box center [237, 555] width 84 height 84
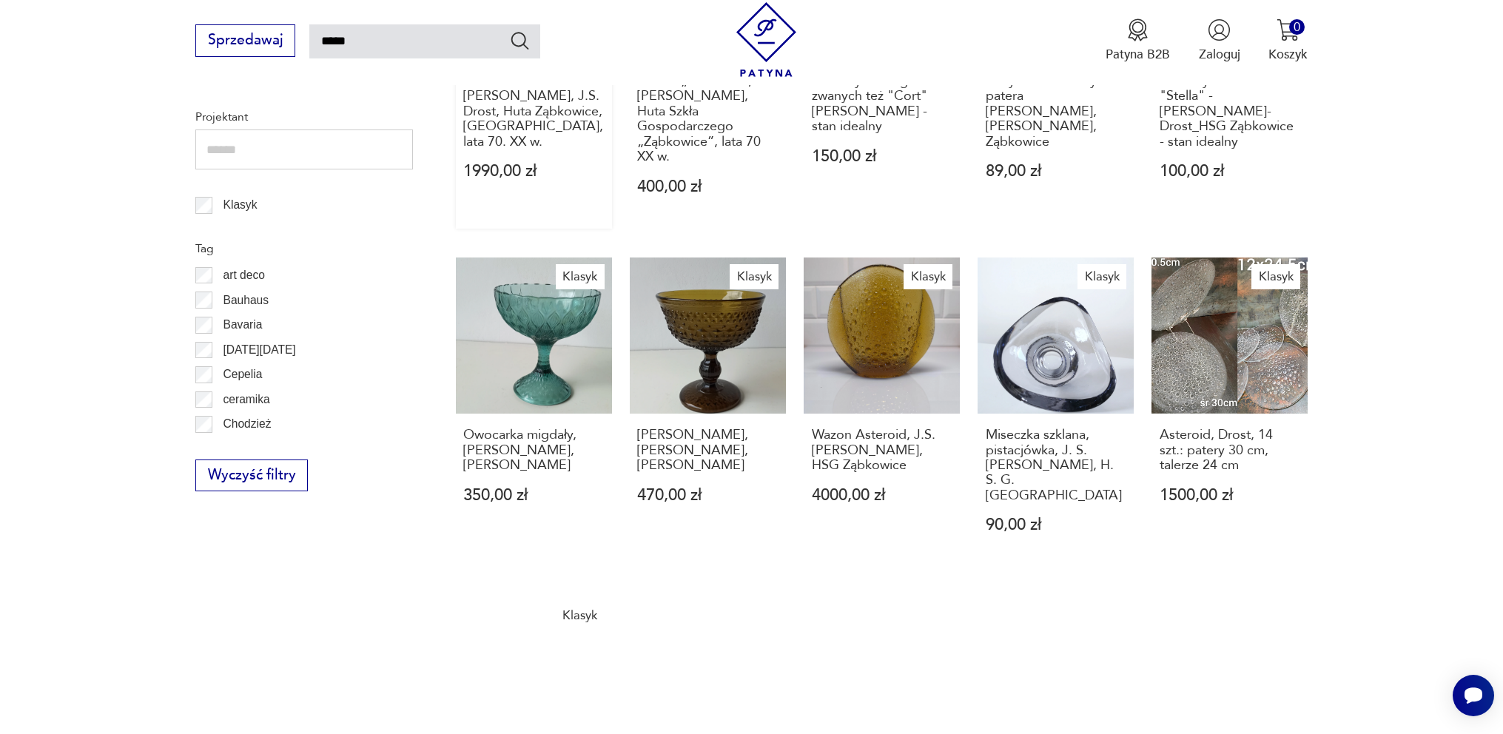
scroll to position [915, 0]
